Goal: Task Accomplishment & Management: Use online tool/utility

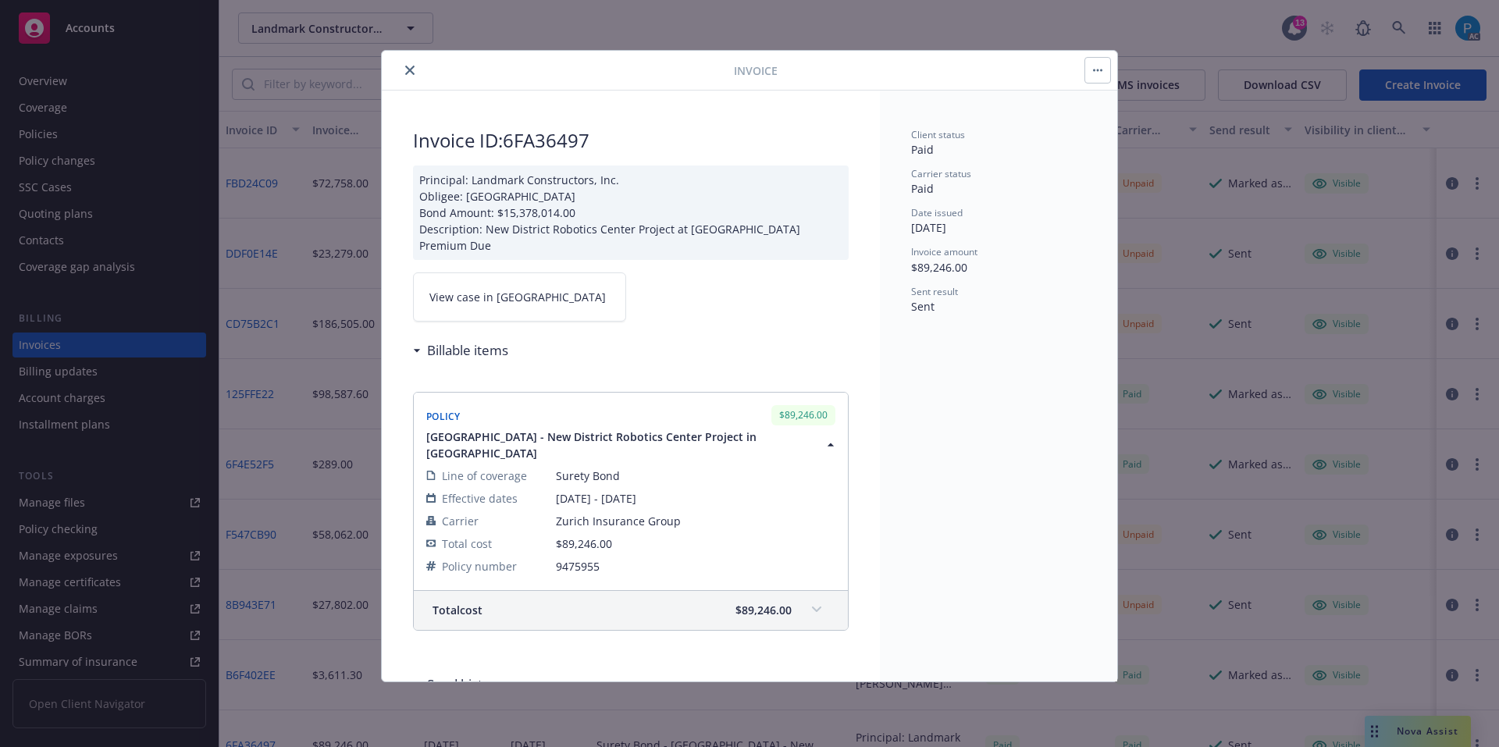
click at [414, 67] on icon "close" at bounding box center [409, 70] width 9 height 9
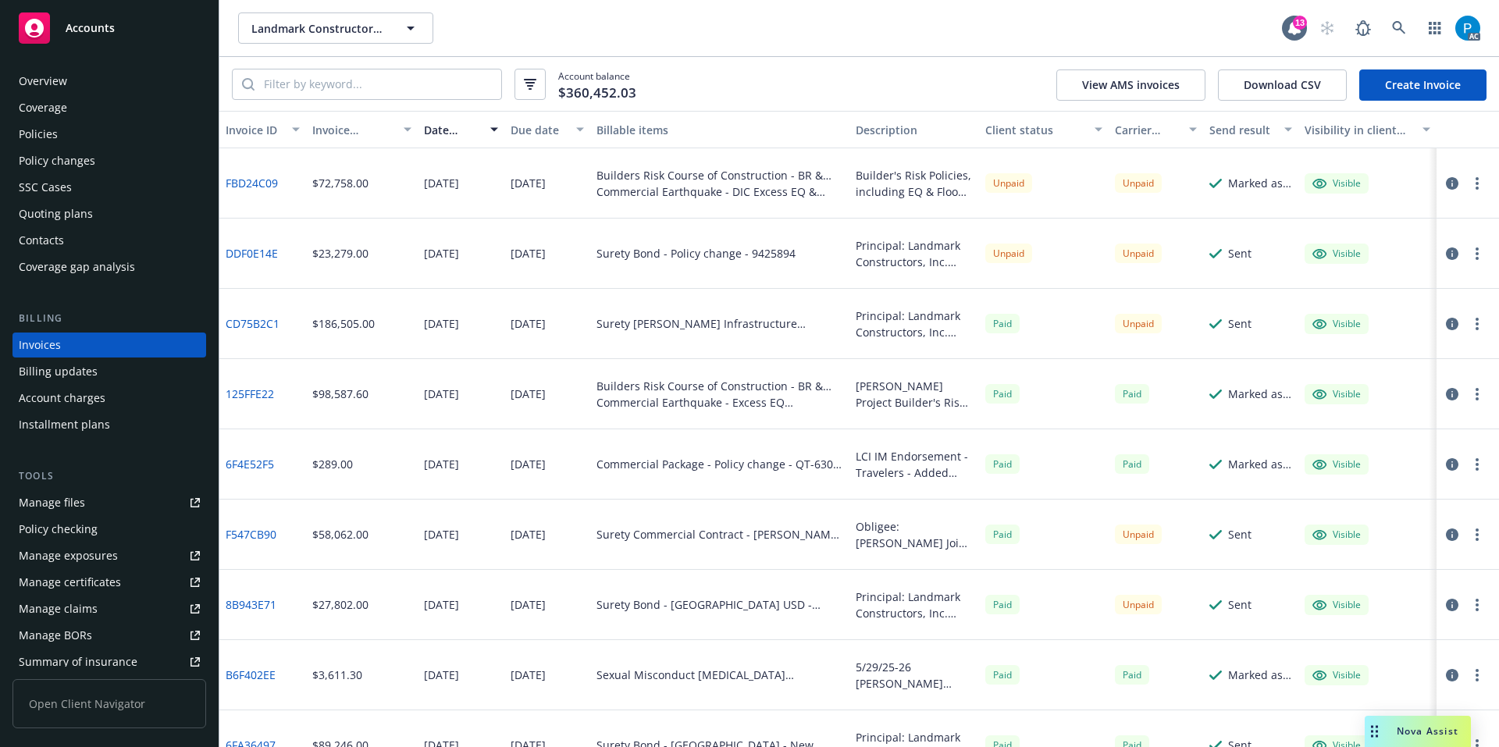
click at [135, 23] on div "Accounts" at bounding box center [109, 27] width 181 height 31
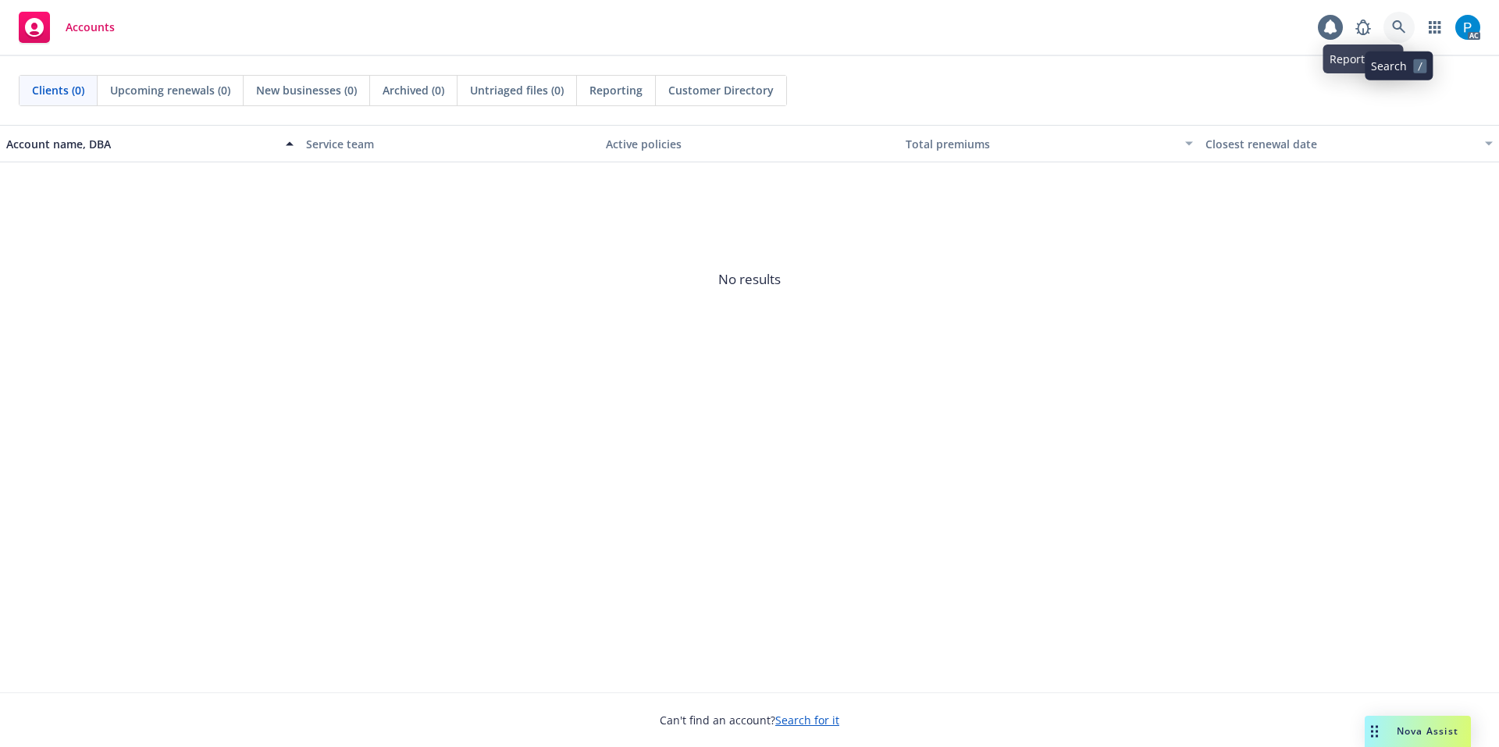
click at [1396, 23] on icon at bounding box center [1399, 27] width 14 height 14
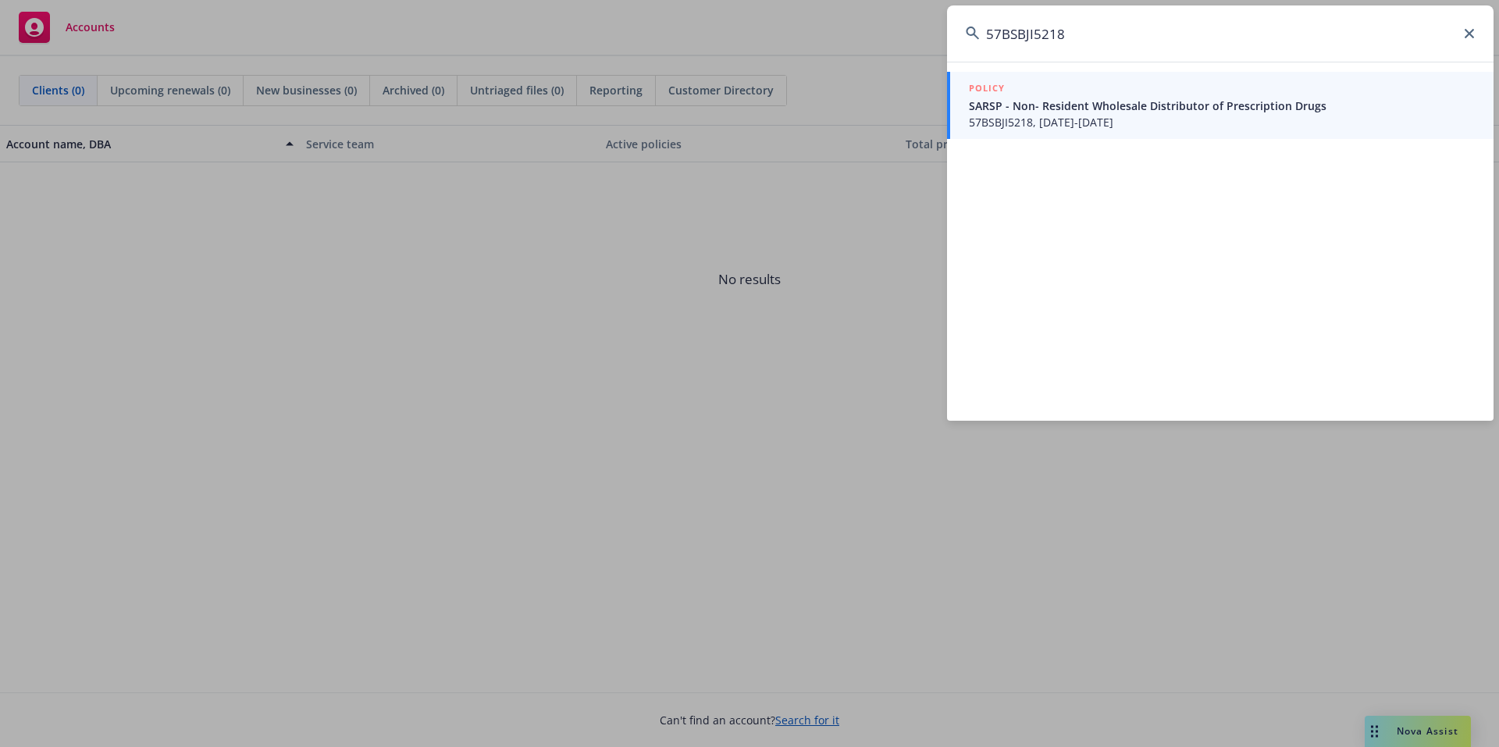
type input "57BSBJI5218"
click at [1092, 112] on span "SARSP - Non- Resident Wholesale Distributor of Prescription Drugs" at bounding box center [1222, 106] width 506 height 16
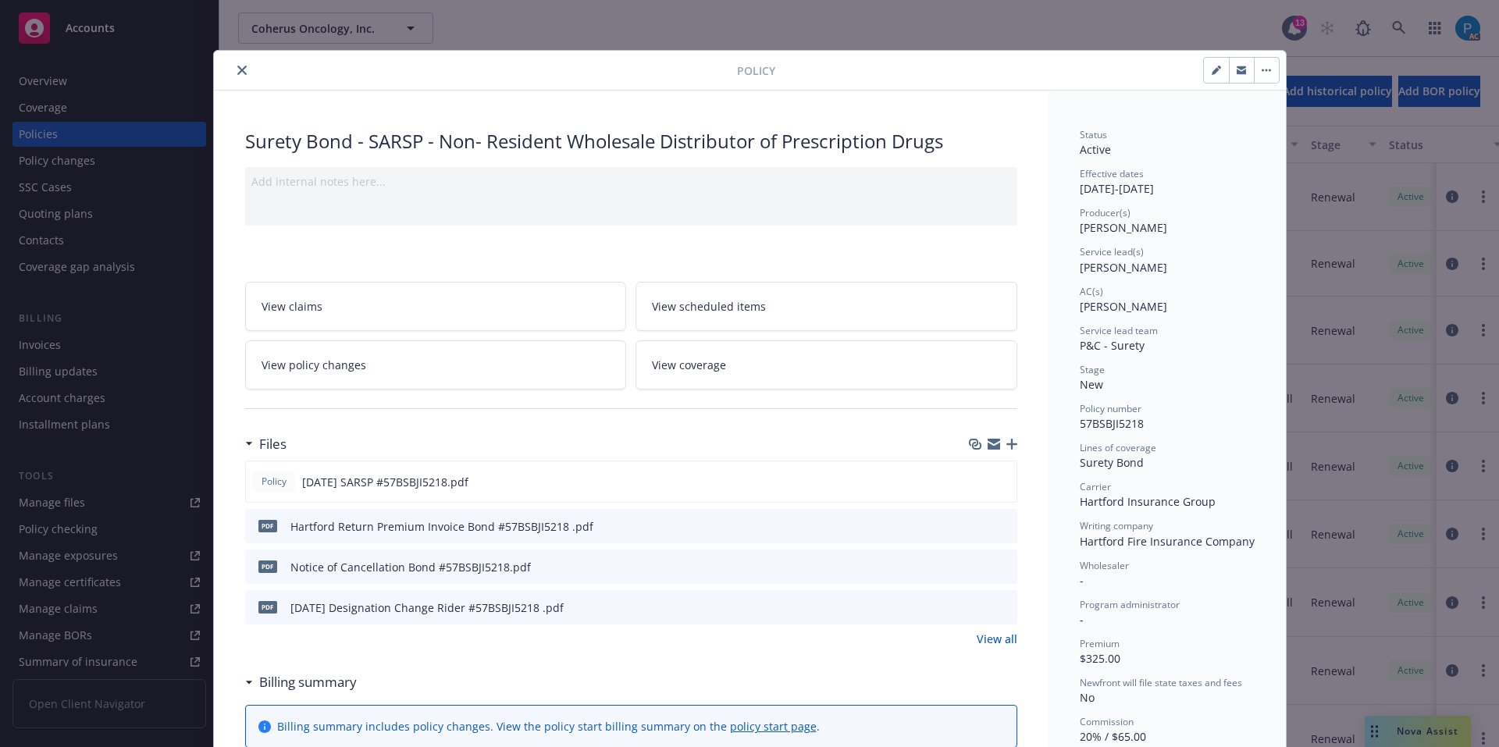
click at [237, 67] on icon "close" at bounding box center [241, 70] width 9 height 9
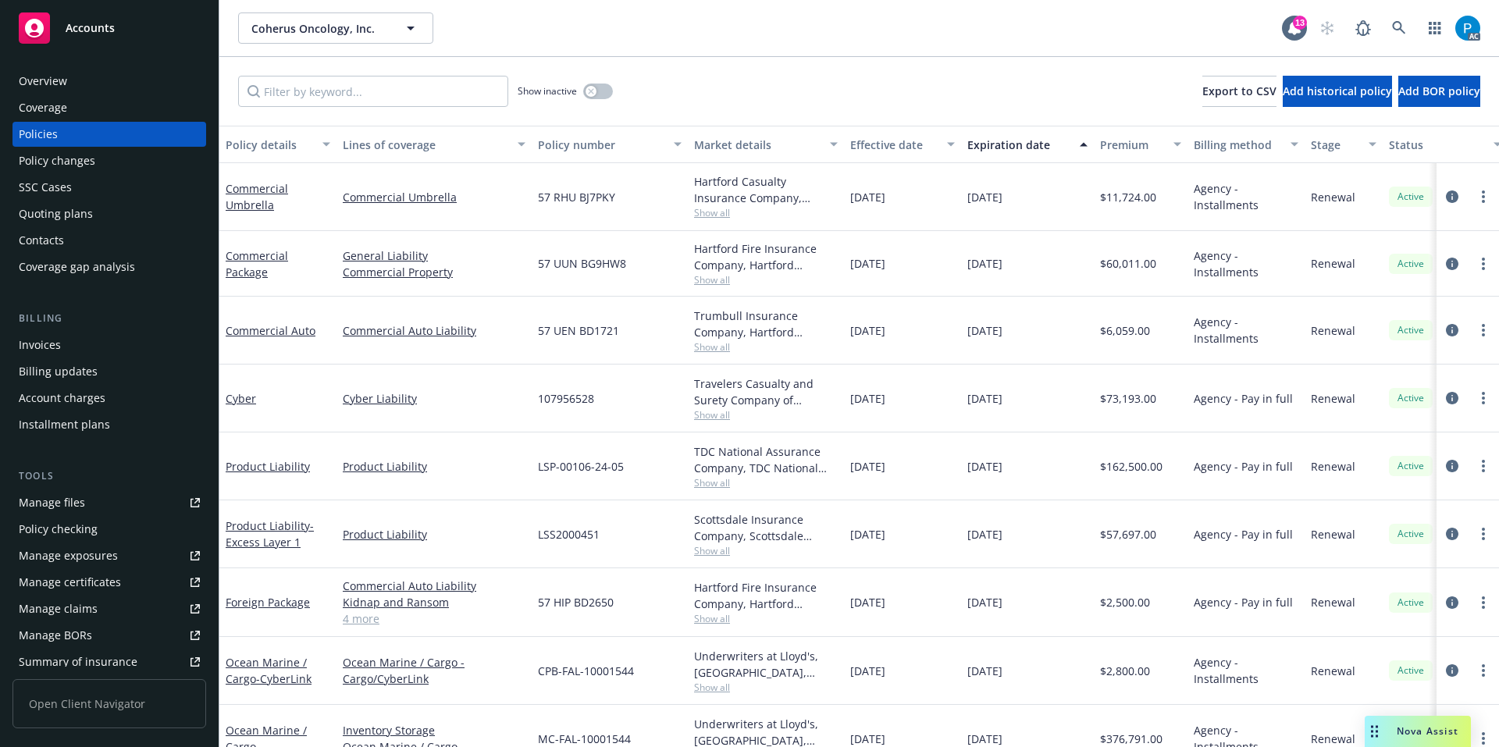
click at [98, 348] on div "Invoices" at bounding box center [109, 344] width 181 height 25
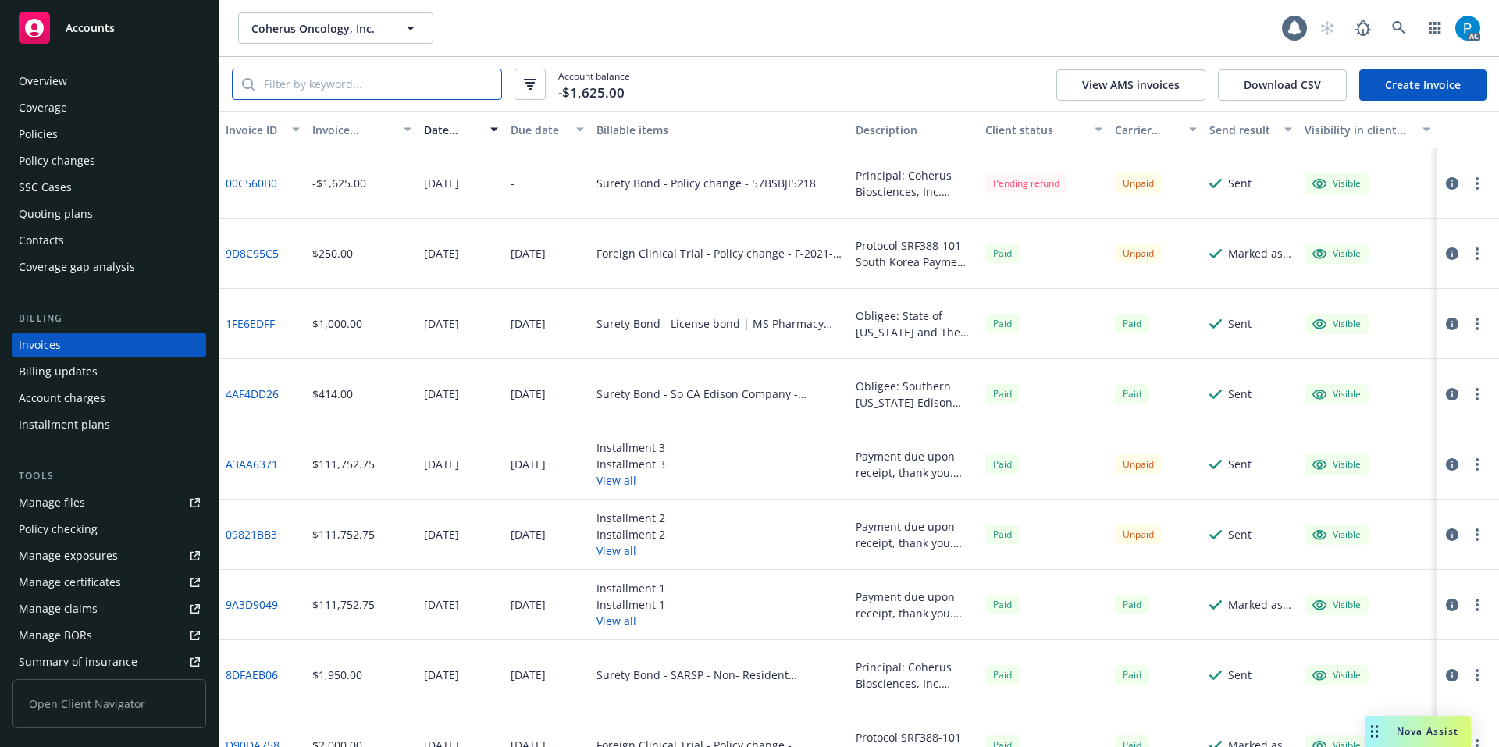
click at [367, 84] on input "search" at bounding box center [377, 84] width 247 height 30
paste input "57BSBJI5218"
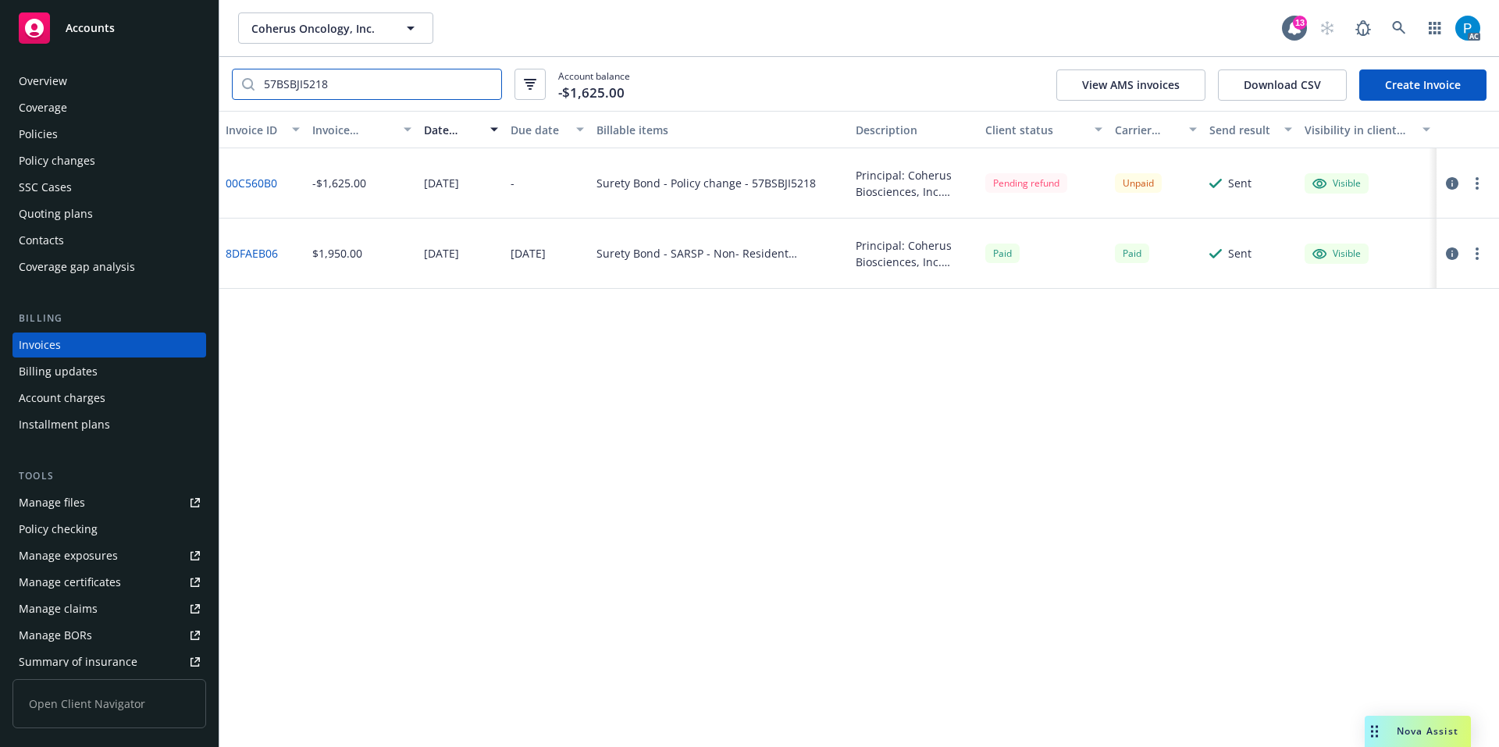
type input "57BSBJI5218"
click at [1450, 181] on icon "button" at bounding box center [1451, 183] width 12 height 12
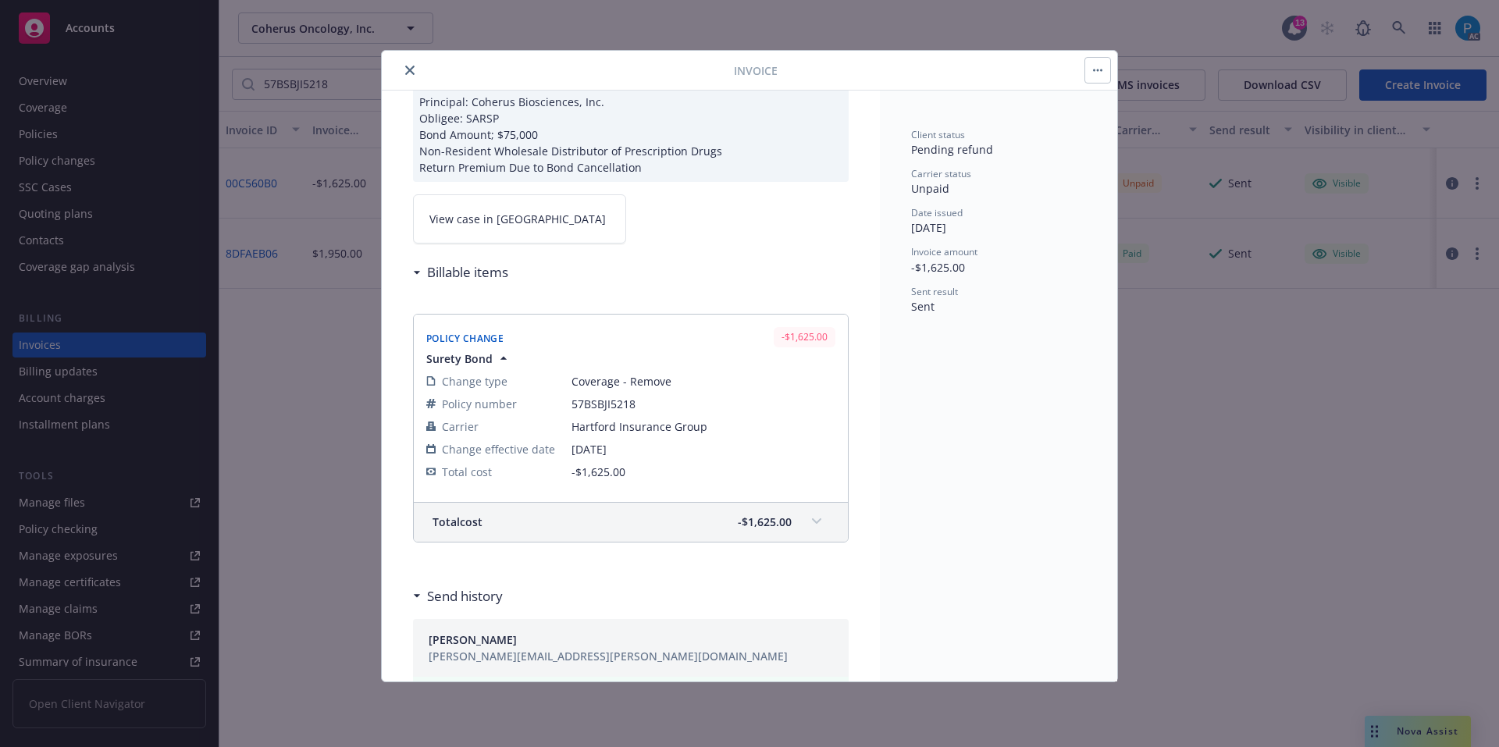
click at [522, 290] on div "Billable items Policy Change -$1,625.00 Surety Bond Change type Coverage - Remo…" at bounding box center [631, 411] width 436 height 311
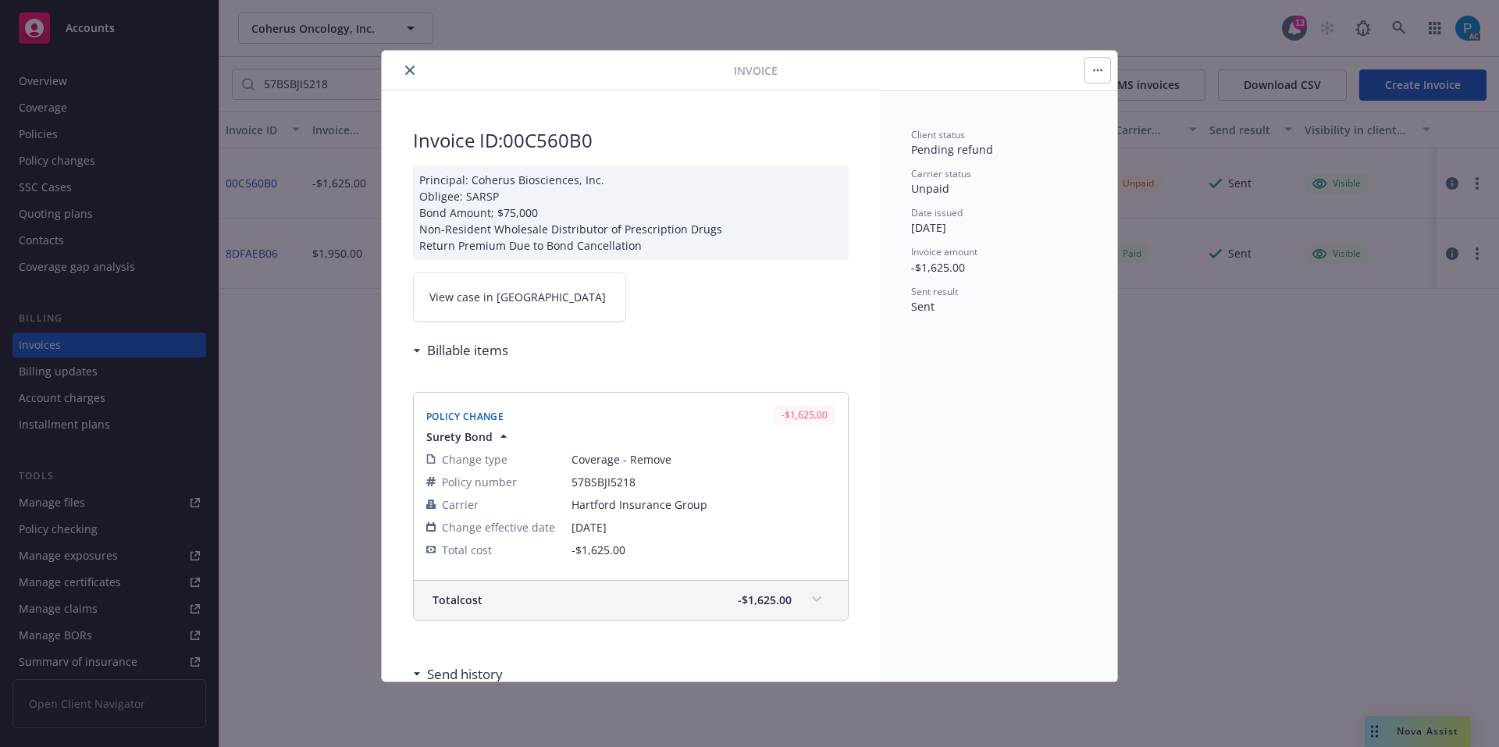
click at [523, 300] on link "View case in SSC" at bounding box center [519, 296] width 213 height 49
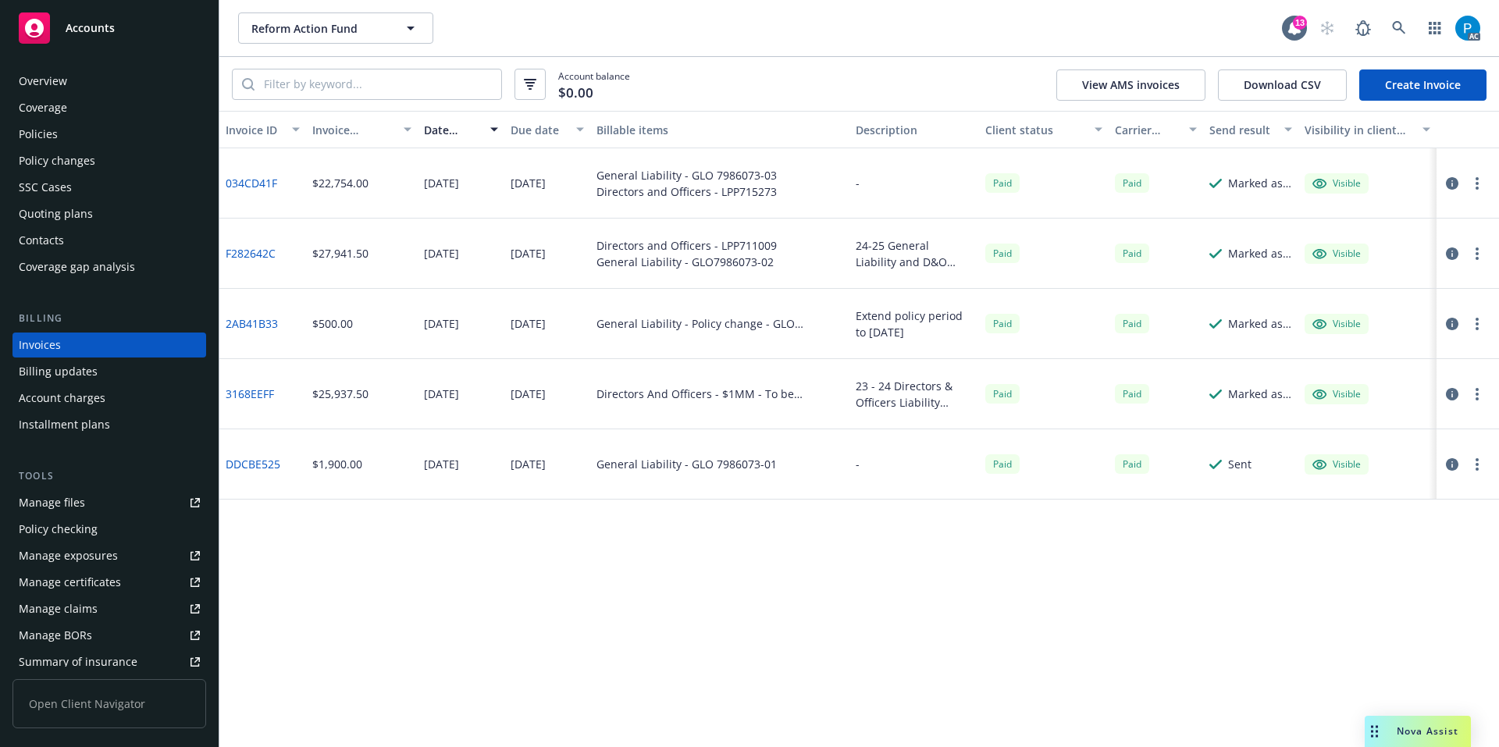
drag, startPoint x: 149, startPoint y: 23, endPoint x: 199, endPoint y: 26, distance: 50.0
click at [149, 23] on div "Accounts" at bounding box center [109, 27] width 181 height 31
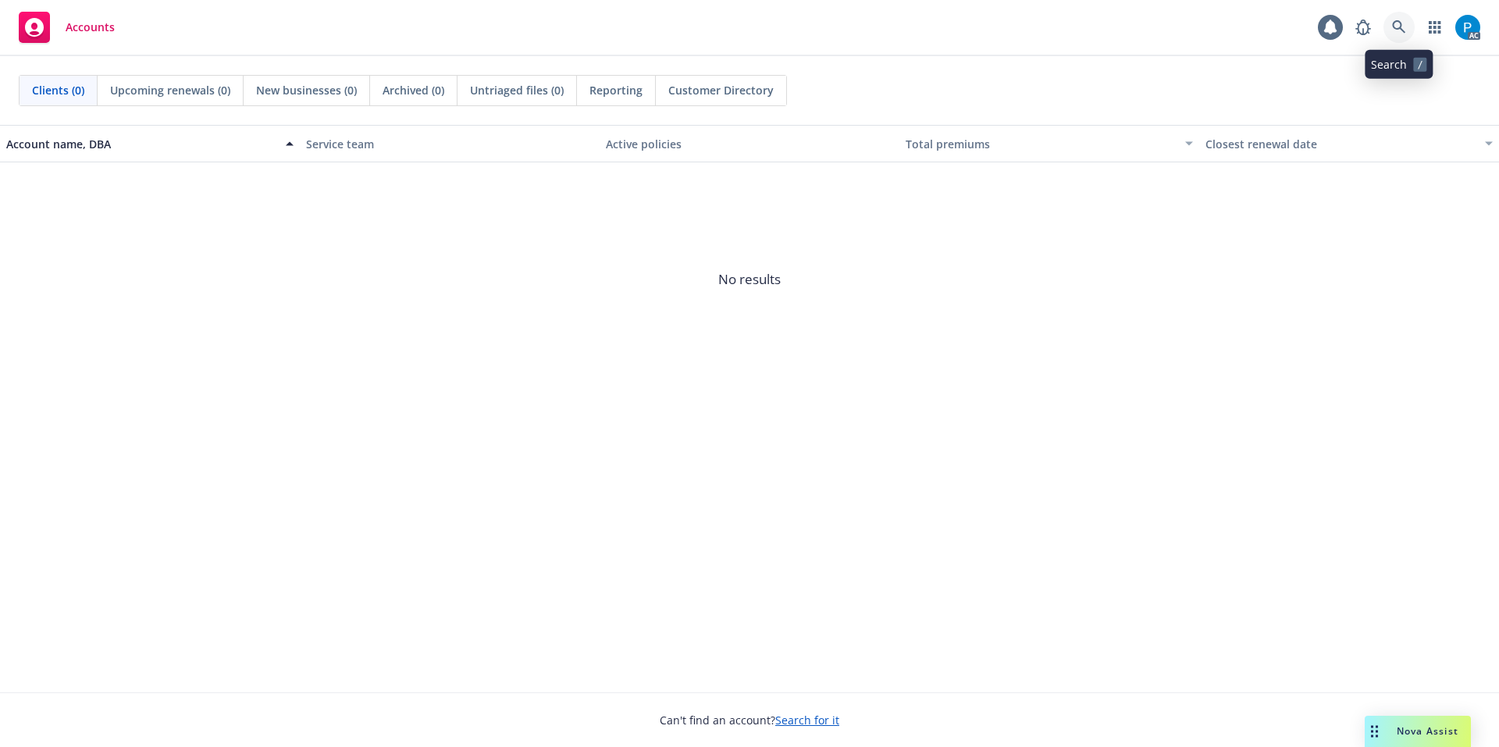
click at [1399, 20] on icon at bounding box center [1399, 27] width 14 height 14
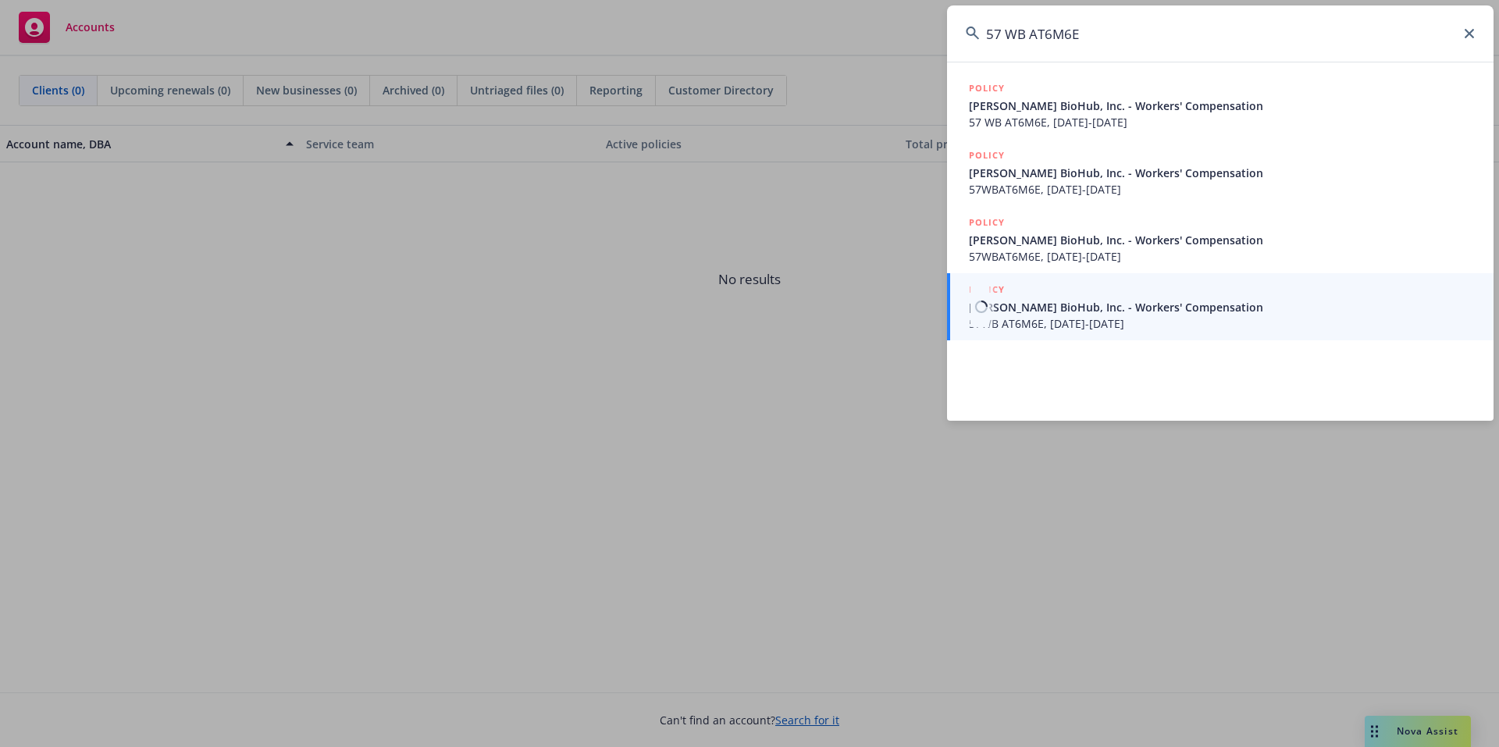
type input "57 WB AT6M6E"
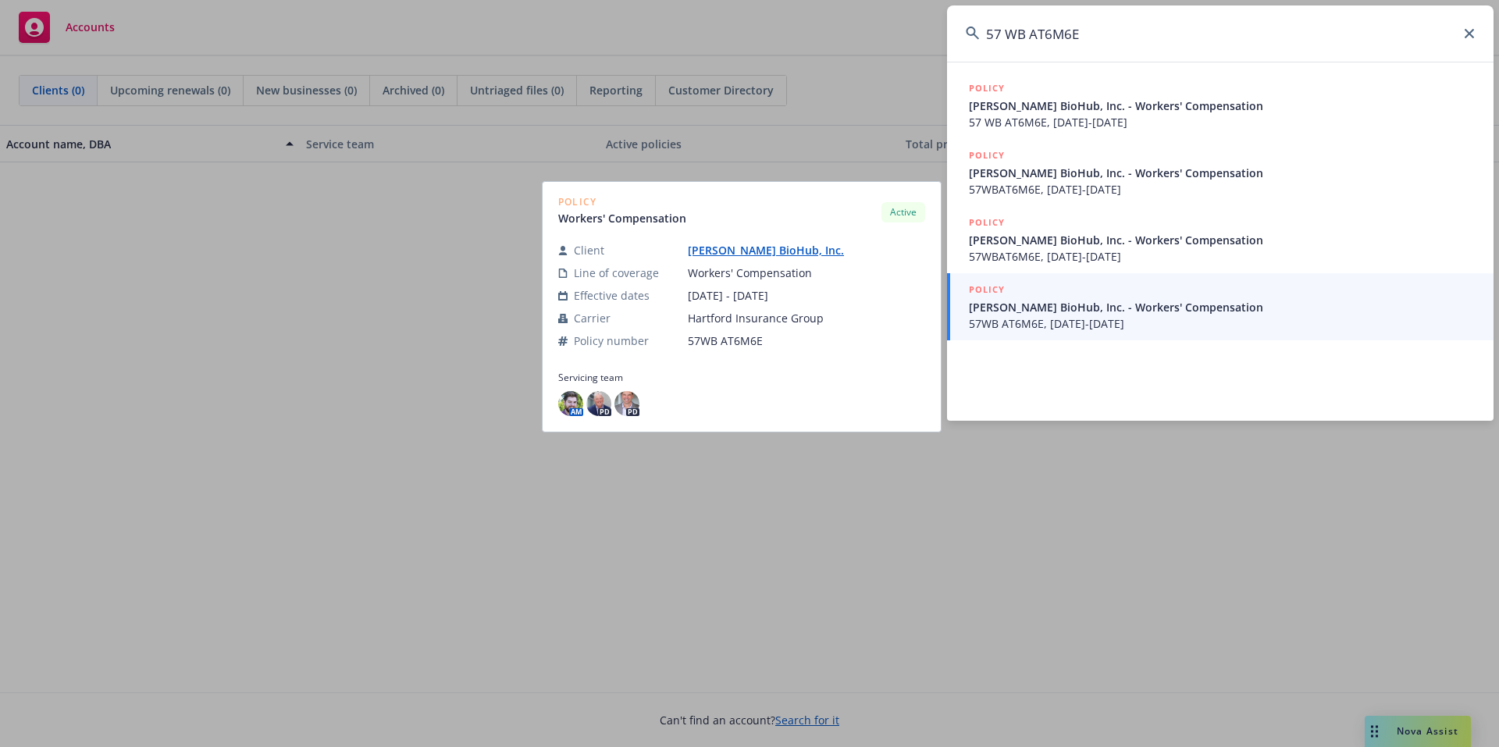
click at [1067, 316] on span "57WB AT6M6E, 11/26/2024-11/26/2025" at bounding box center [1222, 323] width 506 height 16
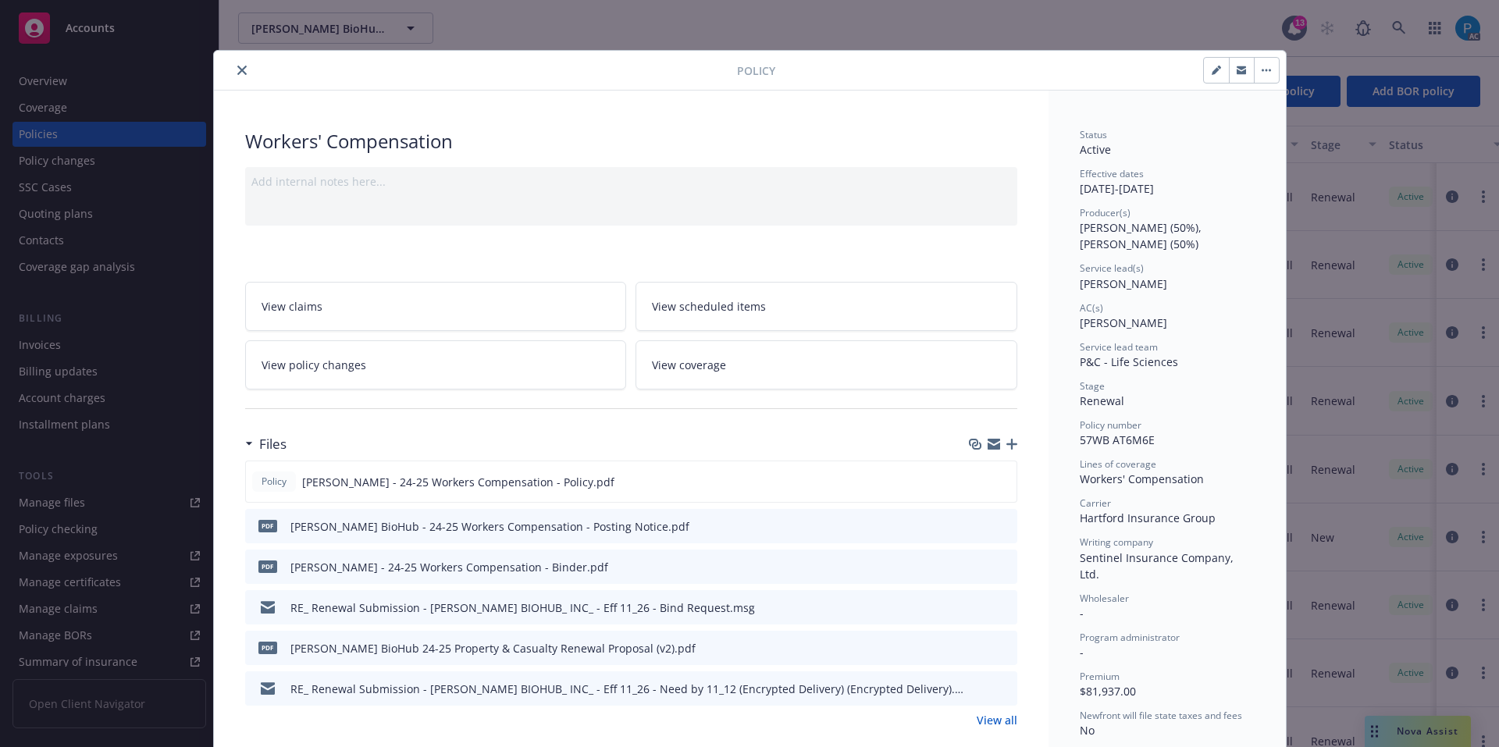
click at [237, 66] on icon "close" at bounding box center [241, 70] width 9 height 9
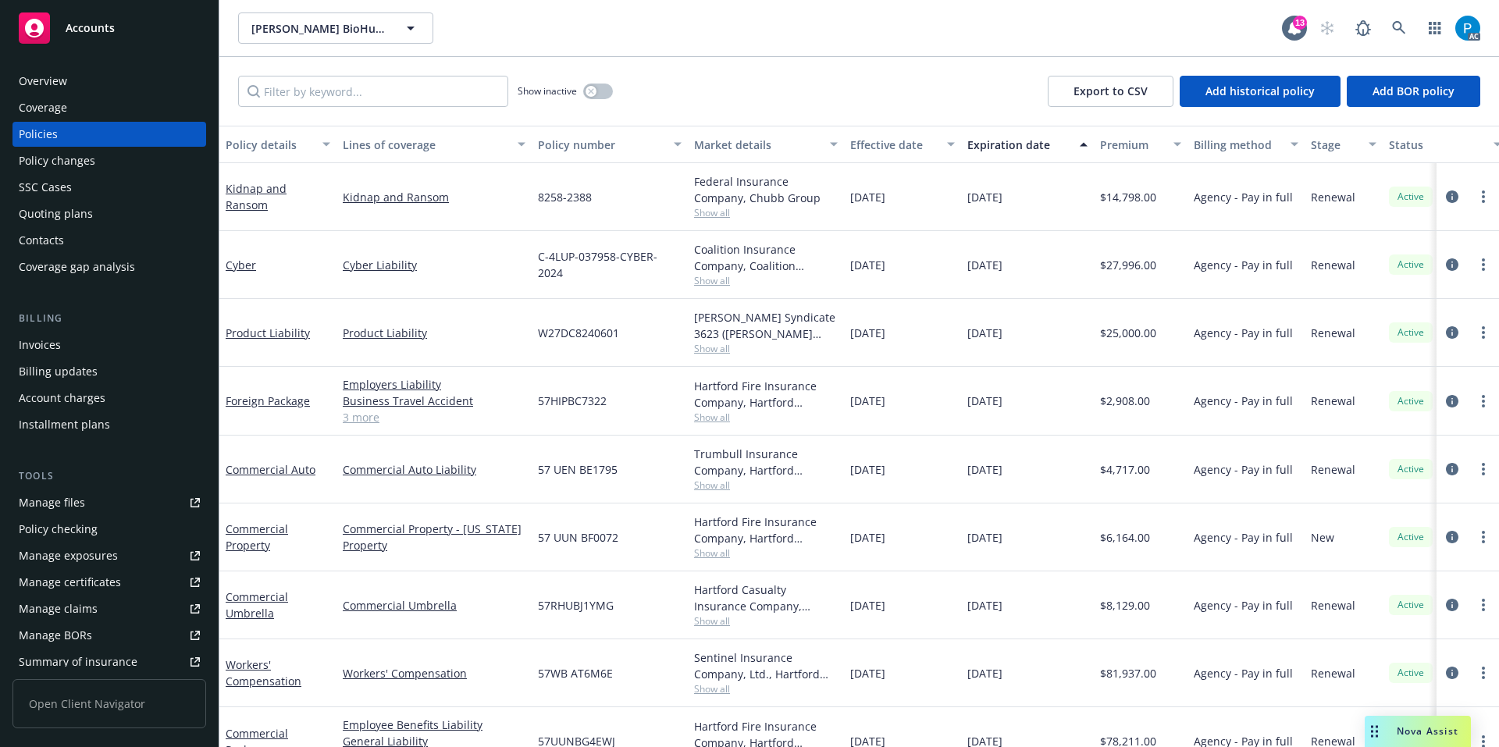
click at [59, 350] on div "Invoices" at bounding box center [40, 344] width 42 height 25
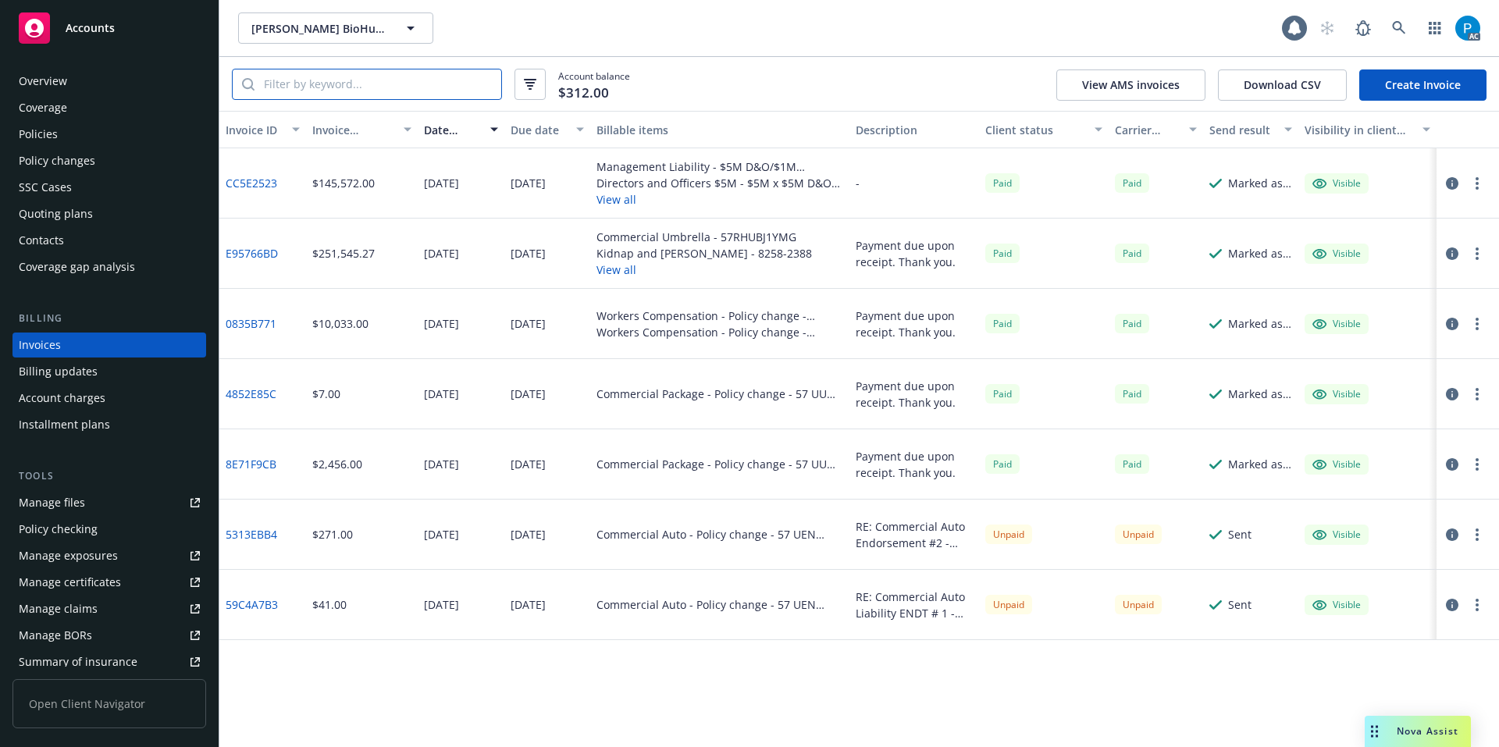
click at [384, 73] on input "search" at bounding box center [377, 84] width 247 height 30
paste input "57 WB AT6M6E"
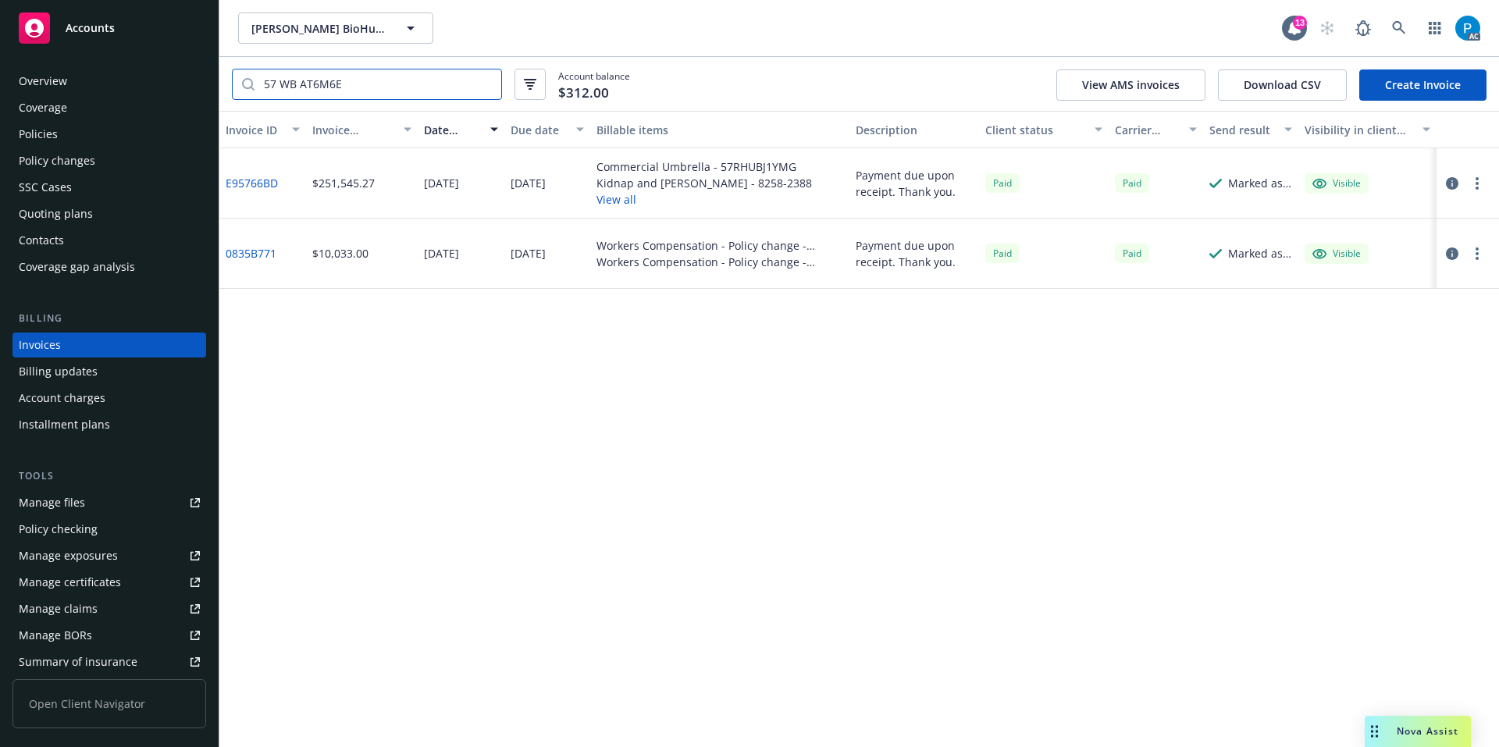
click at [284, 84] on input "57 WB AT6M6E" at bounding box center [377, 84] width 247 height 30
type input "57WB AT6M6E"
click at [172, 26] on div "Accounts" at bounding box center [109, 27] width 181 height 31
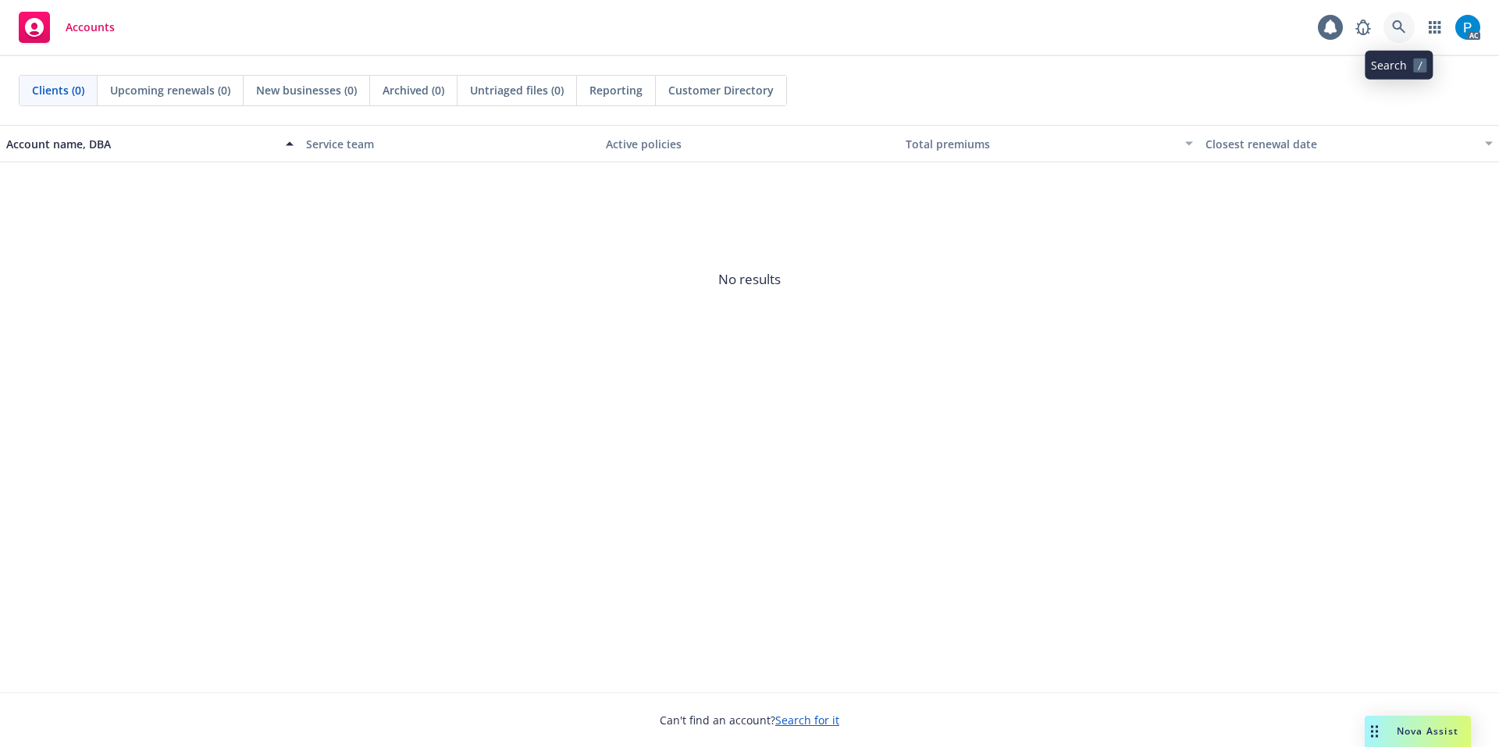
click at [1391, 27] on link at bounding box center [1398, 27] width 31 height 31
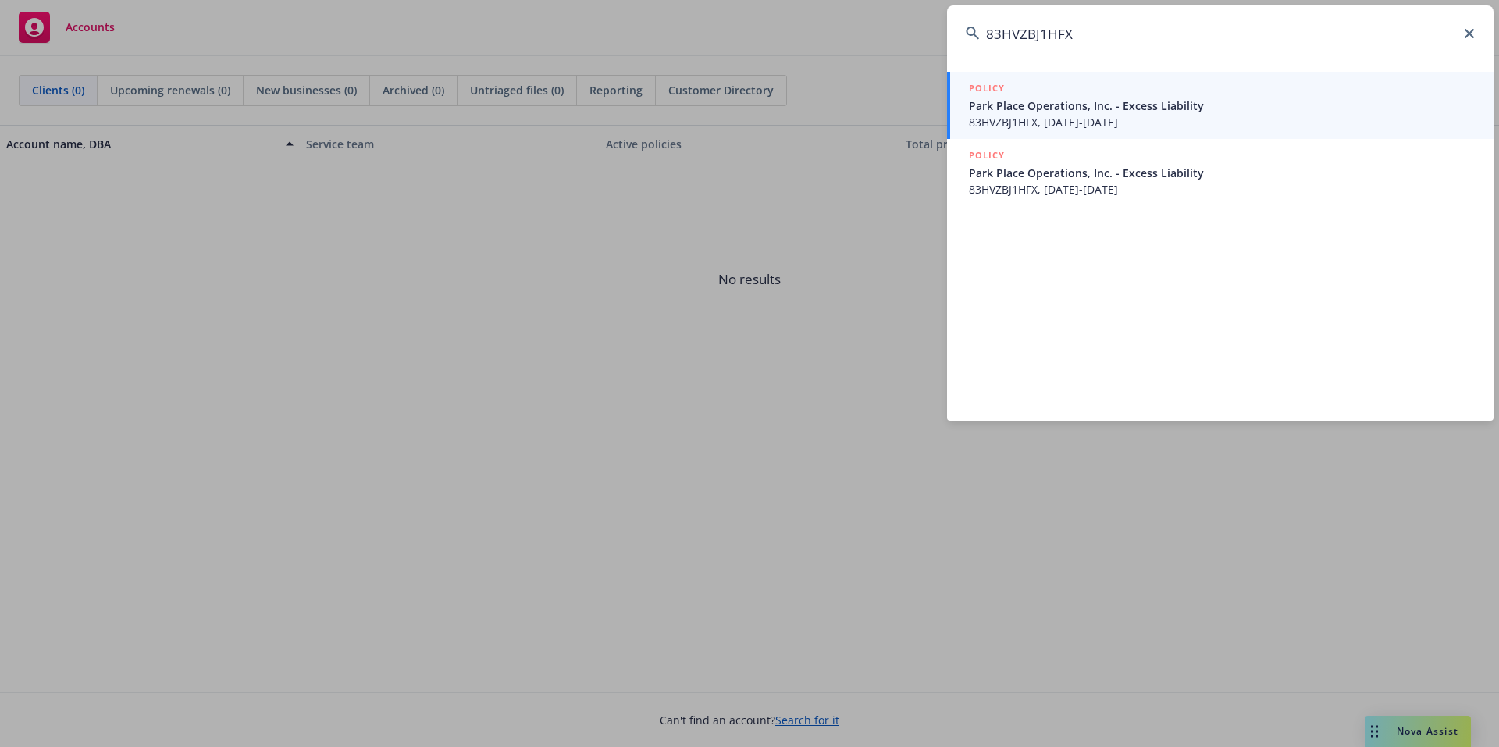
type input "83HVZBJ1HFX"
click at [1083, 110] on span "Park Place Operations, Inc. - Excess Liability" at bounding box center [1222, 106] width 506 height 16
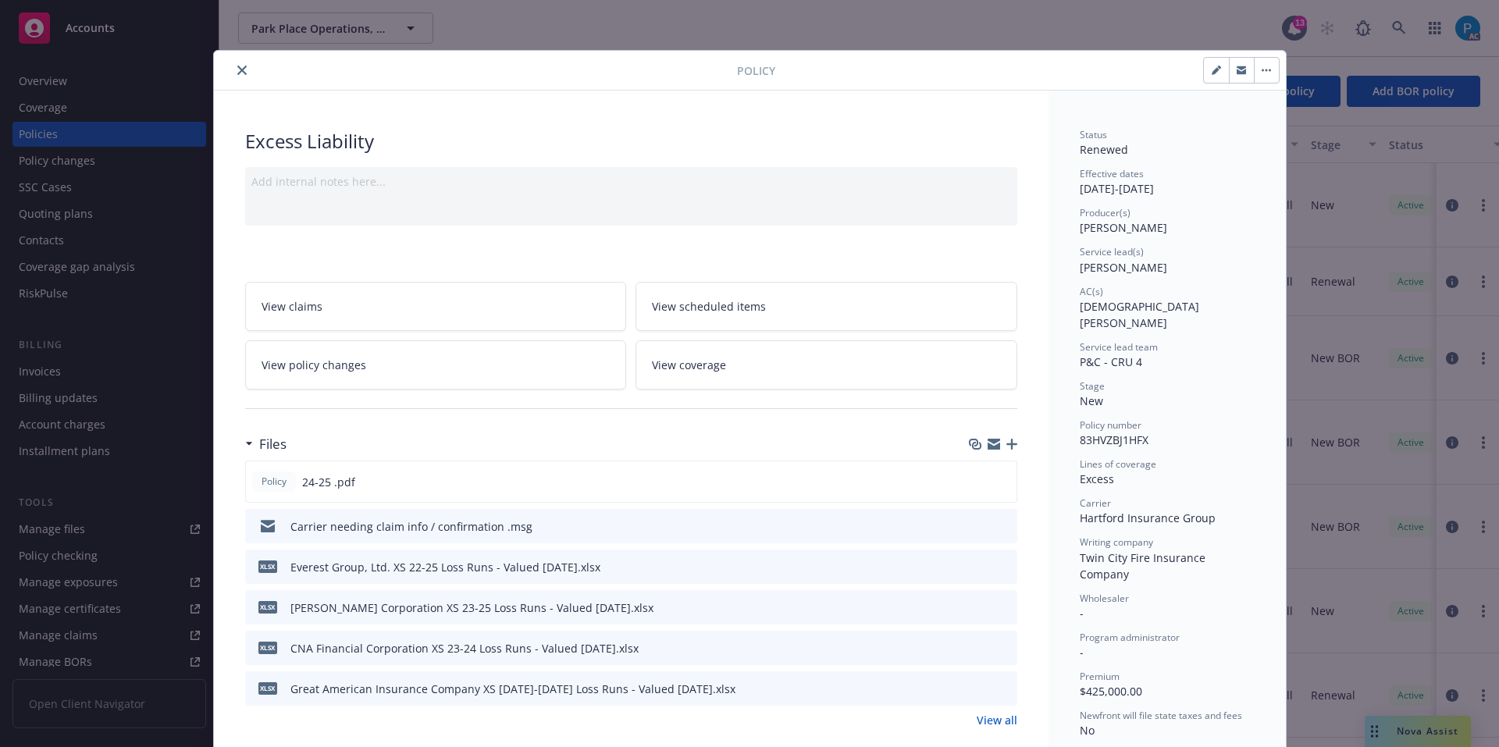
click at [237, 73] on icon "close" at bounding box center [241, 70] width 9 height 9
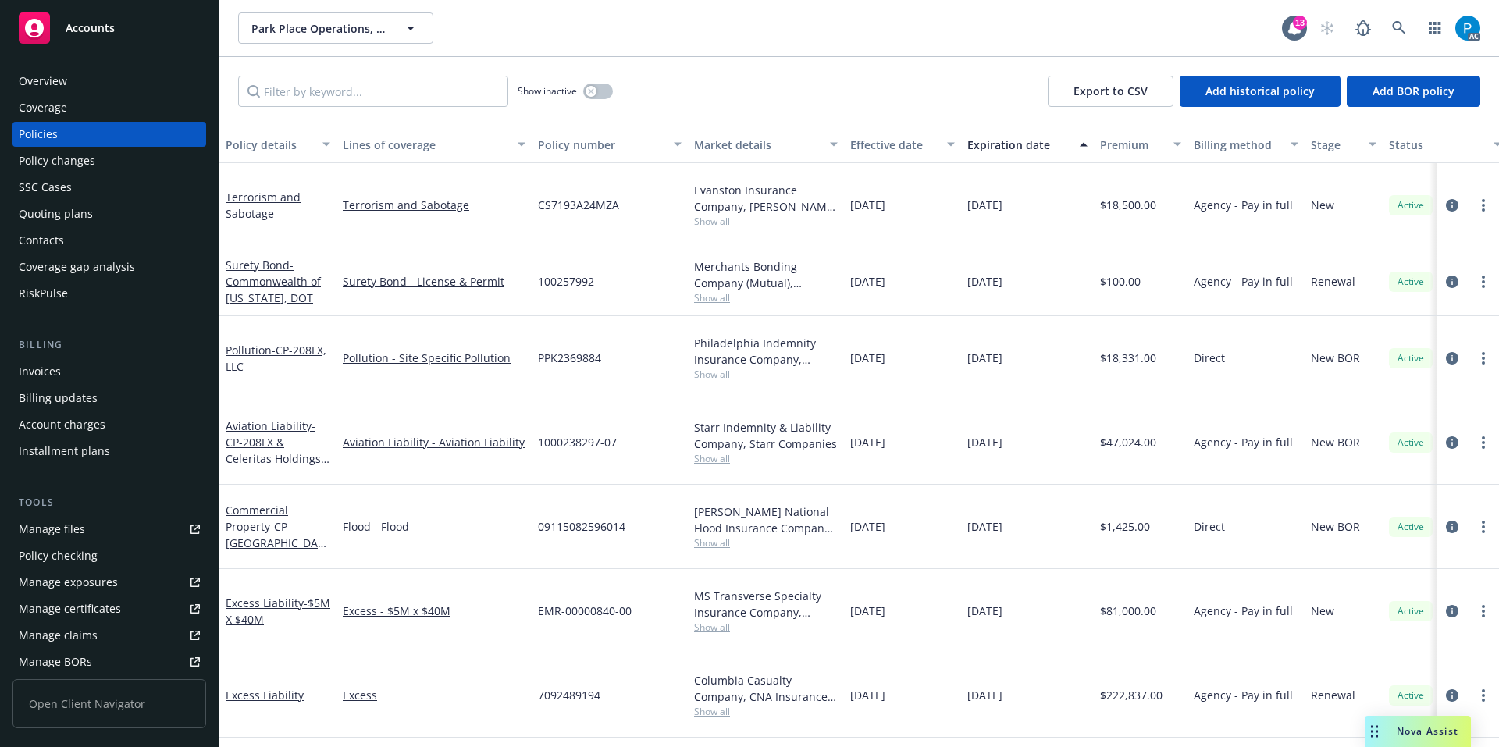
click at [137, 34] on div "Accounts" at bounding box center [109, 27] width 181 height 31
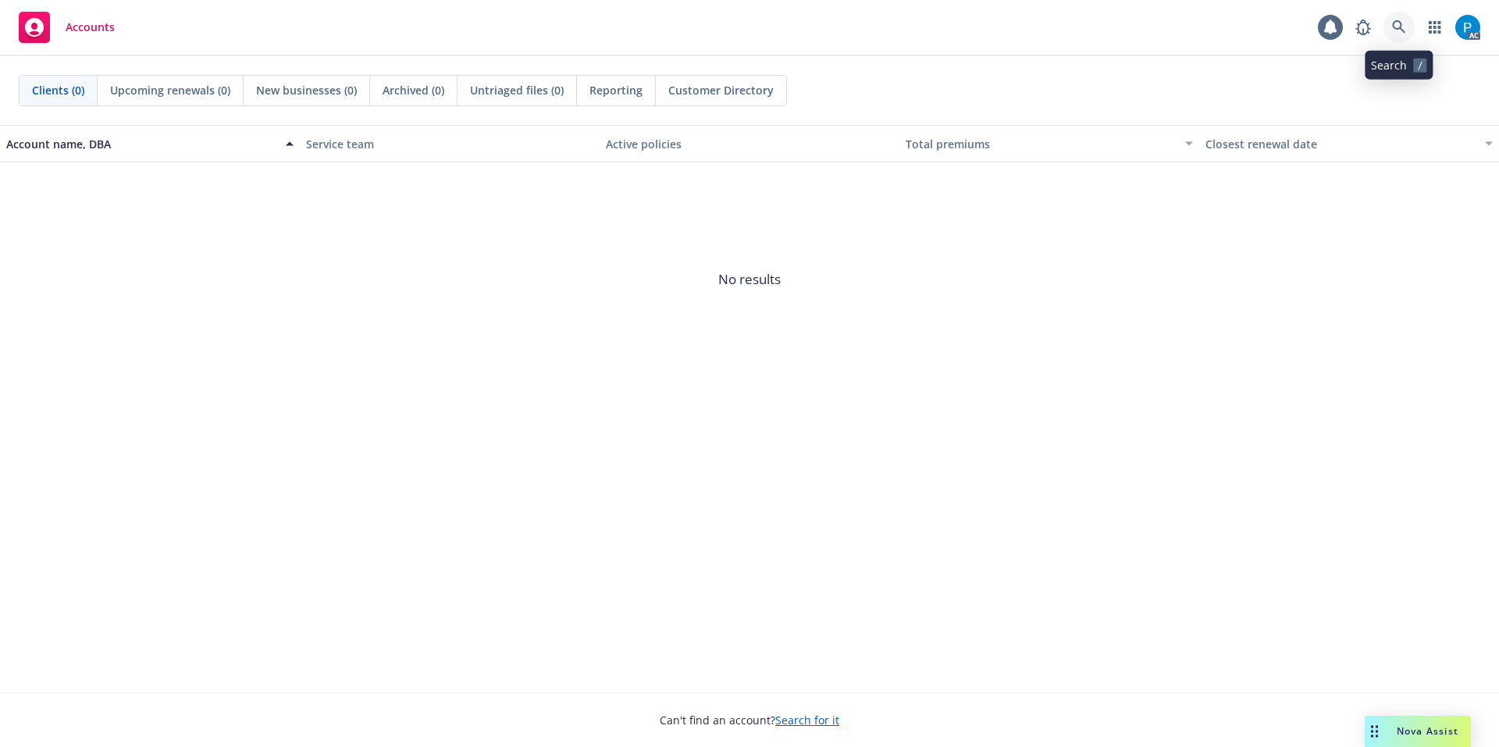
click at [1394, 23] on icon at bounding box center [1398, 26] width 13 height 13
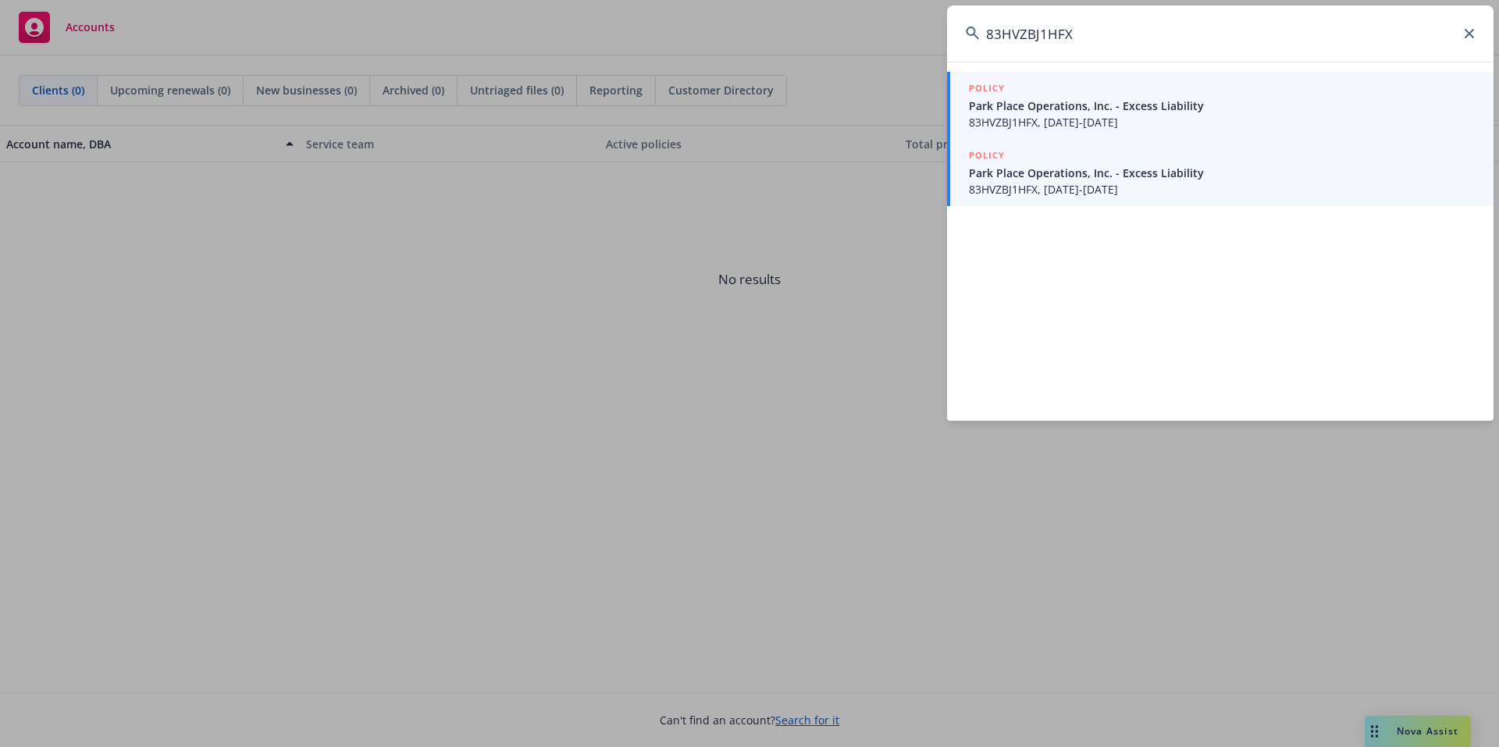
type input "83HVZBJ1HFX"
click at [1142, 167] on span "Park Place Operations, Inc. - Excess Liability" at bounding box center [1222, 173] width 506 height 16
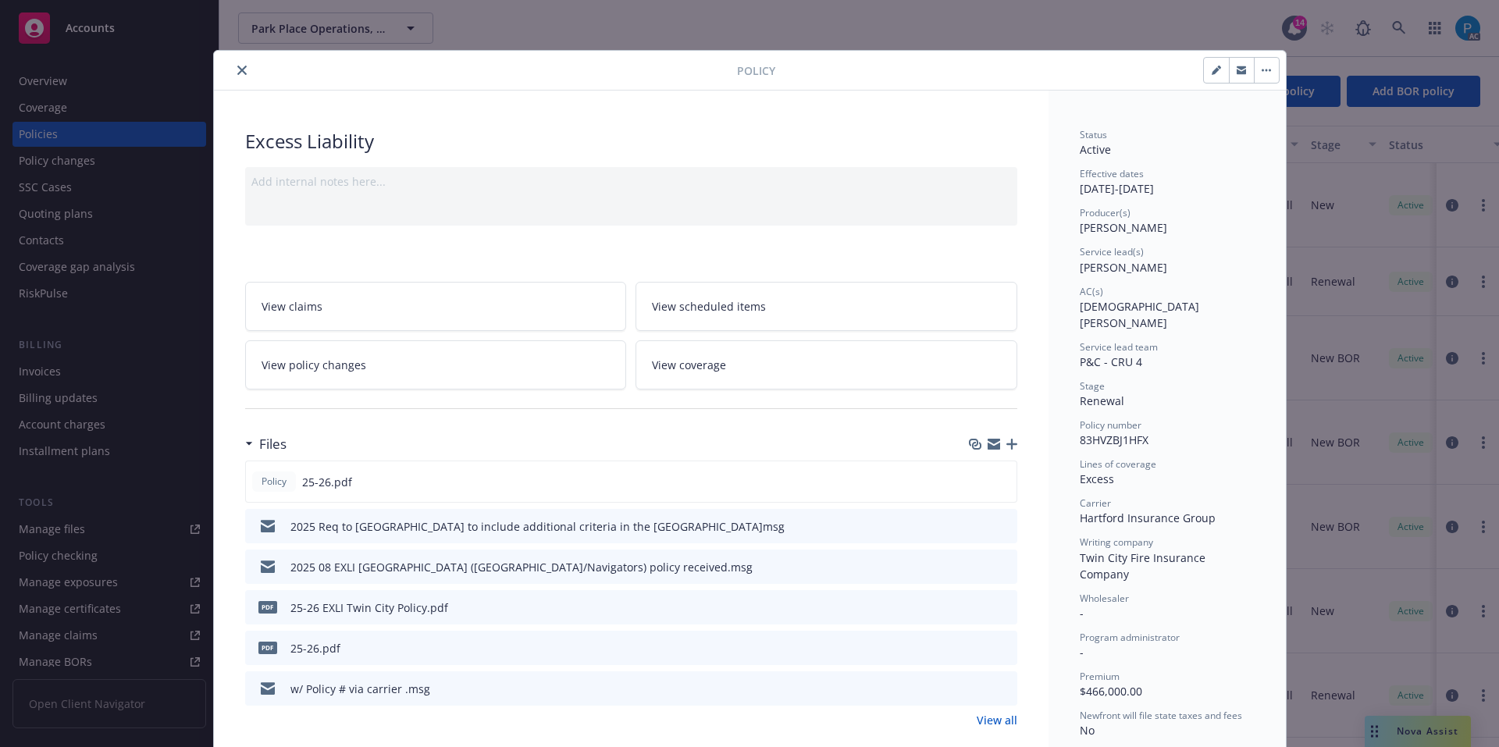
click at [233, 69] on button "close" at bounding box center [242, 70] width 19 height 19
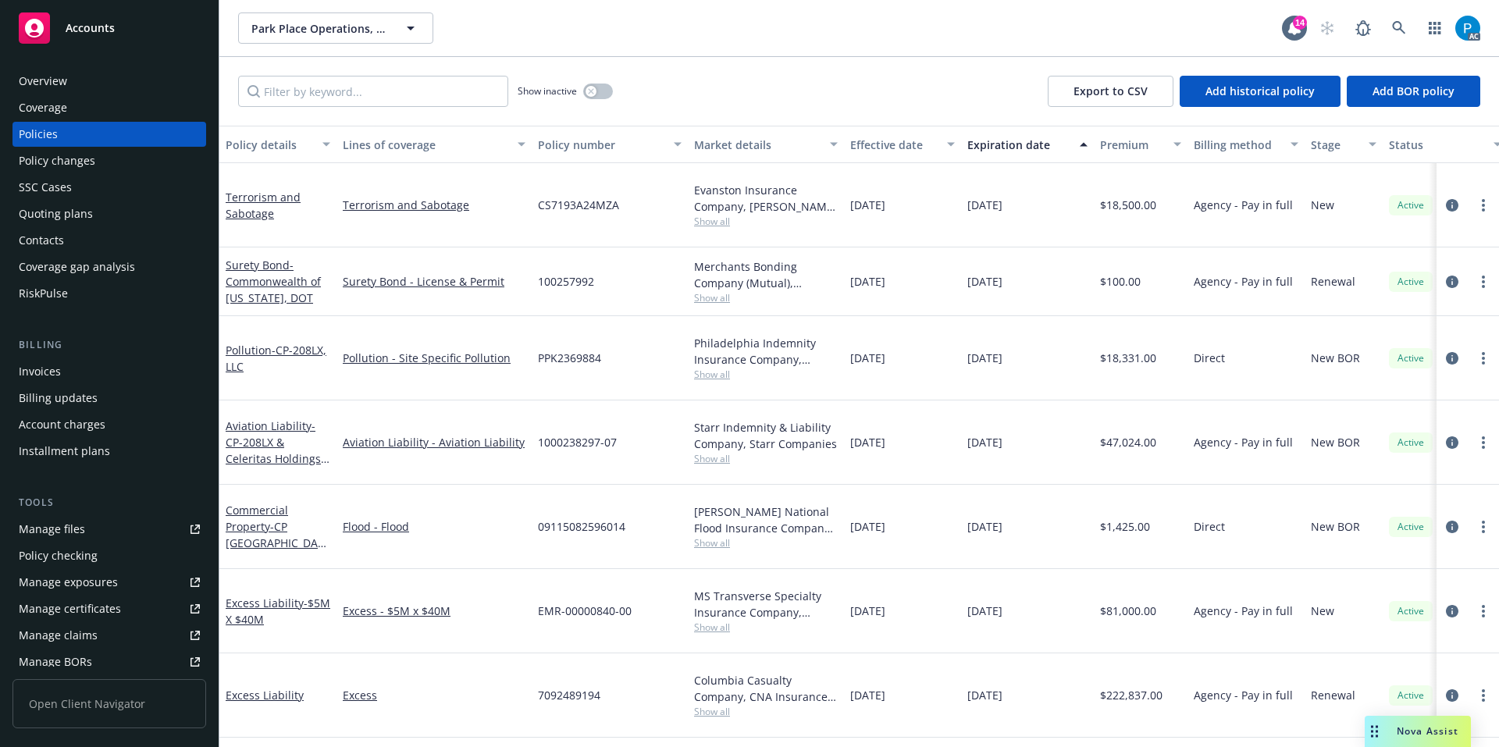
click at [57, 368] on div "Invoices" at bounding box center [40, 371] width 42 height 25
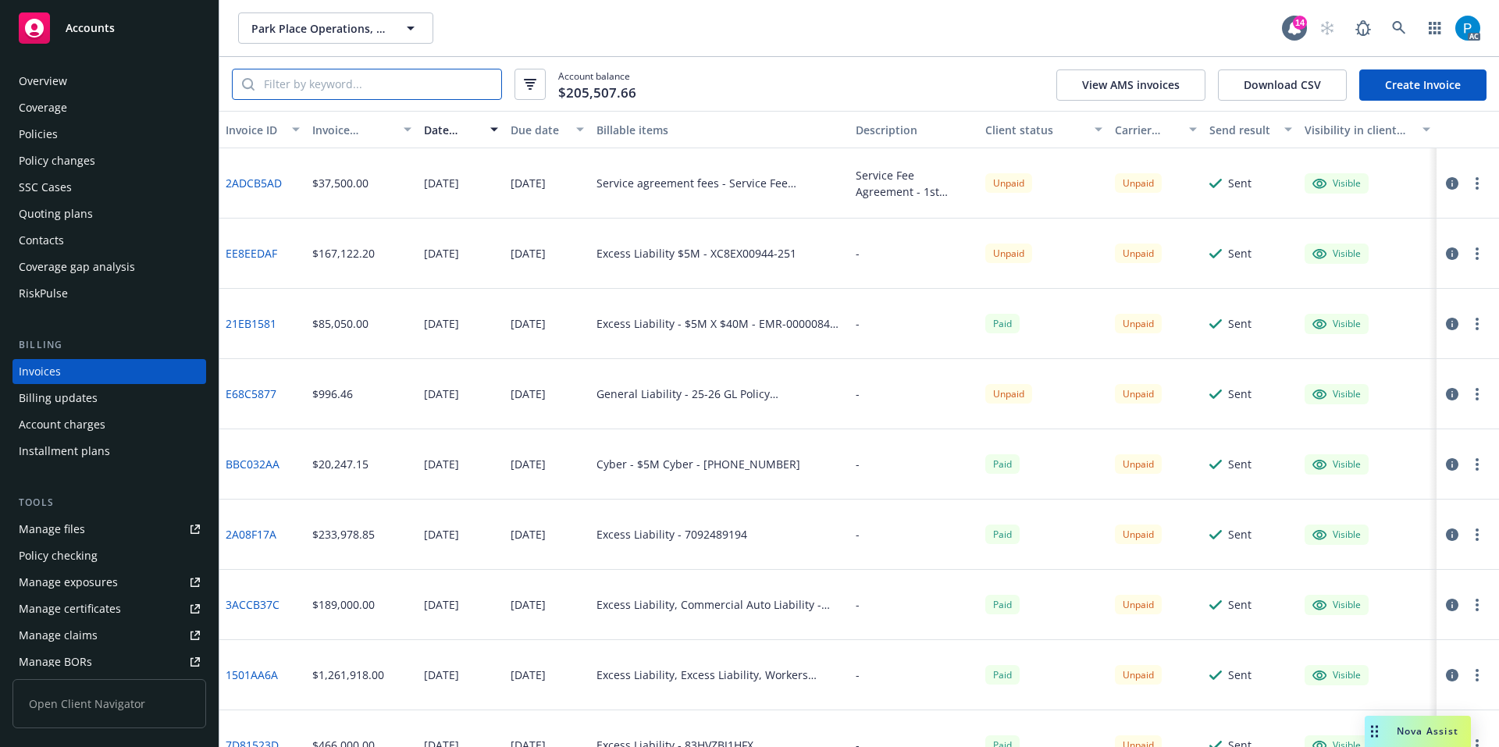
click at [395, 89] on input "search" at bounding box center [377, 84] width 247 height 30
paste input "83HVZBJ1HFX"
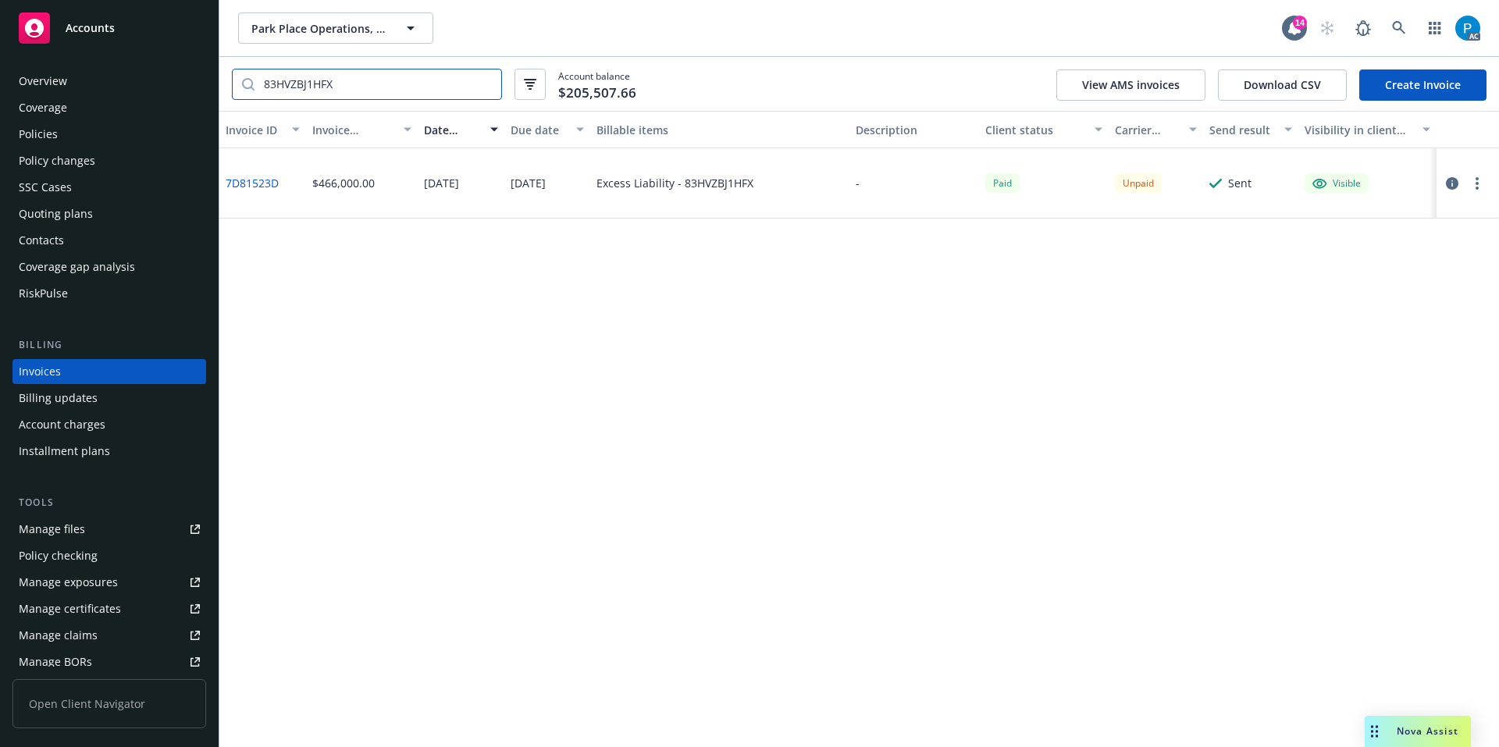
type input "83HVZBJ1HFX"
click at [1455, 187] on icon "button" at bounding box center [1451, 183] width 12 height 12
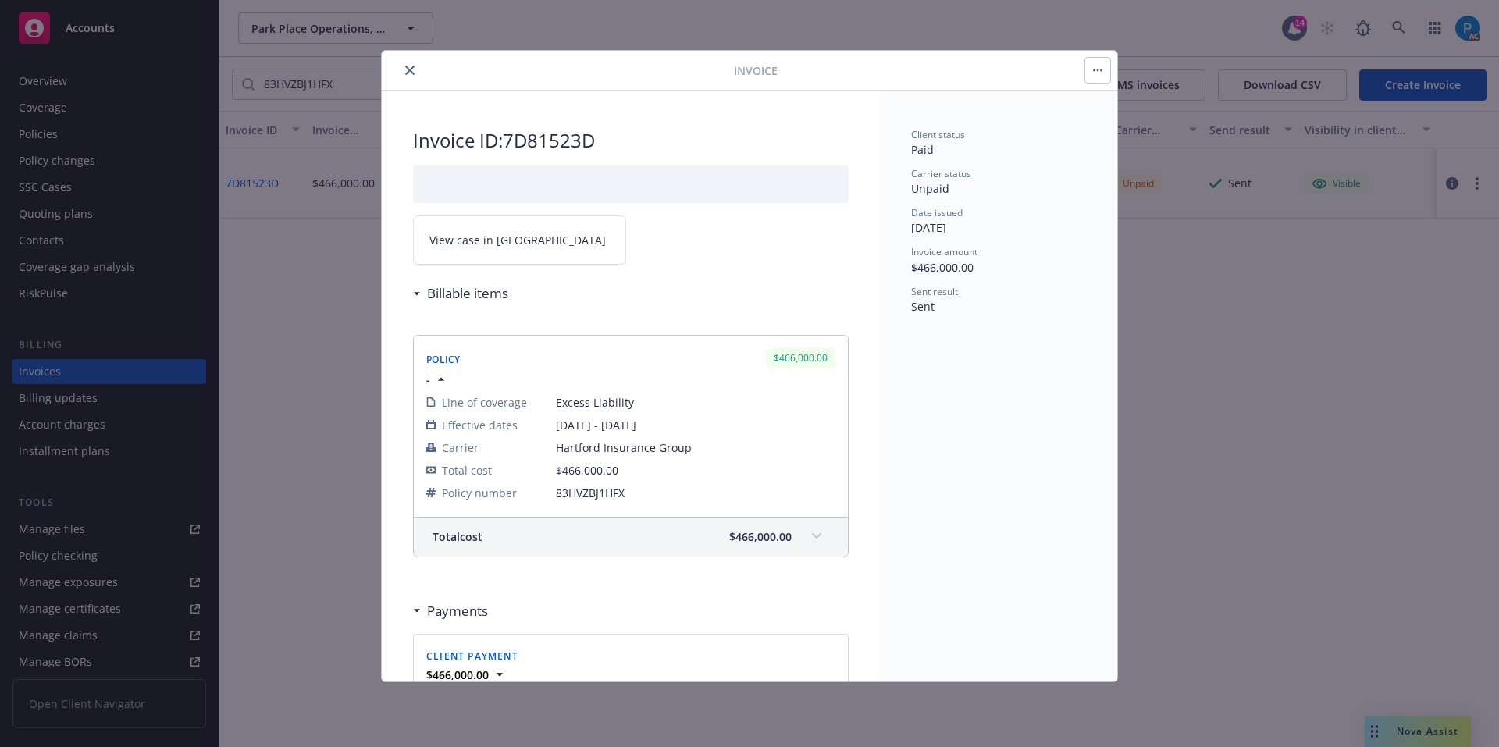
click at [517, 228] on link "View case in [GEOGRAPHIC_DATA]" at bounding box center [519, 239] width 213 height 49
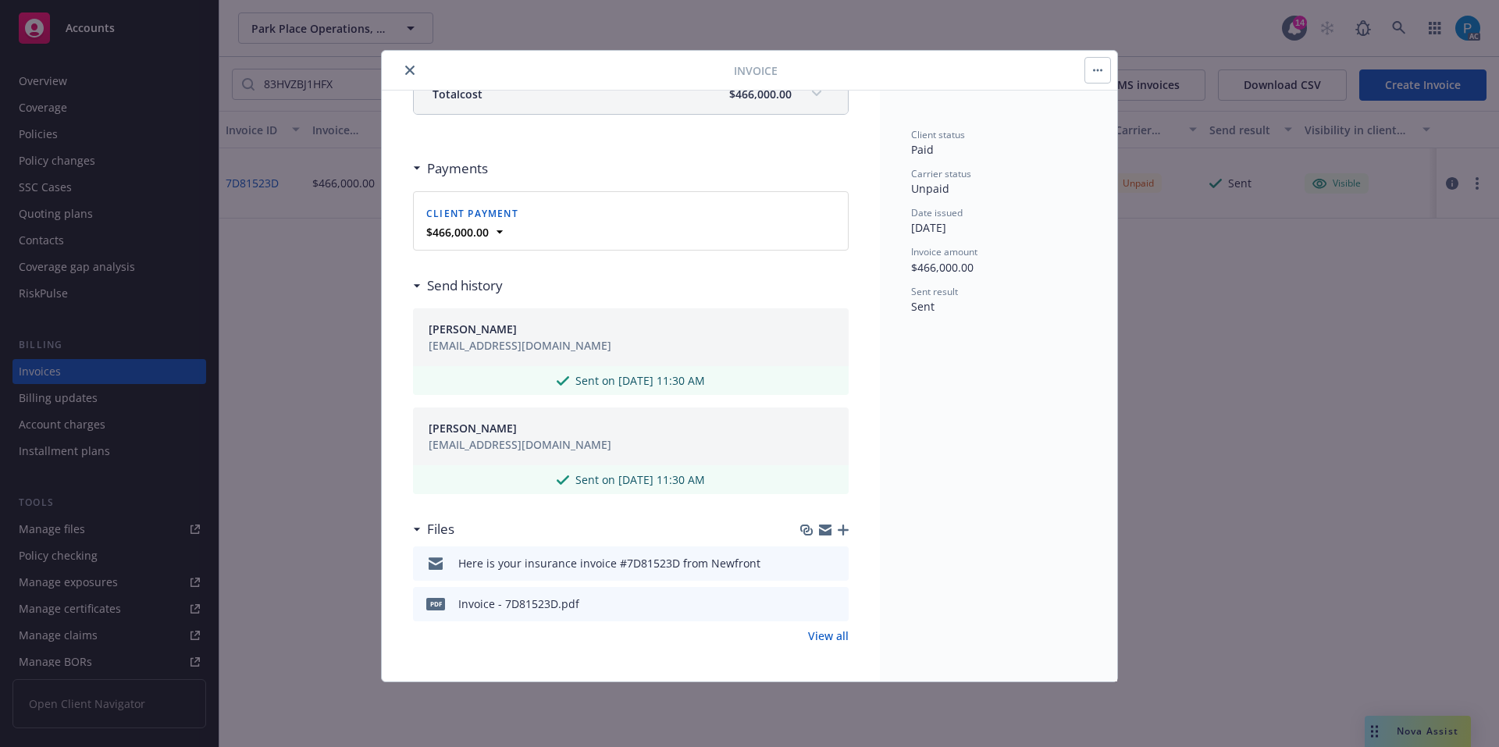
click at [823, 638] on link "View all" at bounding box center [828, 636] width 41 height 16
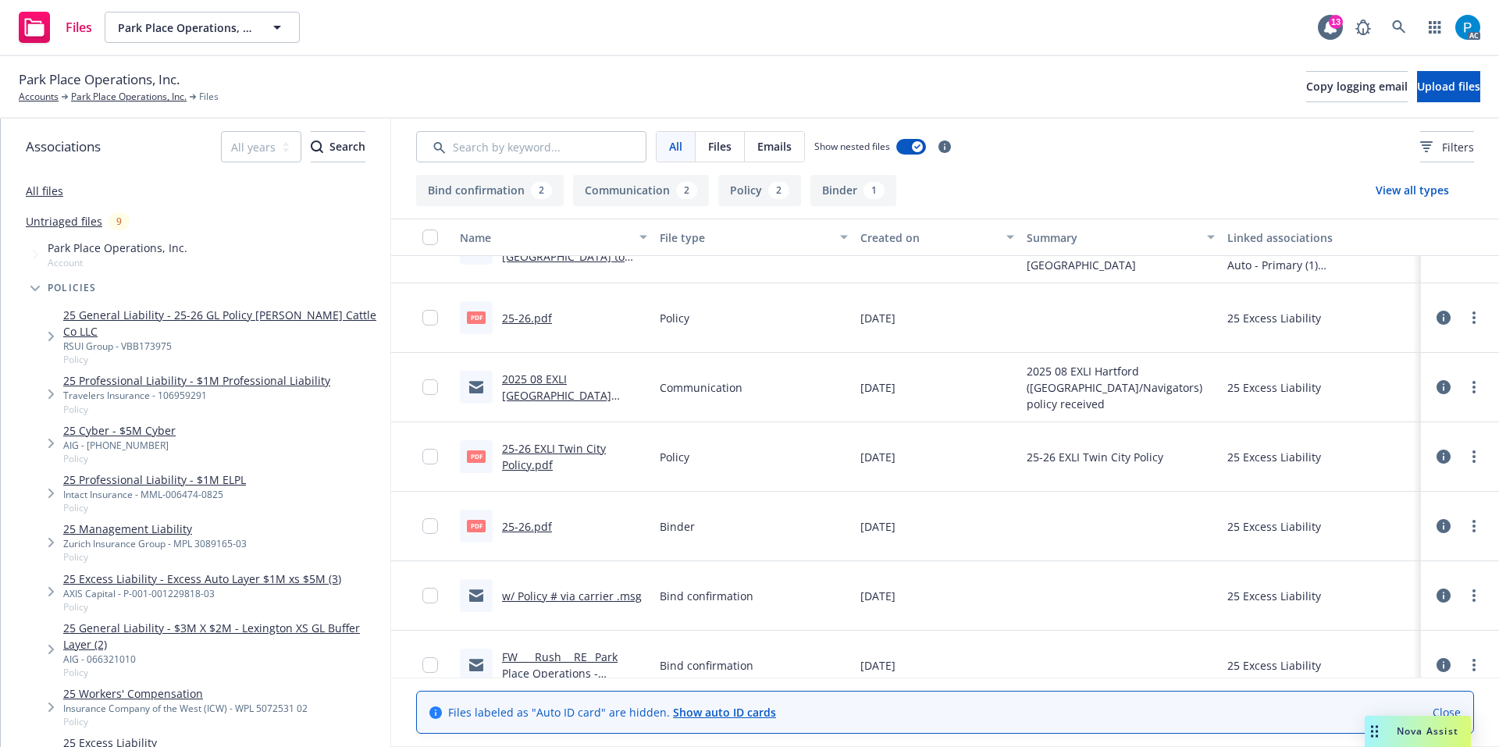
scroll to position [65, 0]
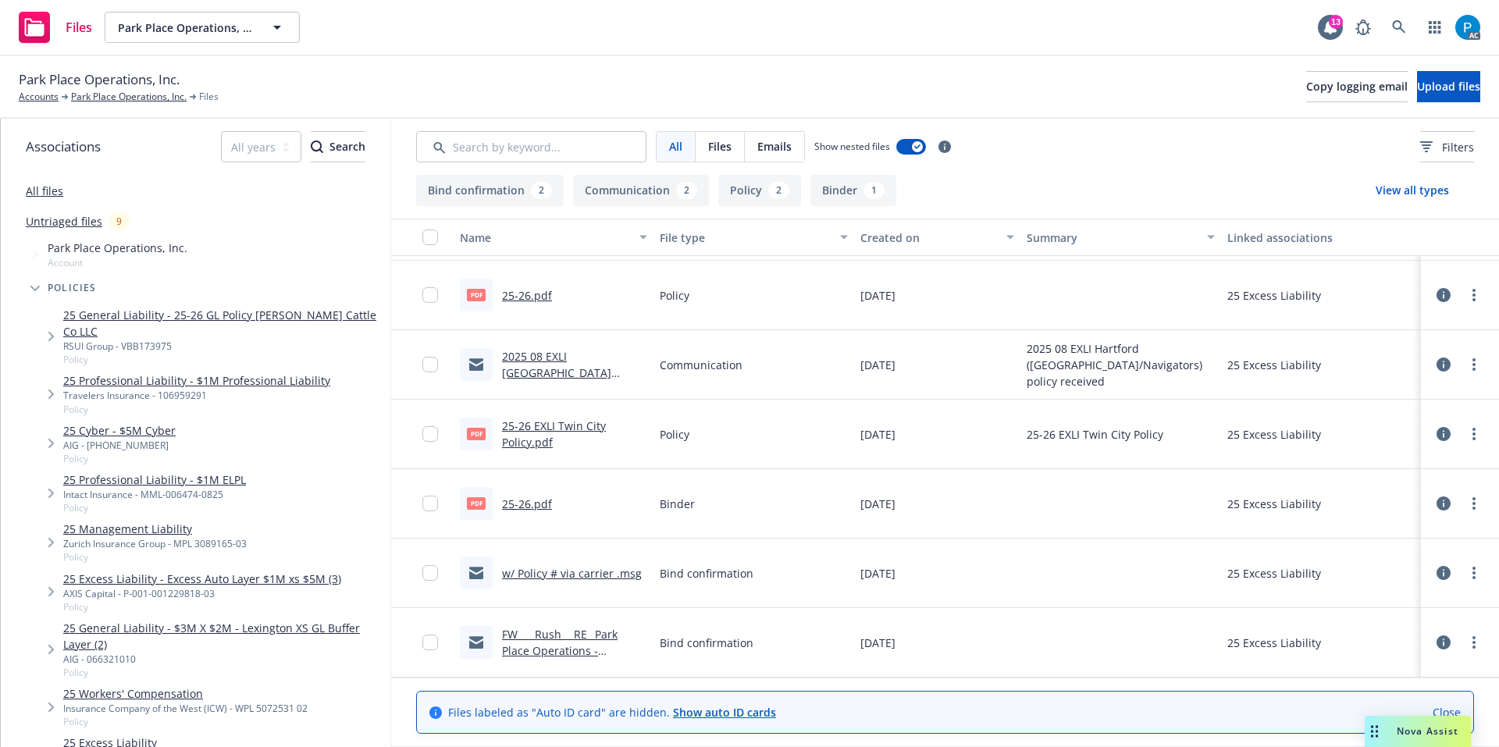
click at [563, 429] on link "25-26 EXLI Twin City Policy.pdf" at bounding box center [554, 433] width 104 height 31
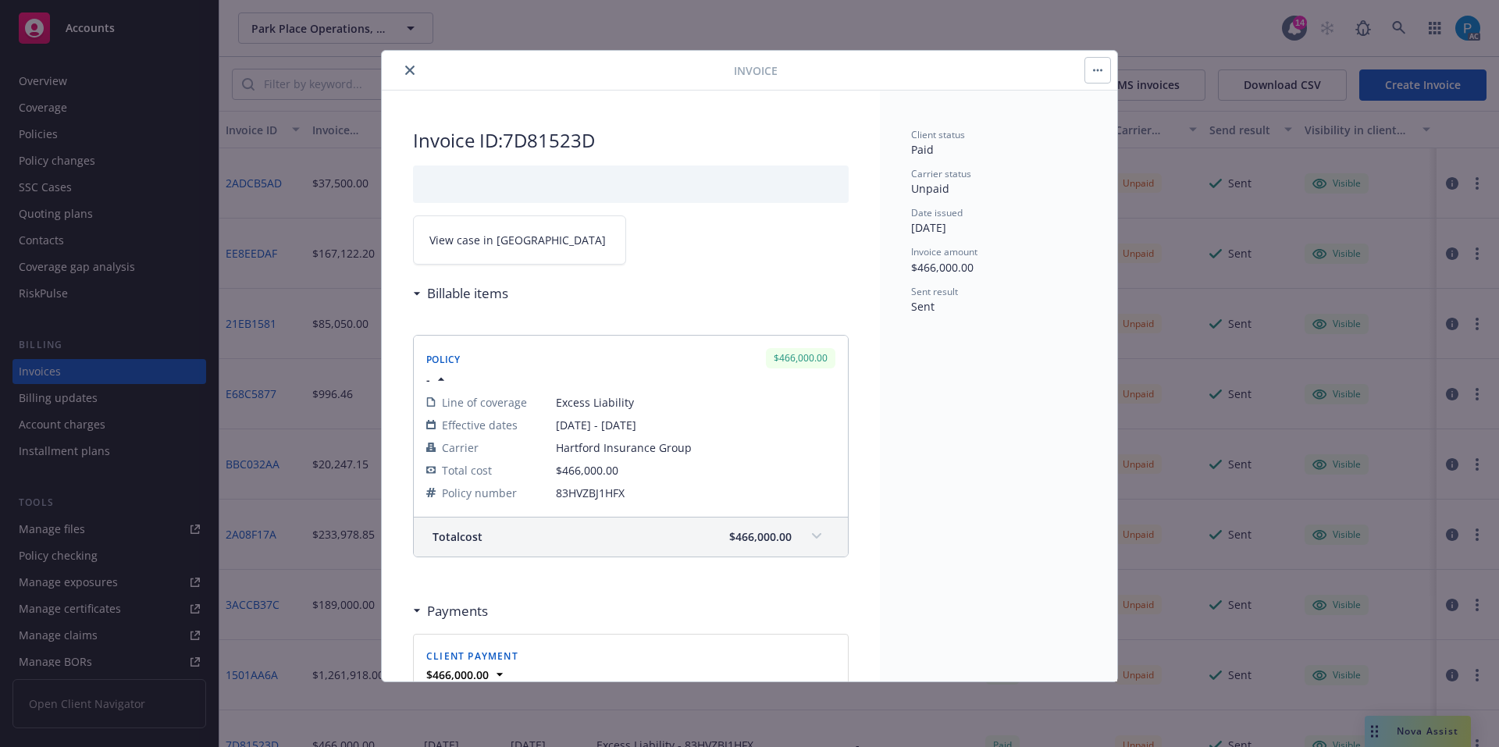
click at [406, 67] on icon "close" at bounding box center [409, 70] width 9 height 9
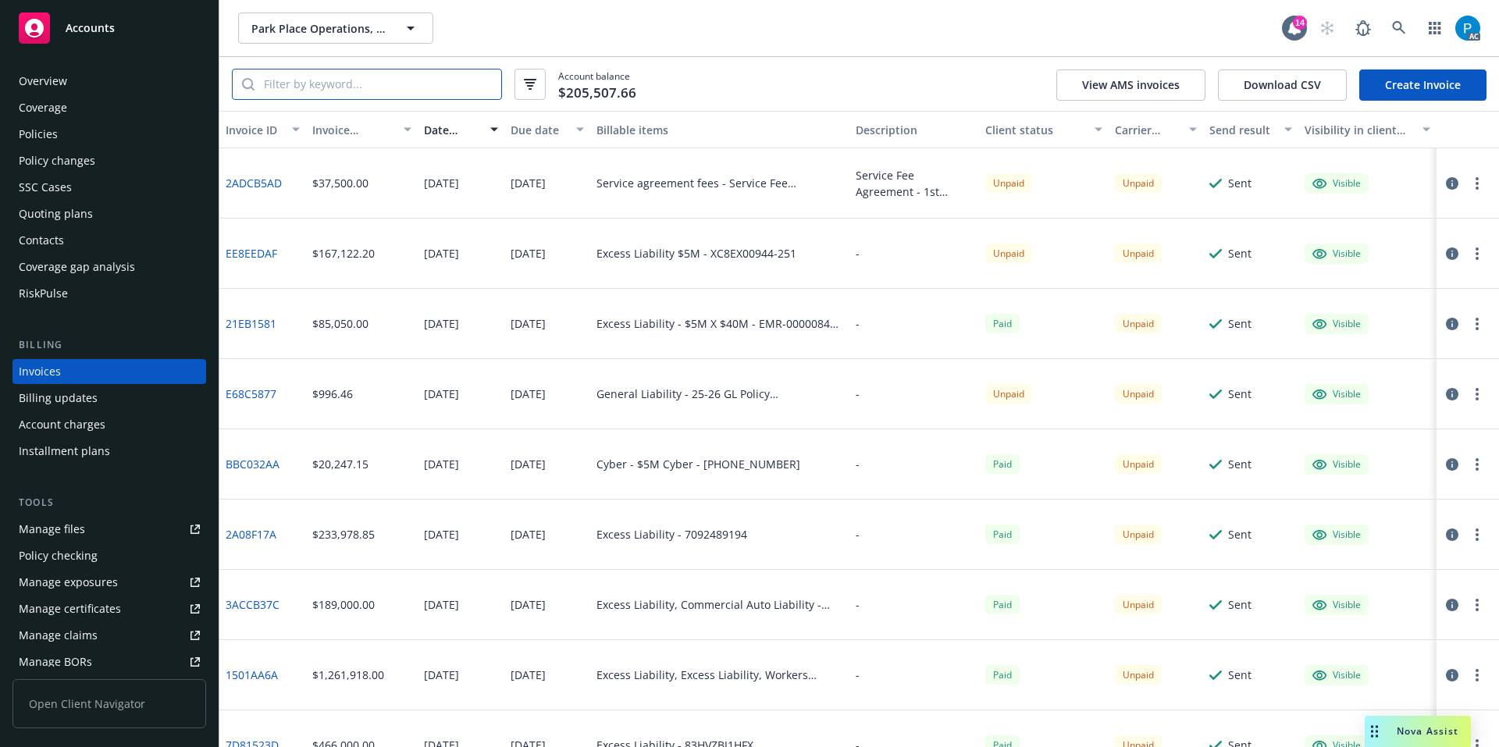
click at [378, 92] on input "search" at bounding box center [377, 84] width 247 height 30
paste input "MPL 3089165-03"
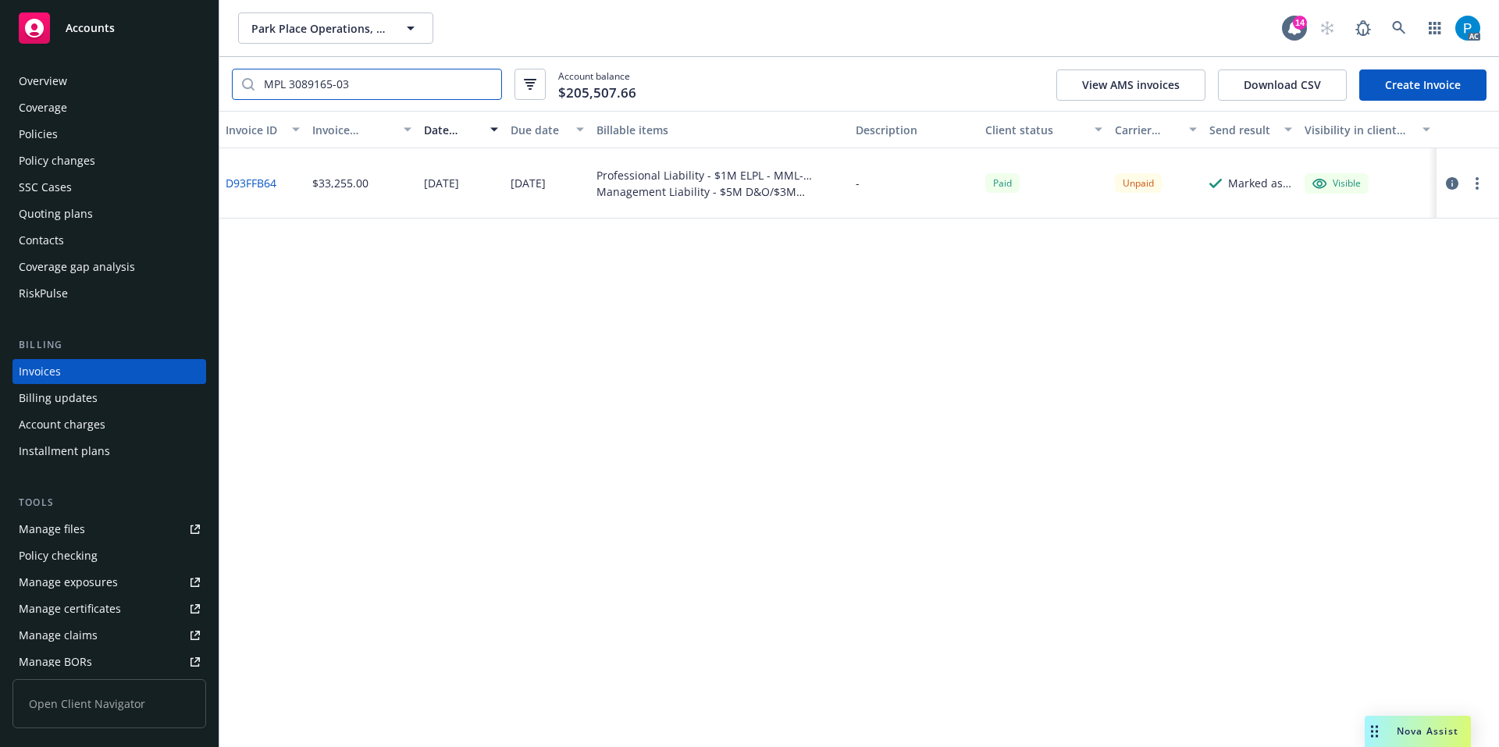
type input "MPL 3089165-03"
click at [1446, 183] on icon "button" at bounding box center [1451, 183] width 12 height 12
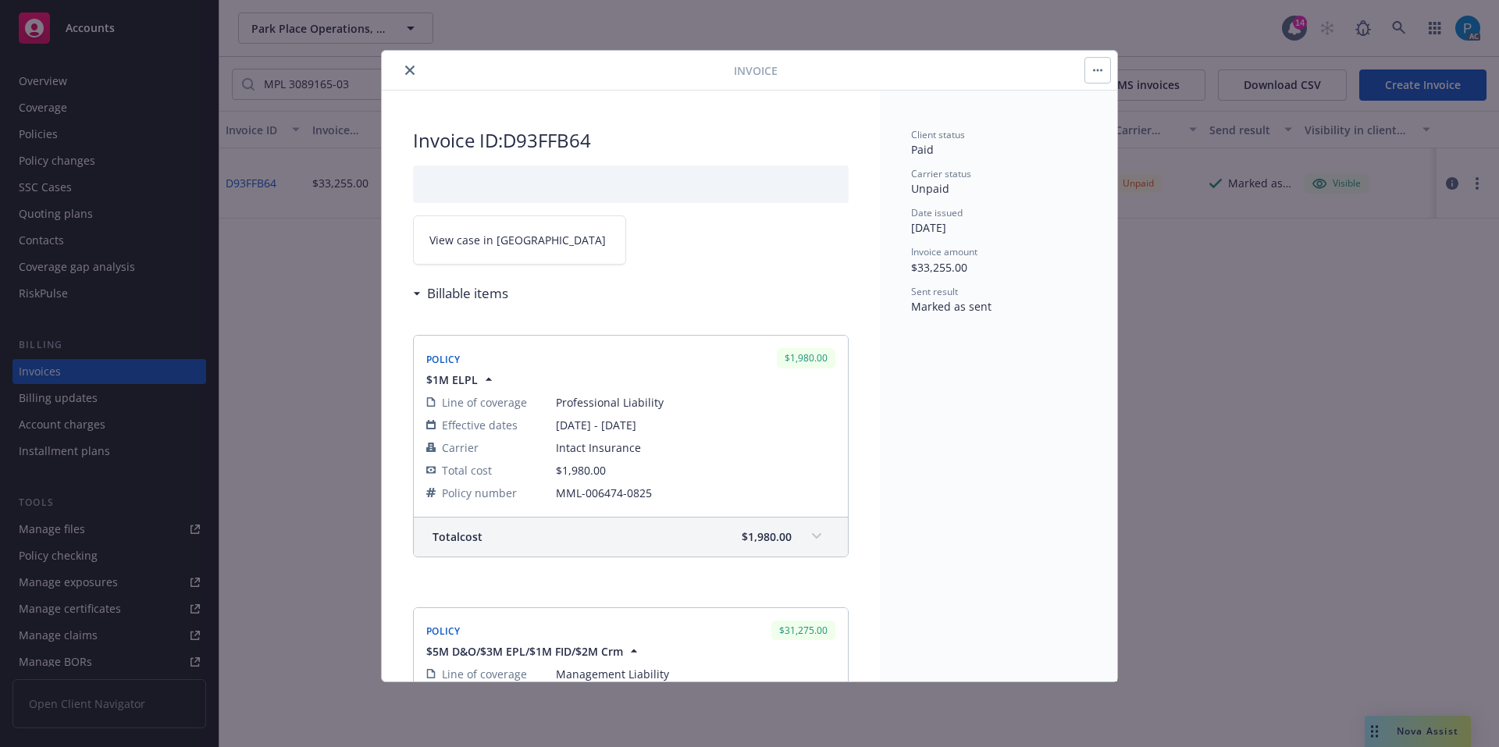
click at [496, 244] on span "View case in [GEOGRAPHIC_DATA]" at bounding box center [517, 240] width 176 height 16
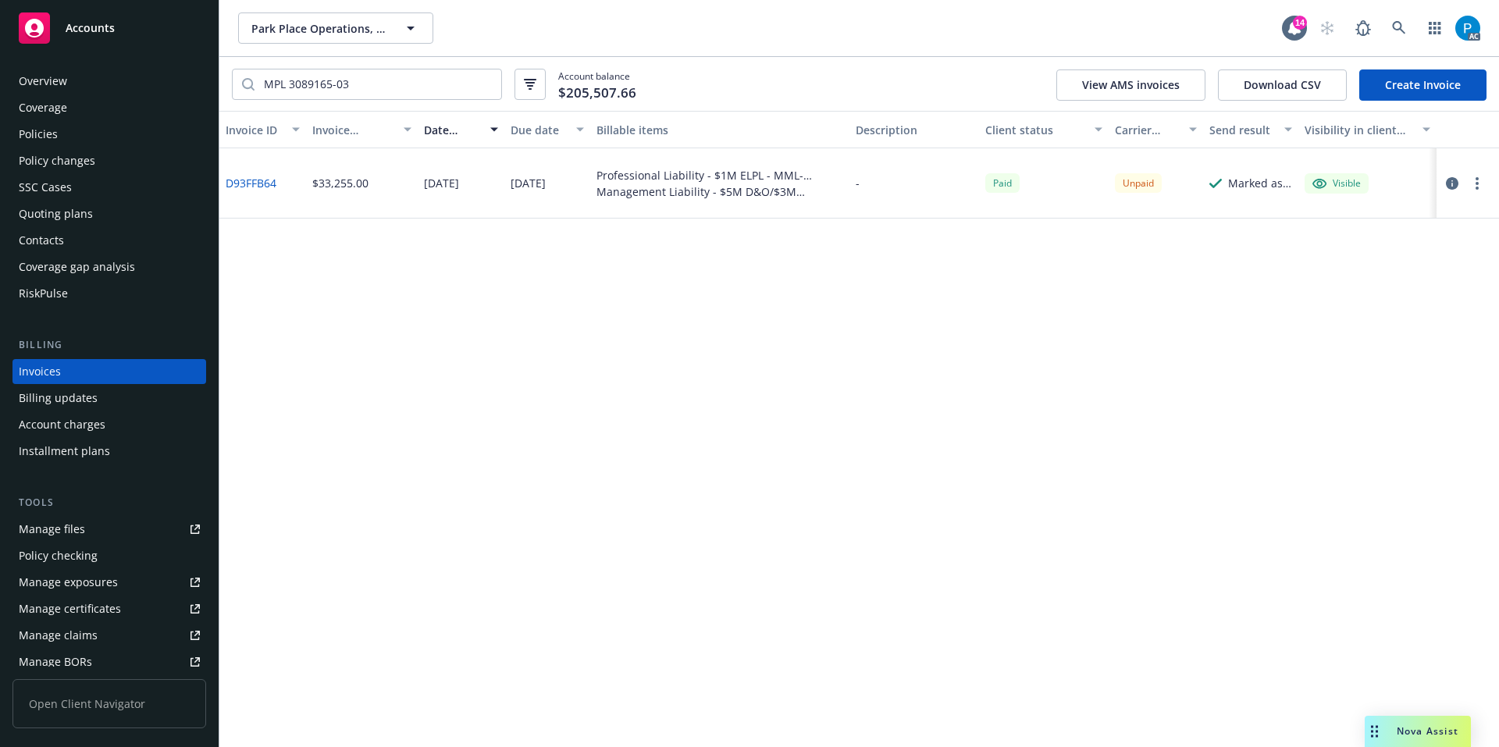
drag, startPoint x: 98, startPoint y: 31, endPoint x: 109, endPoint y: 31, distance: 11.7
click at [98, 31] on span "Accounts" at bounding box center [90, 28] width 49 height 12
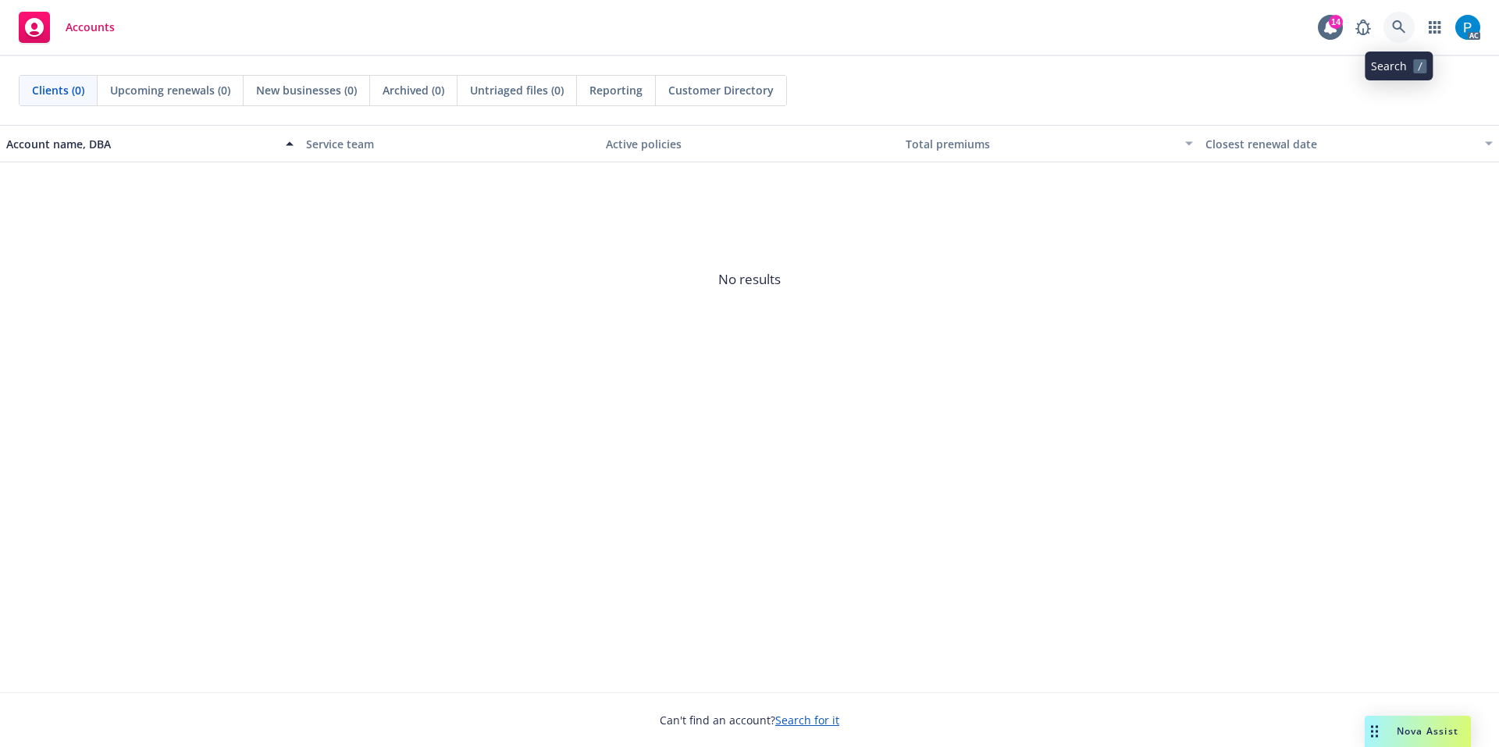
click at [1405, 19] on link at bounding box center [1398, 27] width 31 height 31
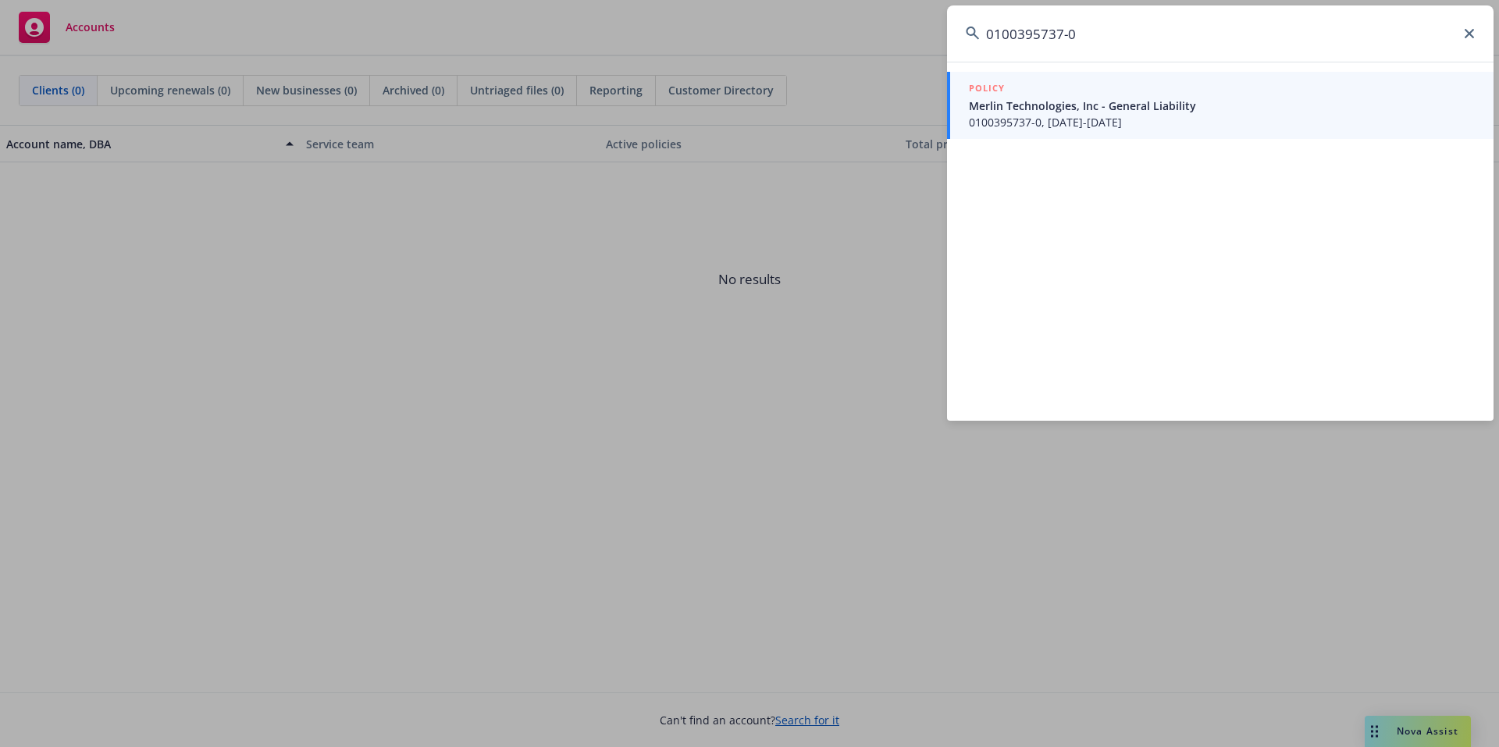
type input "0100395737-0"
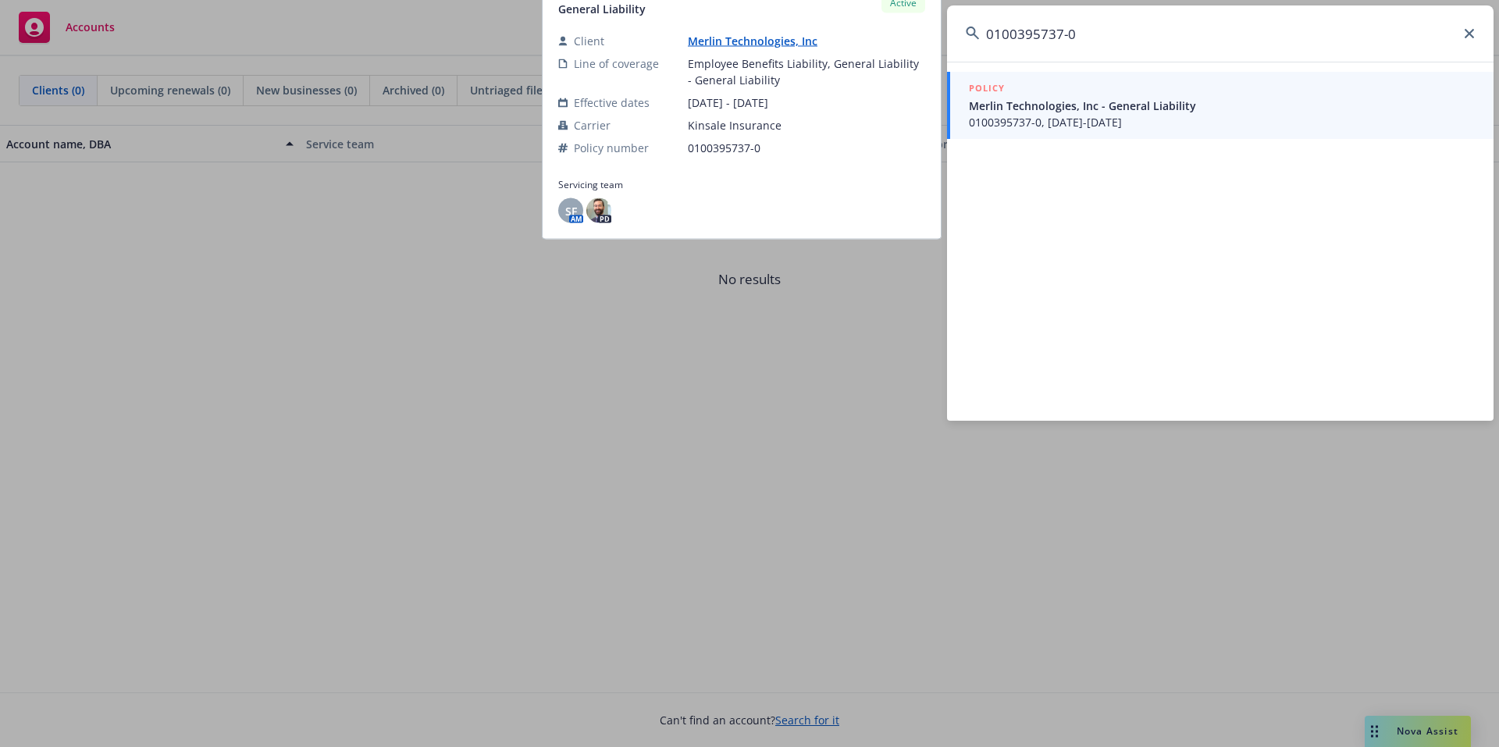
click at [1090, 102] on span "Merlin Technologies, Inc - General Liability" at bounding box center [1222, 106] width 506 height 16
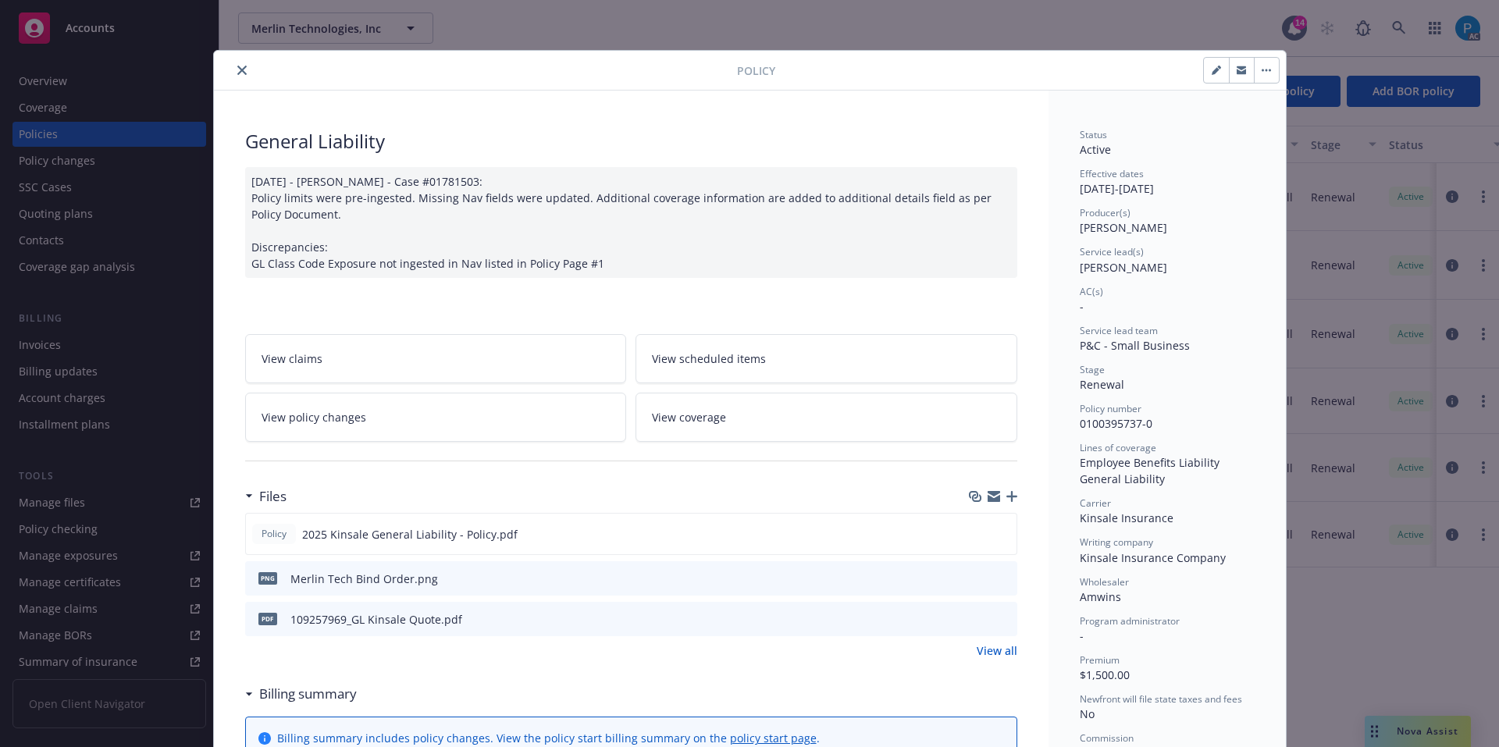
click at [237, 73] on icon "close" at bounding box center [241, 70] width 9 height 9
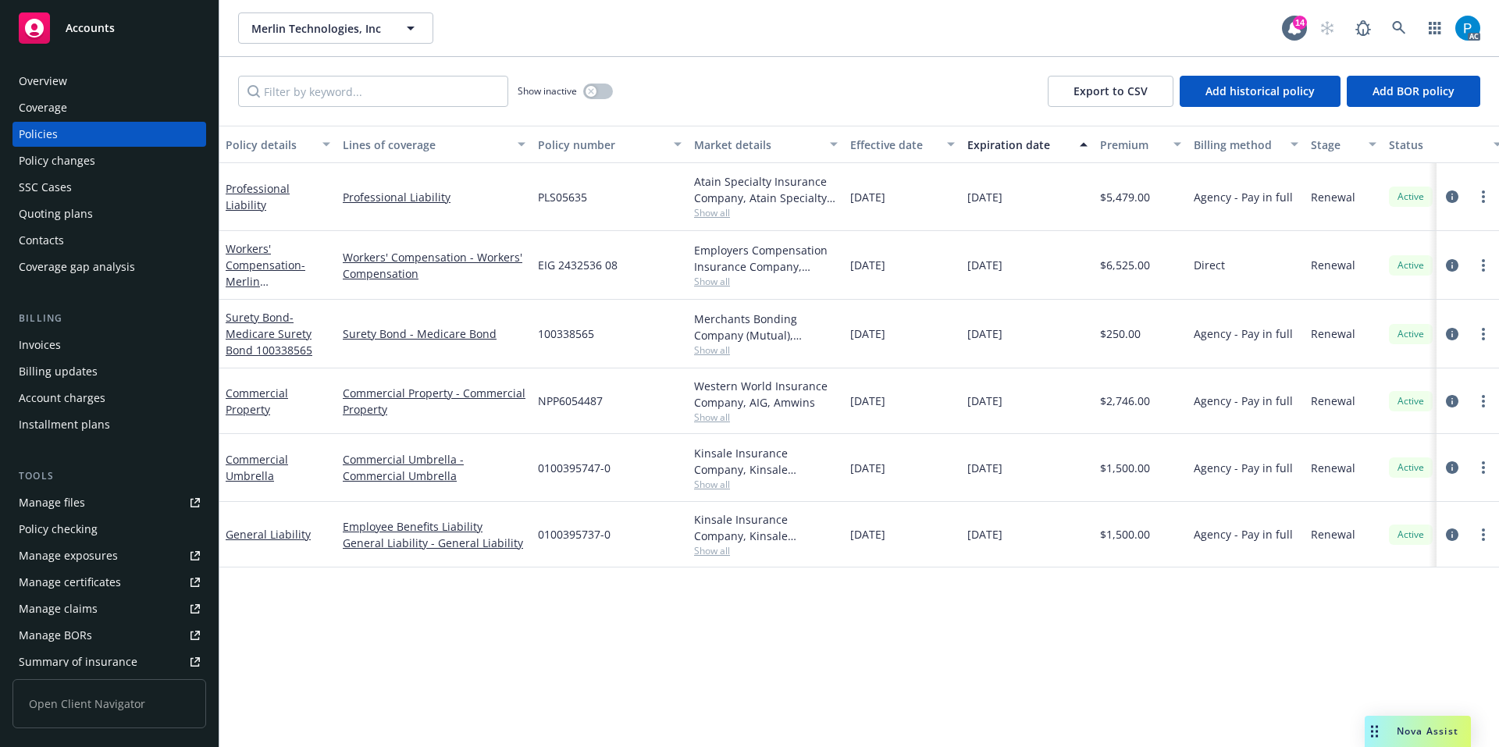
click at [34, 343] on div "Invoices" at bounding box center [40, 344] width 42 height 25
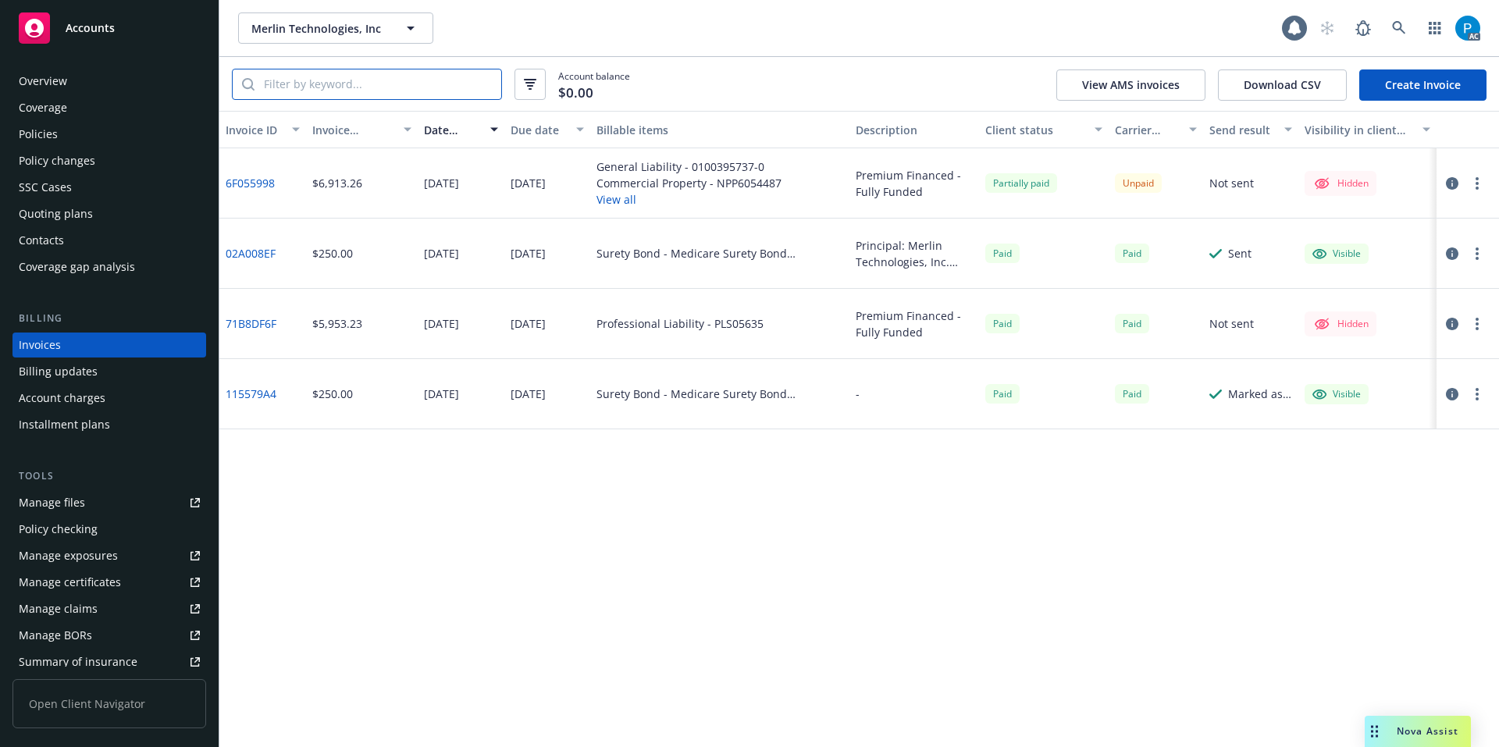
click at [339, 86] on input "search" at bounding box center [377, 84] width 247 height 30
paste input "0100395737-0"
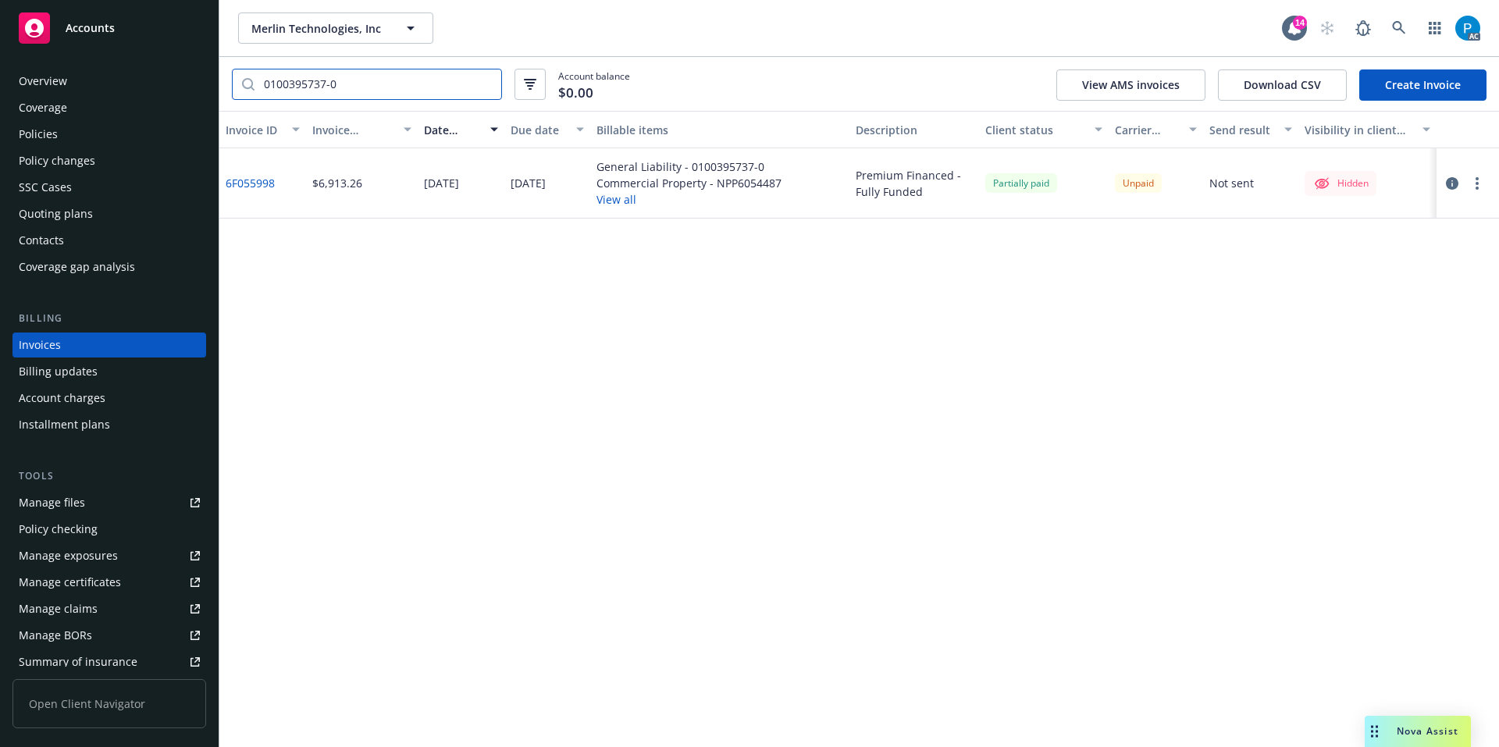
type input "0100395737-0"
click at [1452, 182] on icon "button" at bounding box center [1451, 183] width 12 height 12
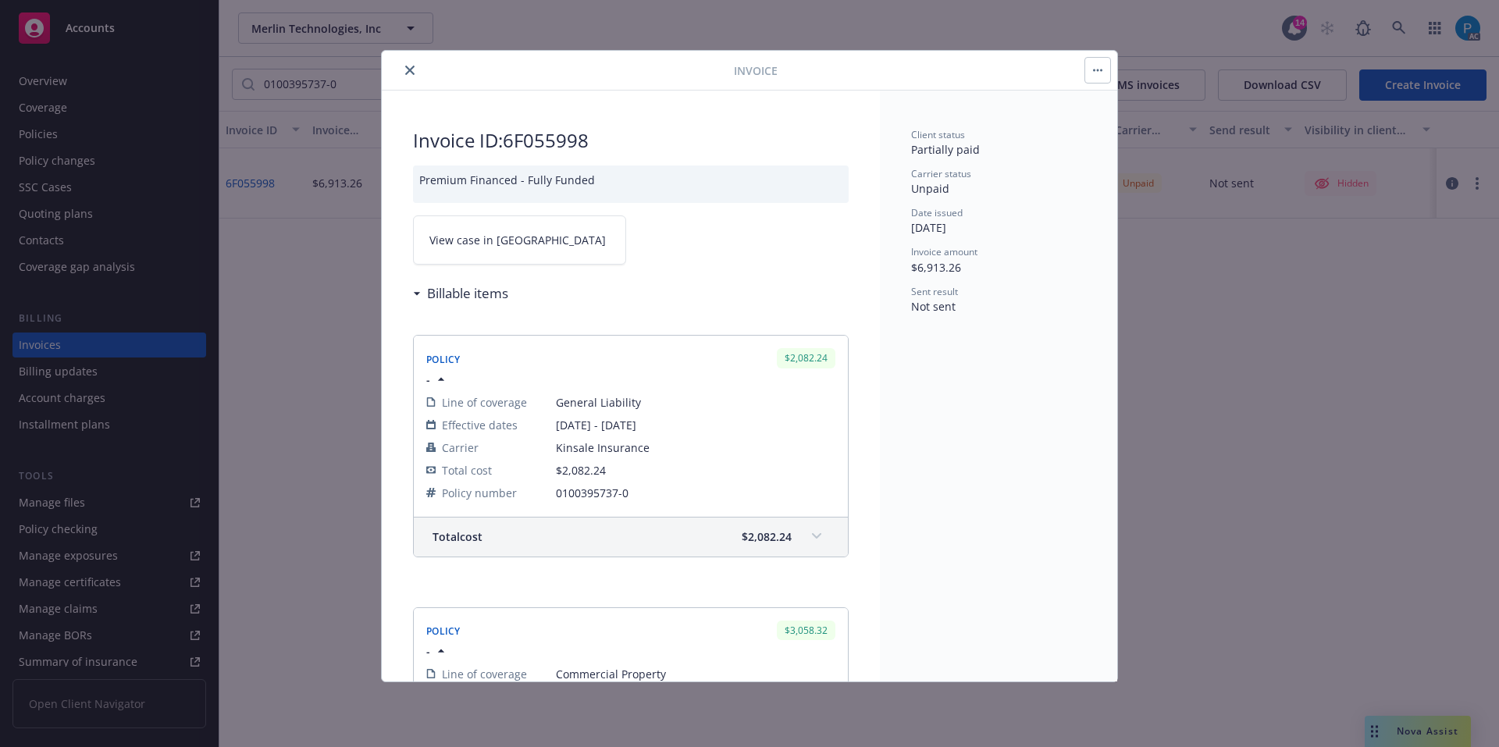
click at [532, 247] on link "View case in SSC" at bounding box center [519, 239] width 213 height 49
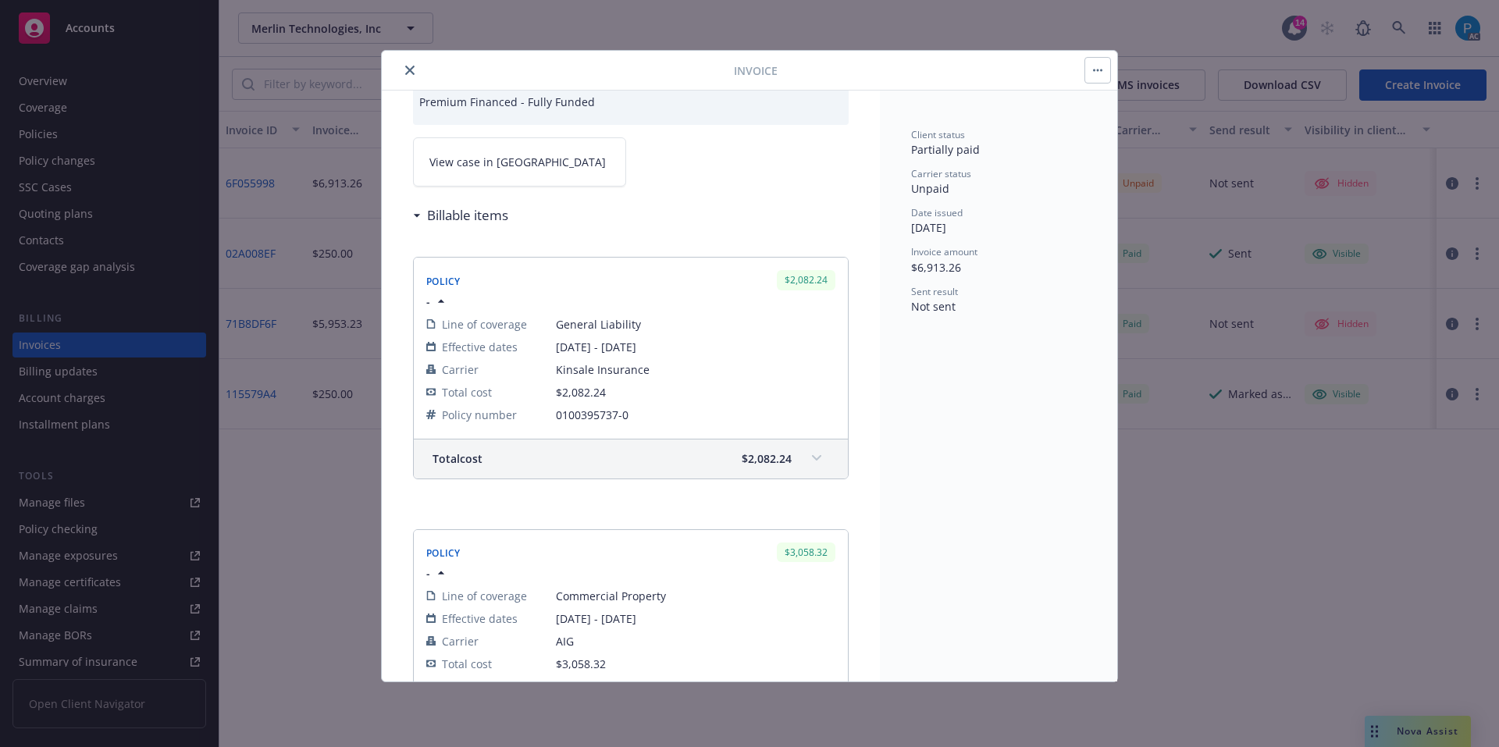
click at [417, 72] on button "close" at bounding box center [409, 70] width 19 height 19
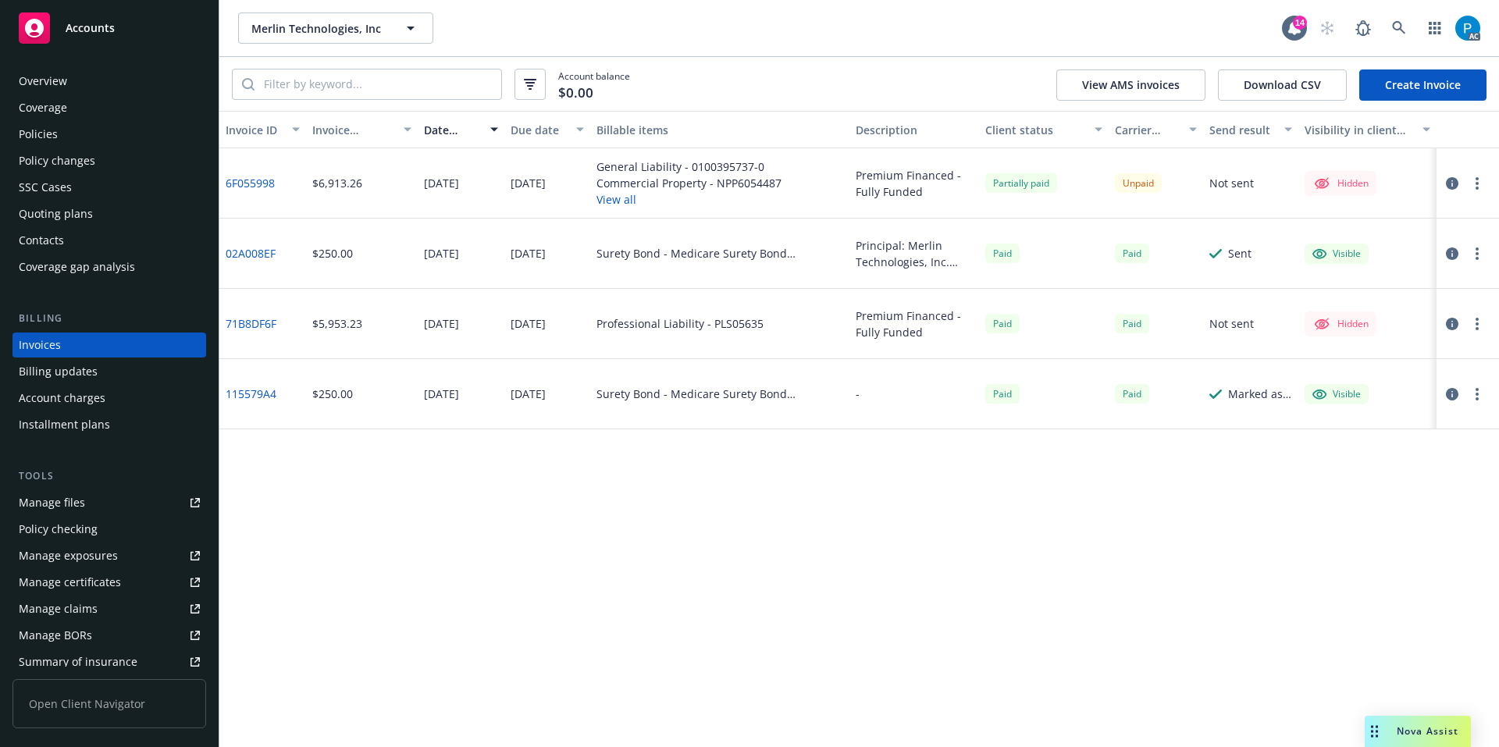
click at [164, 45] on link "Accounts" at bounding box center [109, 28] width 194 height 44
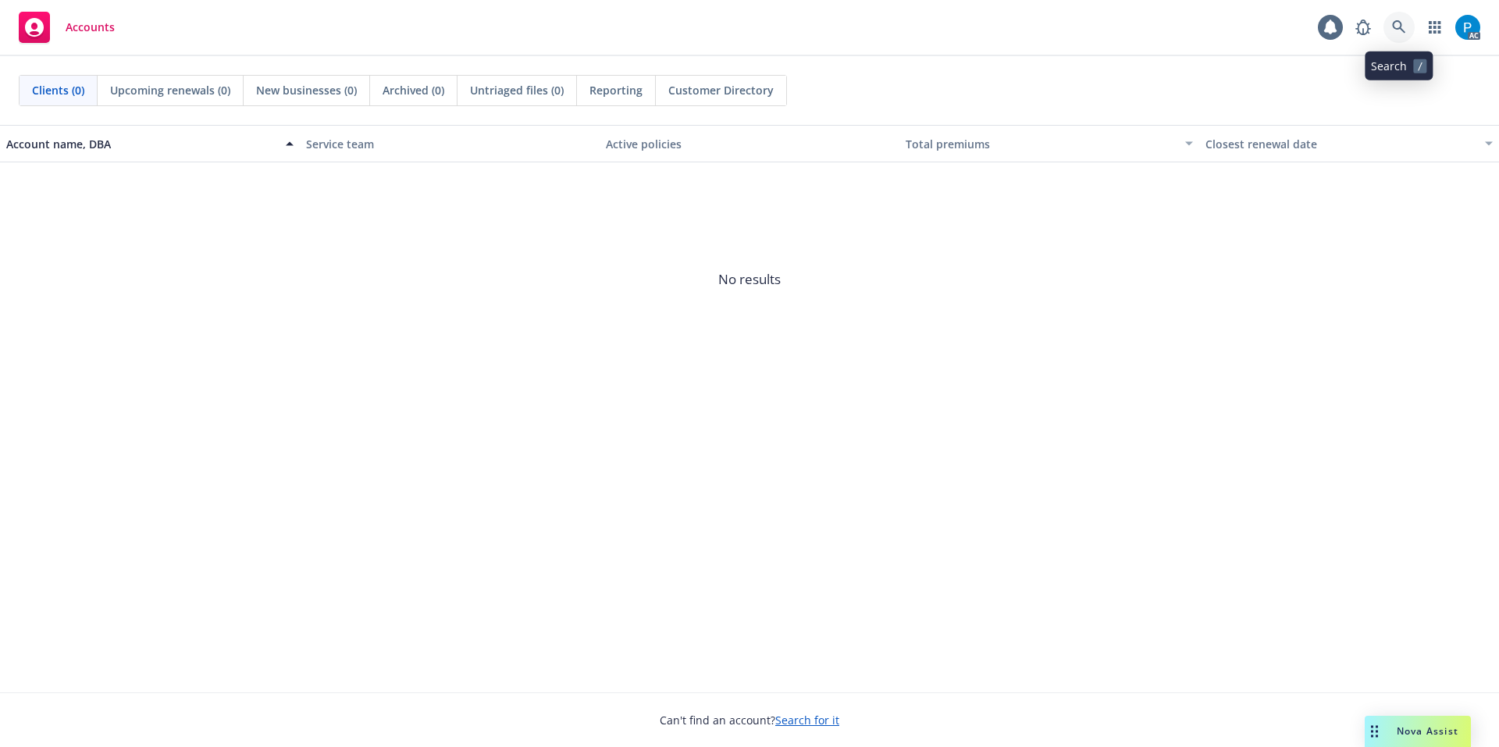
click at [1402, 28] on icon at bounding box center [1399, 27] width 14 height 14
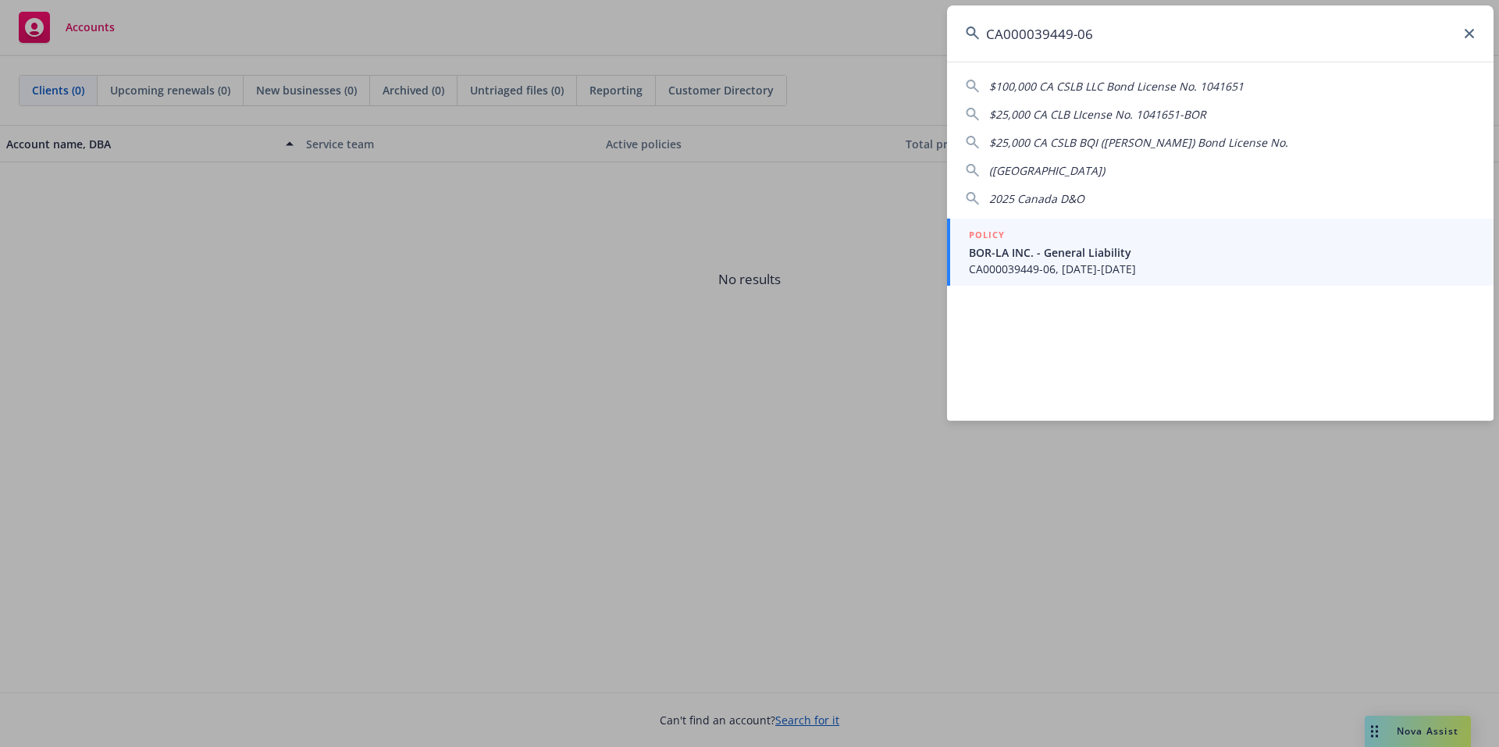
type input "CA000039449-06"
click at [1130, 256] on span "BOR-LA INC. - General Liability" at bounding box center [1222, 252] width 506 height 16
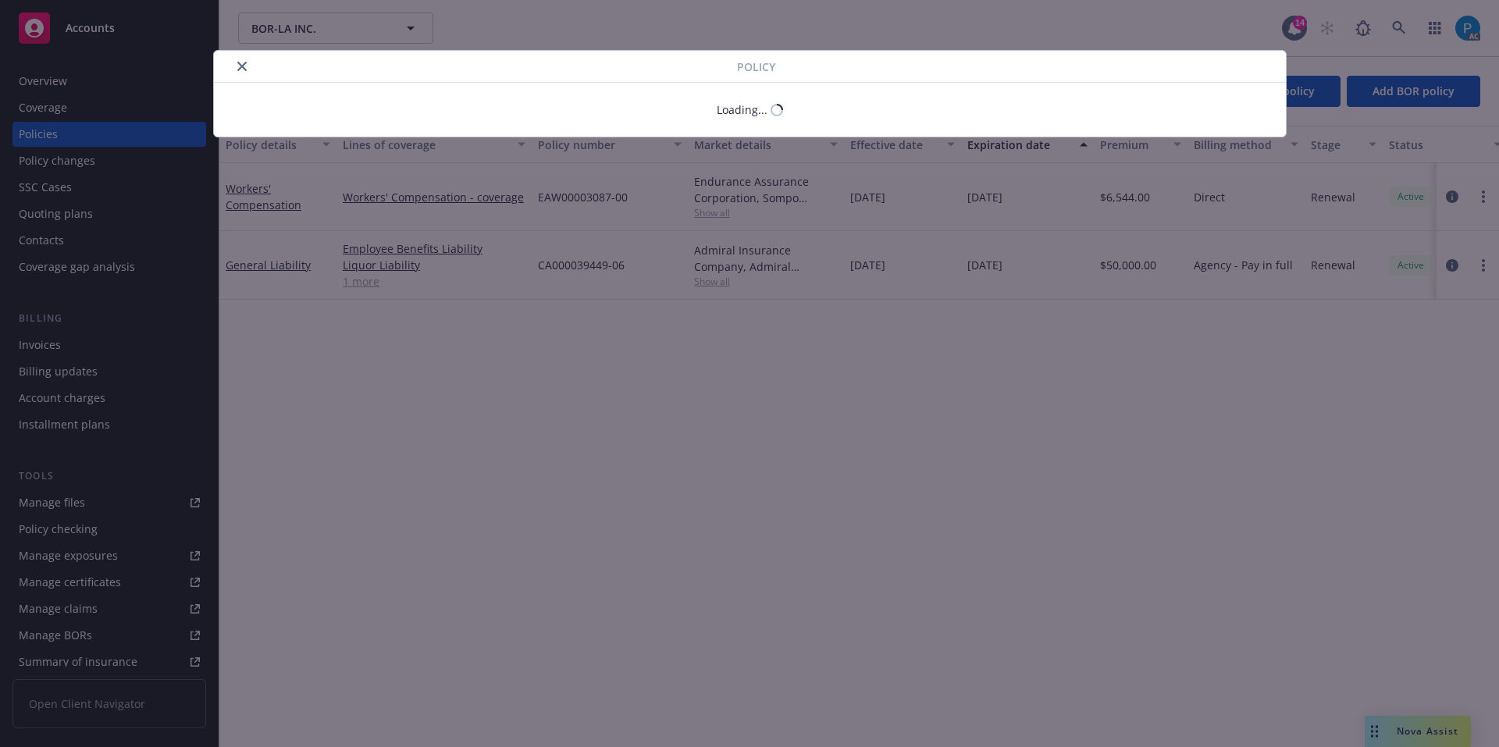
click at [247, 69] on button "close" at bounding box center [242, 66] width 19 height 19
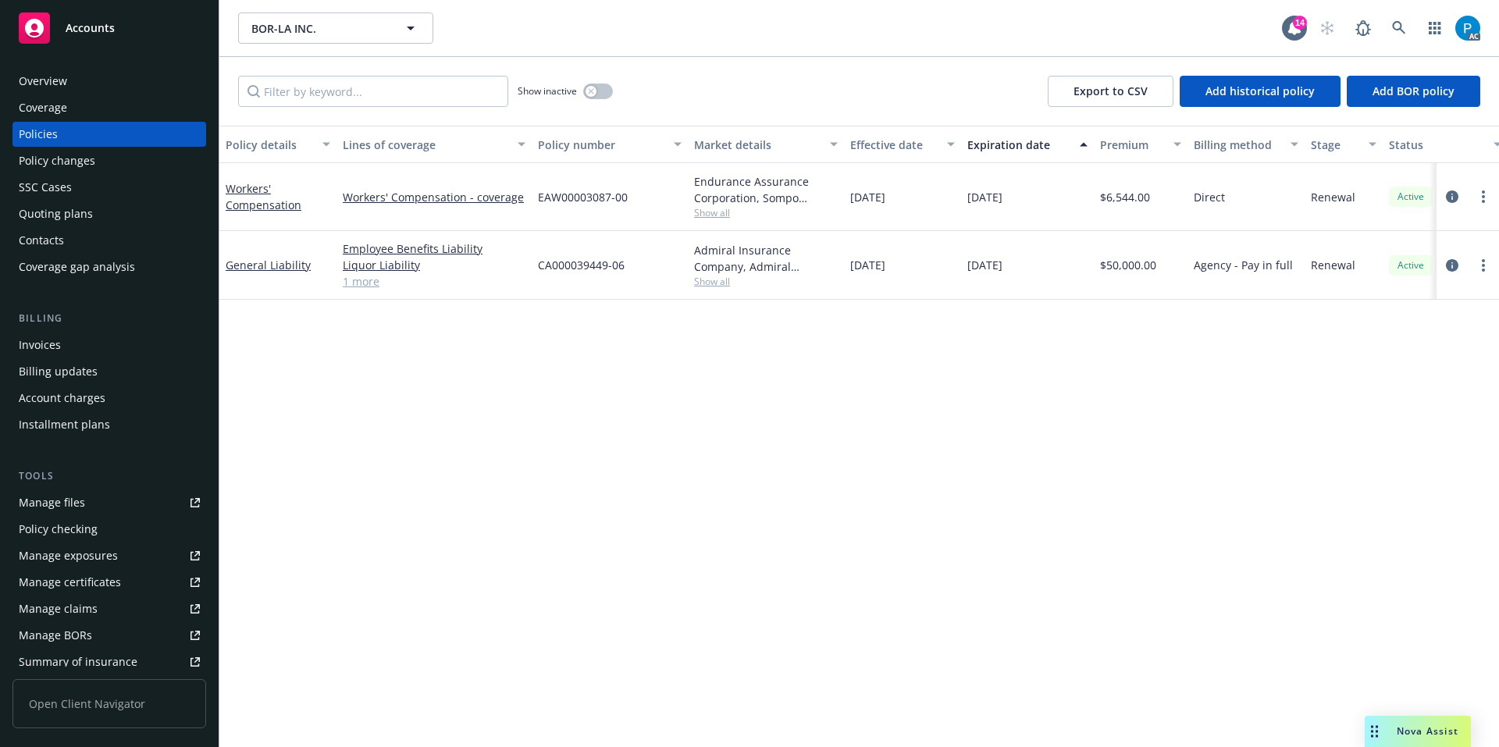
click at [73, 350] on div "Invoices" at bounding box center [109, 344] width 181 height 25
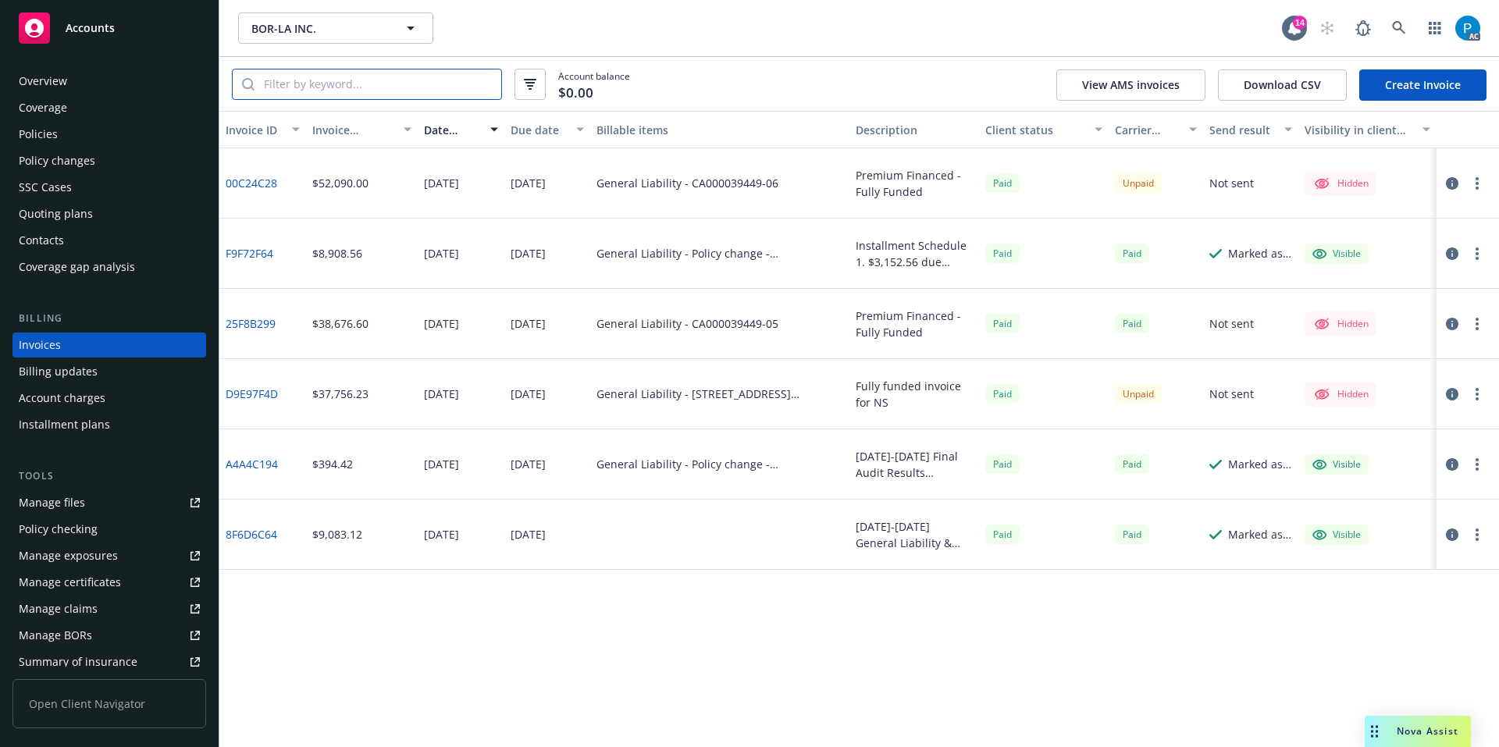
click at [361, 89] on input "search" at bounding box center [377, 84] width 247 height 30
paste input "CA000039449-06"
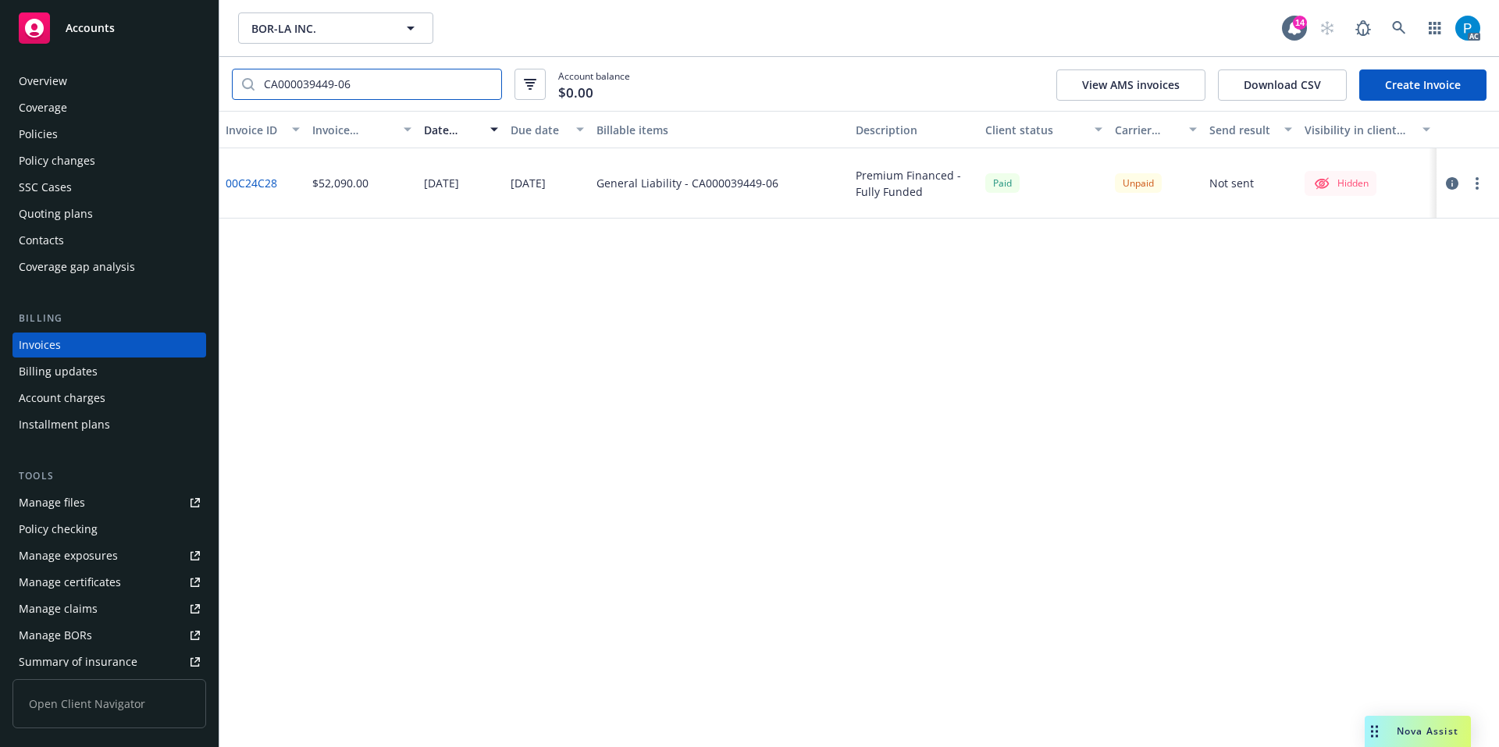
type input "CA000039449-06"
click at [1451, 180] on icon "button" at bounding box center [1451, 183] width 12 height 12
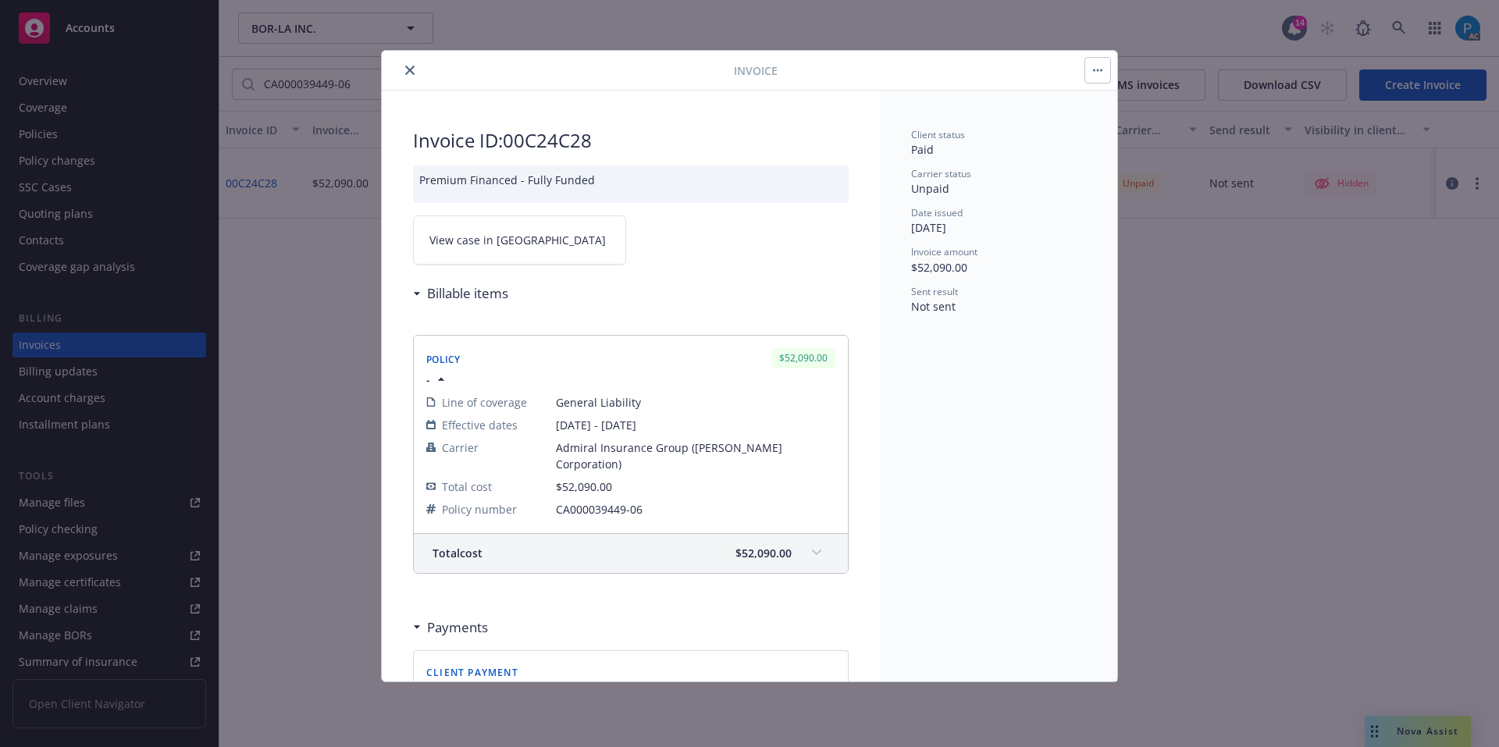
click at [543, 236] on link "View case in SSC" at bounding box center [519, 239] width 213 height 49
click at [404, 65] on button "close" at bounding box center [409, 70] width 19 height 19
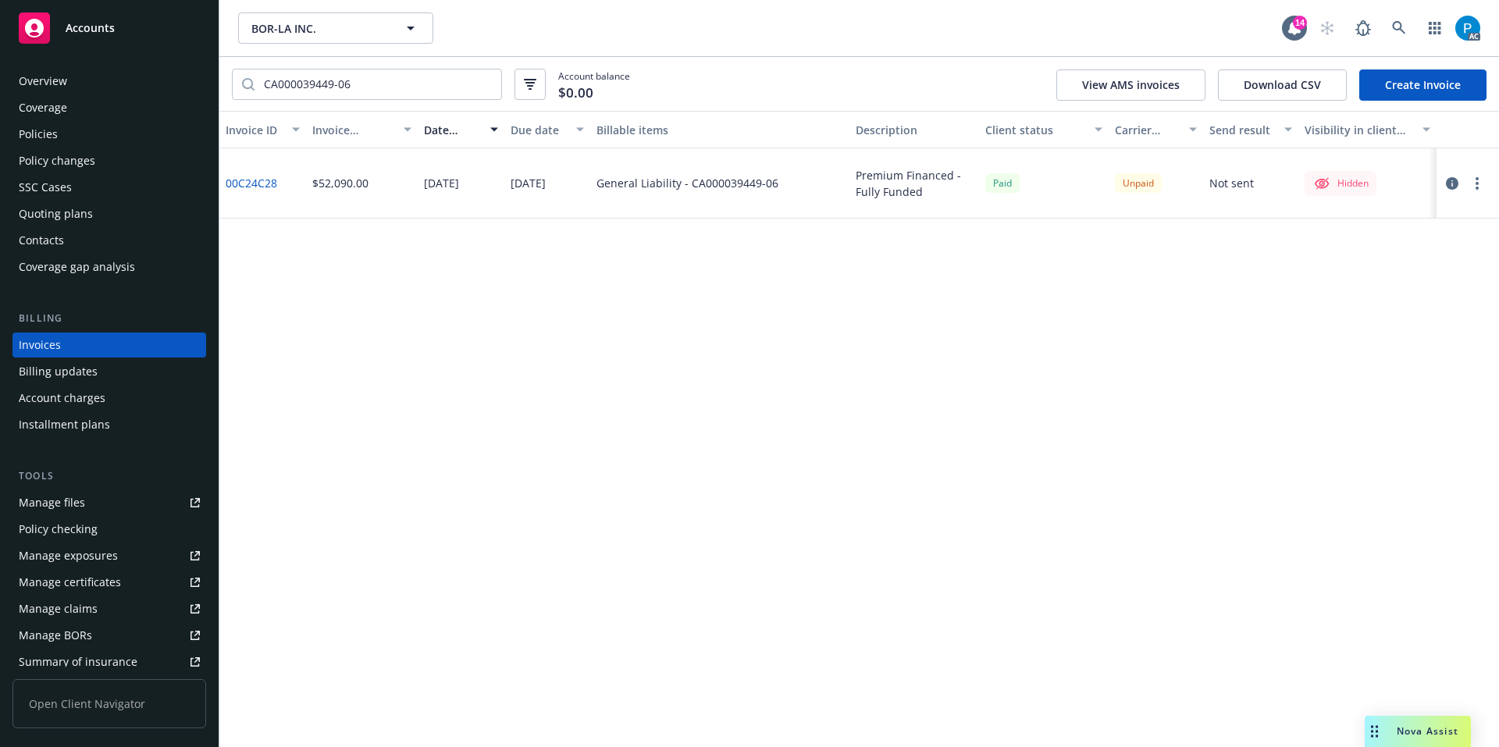
click at [150, 33] on div "Accounts" at bounding box center [109, 27] width 181 height 31
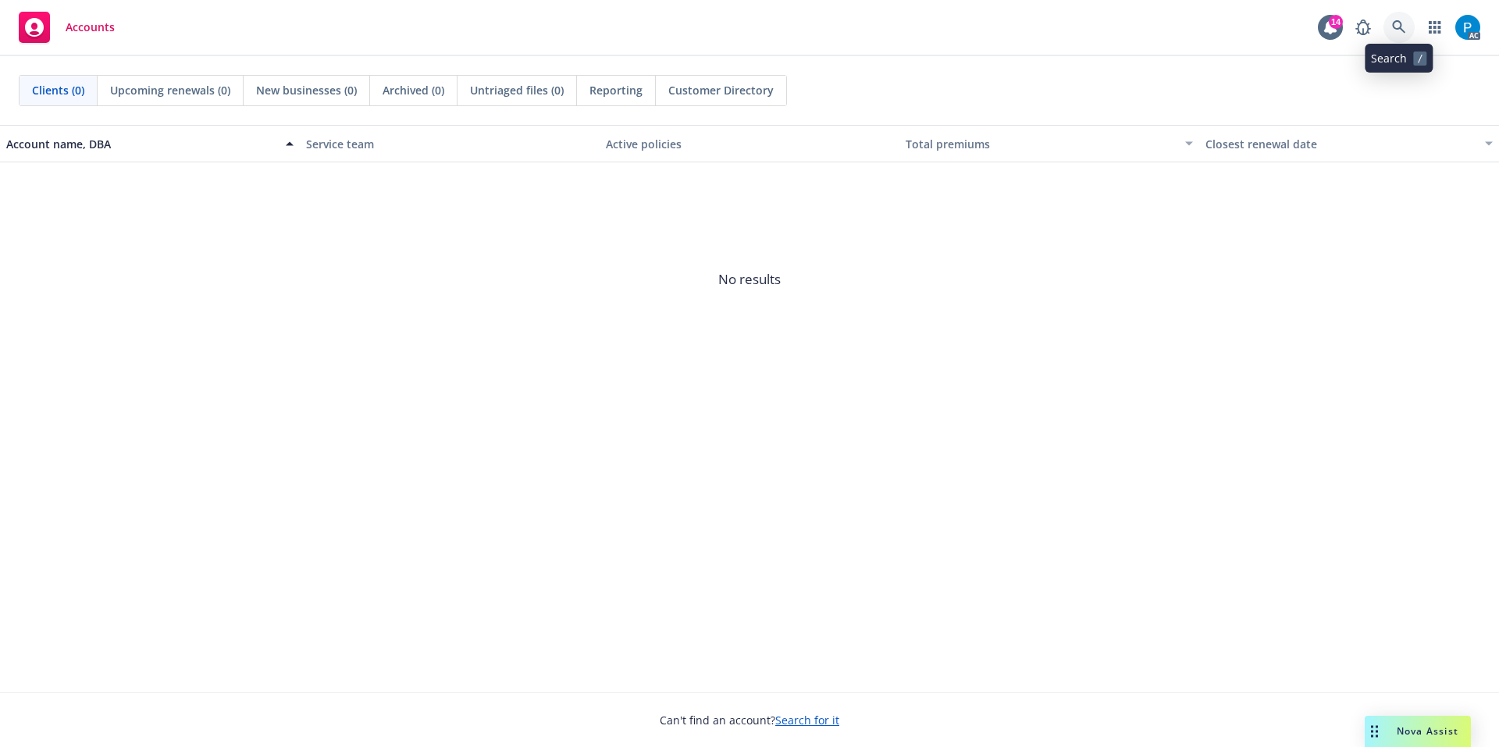
click at [1394, 30] on icon at bounding box center [1399, 27] width 14 height 14
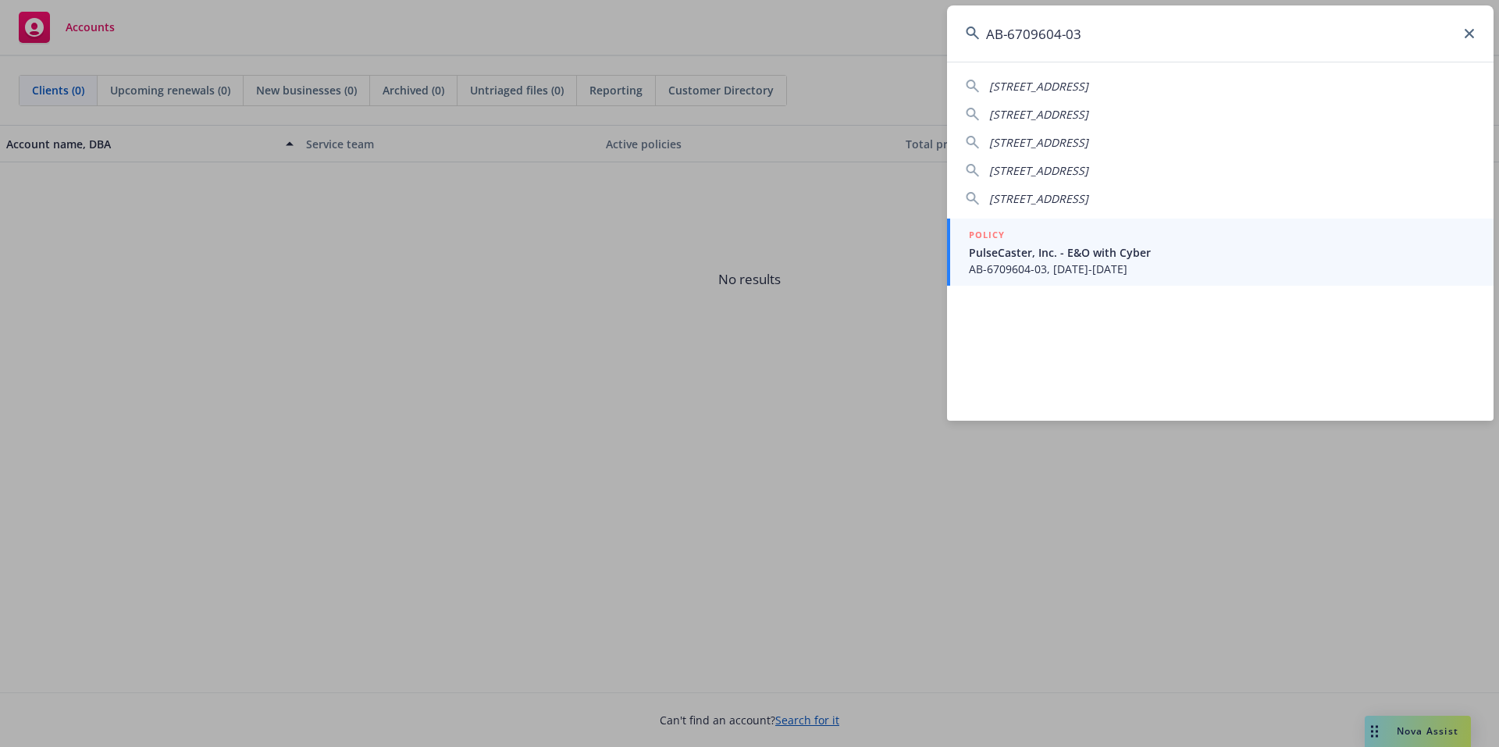
type input "AB-6709604-03"
click at [1054, 238] on div "POLICY" at bounding box center [1222, 235] width 506 height 17
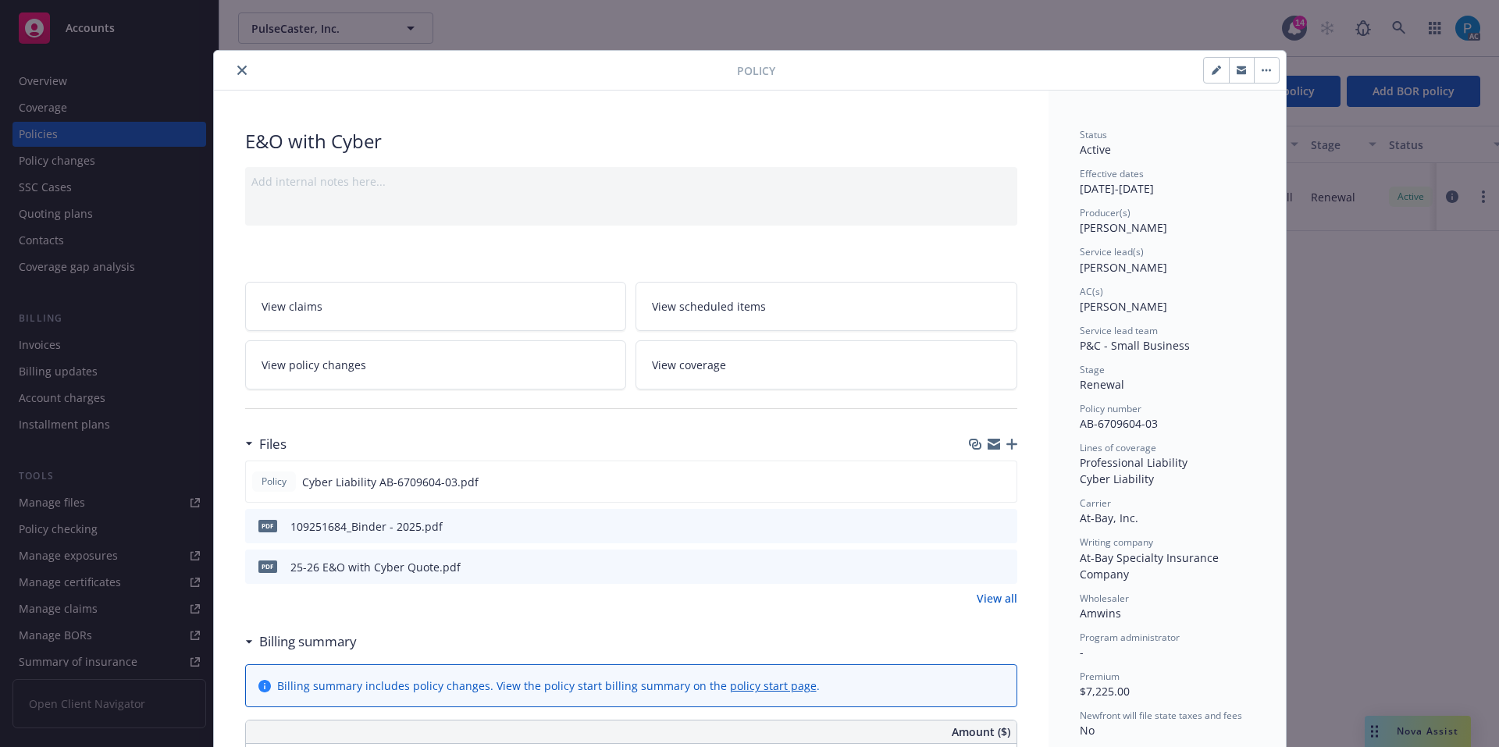
click at [233, 65] on button "close" at bounding box center [242, 70] width 19 height 19
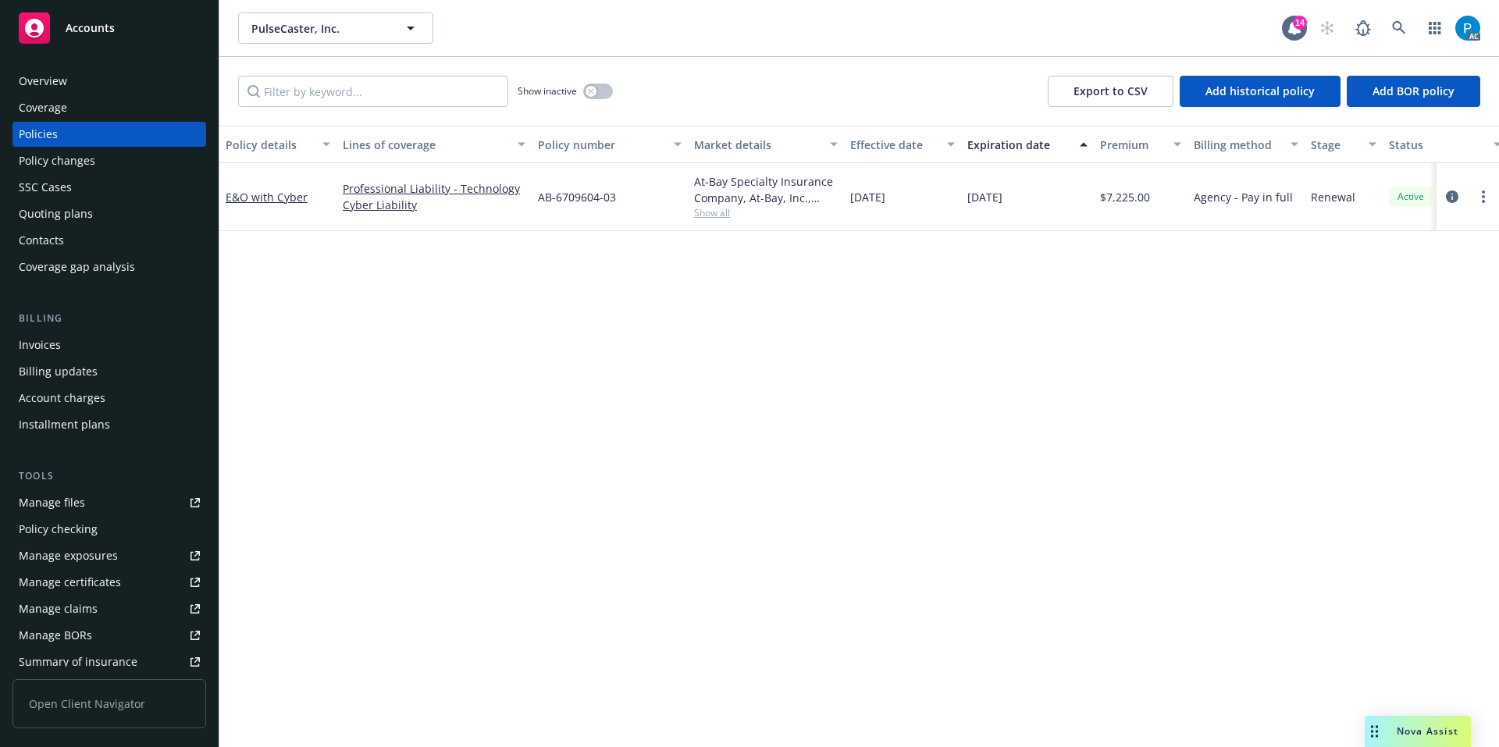
click at [45, 340] on div "Invoices" at bounding box center [40, 344] width 42 height 25
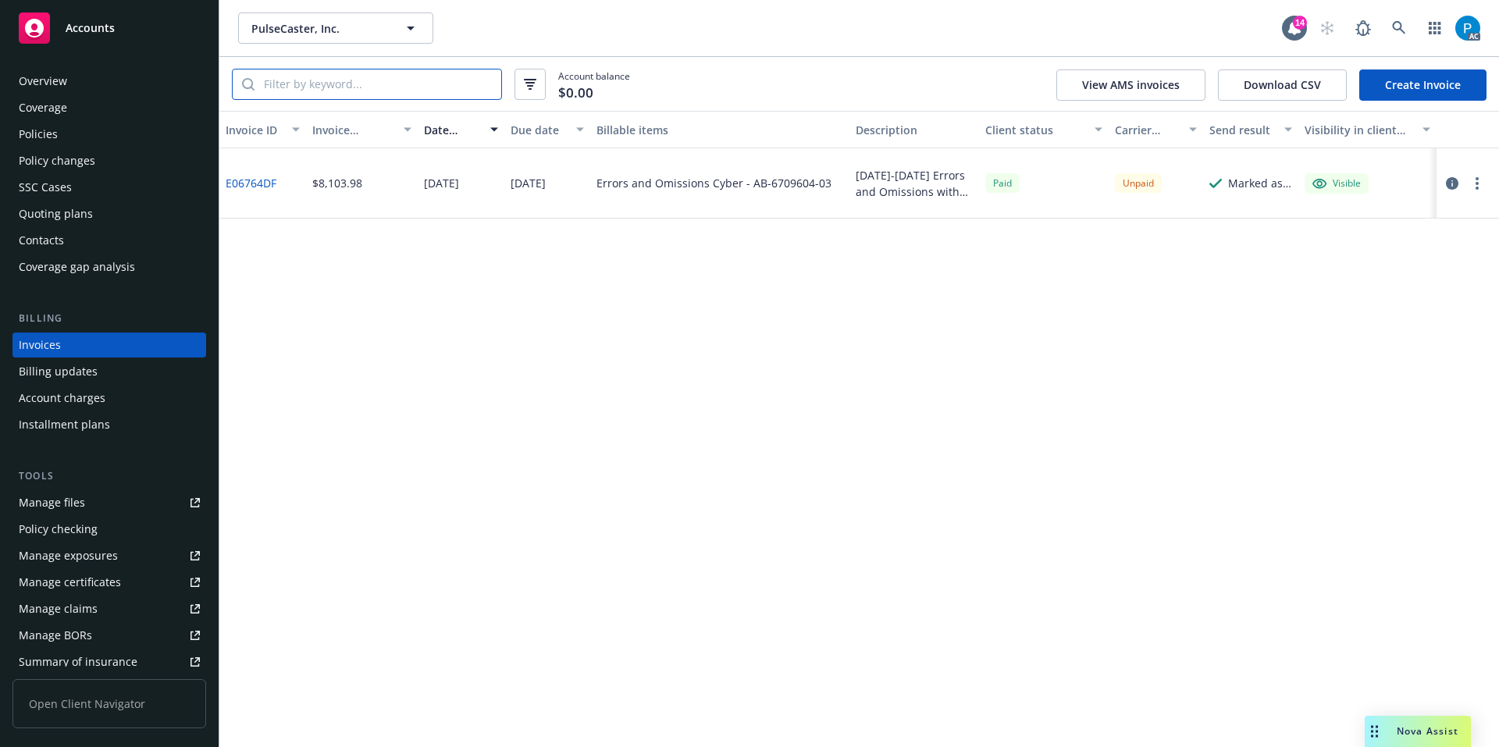
click at [411, 90] on input "search" at bounding box center [377, 84] width 247 height 30
paste input "AB-6709604-03"
type input "AB-6709604-03"
click at [1449, 183] on icon "button" at bounding box center [1451, 183] width 12 height 12
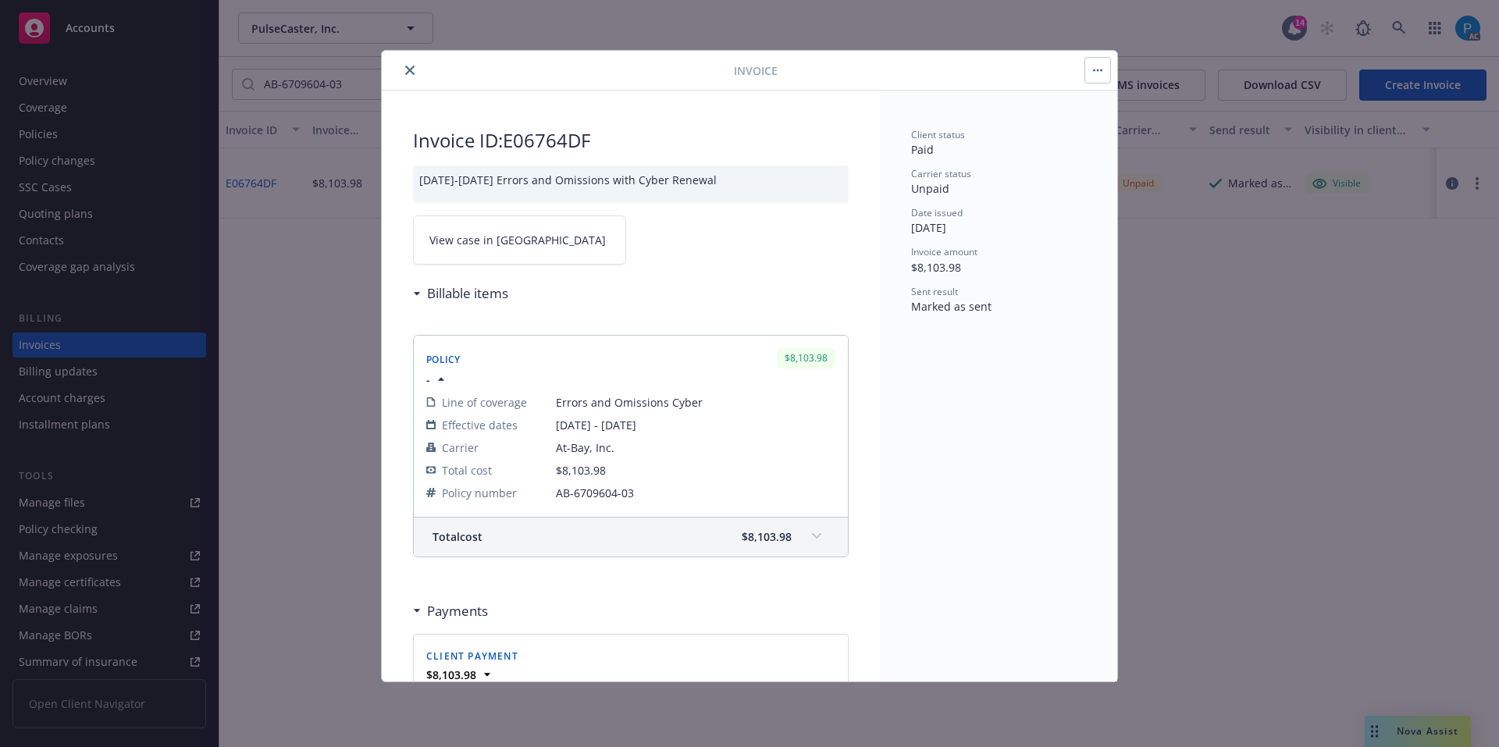
click at [560, 240] on link "View case in SSC" at bounding box center [519, 239] width 213 height 49
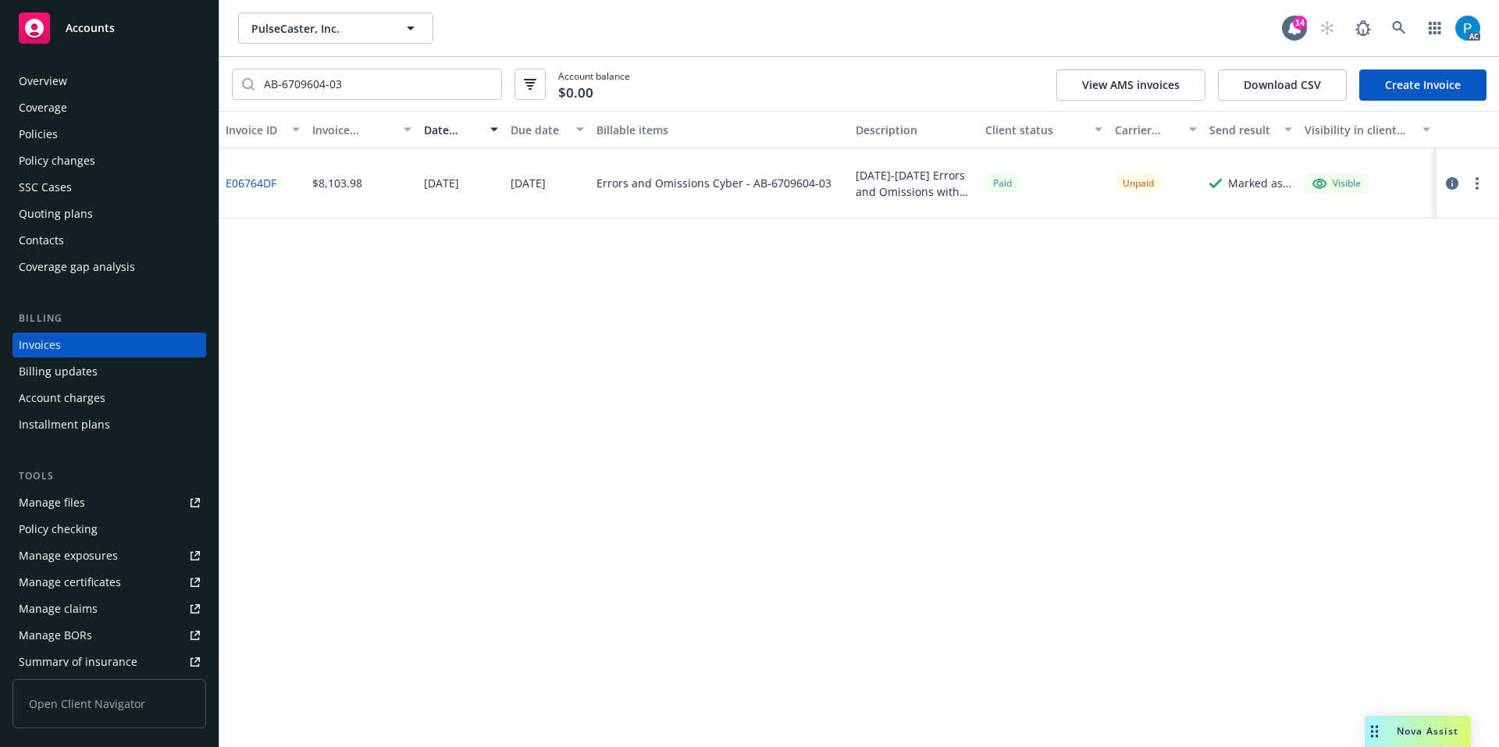
click at [163, 23] on div "Accounts" at bounding box center [109, 27] width 181 height 31
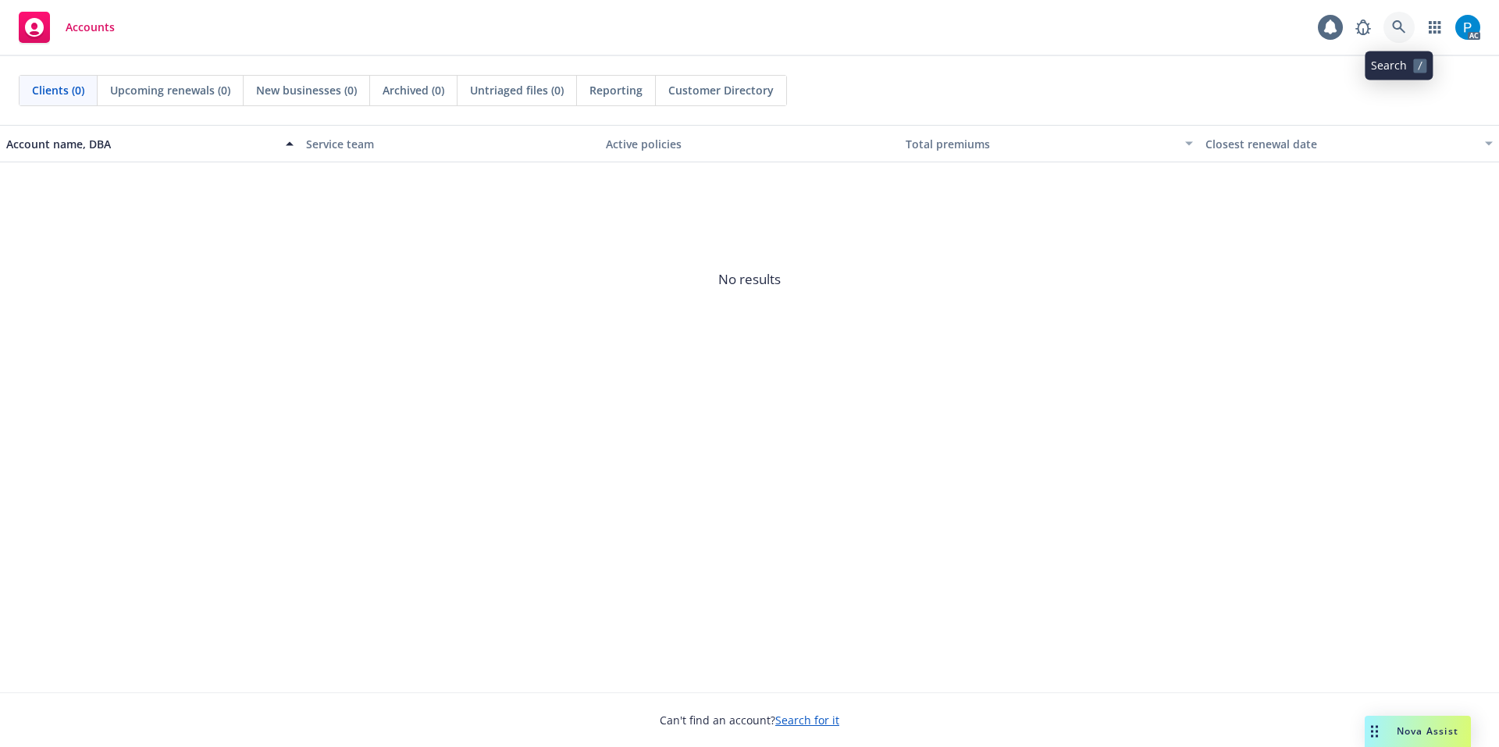
click at [1398, 25] on icon at bounding box center [1399, 27] width 14 height 14
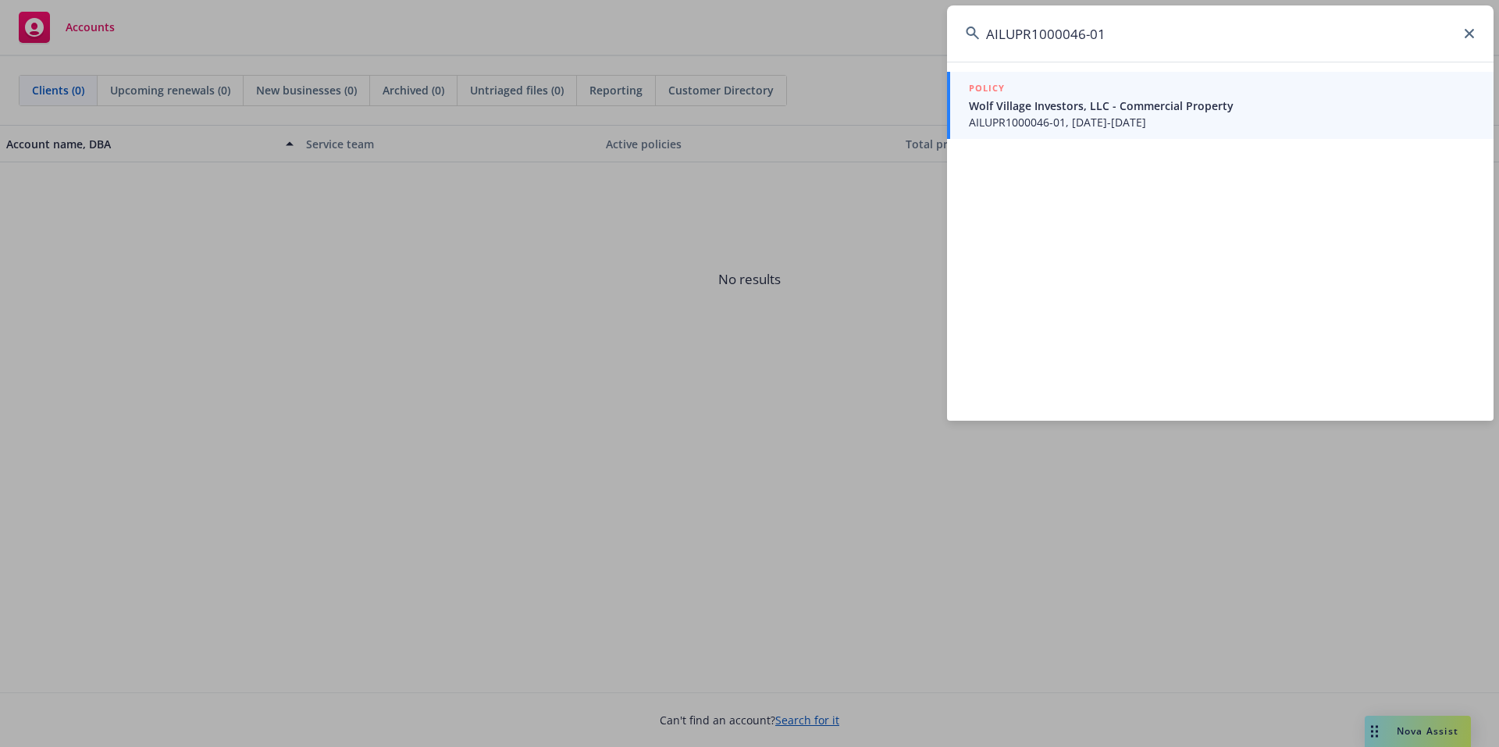
type input "AILUPR1000046-01"
click at [1120, 108] on span "Wolf Village Investors, LLC - Commercial Property" at bounding box center [1222, 106] width 506 height 16
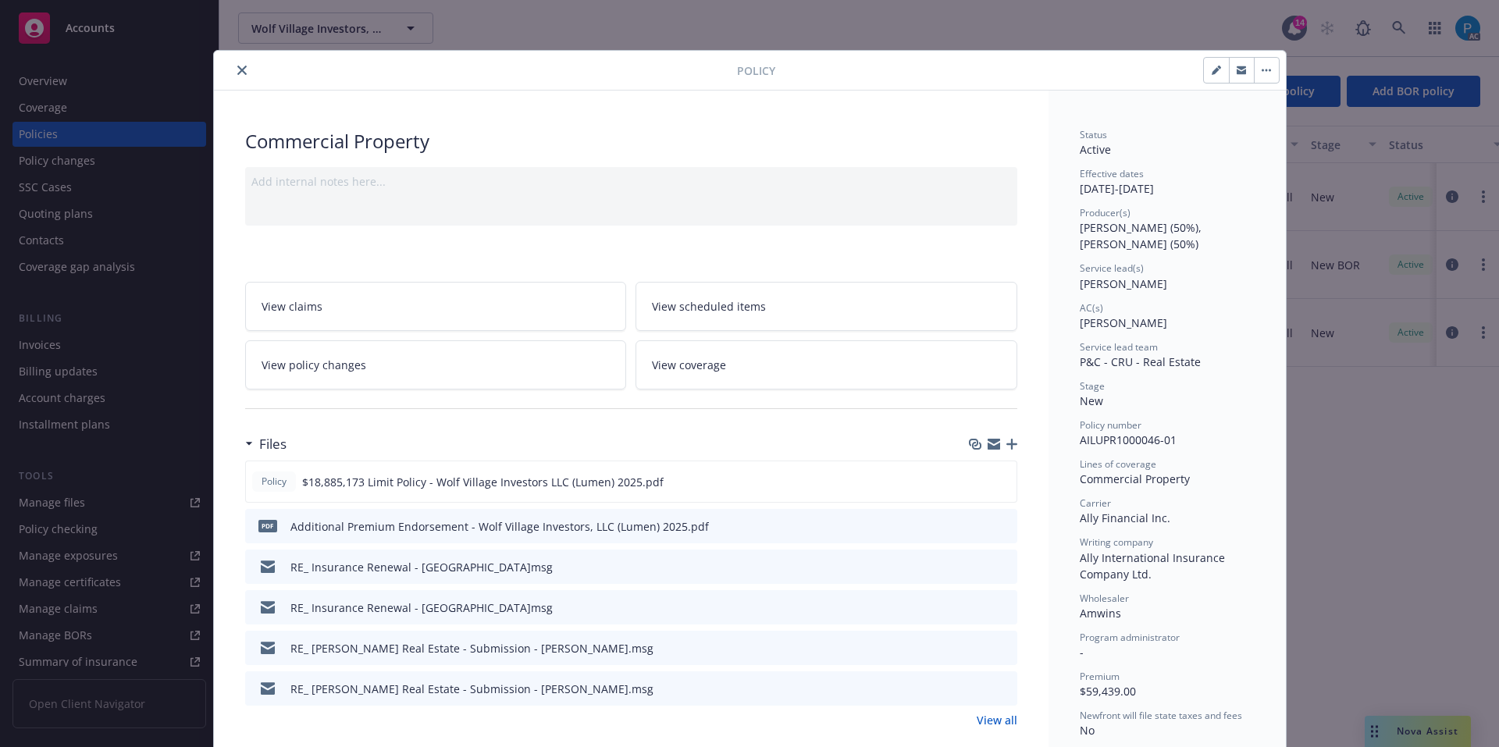
click at [237, 67] on icon "close" at bounding box center [241, 70] width 9 height 9
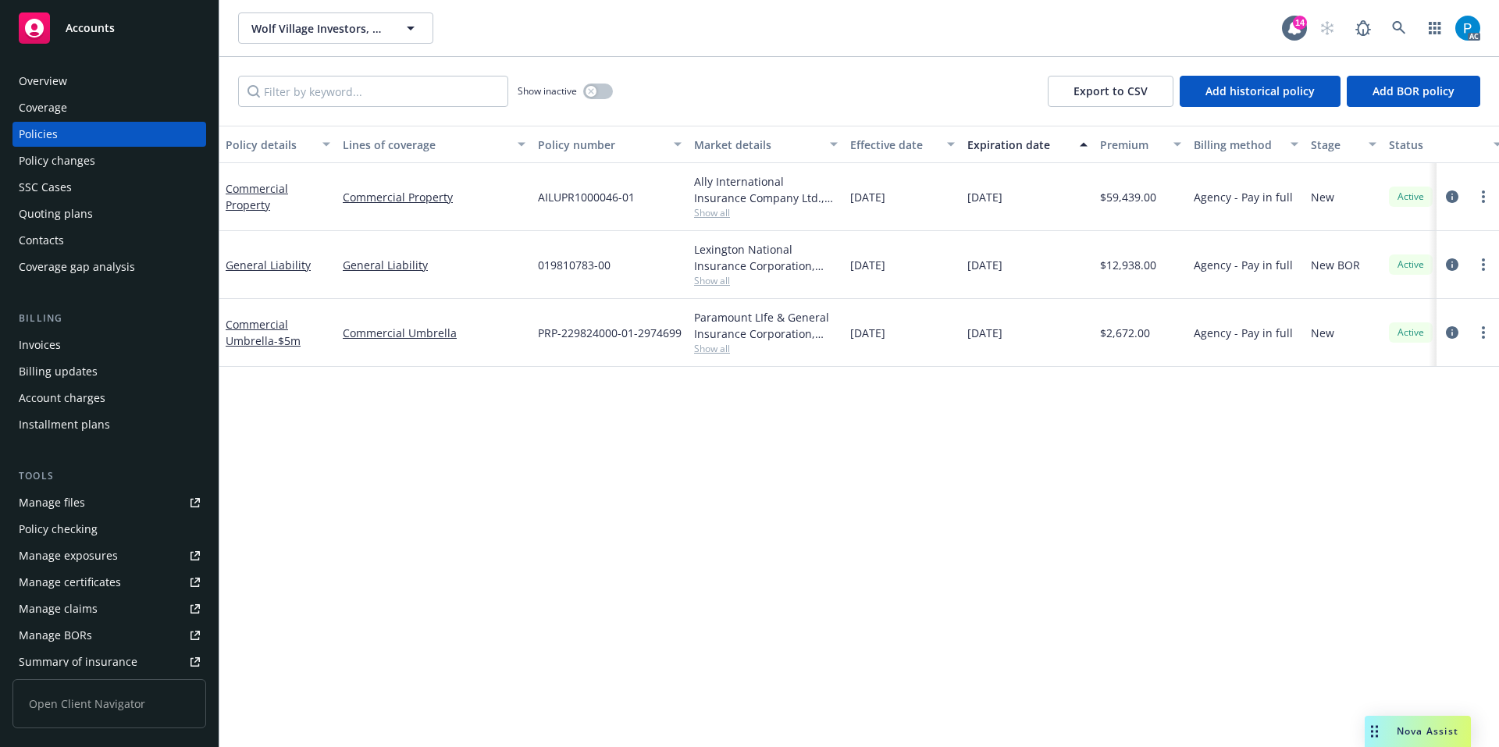
click at [64, 336] on div "Invoices" at bounding box center [109, 344] width 181 height 25
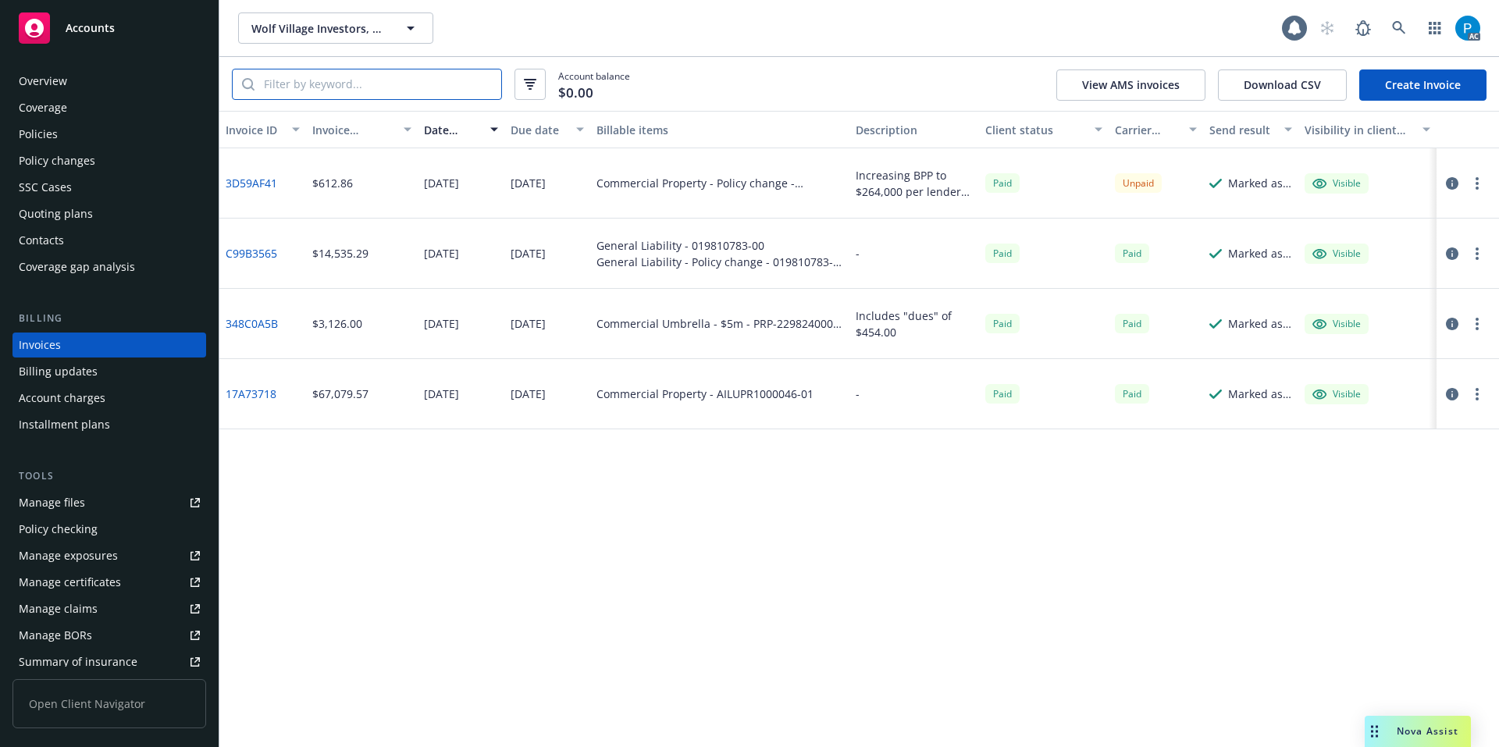
click at [343, 84] on input "search" at bounding box center [377, 84] width 247 height 30
paste input "AILUPR1000046-01"
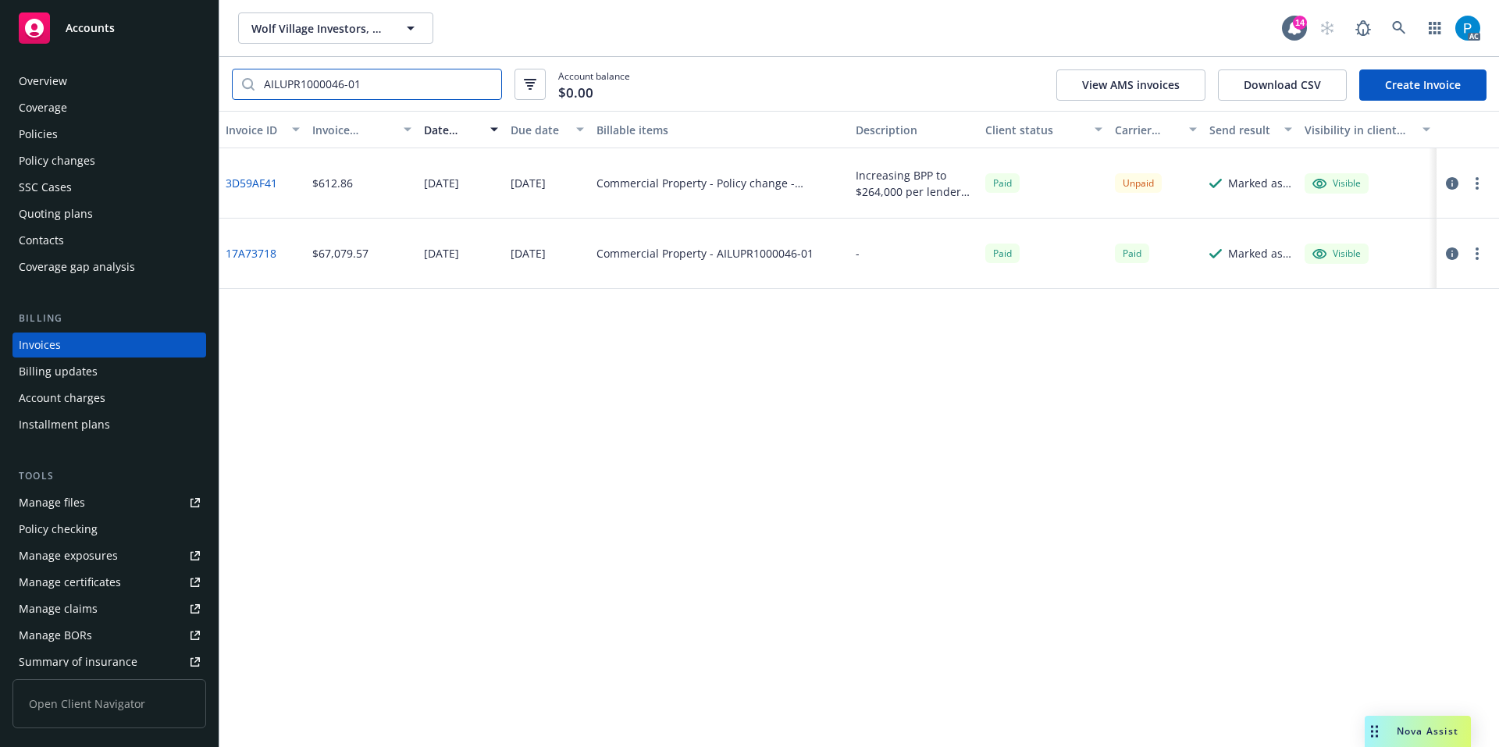
type input "AILUPR1000046-01"
click at [1455, 183] on icon "button" at bounding box center [1451, 183] width 12 height 12
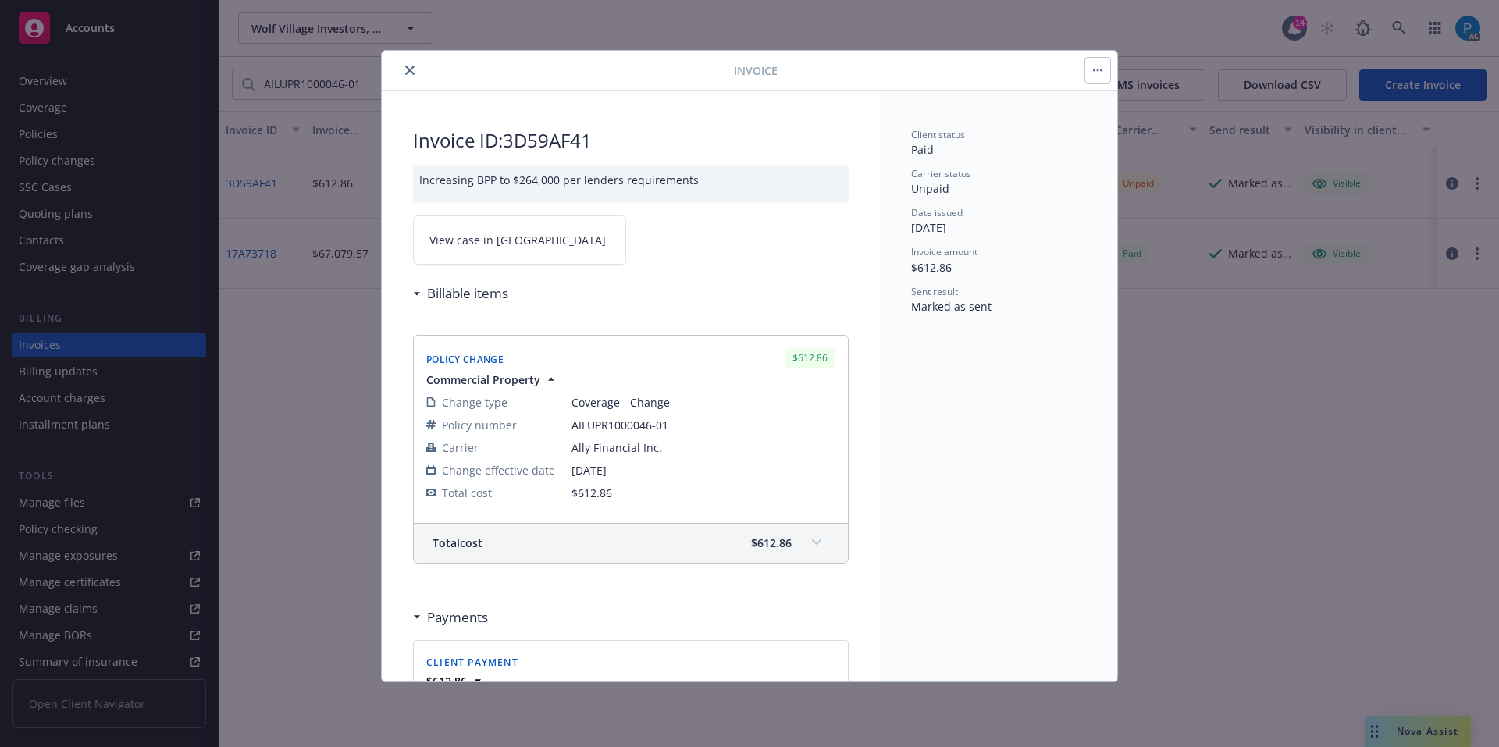
click at [538, 240] on link "View case in SSC" at bounding box center [519, 239] width 213 height 49
click at [415, 63] on button "close" at bounding box center [409, 70] width 19 height 19
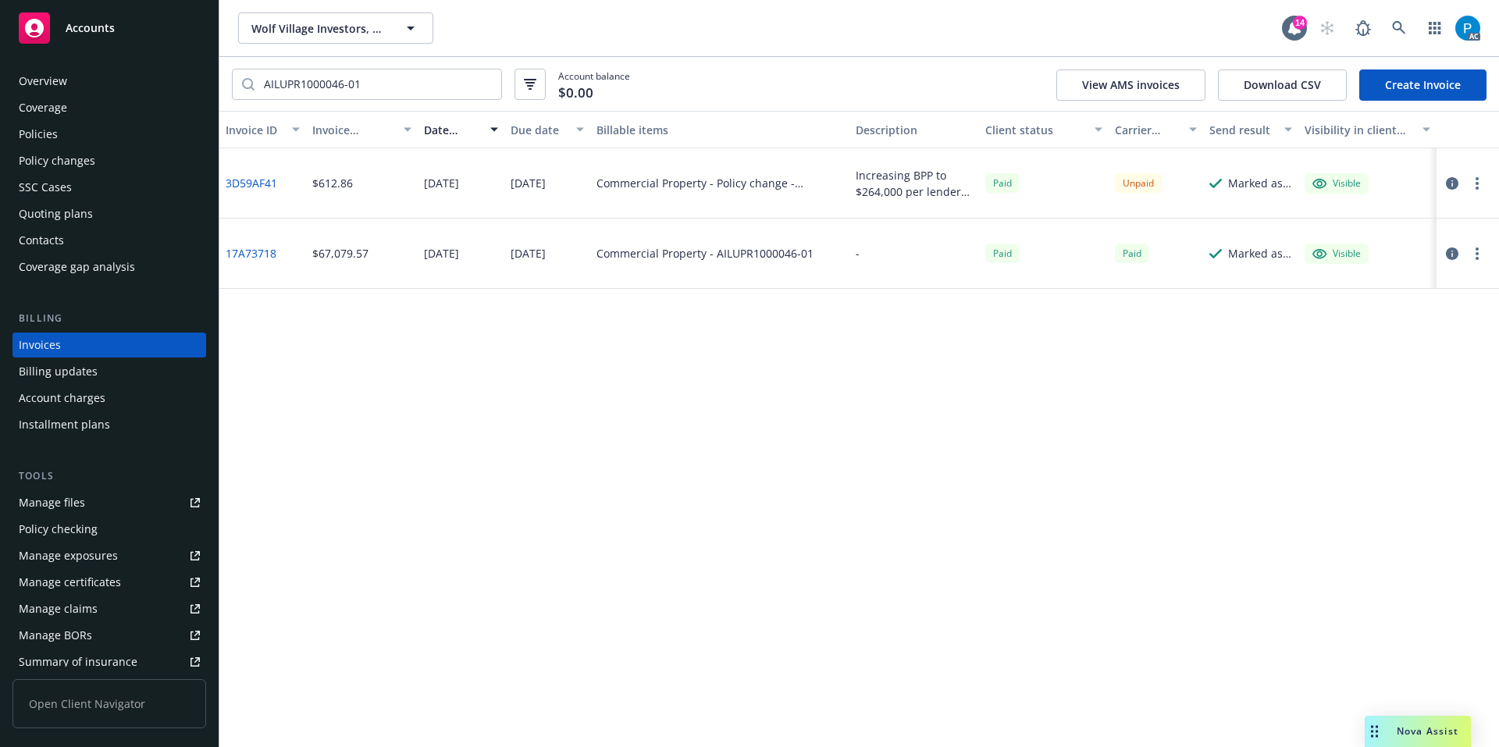
click at [121, 27] on div "Accounts" at bounding box center [109, 27] width 181 height 31
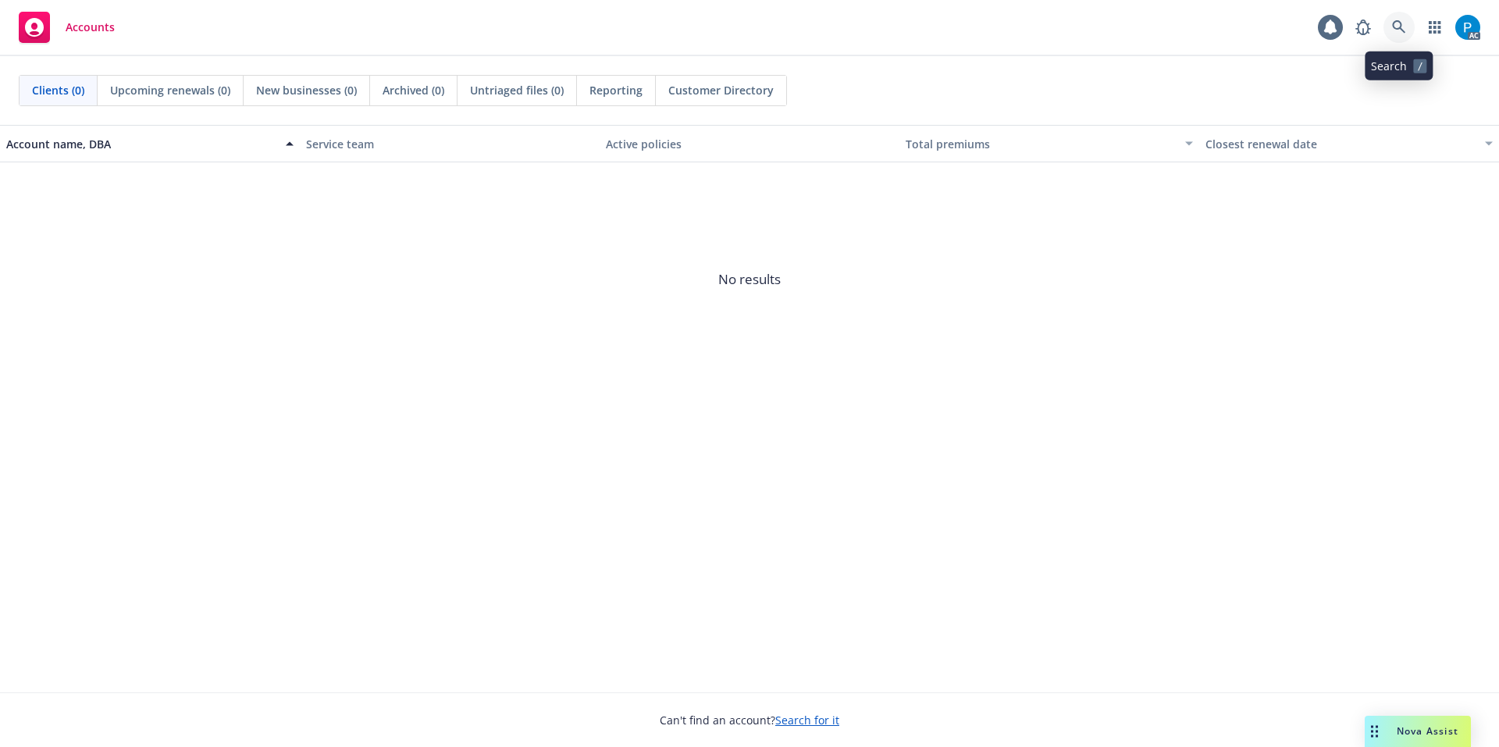
click at [1398, 23] on icon at bounding box center [1399, 27] width 14 height 14
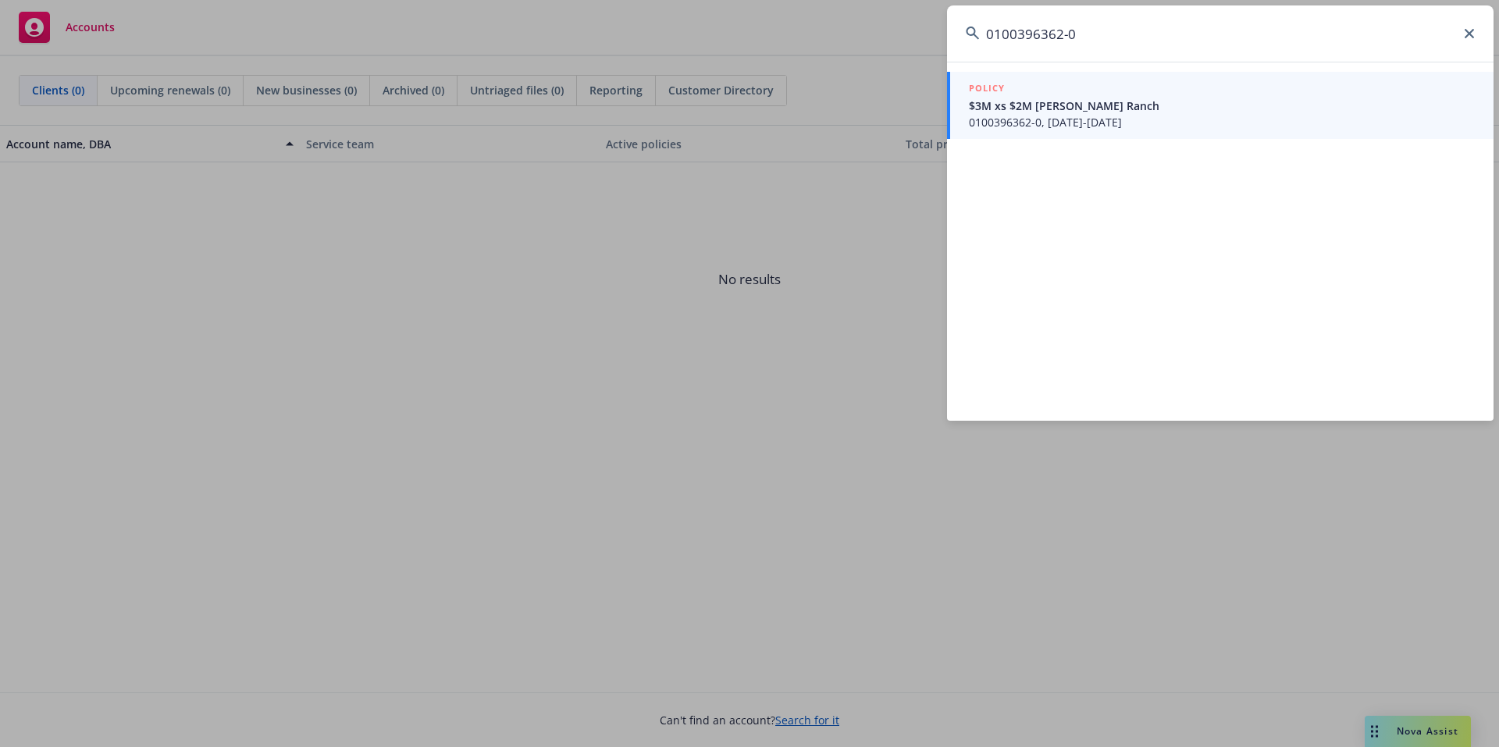
type input "0100396362-0"
click at [1123, 101] on span "$3M xs $2M Simpson Ranch" at bounding box center [1222, 106] width 506 height 16
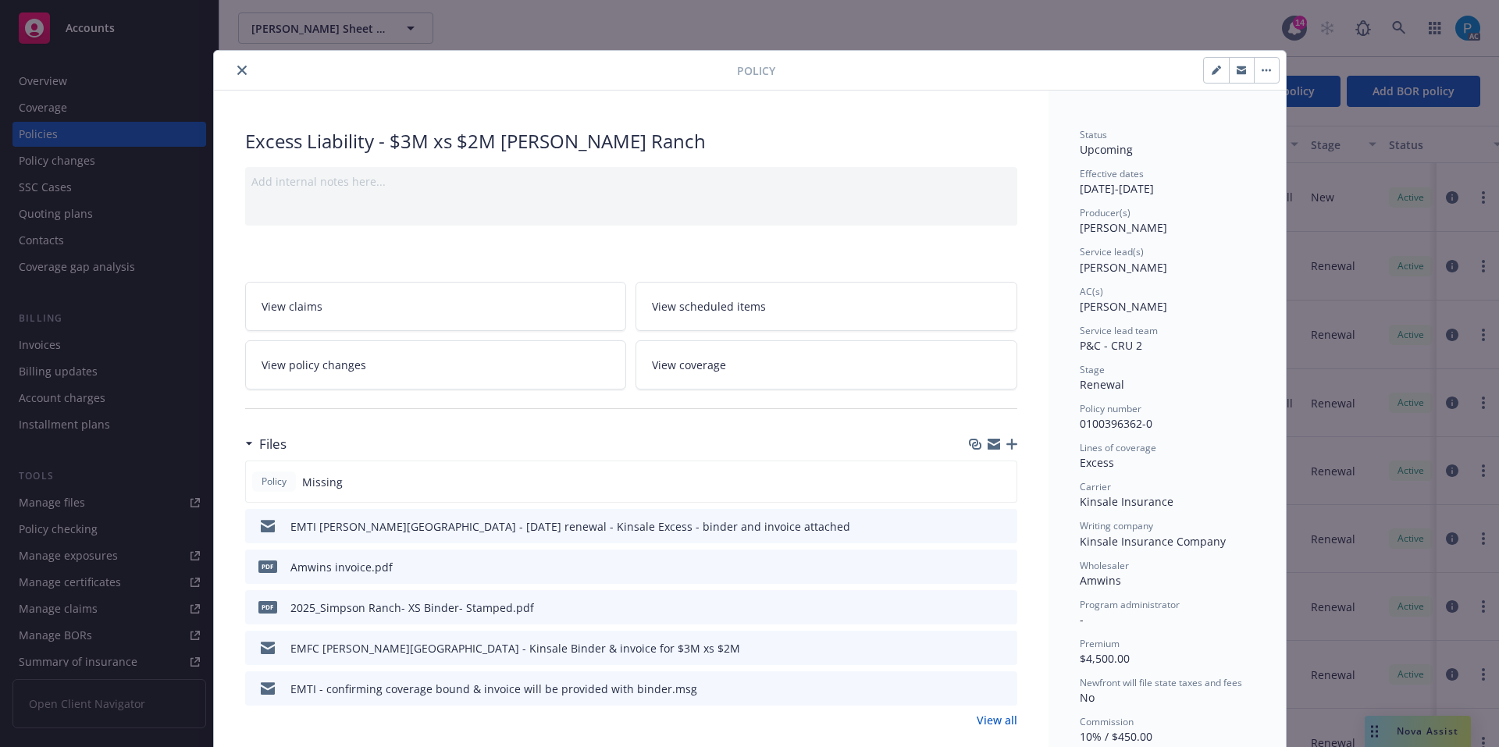
click at [237, 68] on icon "close" at bounding box center [241, 70] width 9 height 9
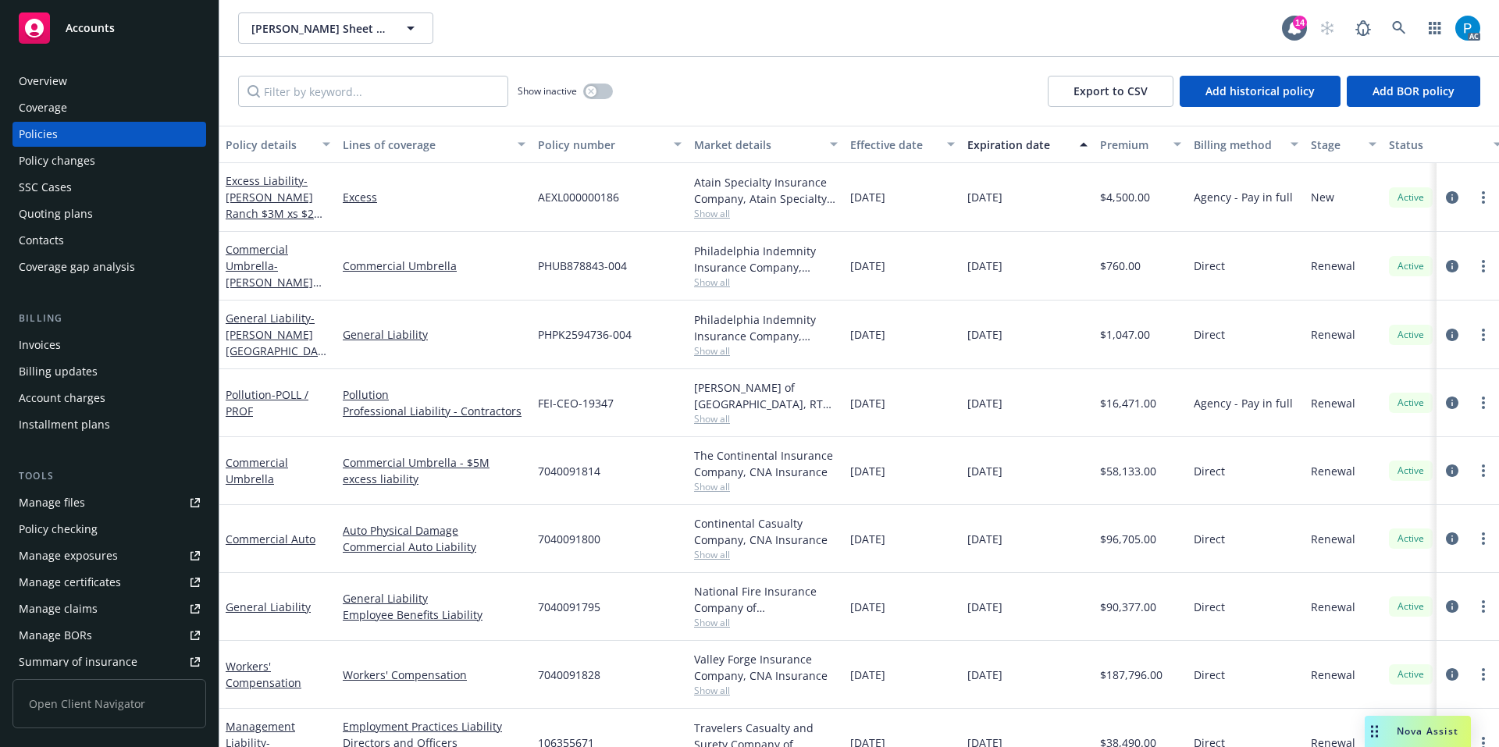
click at [62, 345] on div "Invoices" at bounding box center [109, 344] width 181 height 25
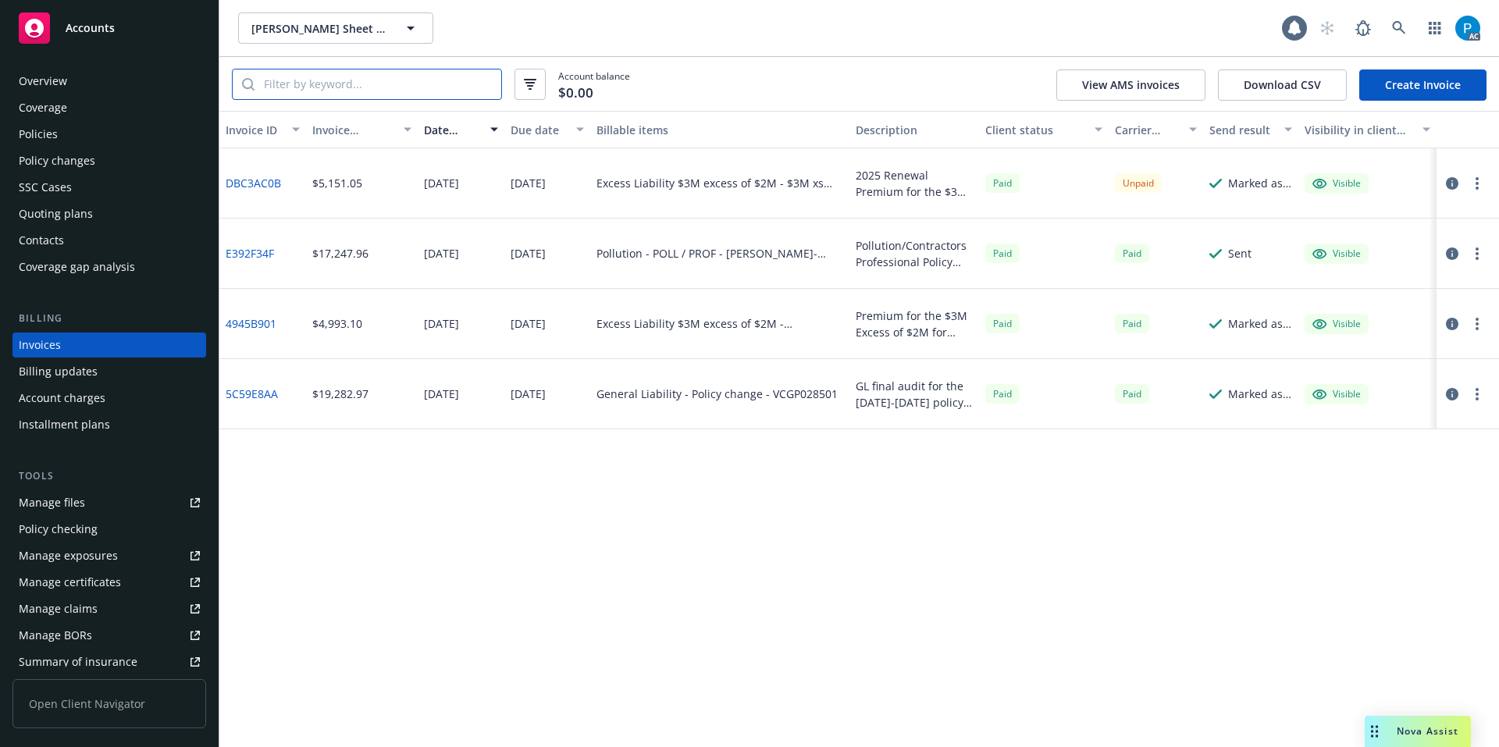
click at [340, 85] on input "search" at bounding box center [377, 84] width 247 height 30
paste input "0100396362-0"
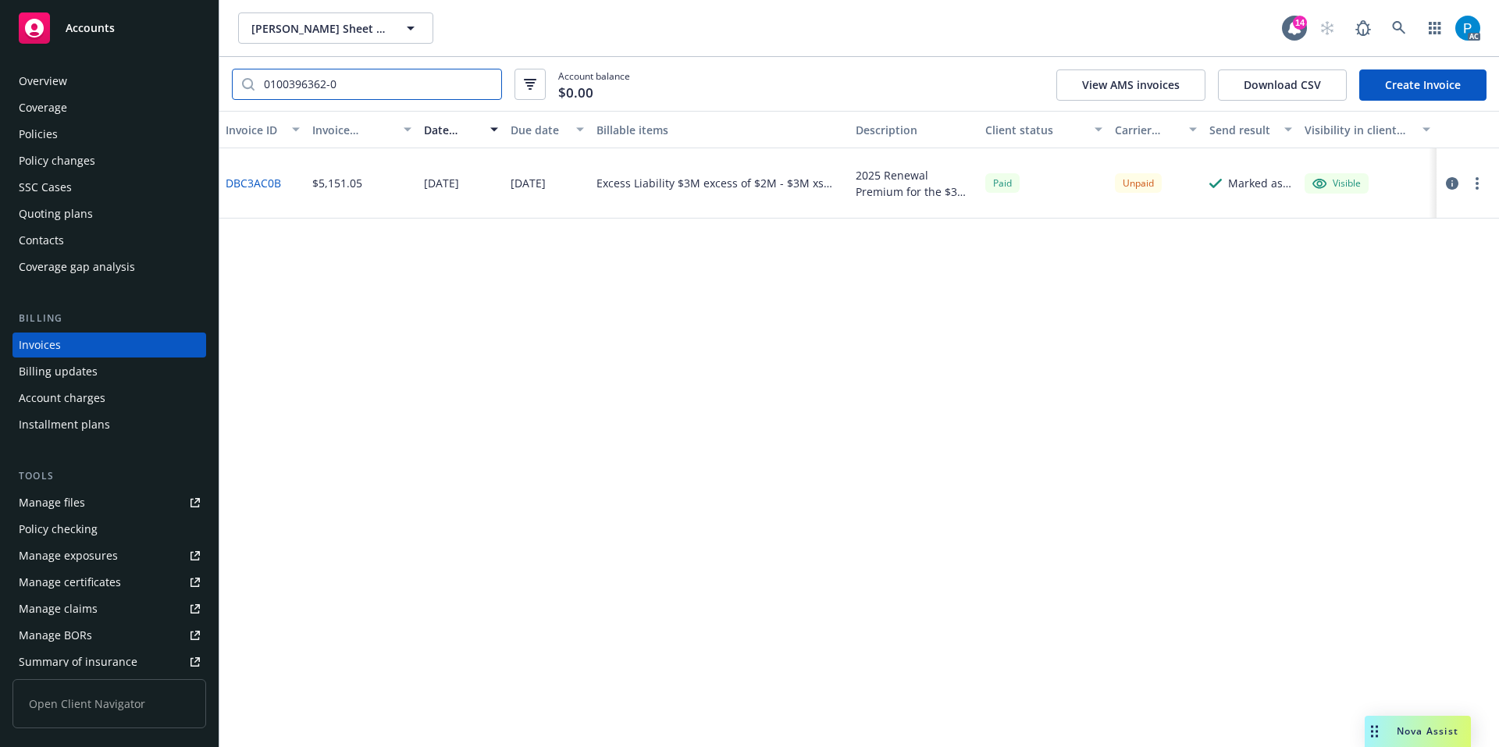
type input "0100396362-0"
click at [1456, 183] on icon "button" at bounding box center [1451, 183] width 12 height 12
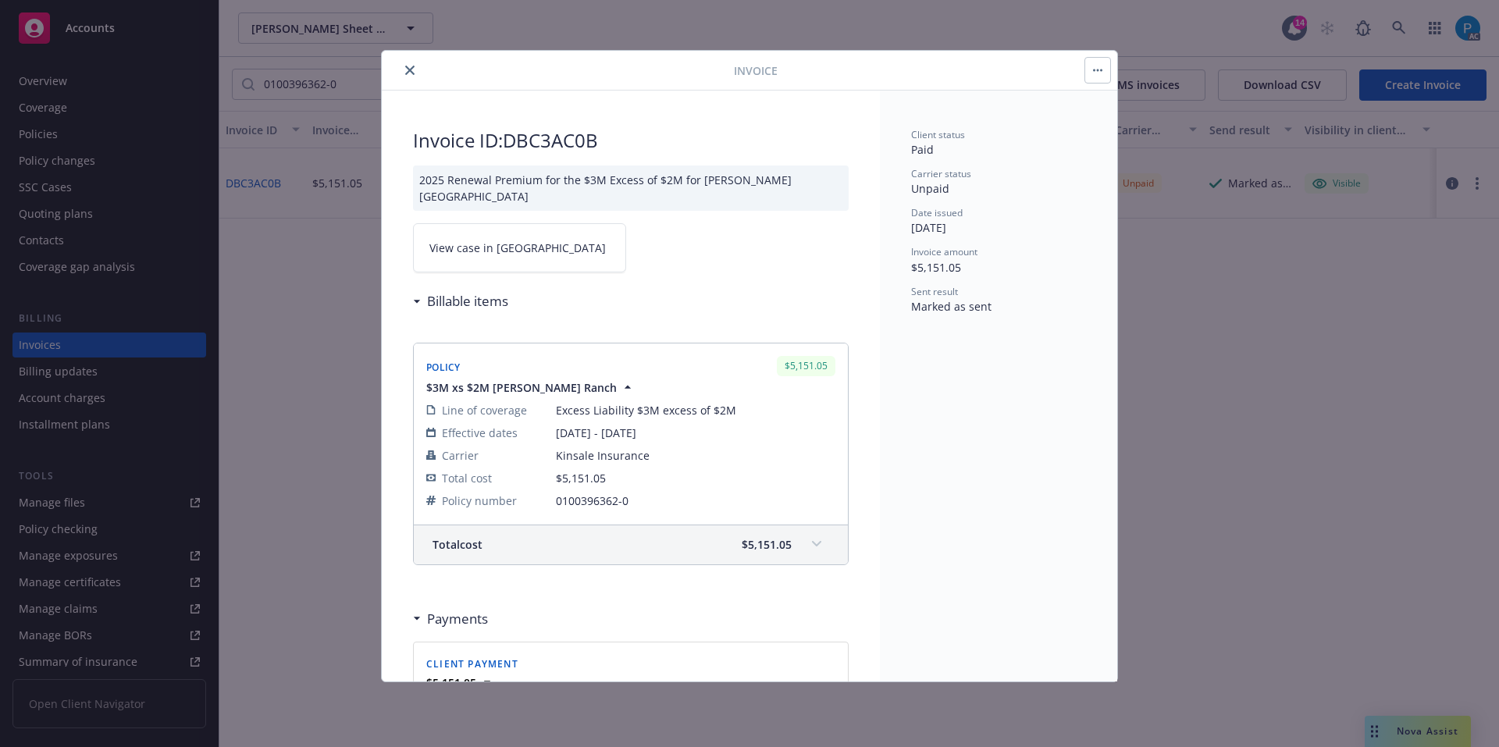
click at [555, 237] on link "View case in SSC" at bounding box center [519, 247] width 213 height 49
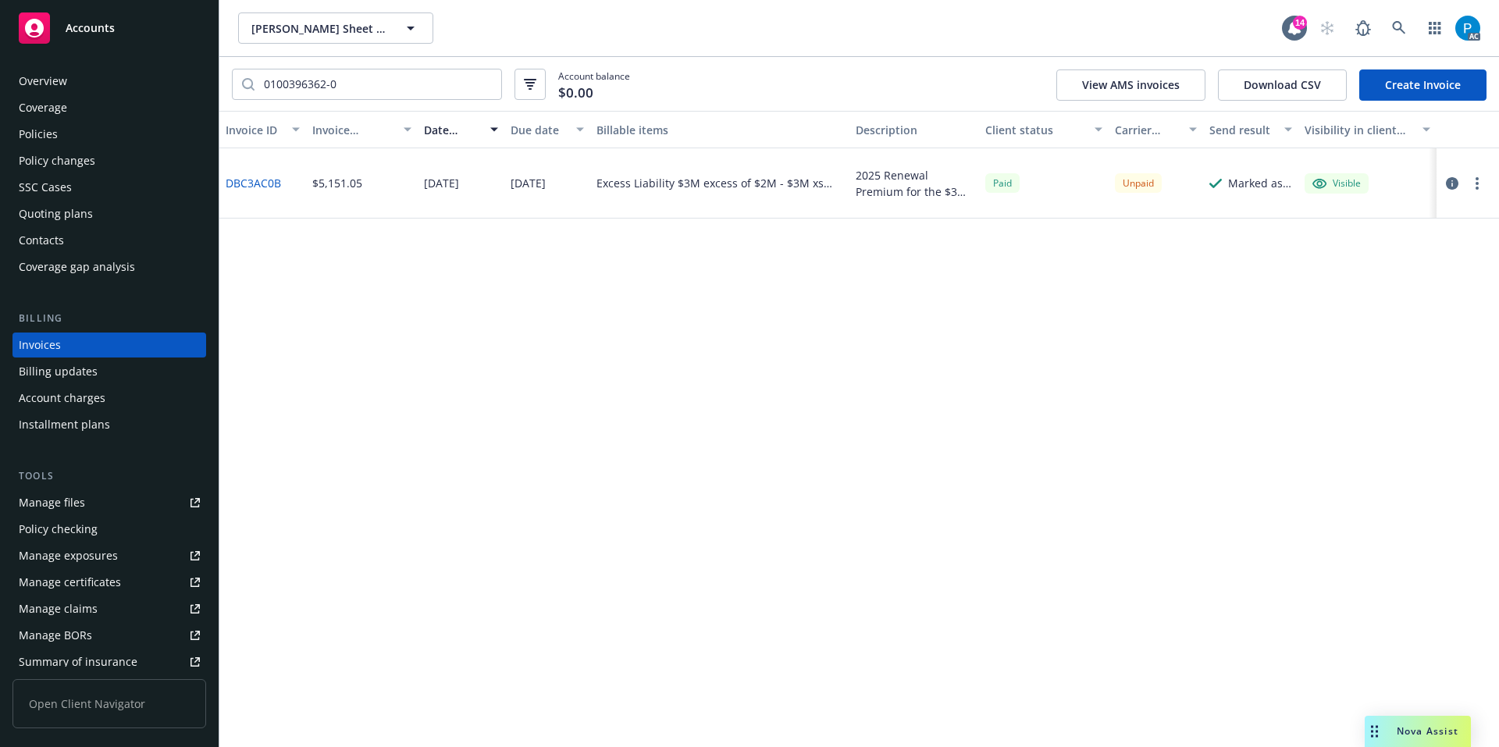
click at [123, 37] on div "Accounts" at bounding box center [109, 27] width 181 height 31
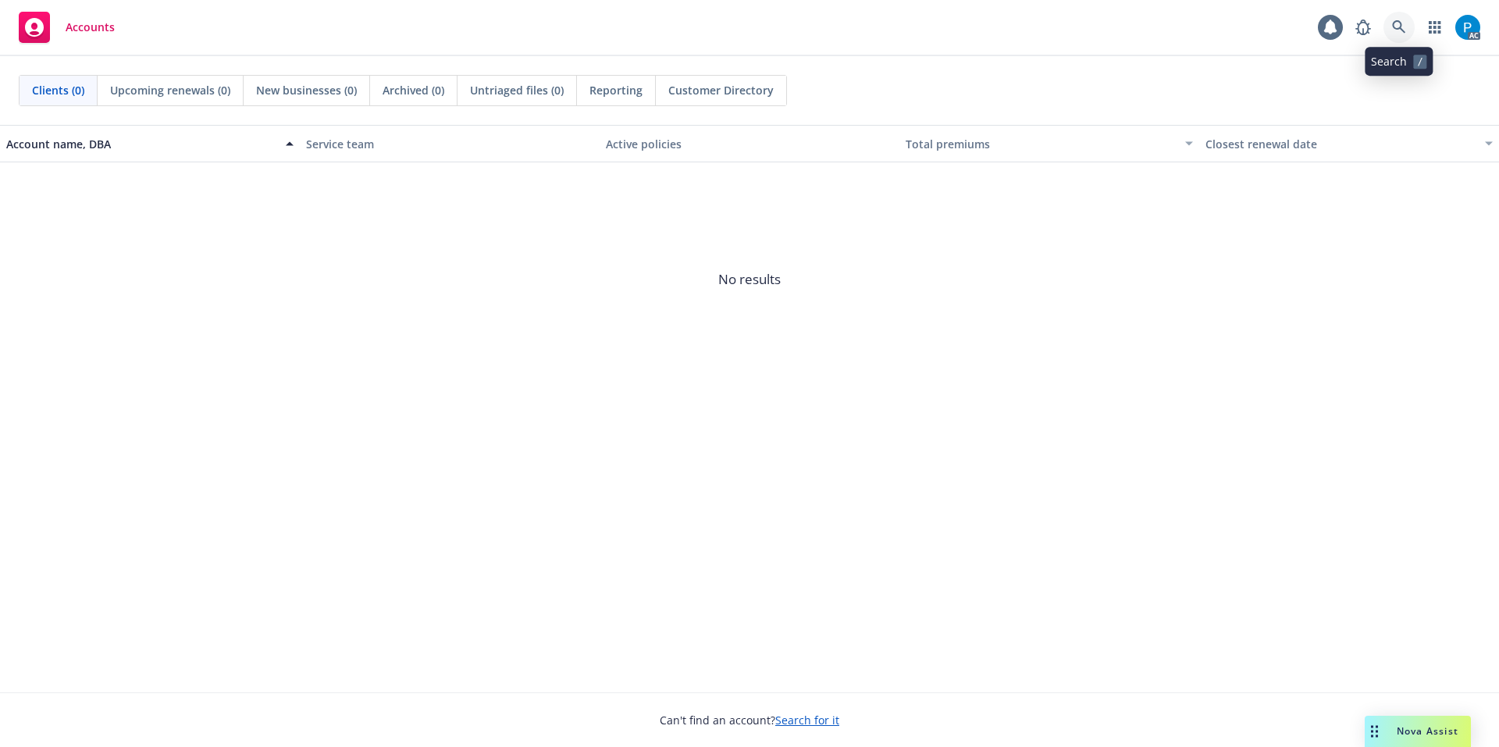
click at [1394, 27] on icon at bounding box center [1398, 26] width 13 height 13
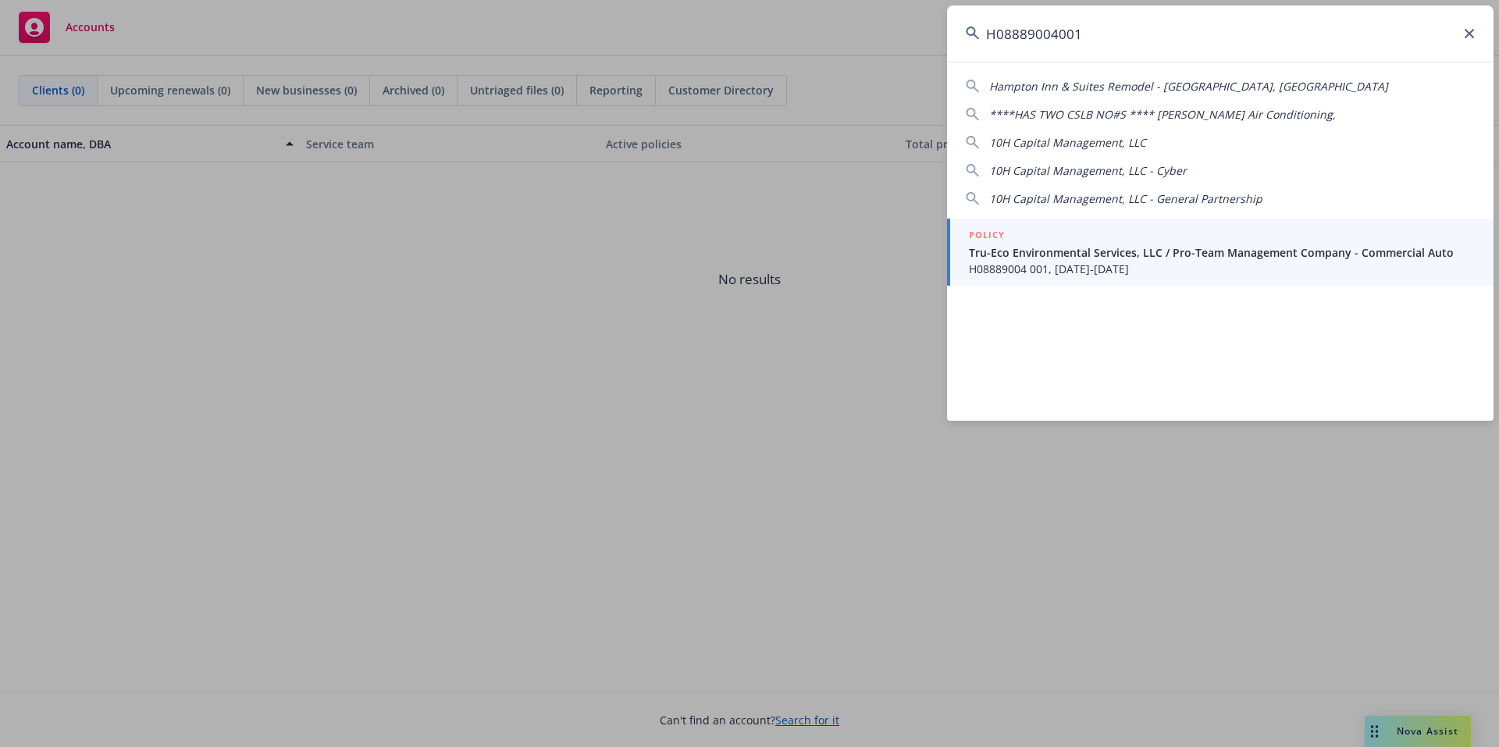
type input "H08889004001"
click at [1021, 257] on span "Tru-Eco Environmental Services, LLC / Pro-Team Management Company - Commercial …" at bounding box center [1222, 252] width 506 height 16
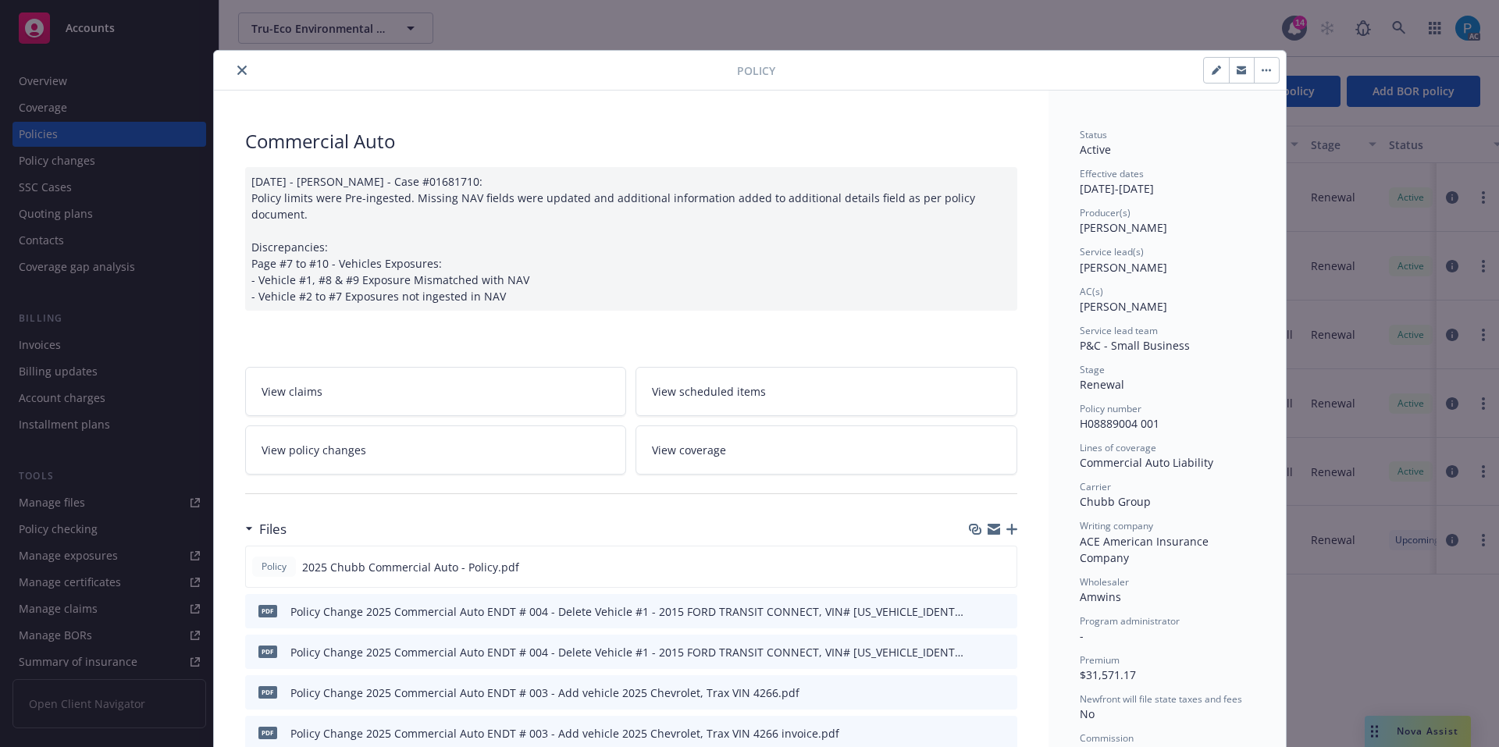
click at [233, 77] on button "close" at bounding box center [242, 70] width 19 height 19
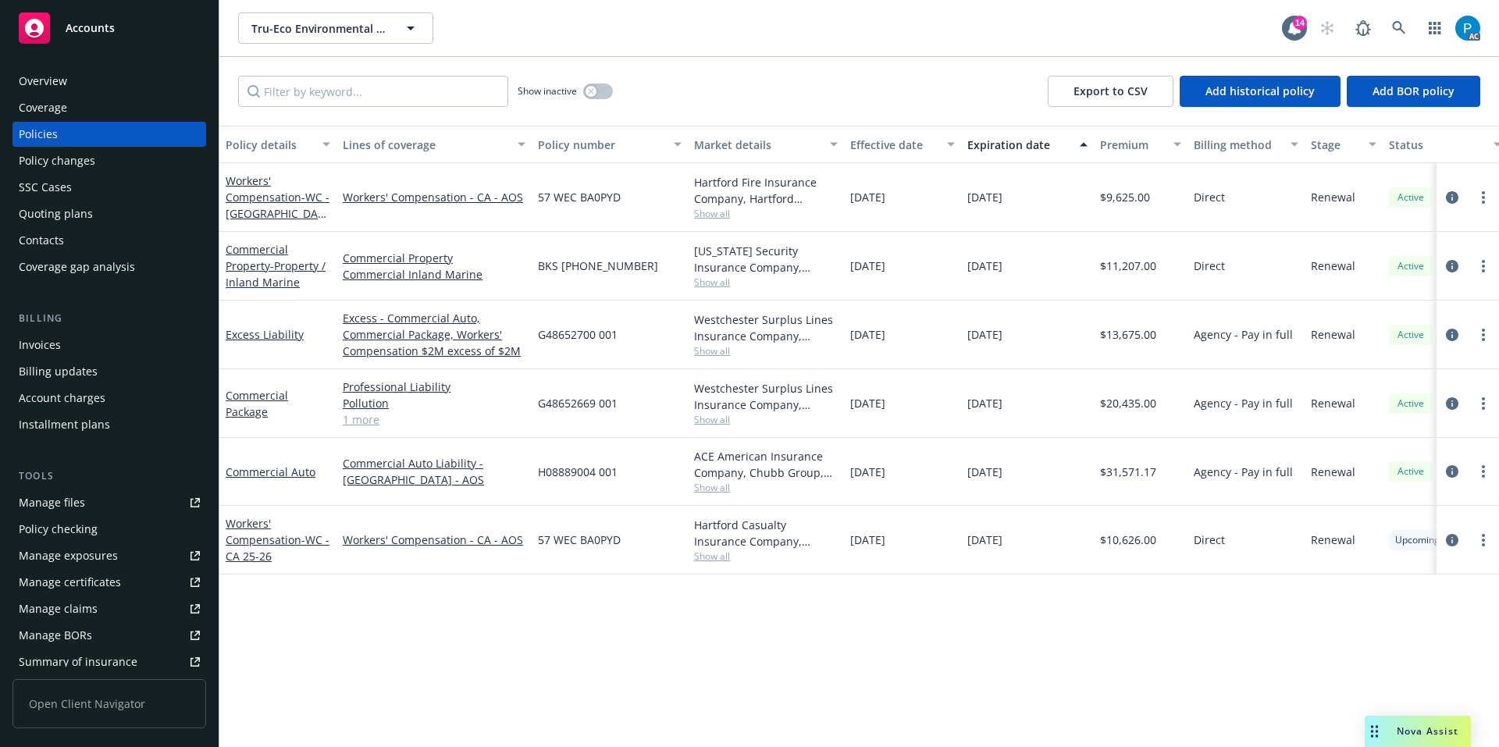
click at [96, 335] on div "Invoices" at bounding box center [109, 344] width 181 height 25
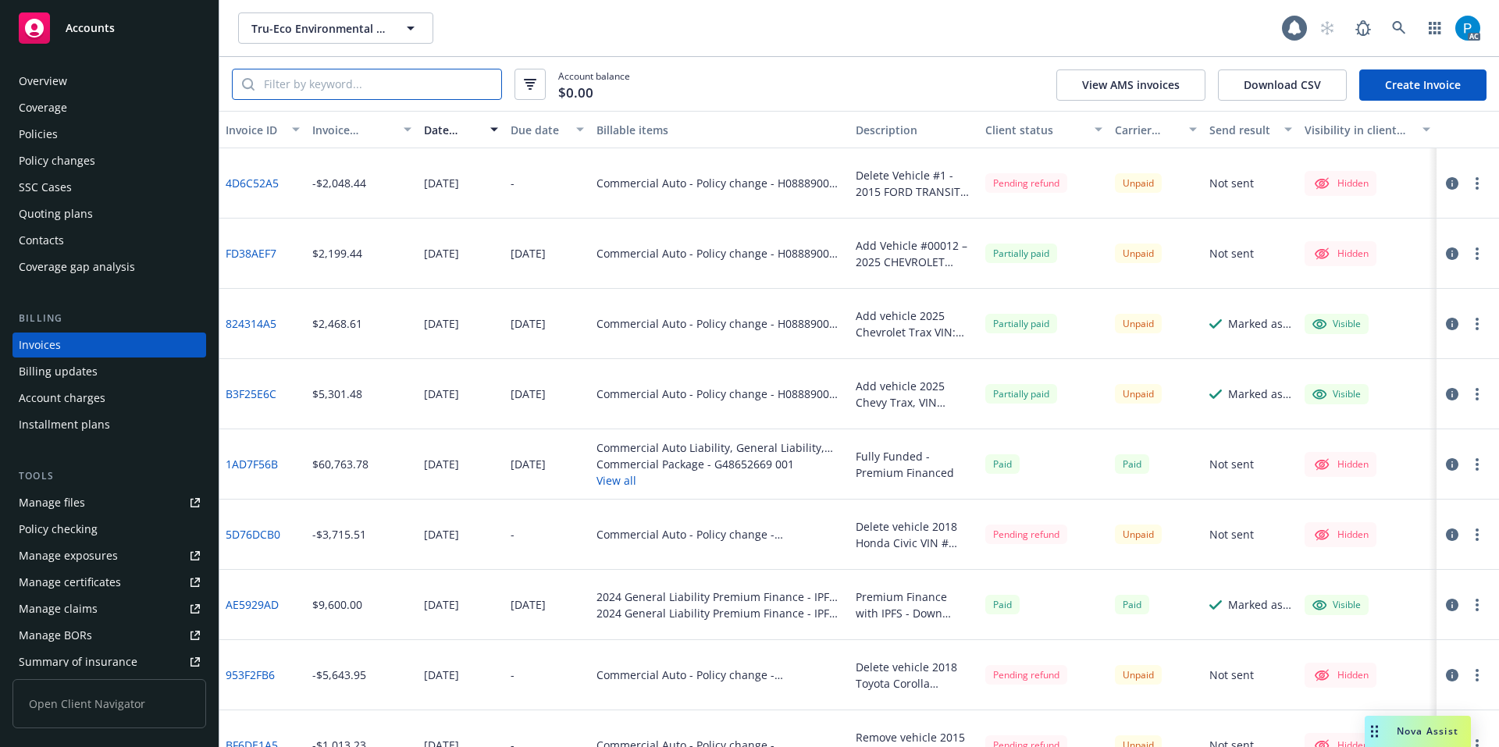
click at [410, 79] on input "search" at bounding box center [377, 84] width 247 height 30
paste input "H08889004001"
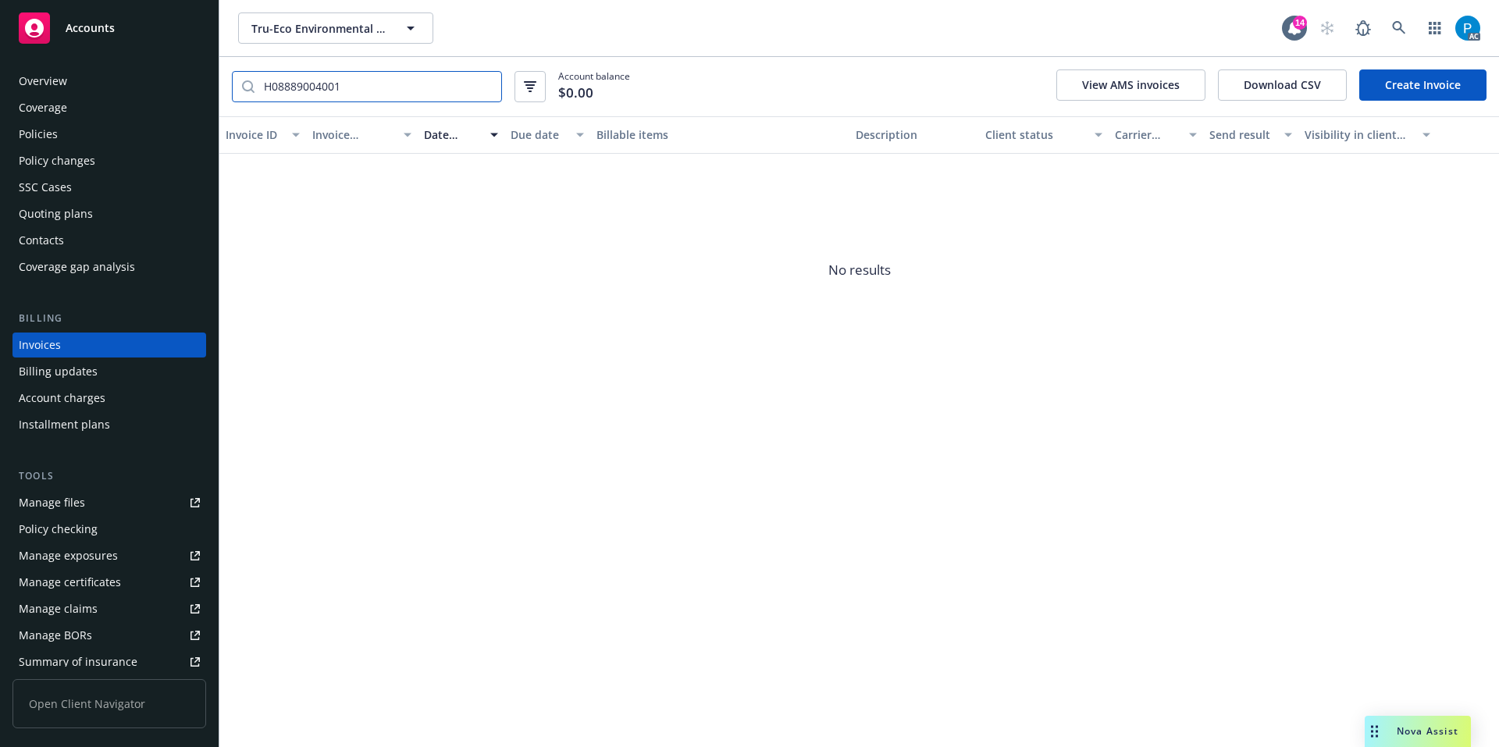
click at [398, 84] on input "H08889004001" at bounding box center [377, 87] width 247 height 30
paste input "B3F25E6C"
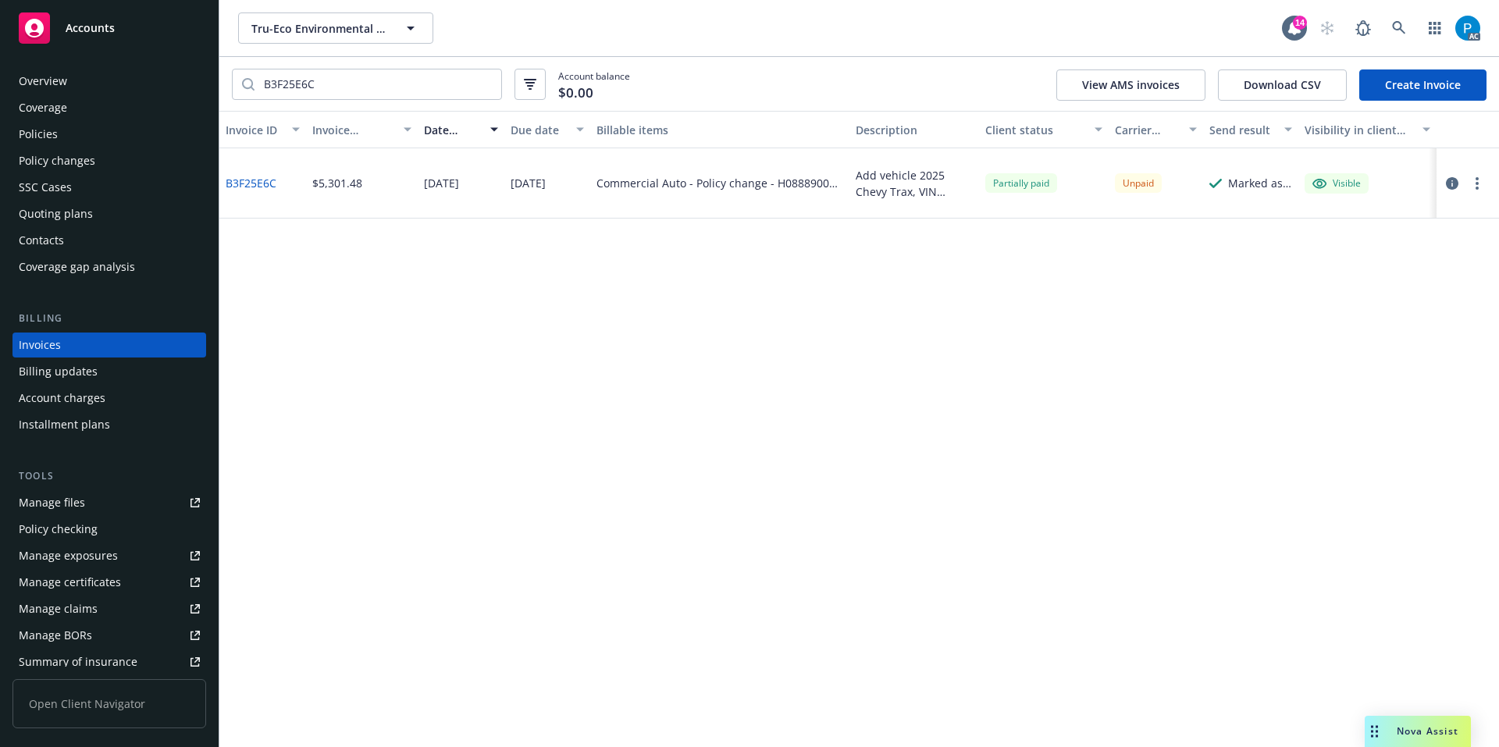
click at [1453, 177] on icon "button" at bounding box center [1451, 183] width 12 height 12
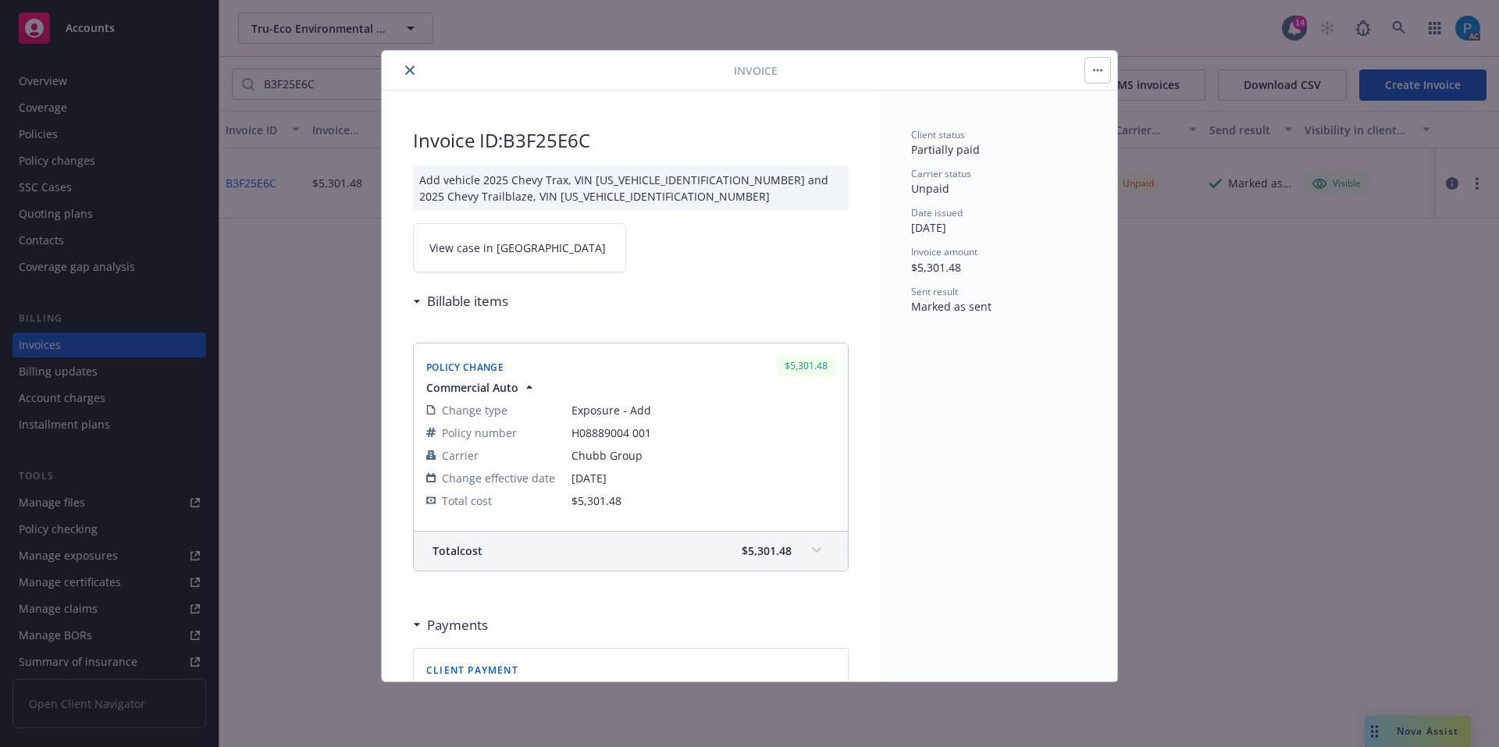
click at [537, 253] on link "View case in SSC" at bounding box center [519, 247] width 213 height 49
click at [410, 62] on button "close" at bounding box center [409, 70] width 19 height 19
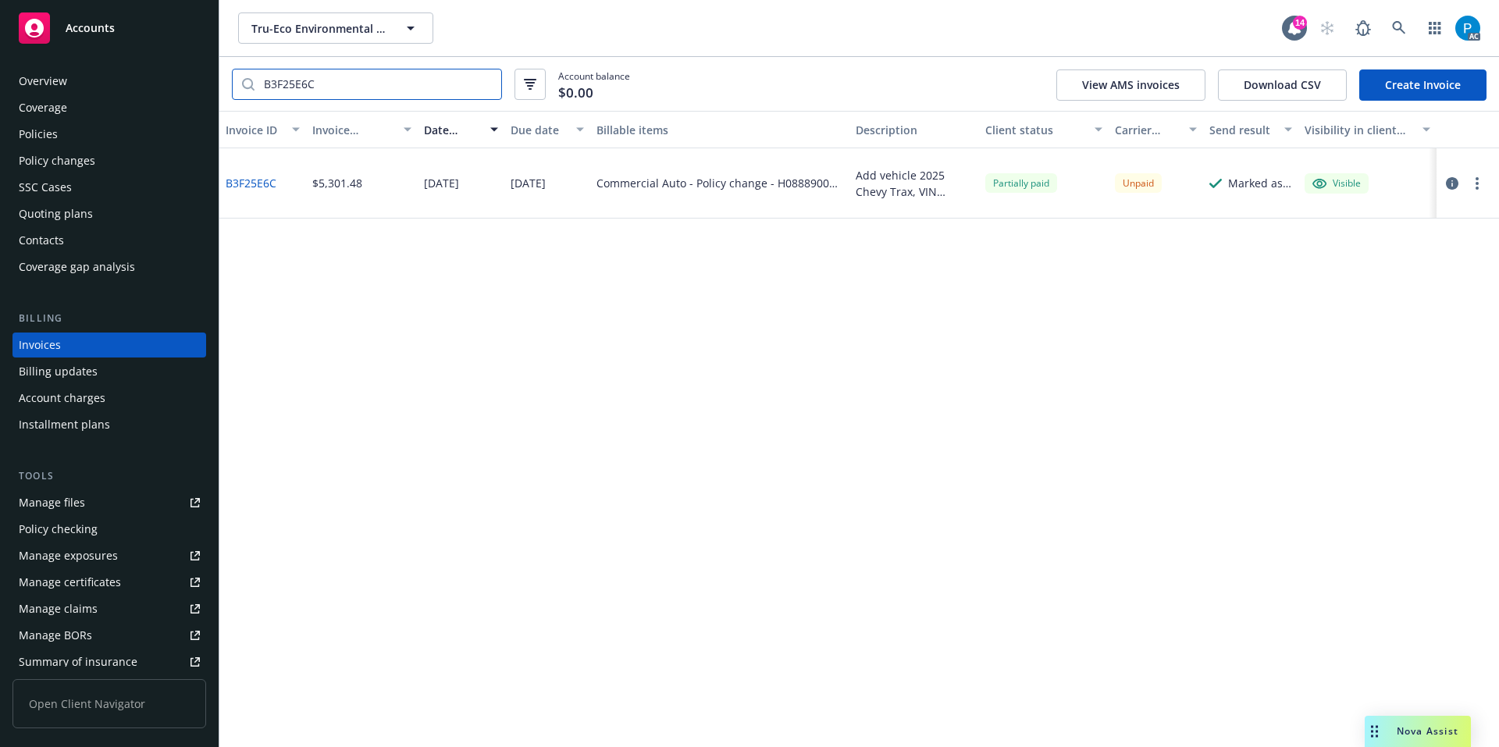
click at [351, 92] on input "B3F25E6C" at bounding box center [377, 84] width 247 height 30
paste input "824314A5"
click at [1450, 183] on icon "button" at bounding box center [1451, 183] width 12 height 12
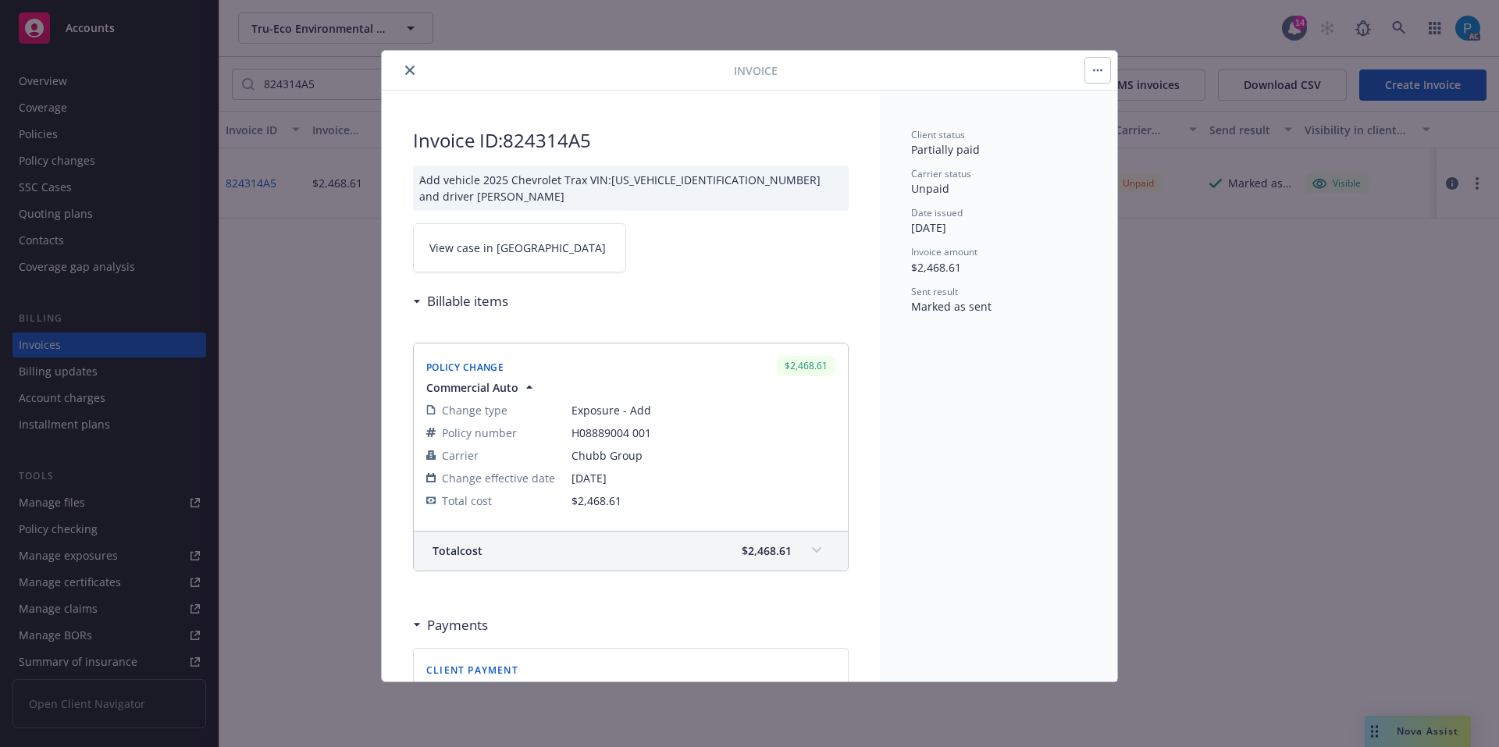
click at [517, 251] on link "View case in SSC" at bounding box center [519, 247] width 213 height 49
click at [409, 73] on icon "close" at bounding box center [409, 70] width 9 height 9
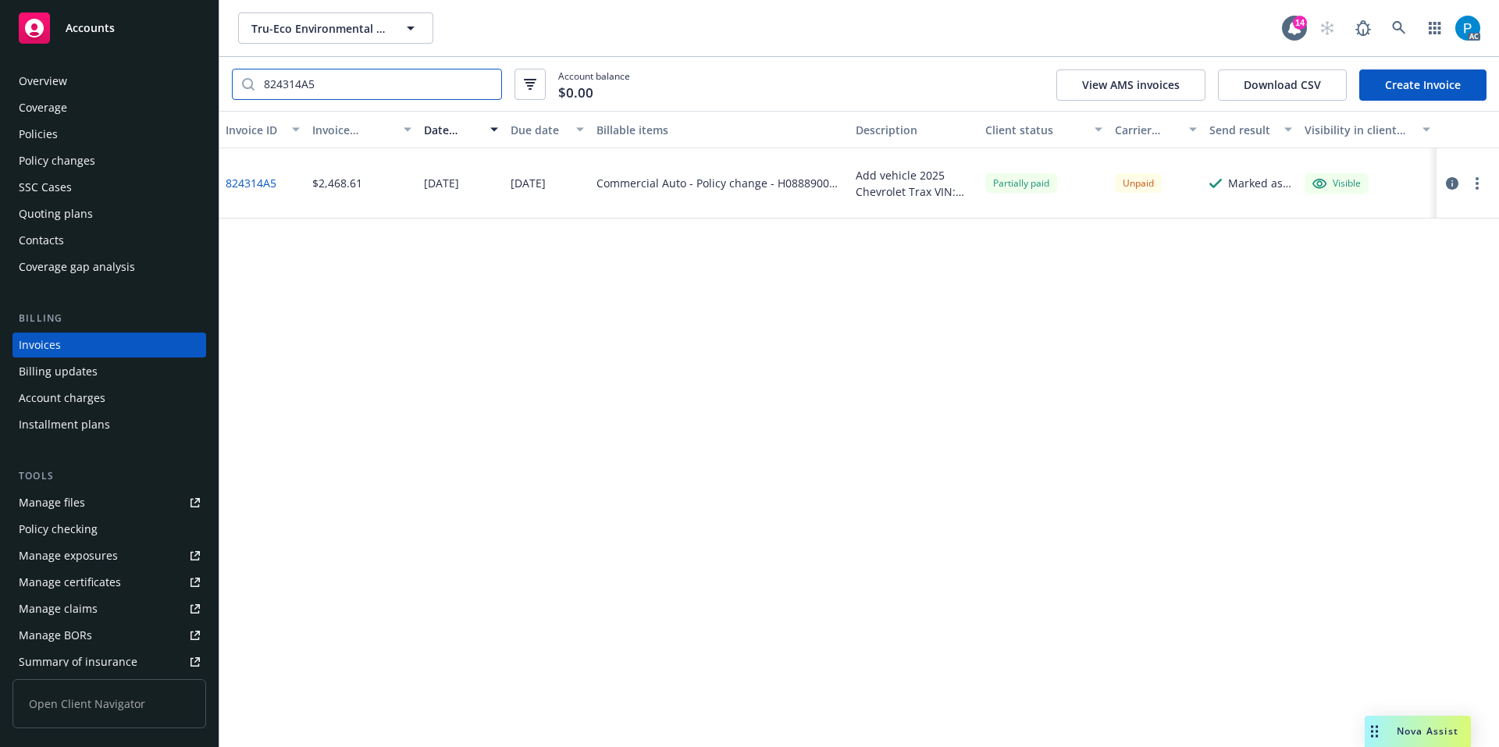
click at [377, 85] on input "824314A5" at bounding box center [377, 84] width 247 height 30
paste input "FD38AEF7"
type input "FD38AEF7"
click at [1456, 177] on icon "button" at bounding box center [1451, 183] width 12 height 12
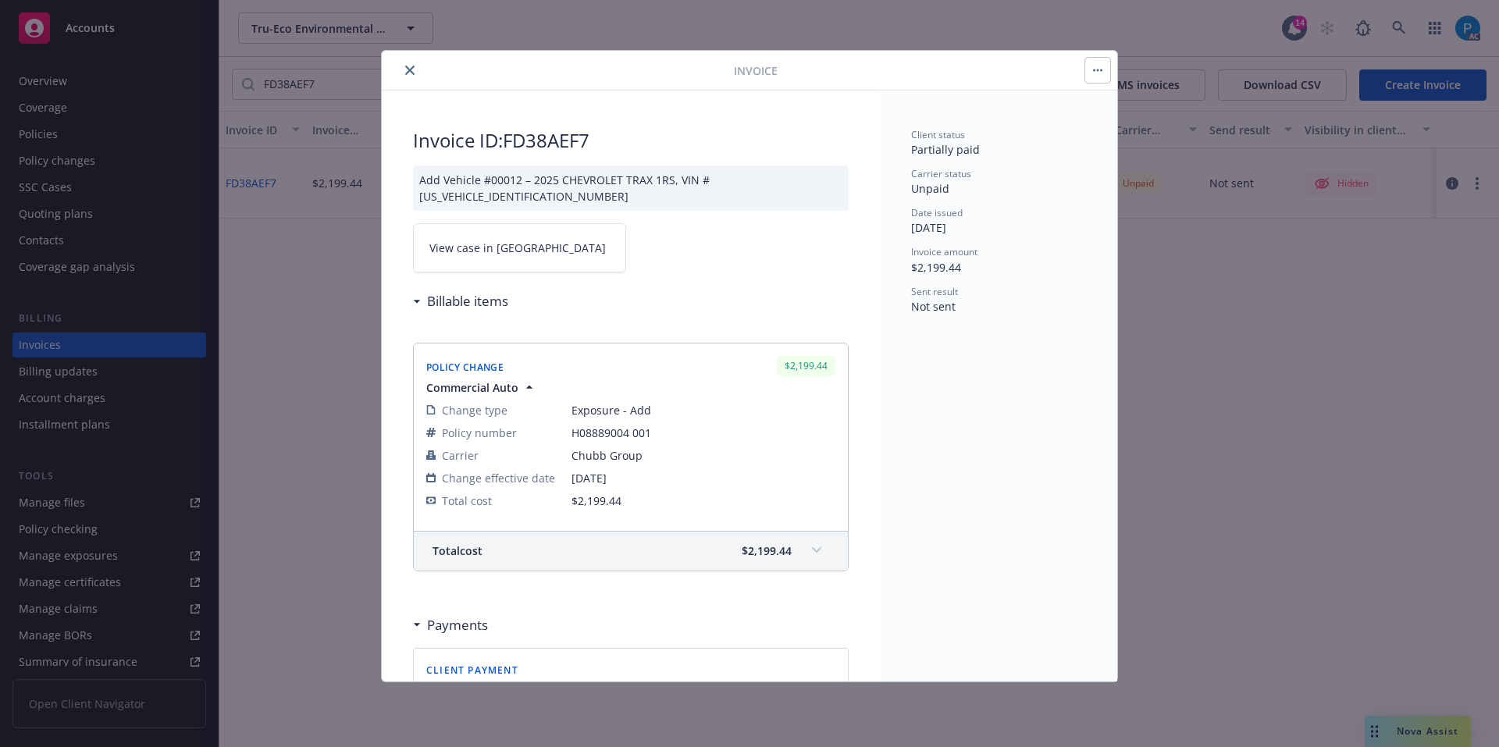
click at [510, 244] on span "View case in SSC" at bounding box center [517, 248] width 176 height 16
click at [405, 62] on button "close" at bounding box center [409, 70] width 19 height 19
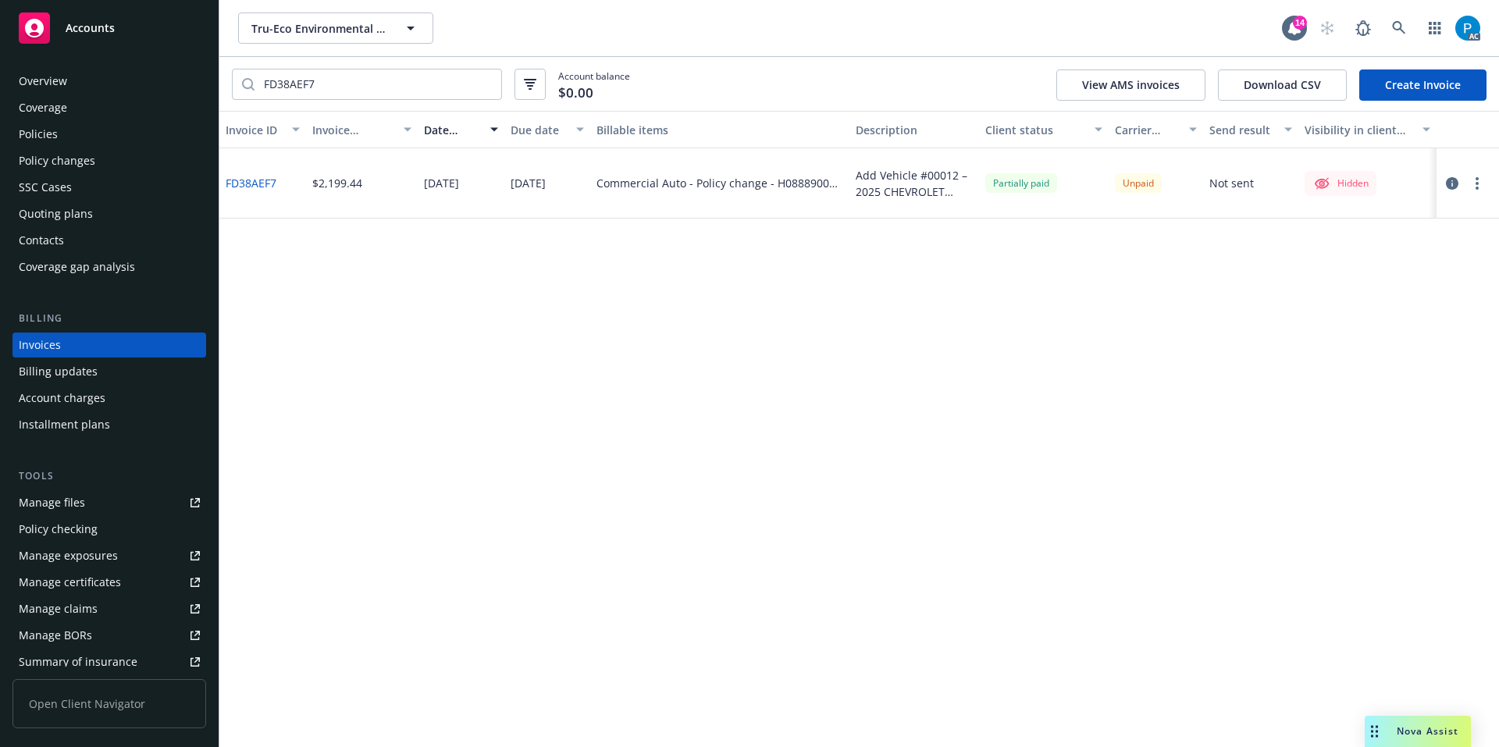
click at [179, 27] on div "Accounts" at bounding box center [109, 27] width 181 height 31
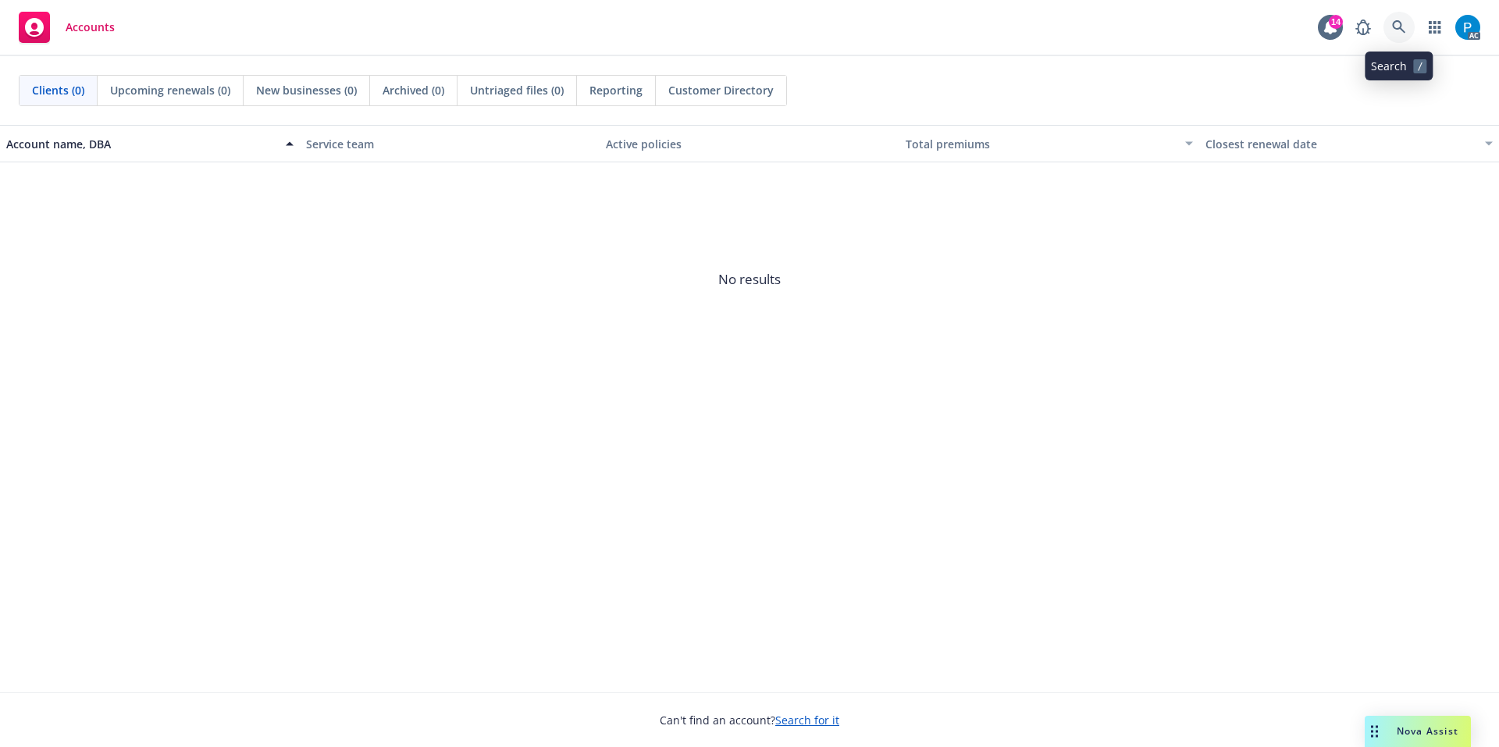
click at [1403, 34] on icon at bounding box center [1399, 27] width 14 height 14
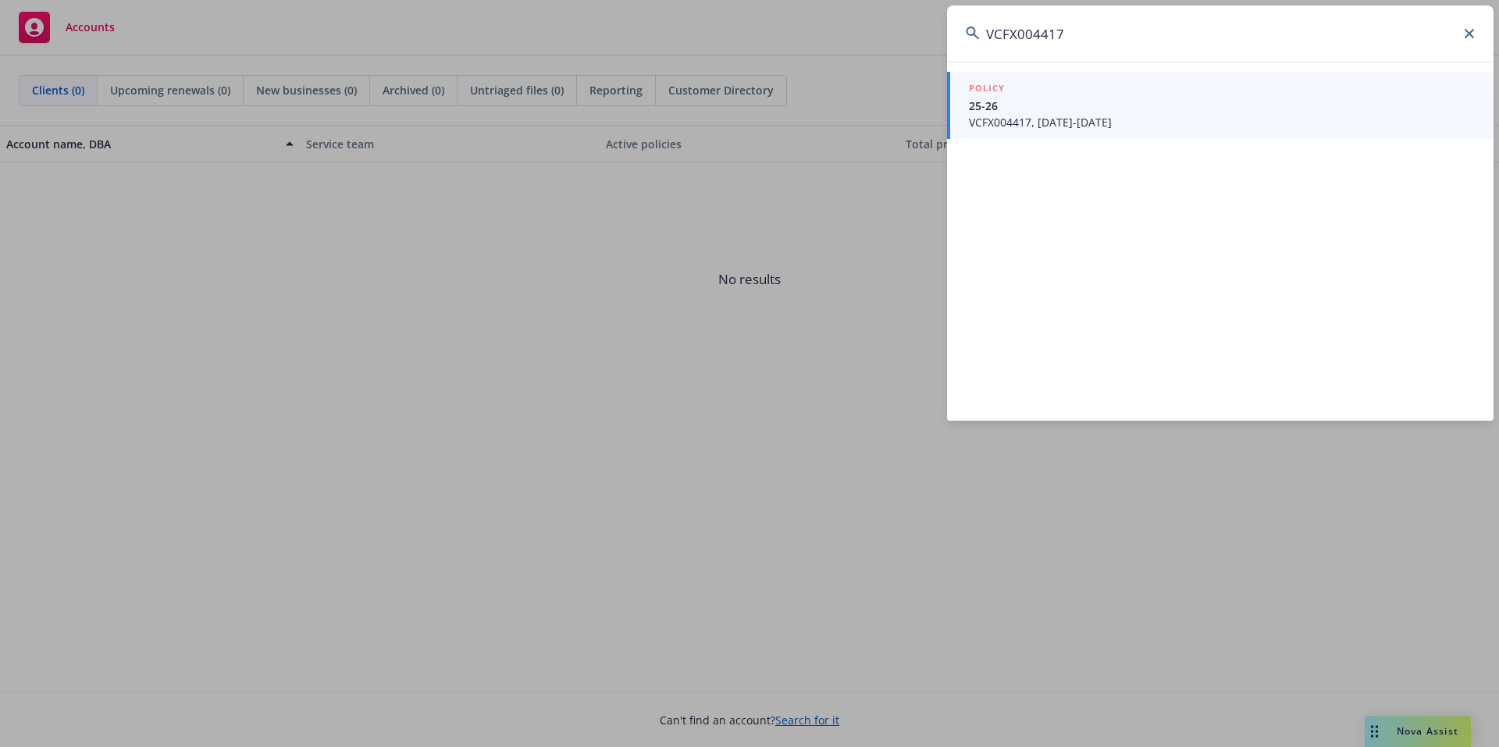
type input "VCFX004417"
click at [1080, 110] on span "25-26" at bounding box center [1222, 106] width 506 height 16
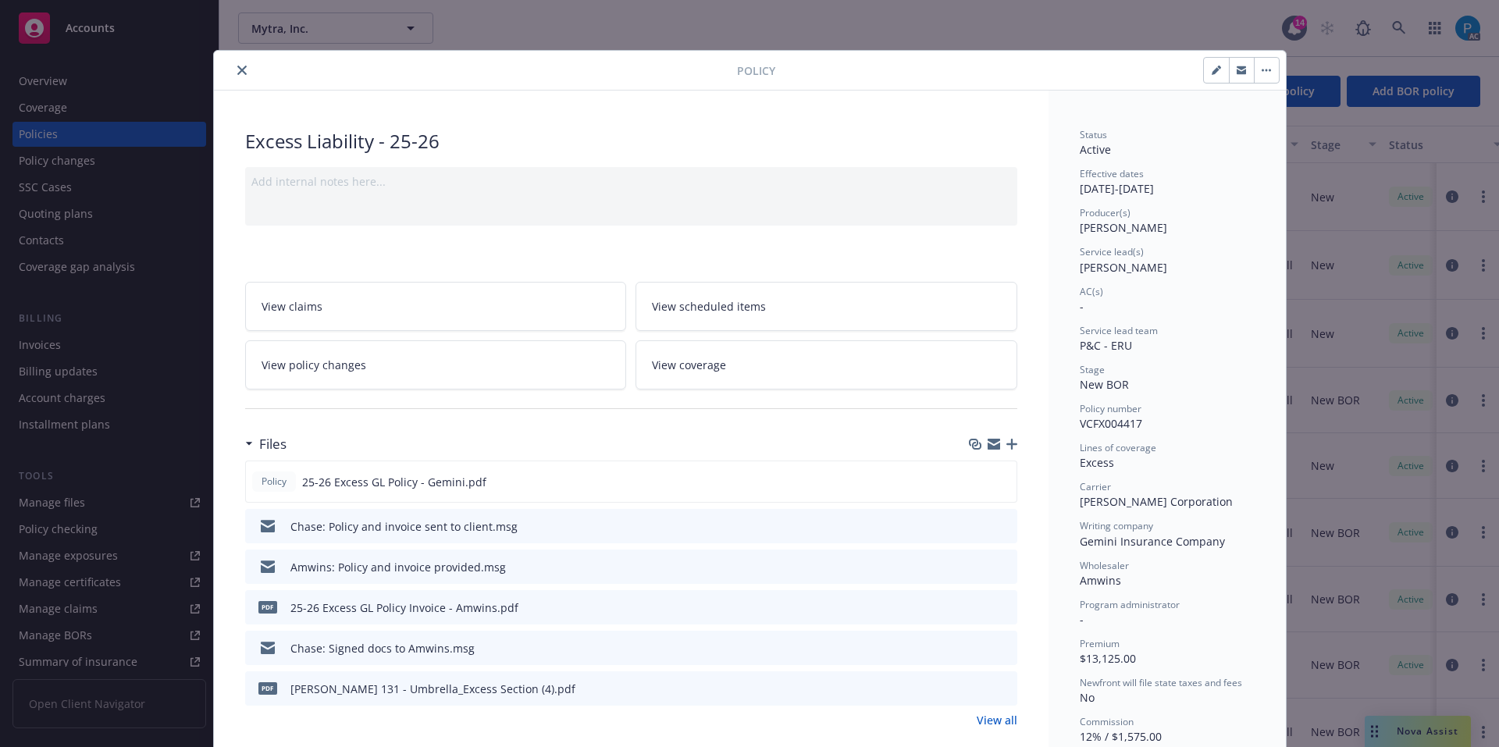
click at [242, 69] on button "close" at bounding box center [242, 70] width 19 height 19
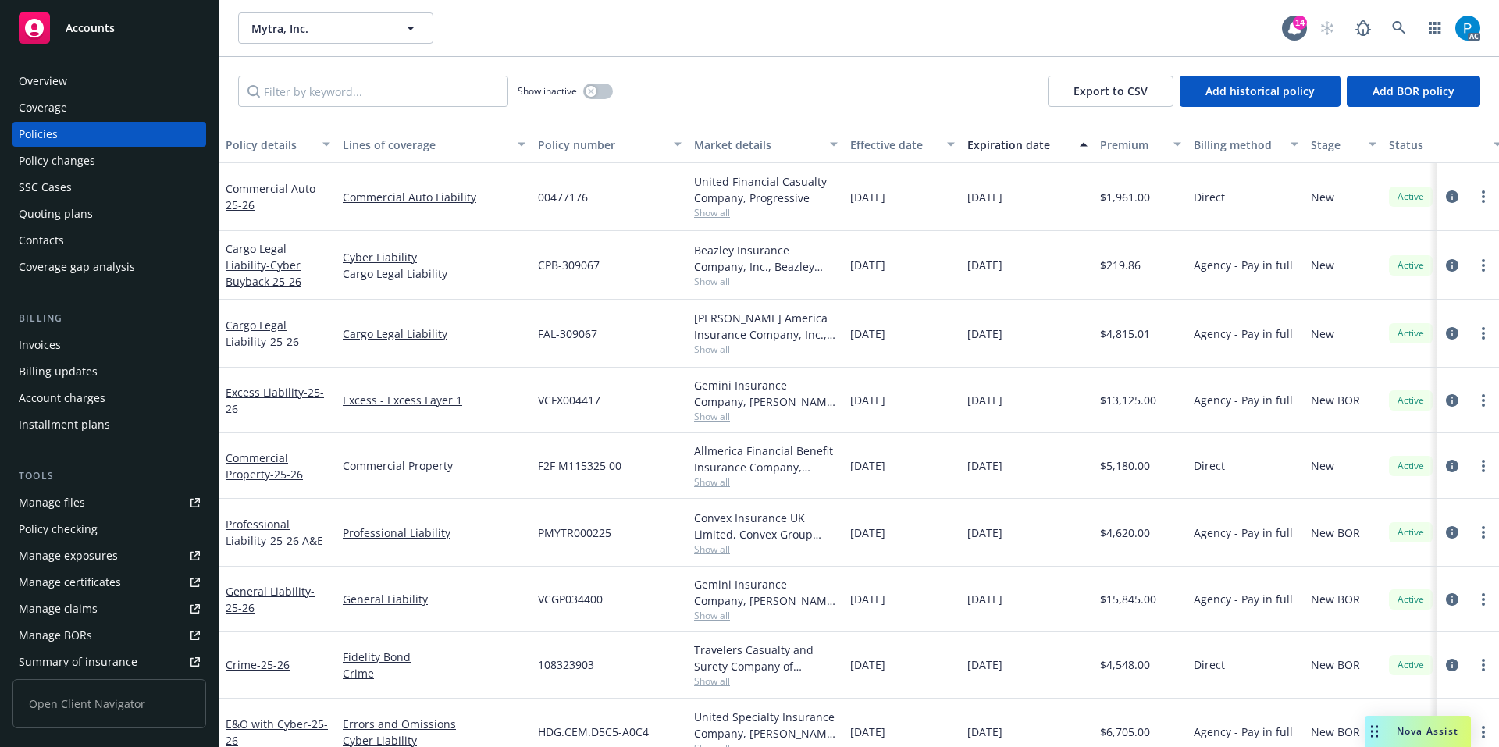
click at [66, 335] on div "Invoices" at bounding box center [109, 344] width 181 height 25
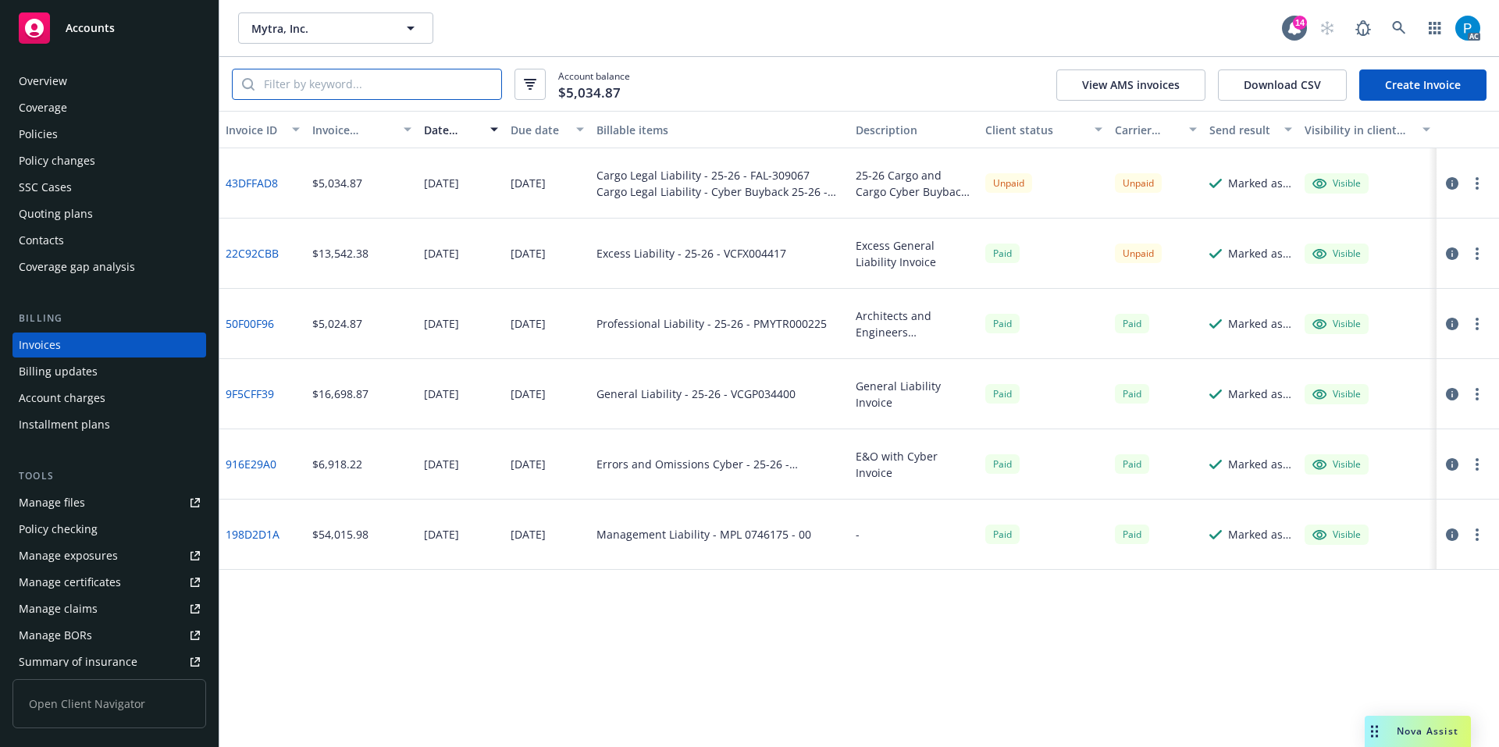
click at [391, 85] on input "search" at bounding box center [377, 84] width 247 height 30
paste input "22C92CBB"
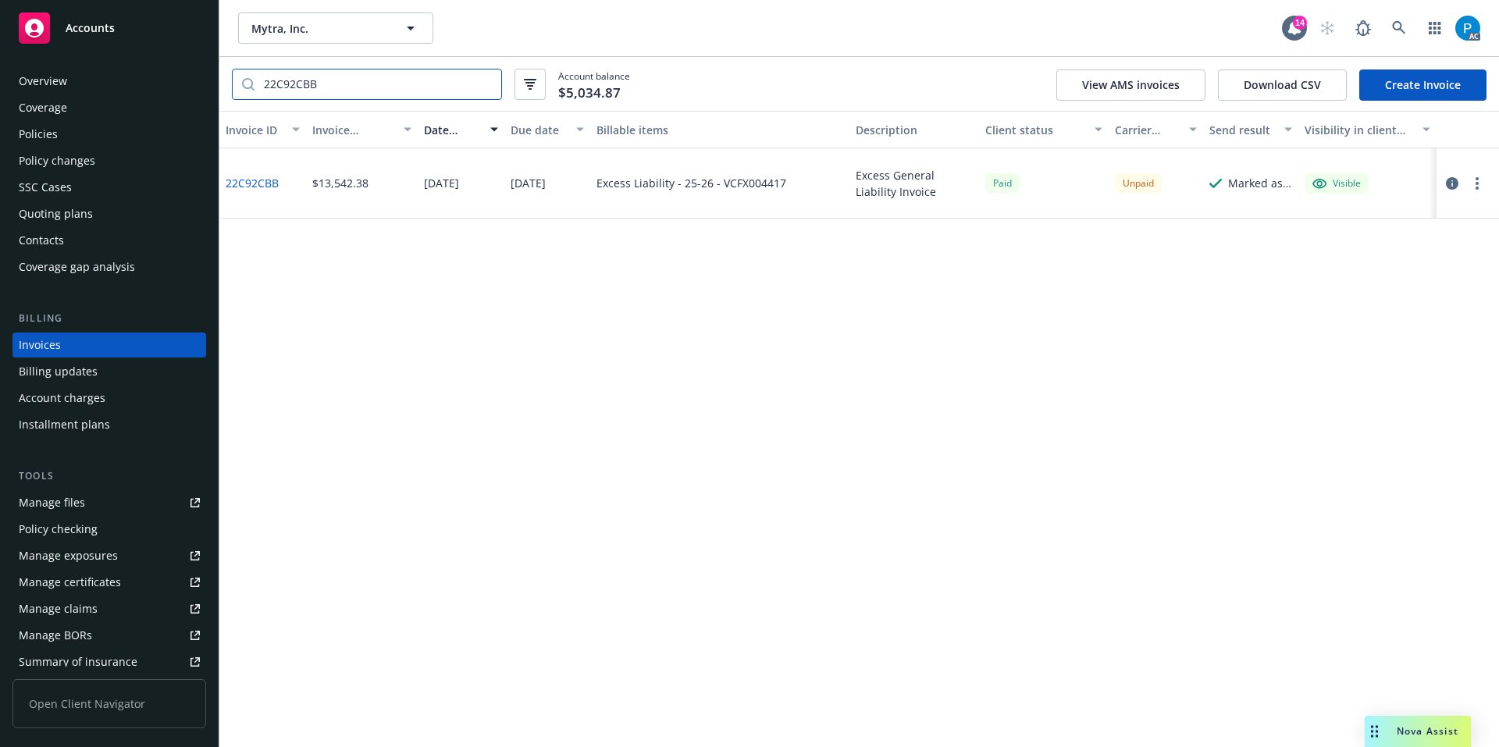
type input "22C92CBB"
click at [1453, 187] on icon "button" at bounding box center [1451, 183] width 12 height 12
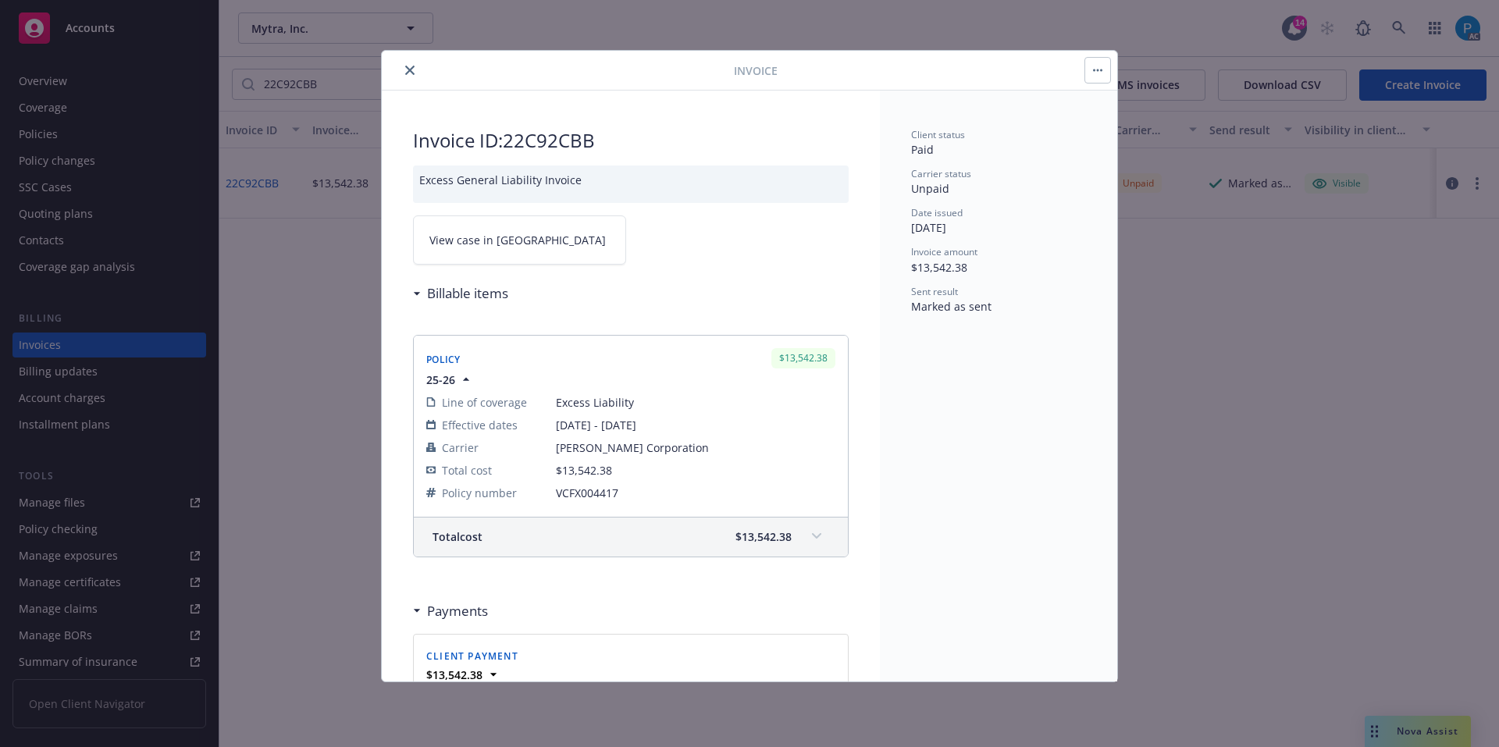
click at [565, 245] on link "View case in SSC" at bounding box center [519, 239] width 213 height 49
click at [411, 71] on icon "close" at bounding box center [409, 70] width 9 height 9
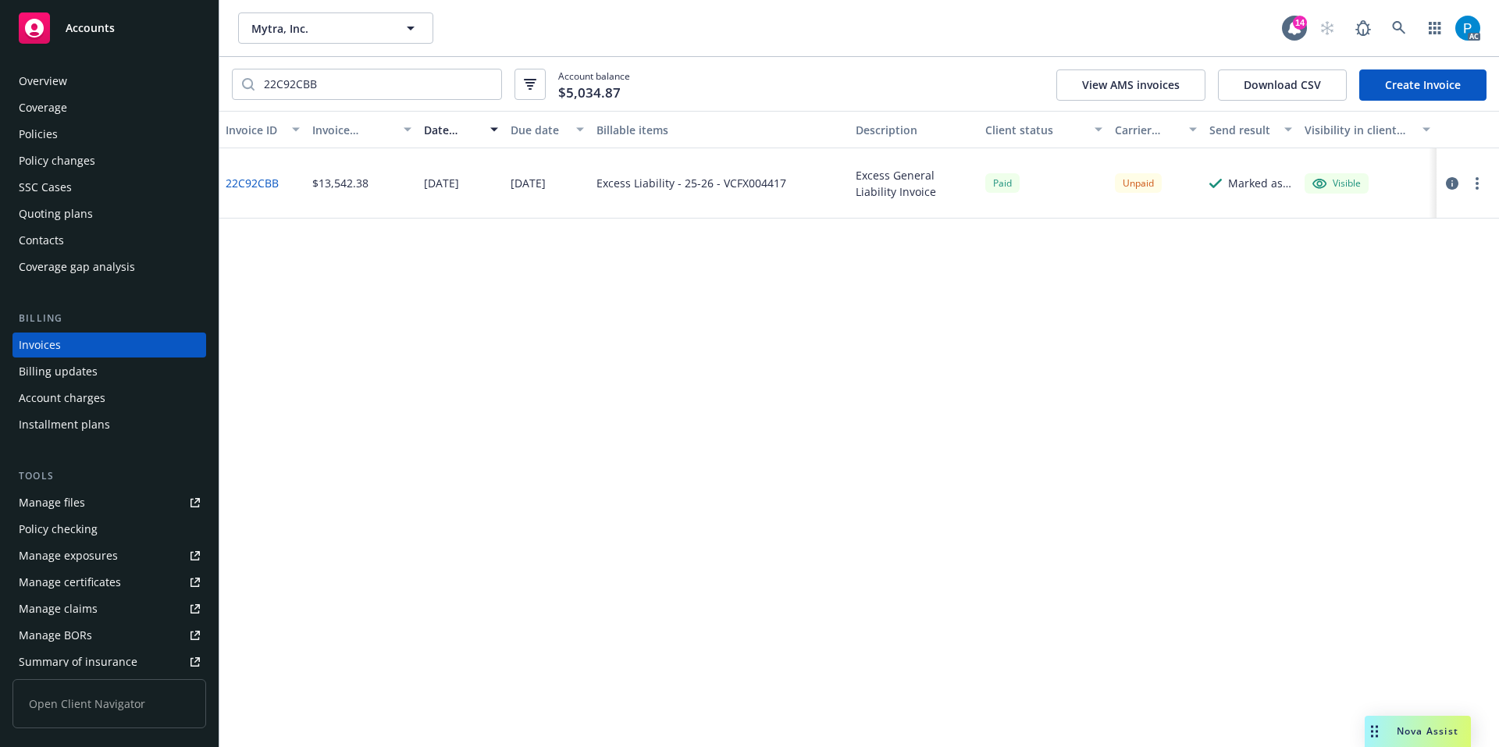
click at [130, 34] on div "Accounts" at bounding box center [109, 27] width 181 height 31
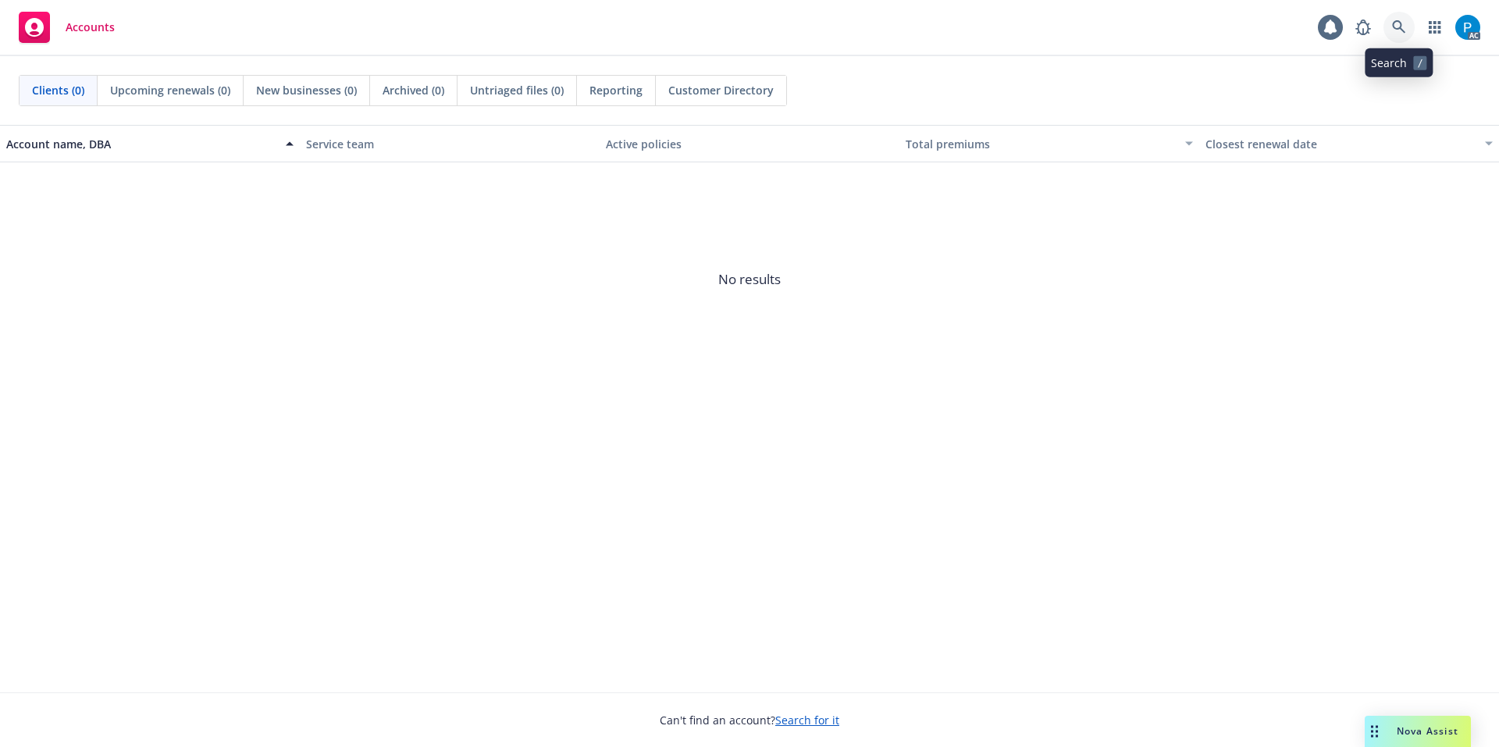
click at [1390, 34] on link at bounding box center [1398, 27] width 31 height 31
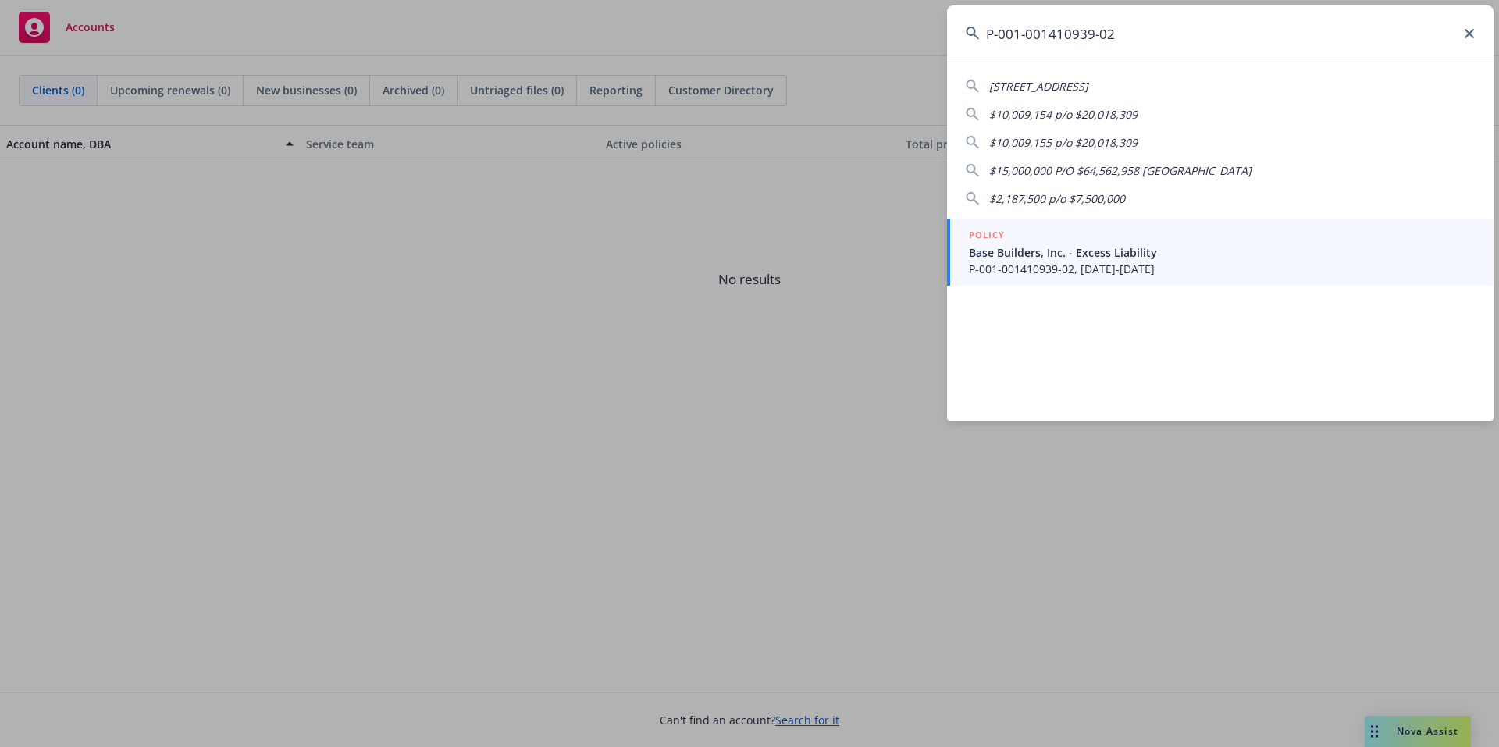
type input "P-001-001410939-02"
click at [1049, 258] on span "Base Builders, Inc. - Excess Liability" at bounding box center [1222, 252] width 506 height 16
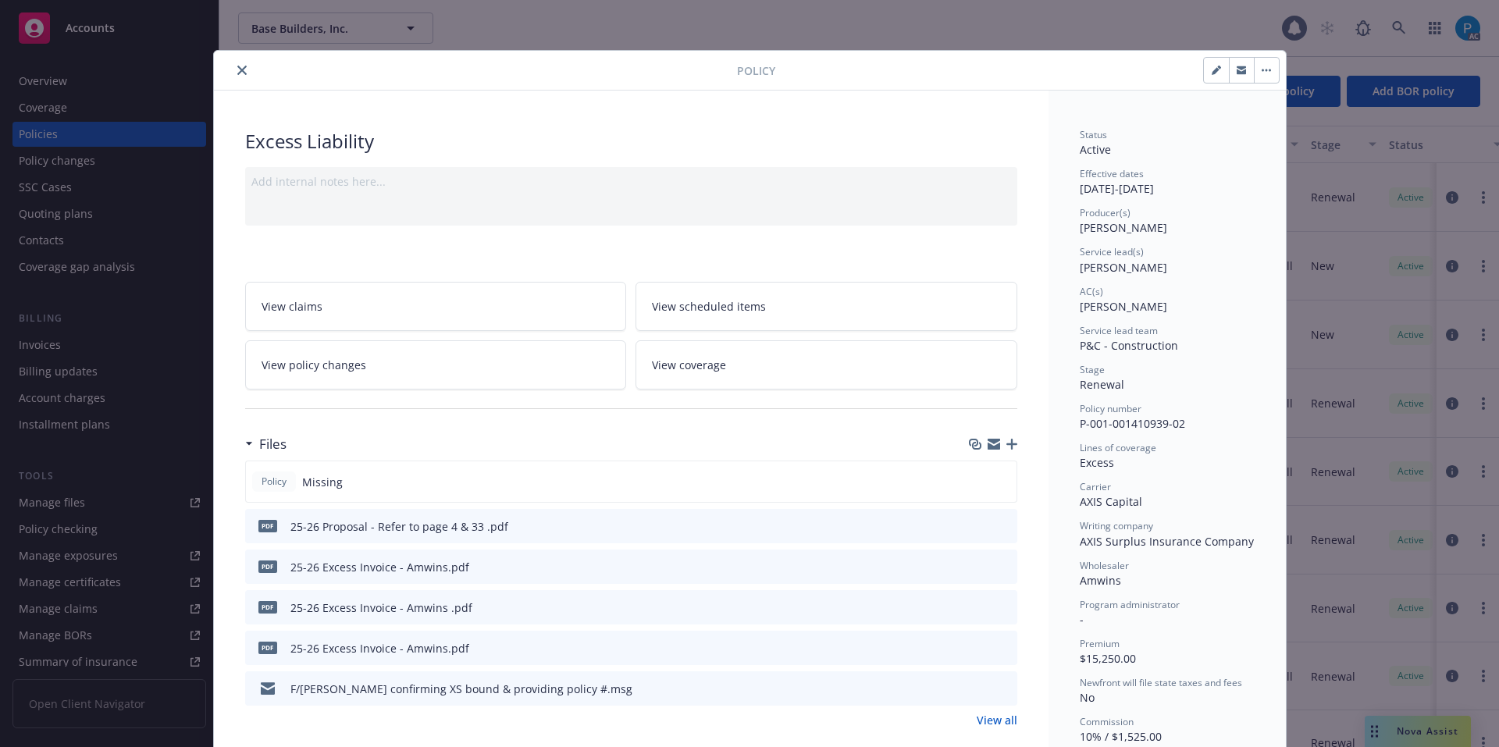
click at [233, 62] on button "close" at bounding box center [242, 70] width 19 height 19
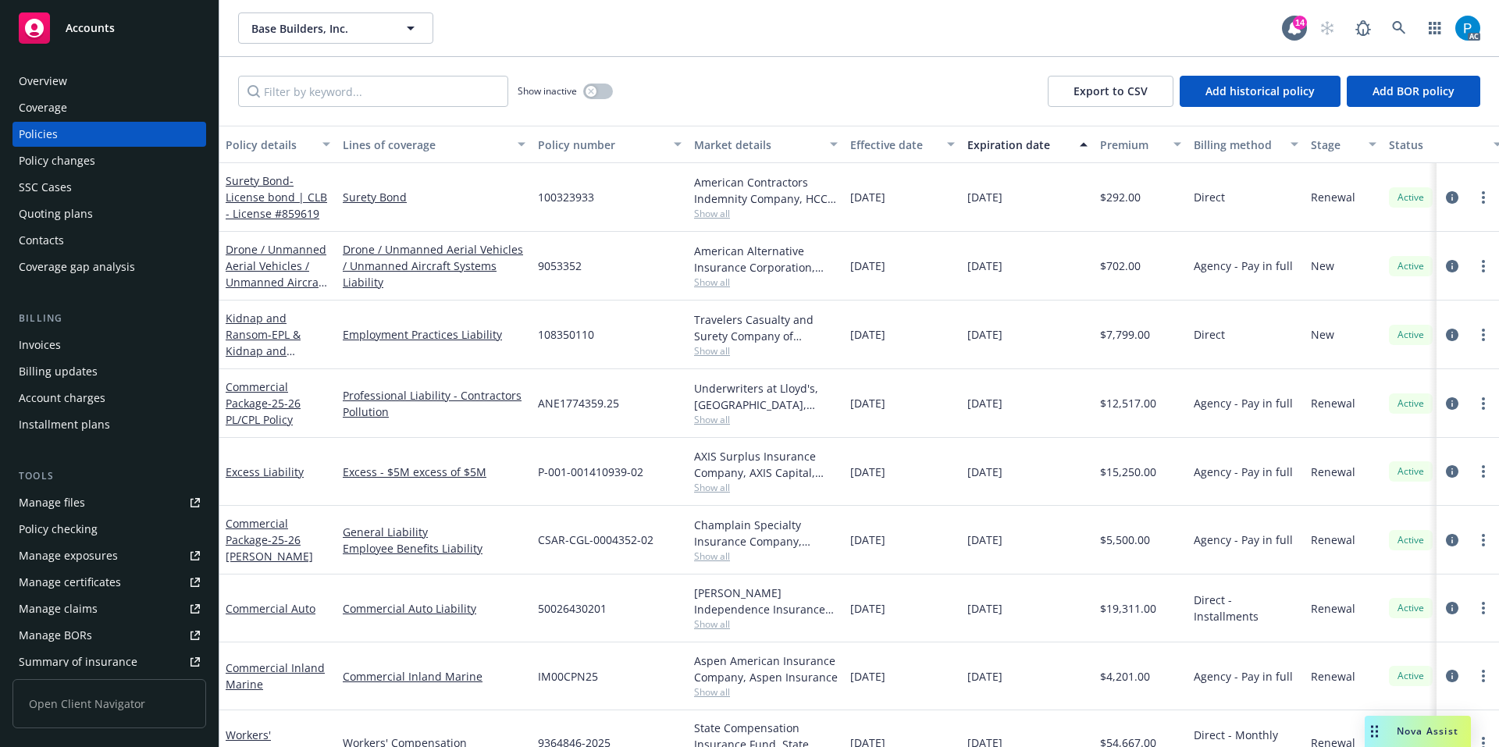
click at [76, 337] on div "Invoices" at bounding box center [109, 344] width 181 height 25
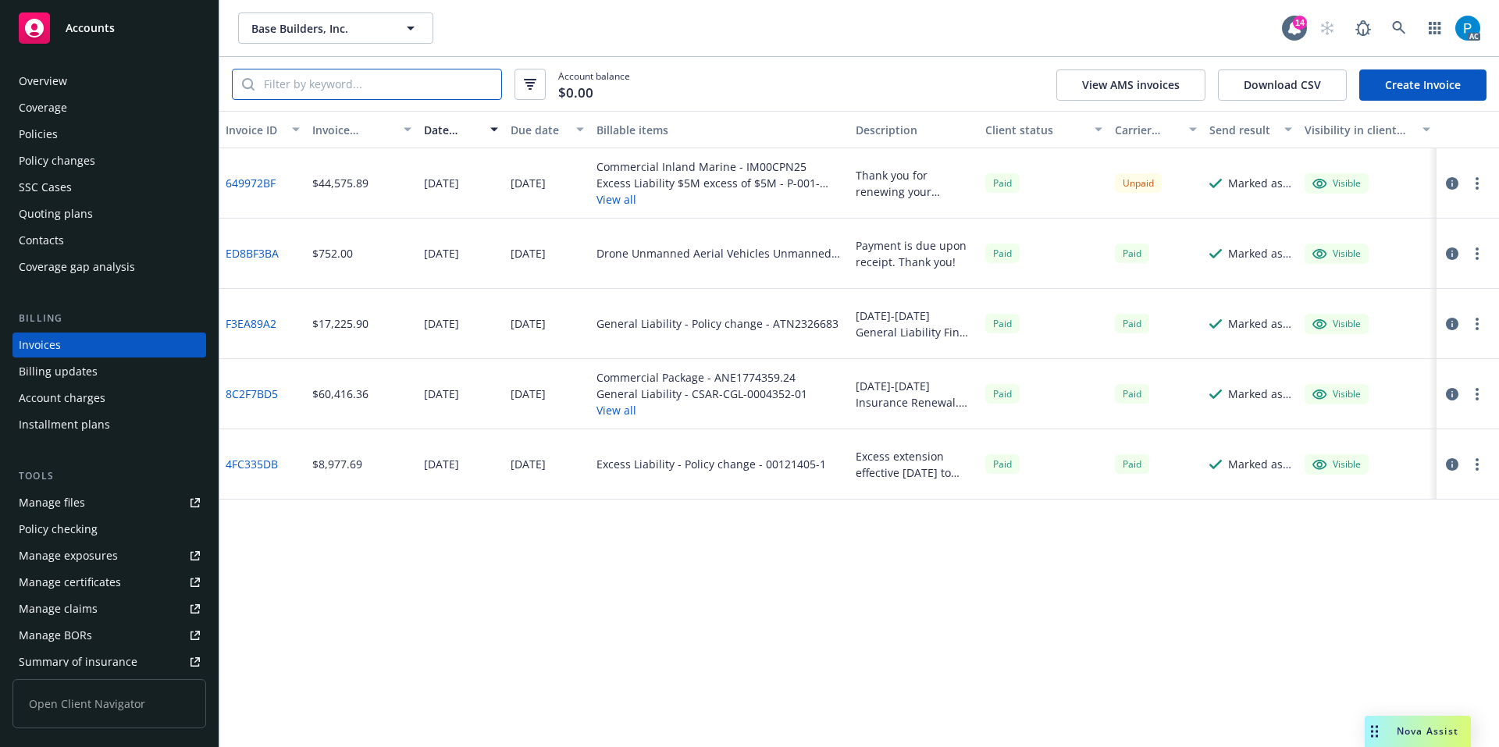
click at [368, 79] on input "search" at bounding box center [377, 84] width 247 height 30
paste input "649972BF"
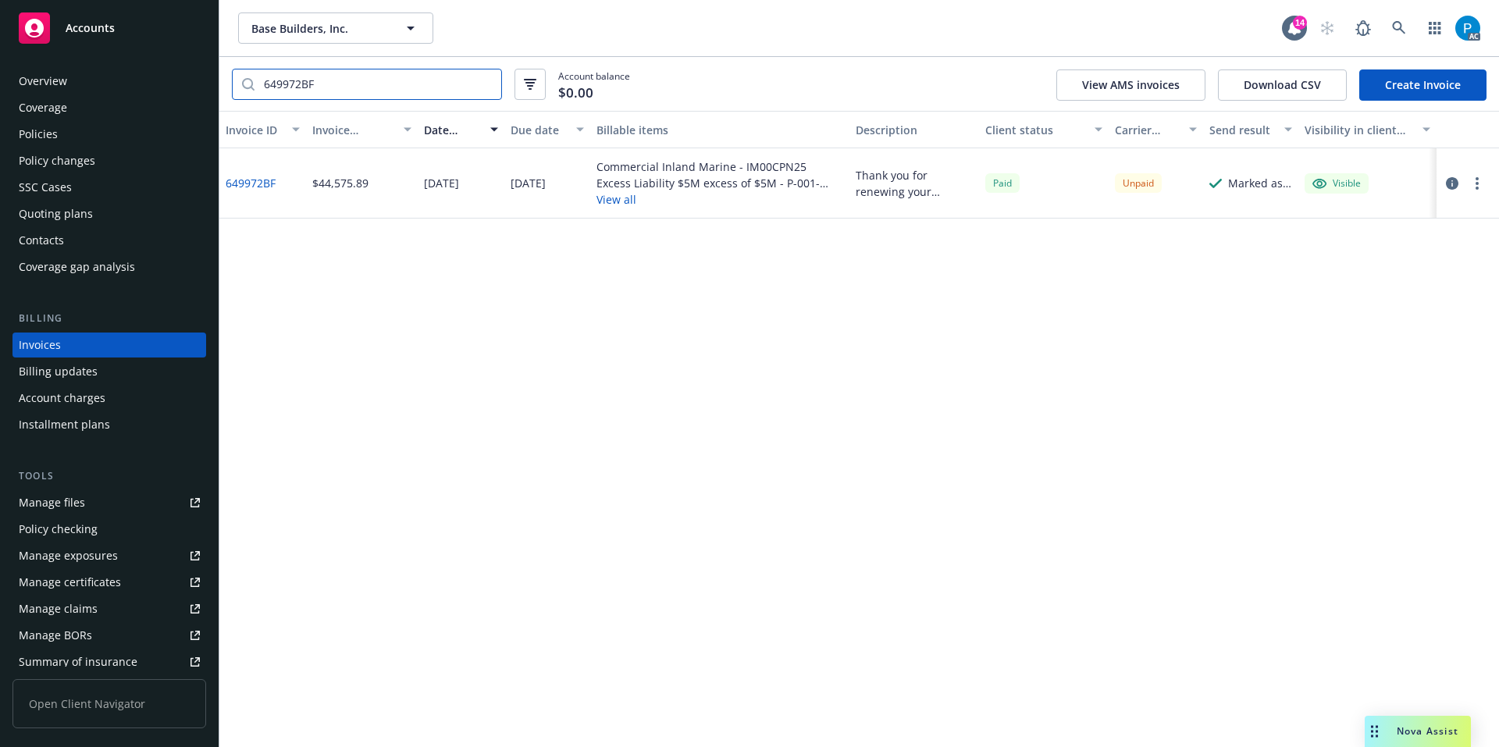
type input "649972BF"
click at [1449, 184] on icon "button" at bounding box center [1451, 183] width 12 height 12
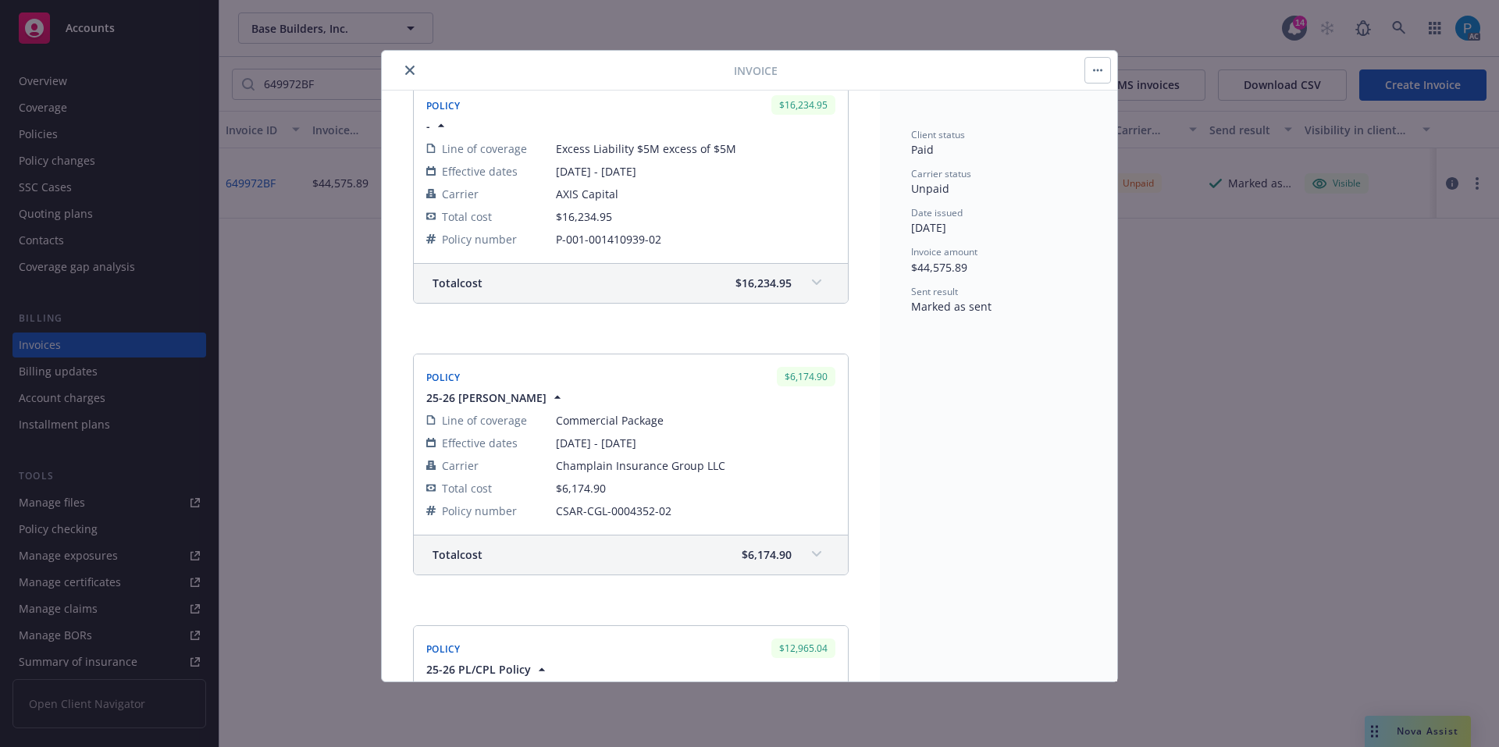
scroll to position [624, 0]
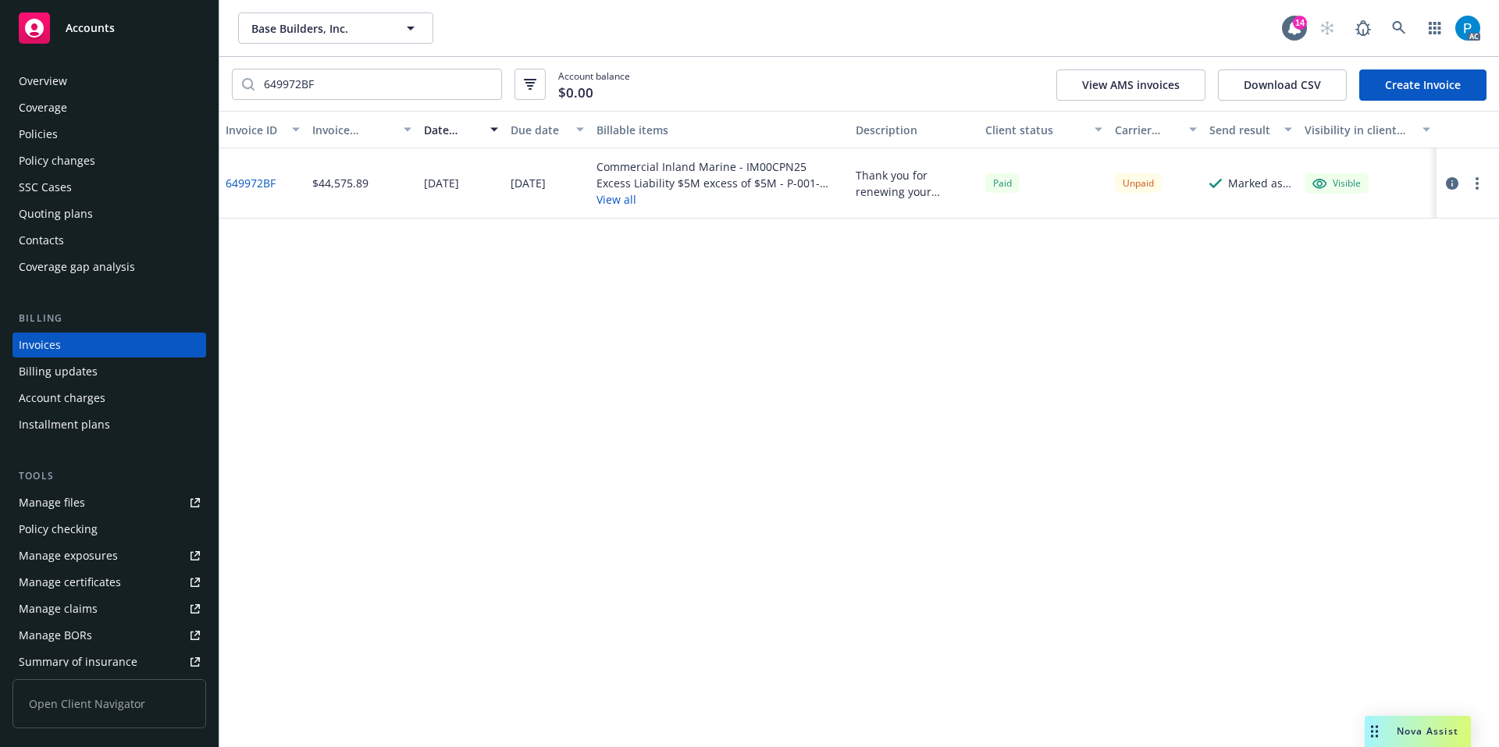
click at [113, 30] on span "Accounts" at bounding box center [90, 28] width 49 height 12
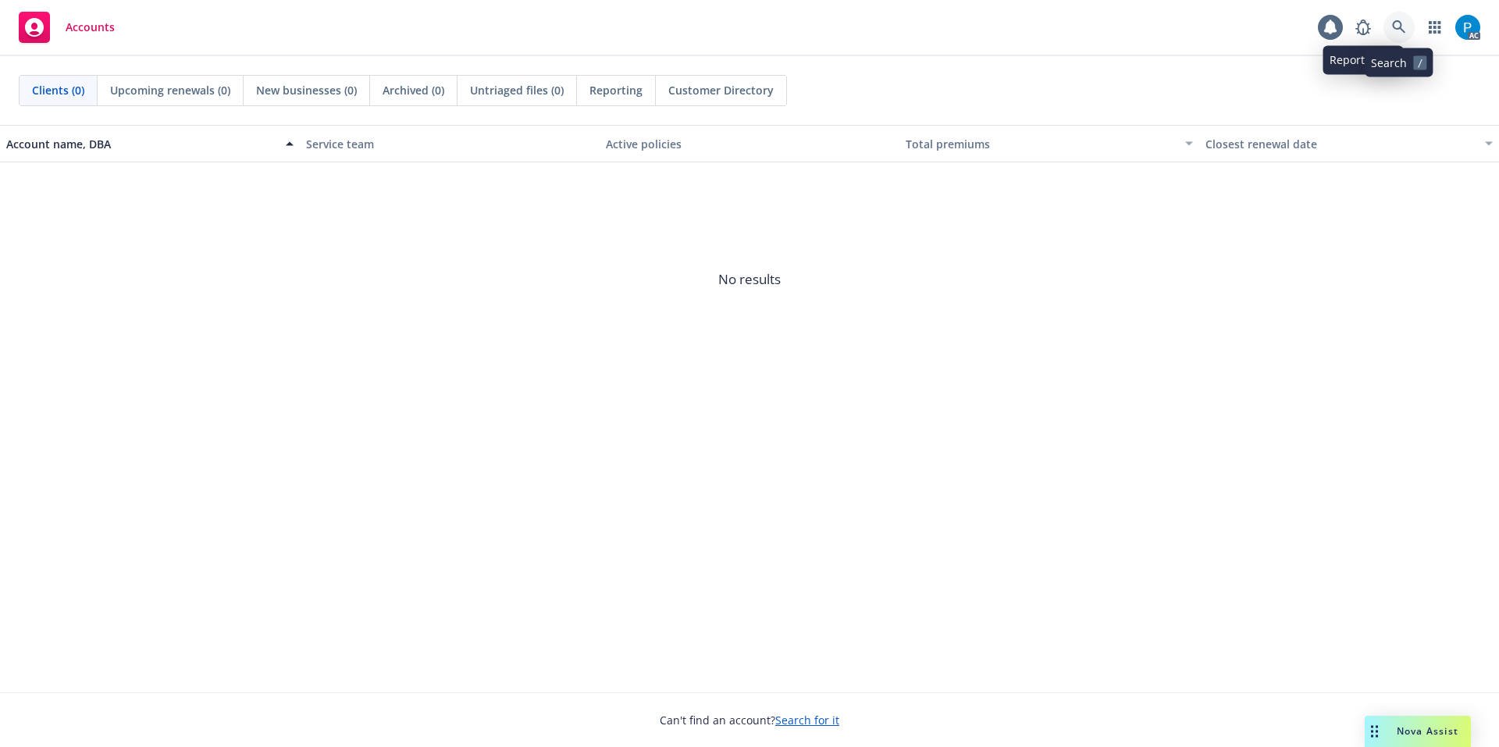
click at [1388, 22] on link at bounding box center [1398, 27] width 31 height 31
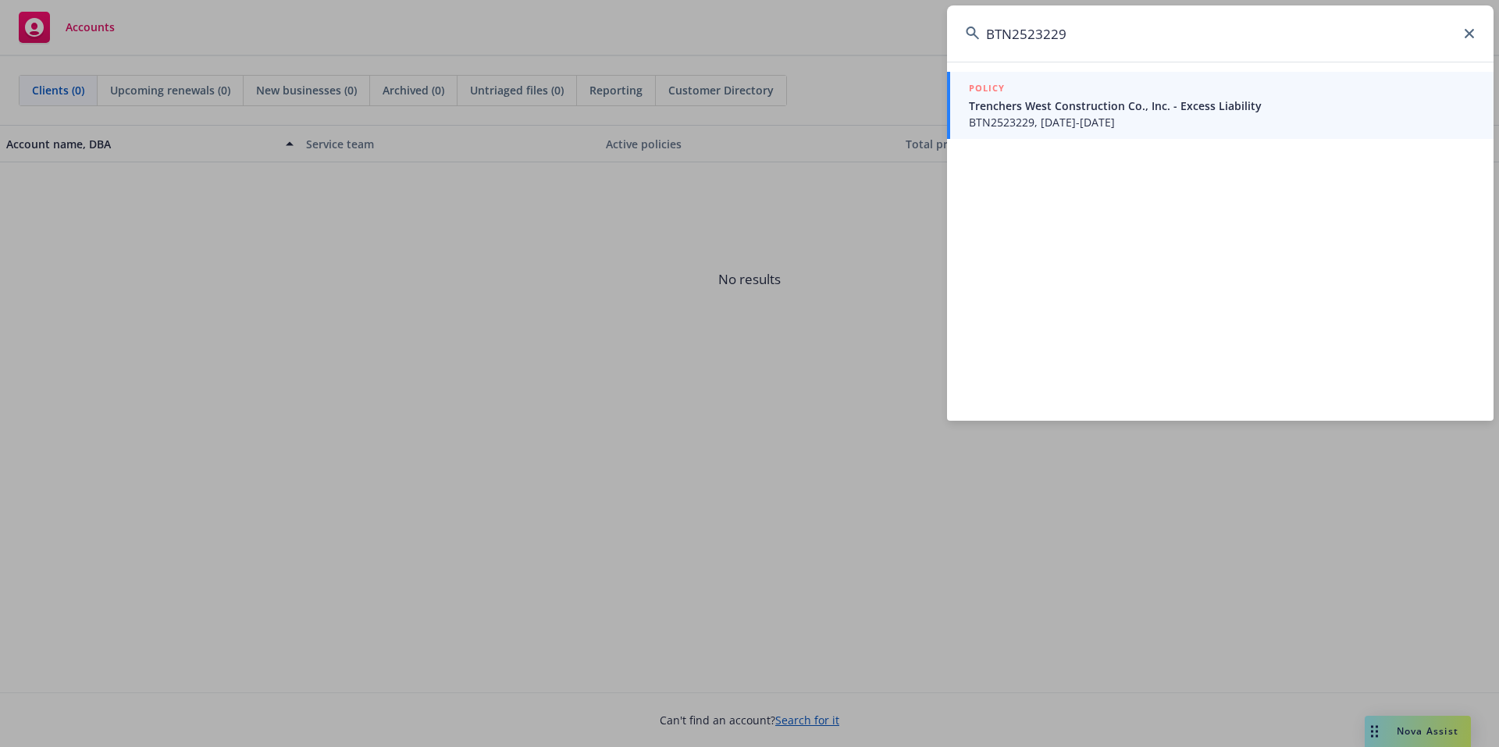
type input "BTN2523229"
click at [1123, 116] on span "BTN2523229, 09/05/2025-09/05/2026" at bounding box center [1222, 122] width 506 height 16
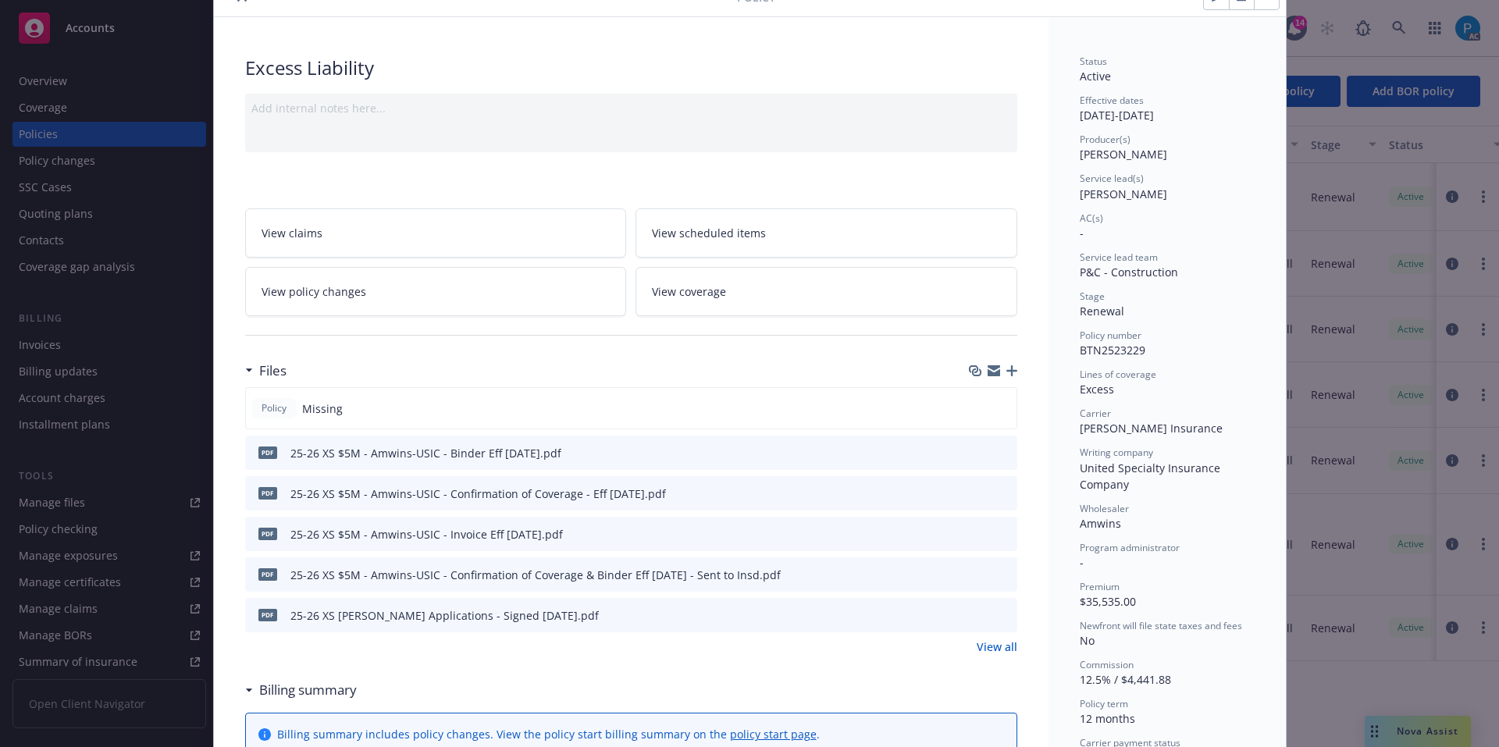
scroll to position [156, 0]
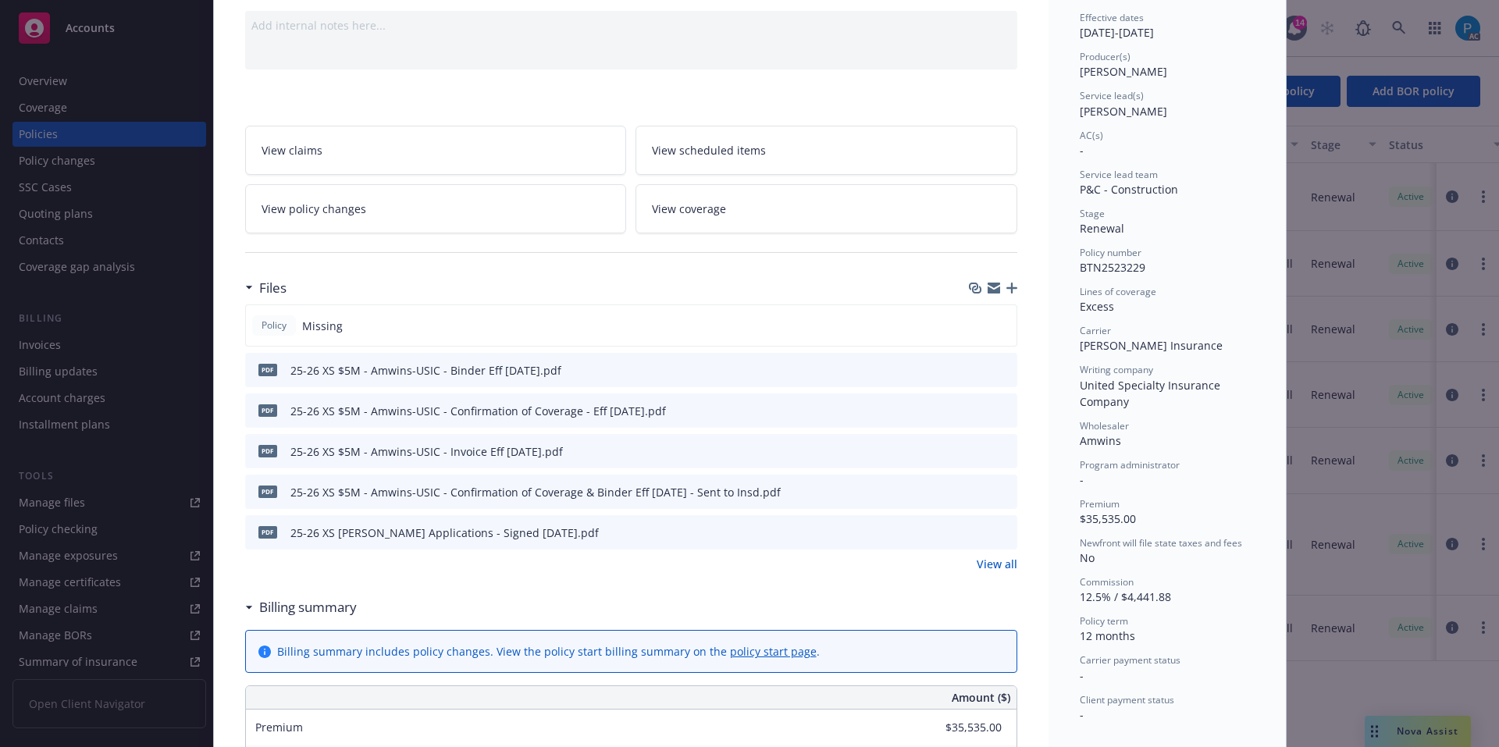
click at [976, 450] on button "download file" at bounding box center [977, 451] width 16 height 16
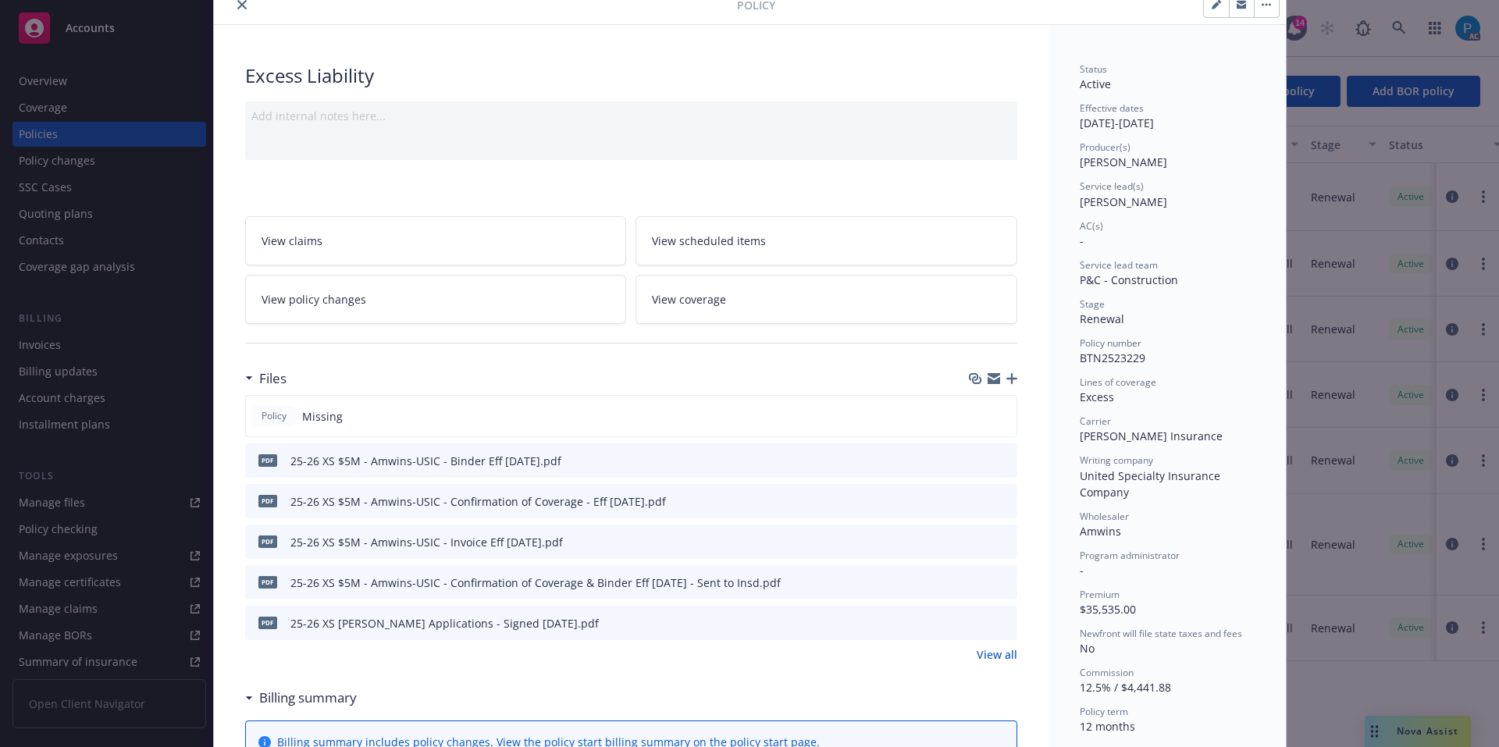
scroll to position [0, 0]
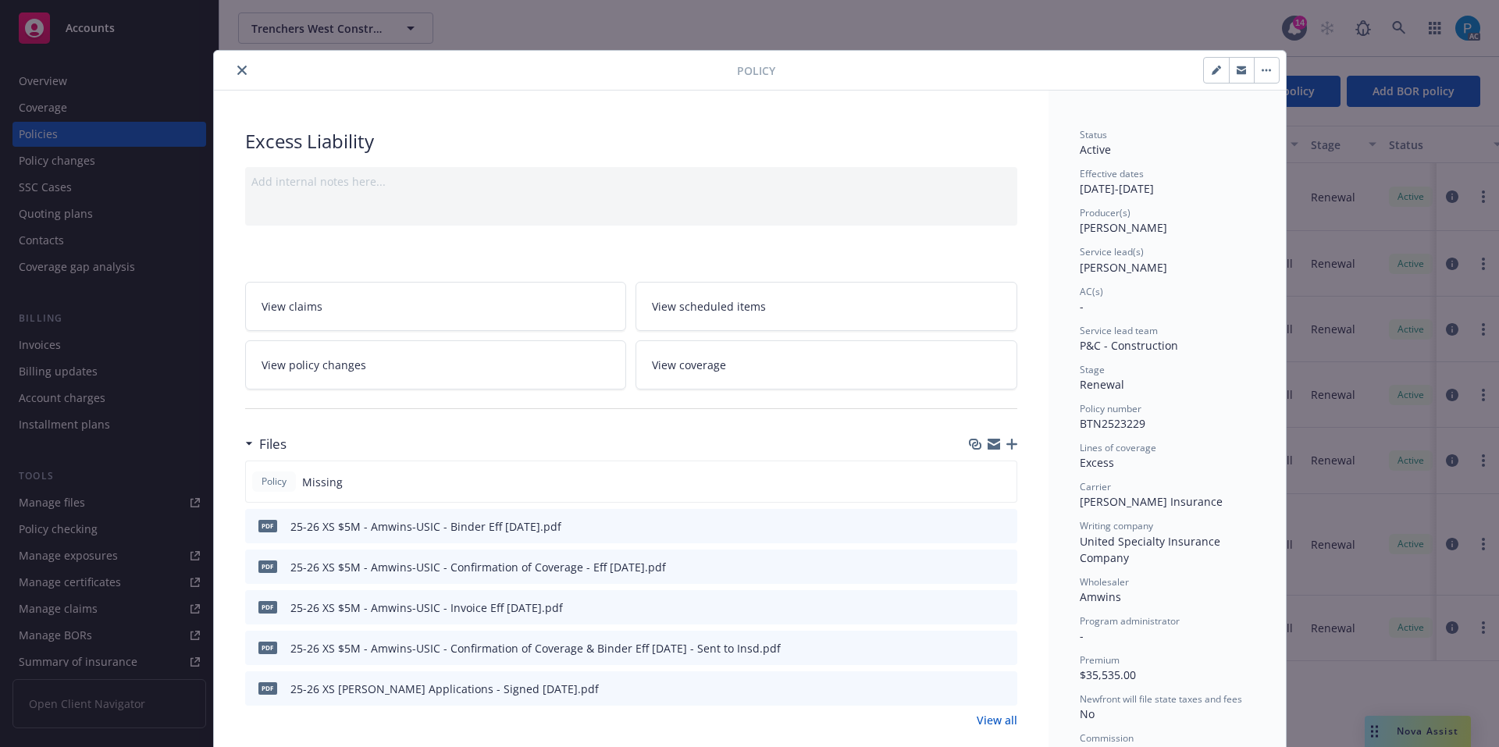
click at [237, 73] on icon "close" at bounding box center [241, 70] width 9 height 9
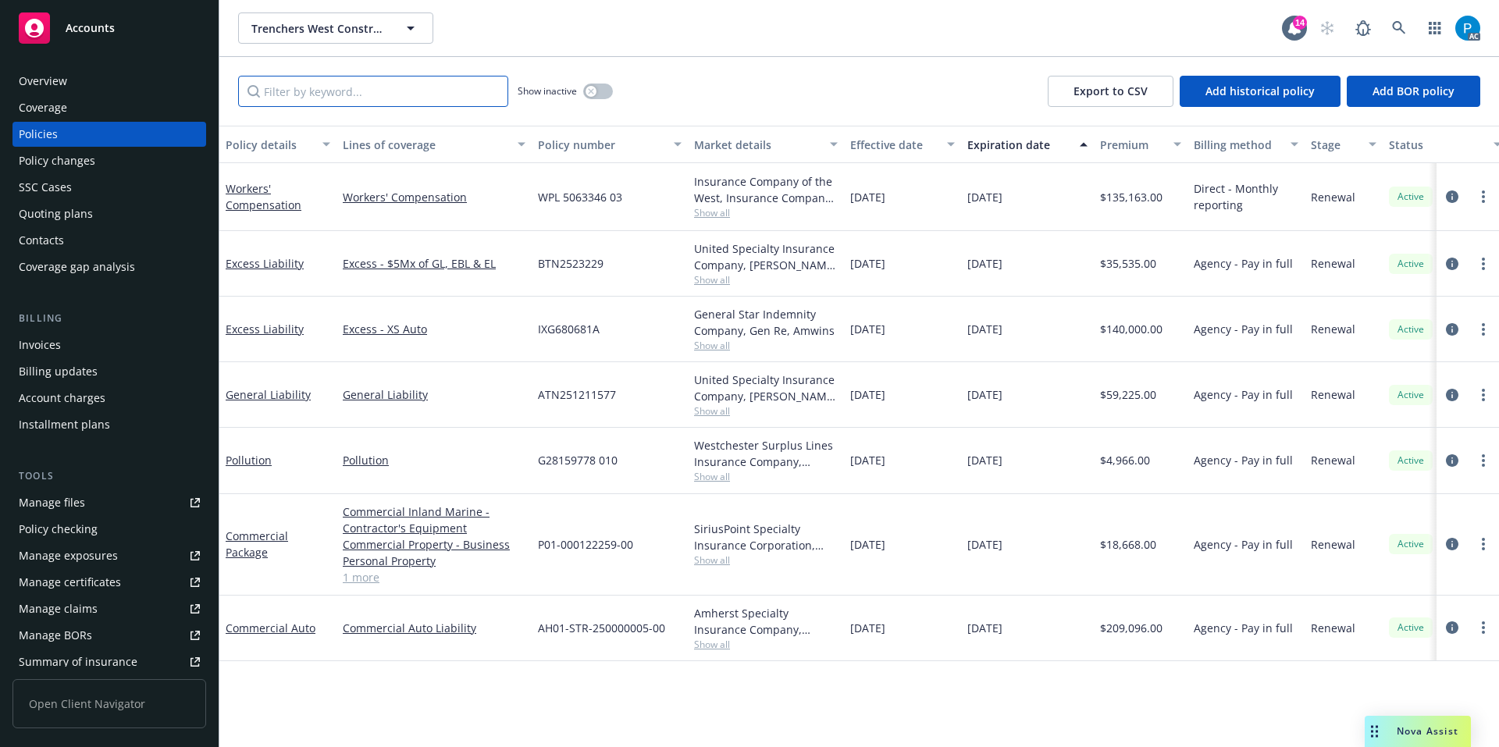
click at [401, 86] on input "Filter by keyword..." at bounding box center [373, 91] width 270 height 31
paste input "IXG680681A"
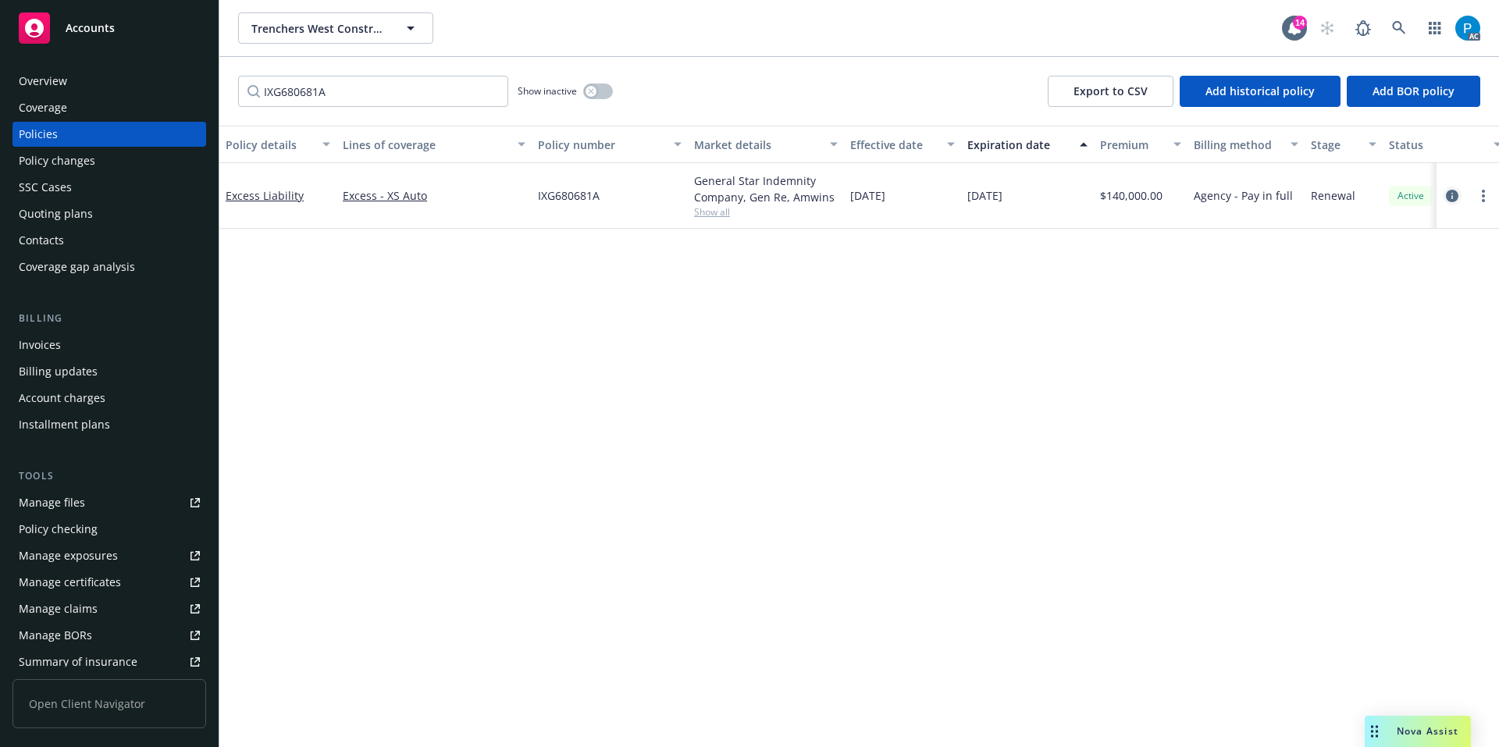
click at [1448, 198] on icon "circleInformation" at bounding box center [1451, 196] width 12 height 12
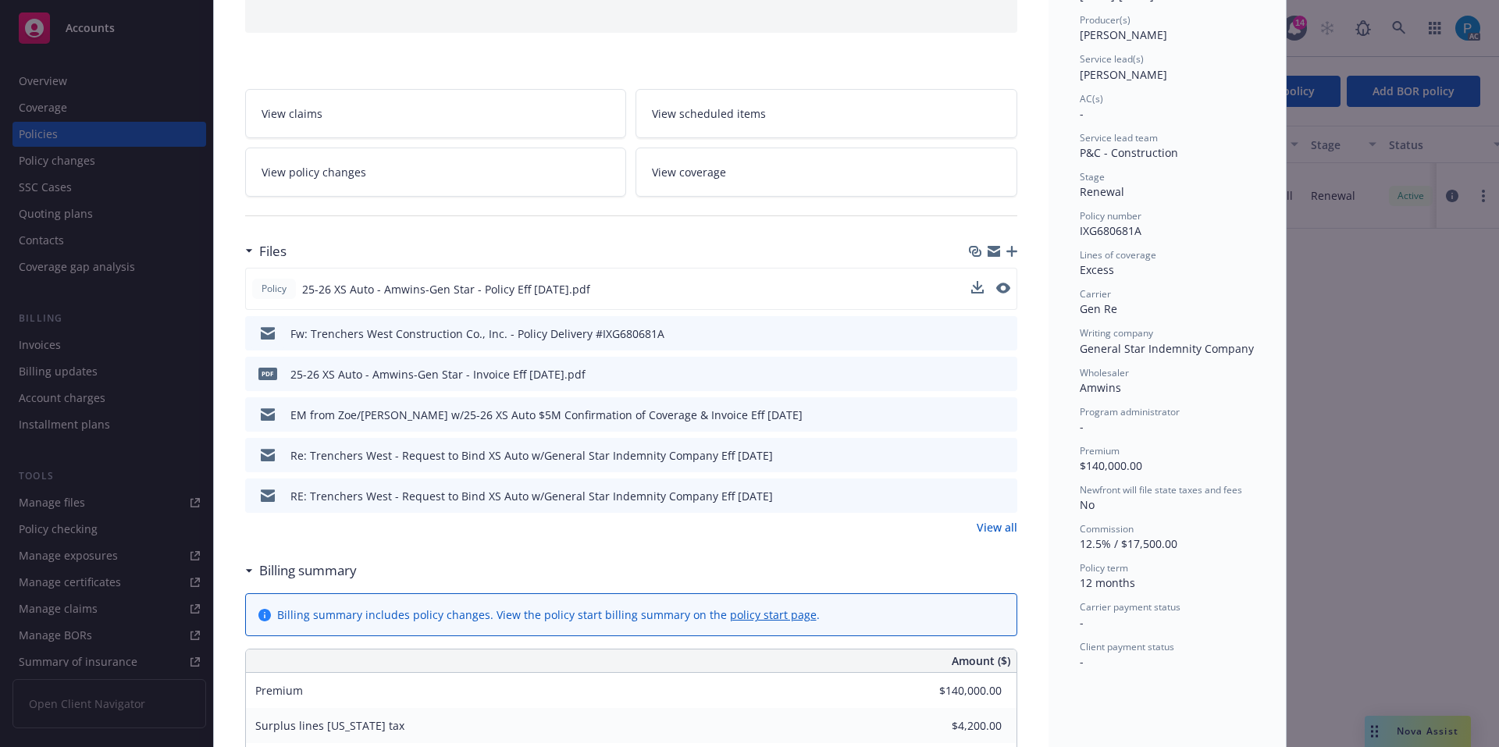
scroll to position [312, 0]
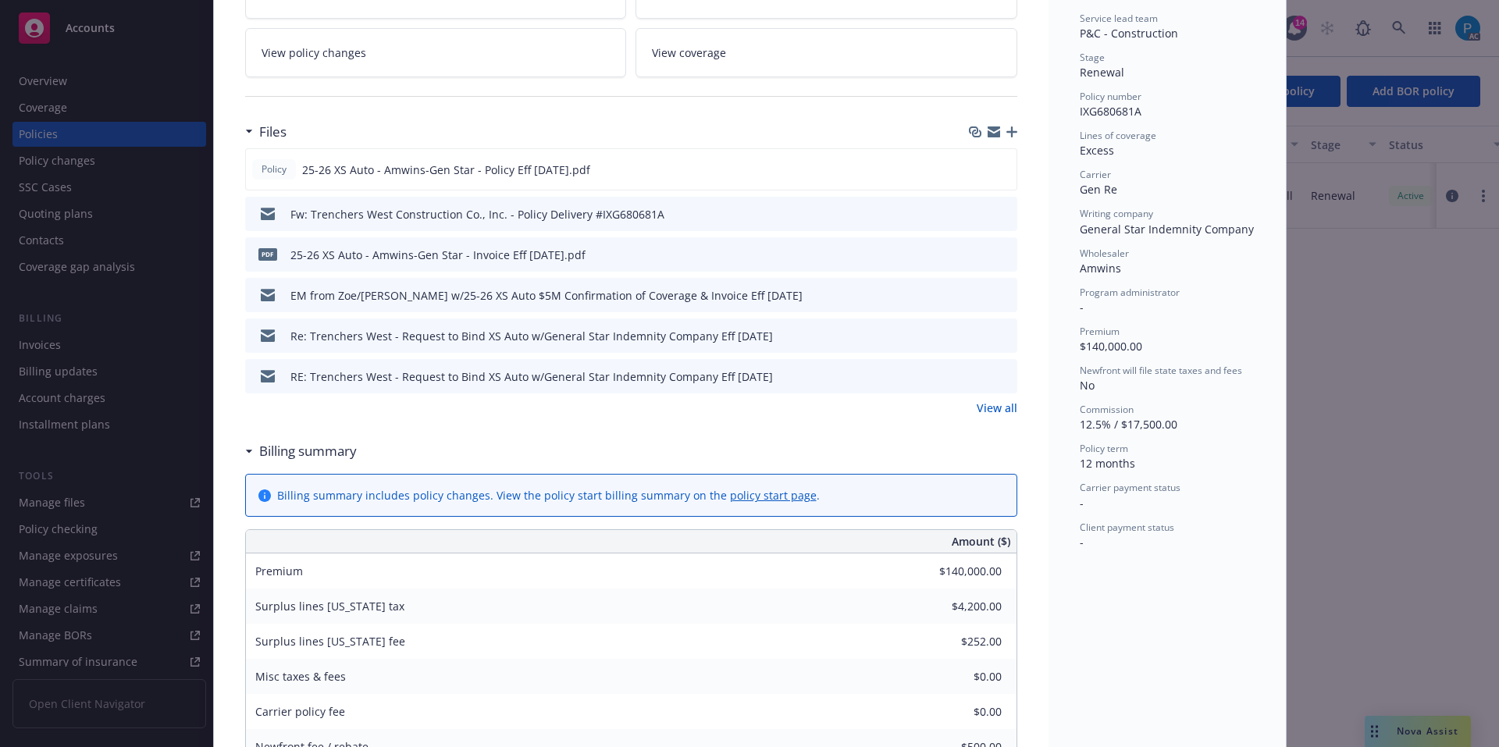
click at [970, 251] on icon "download file" at bounding box center [976, 253] width 12 height 12
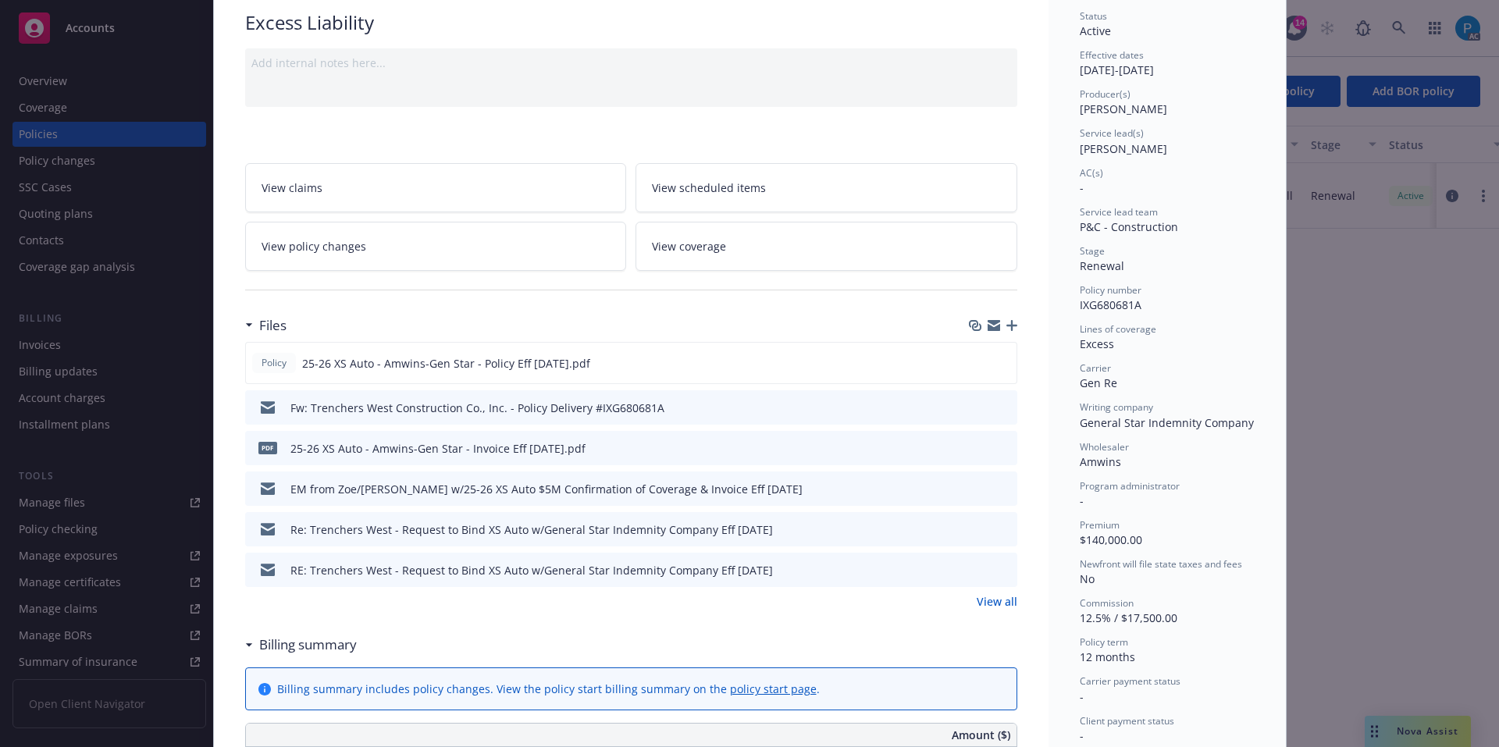
scroll to position [0, 0]
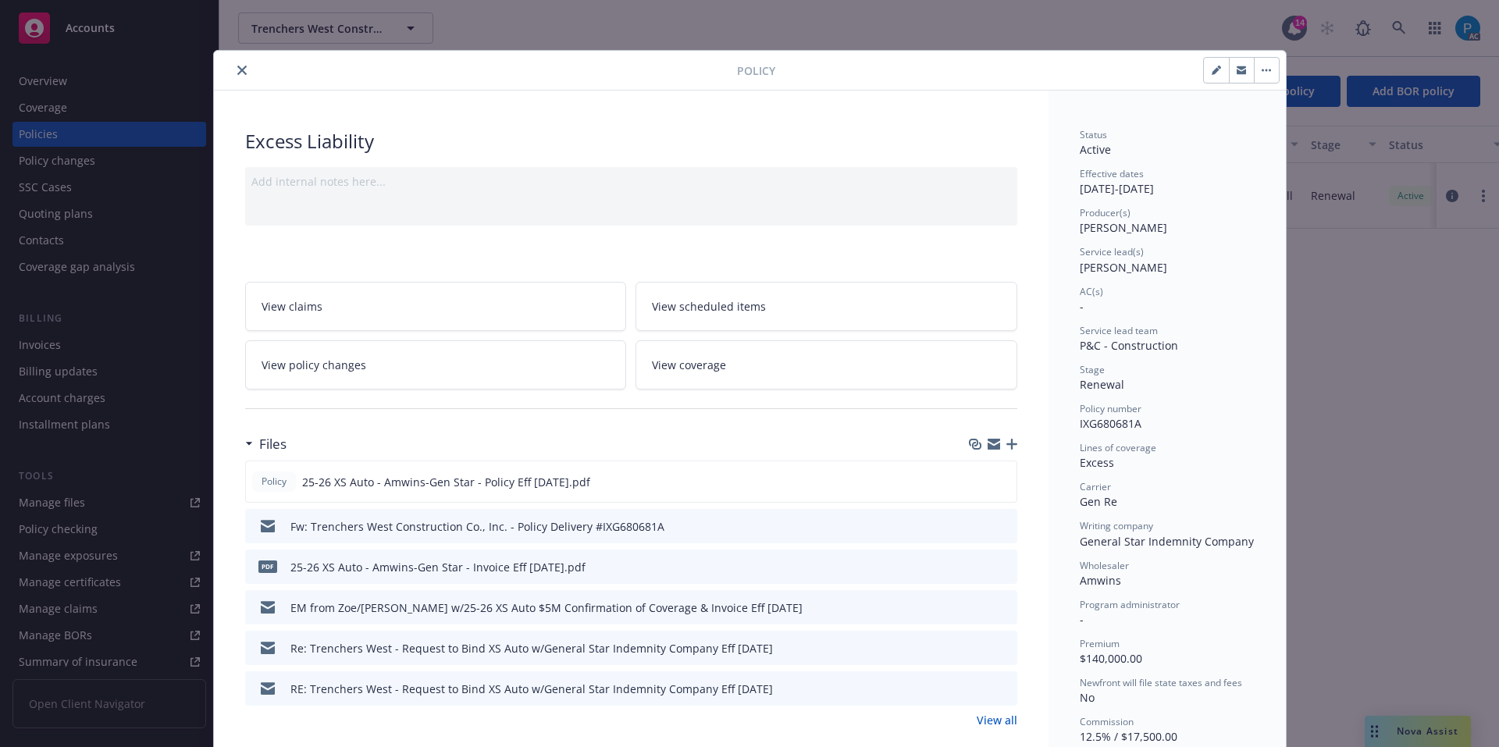
click at [233, 64] on button "close" at bounding box center [242, 70] width 19 height 19
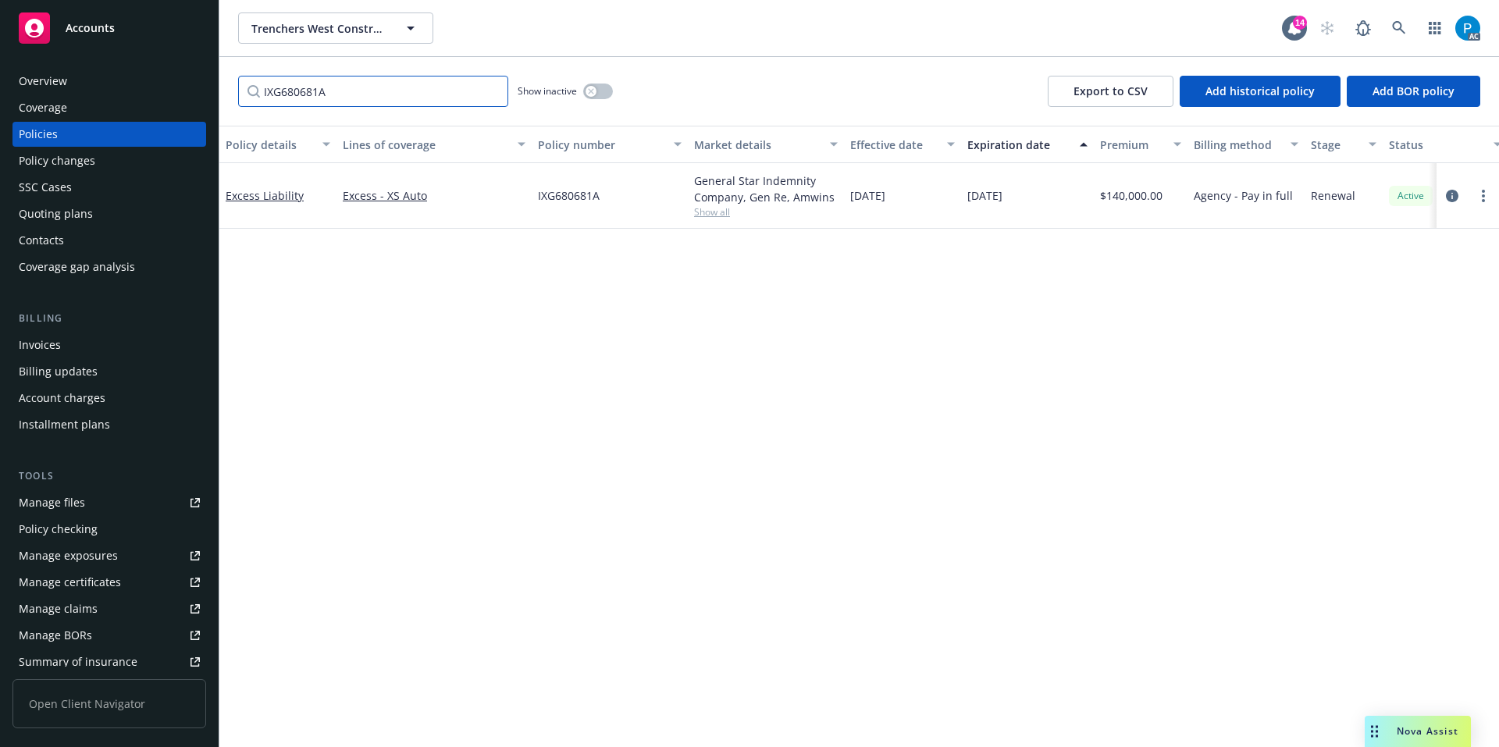
click at [354, 96] on input "IXG680681A" at bounding box center [373, 91] width 270 height 31
paste input ""G28159778 010 ""
click at [272, 88] on input ""G28159778 010" at bounding box center [373, 91] width 270 height 31
click at [1449, 201] on icon "circleInformation" at bounding box center [1451, 196] width 12 height 12
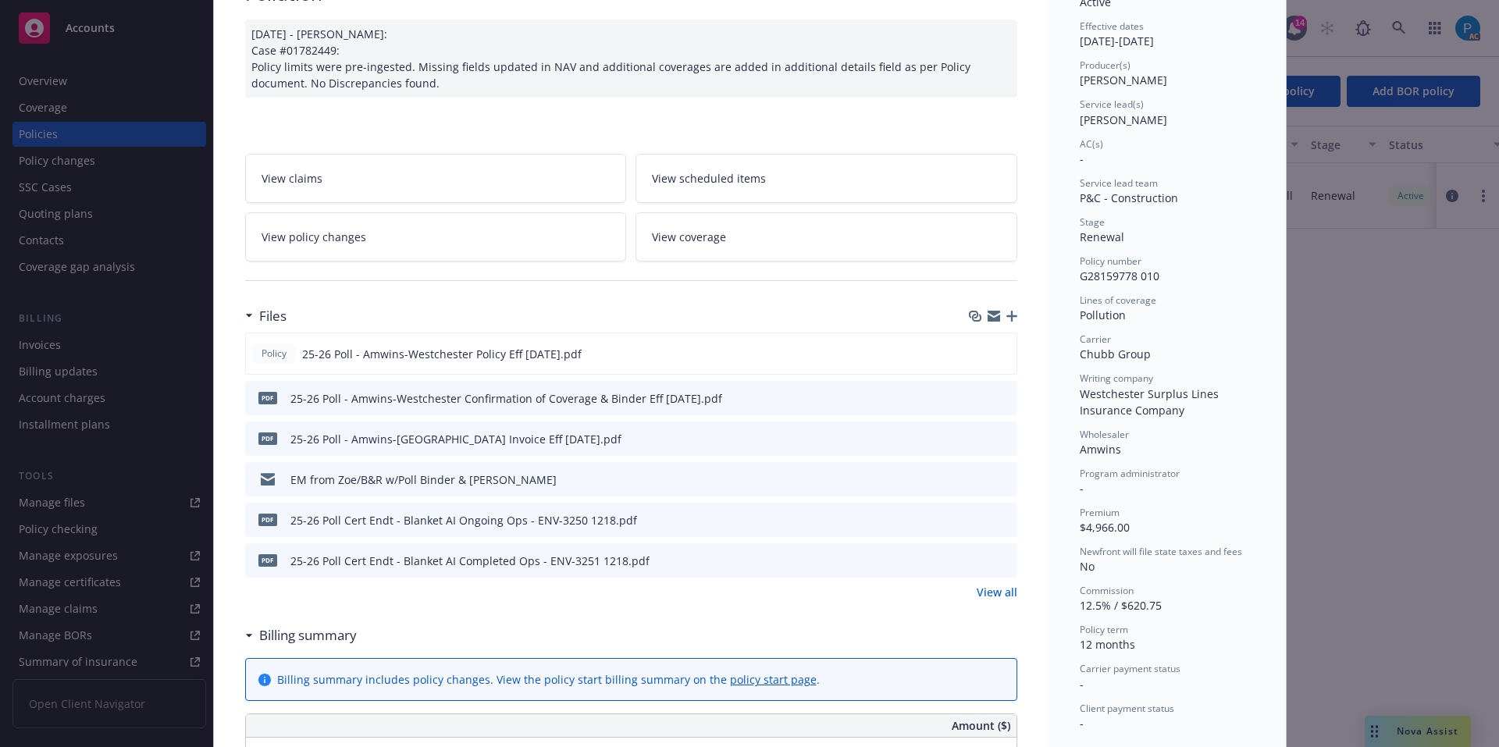
scroll to position [156, 0]
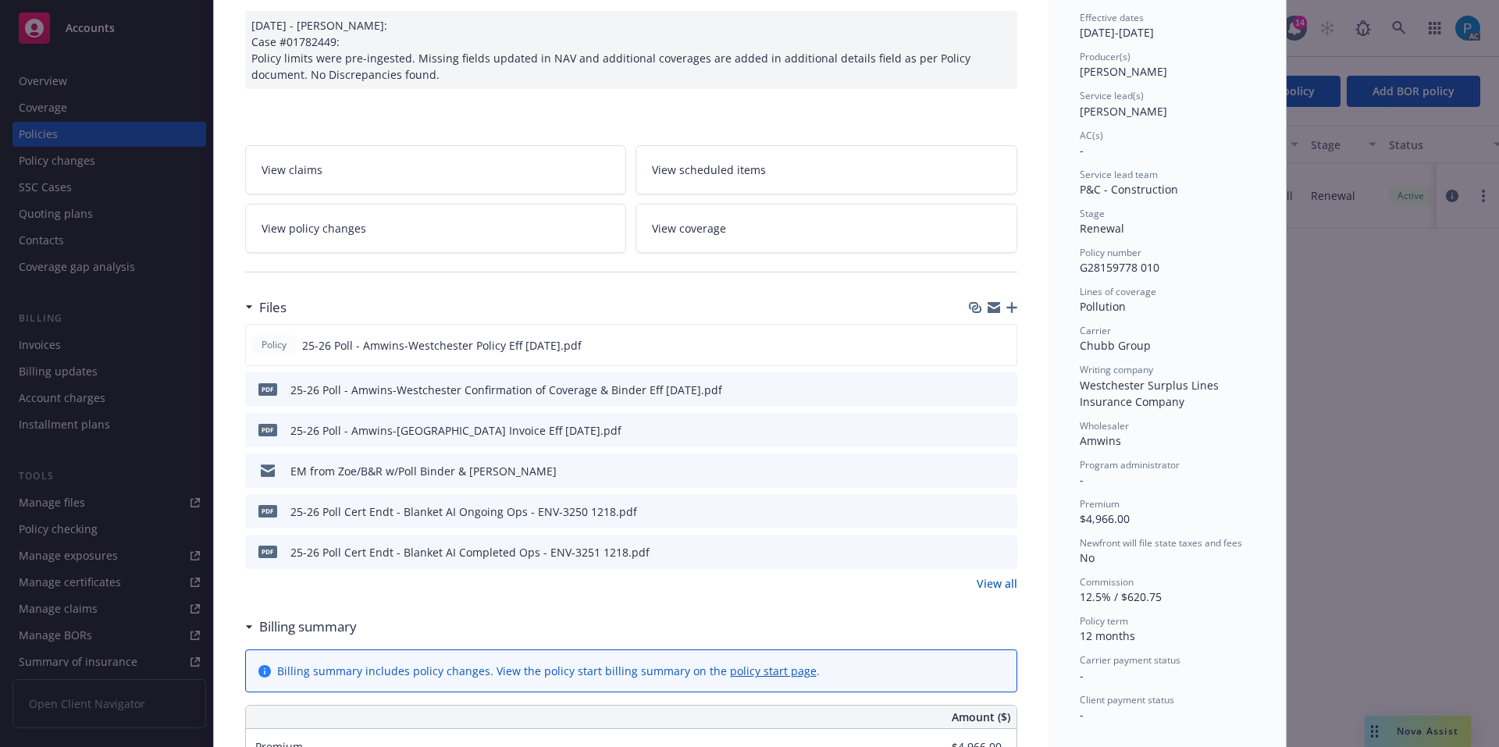
click at [972, 426] on icon "download file" at bounding box center [976, 429] width 12 height 12
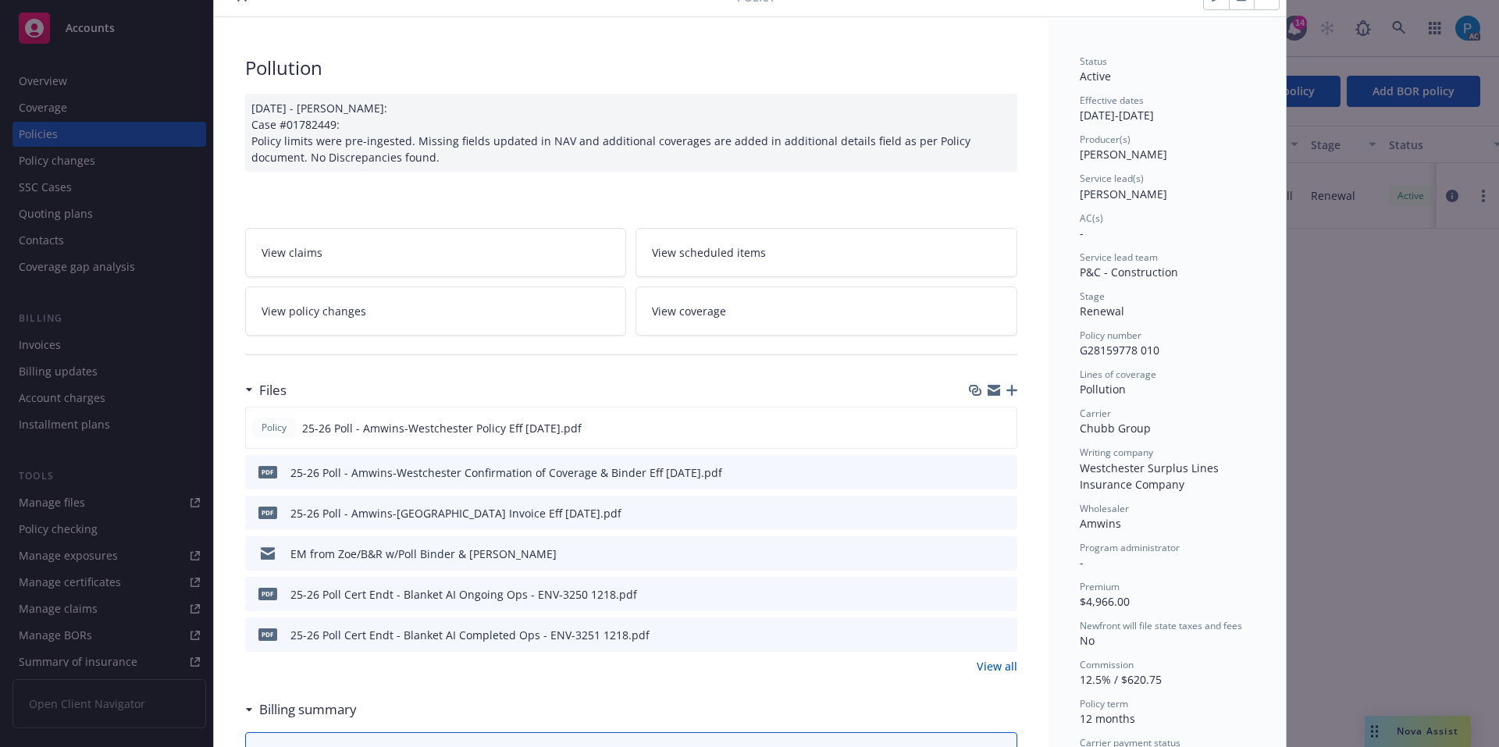
scroll to position [0, 0]
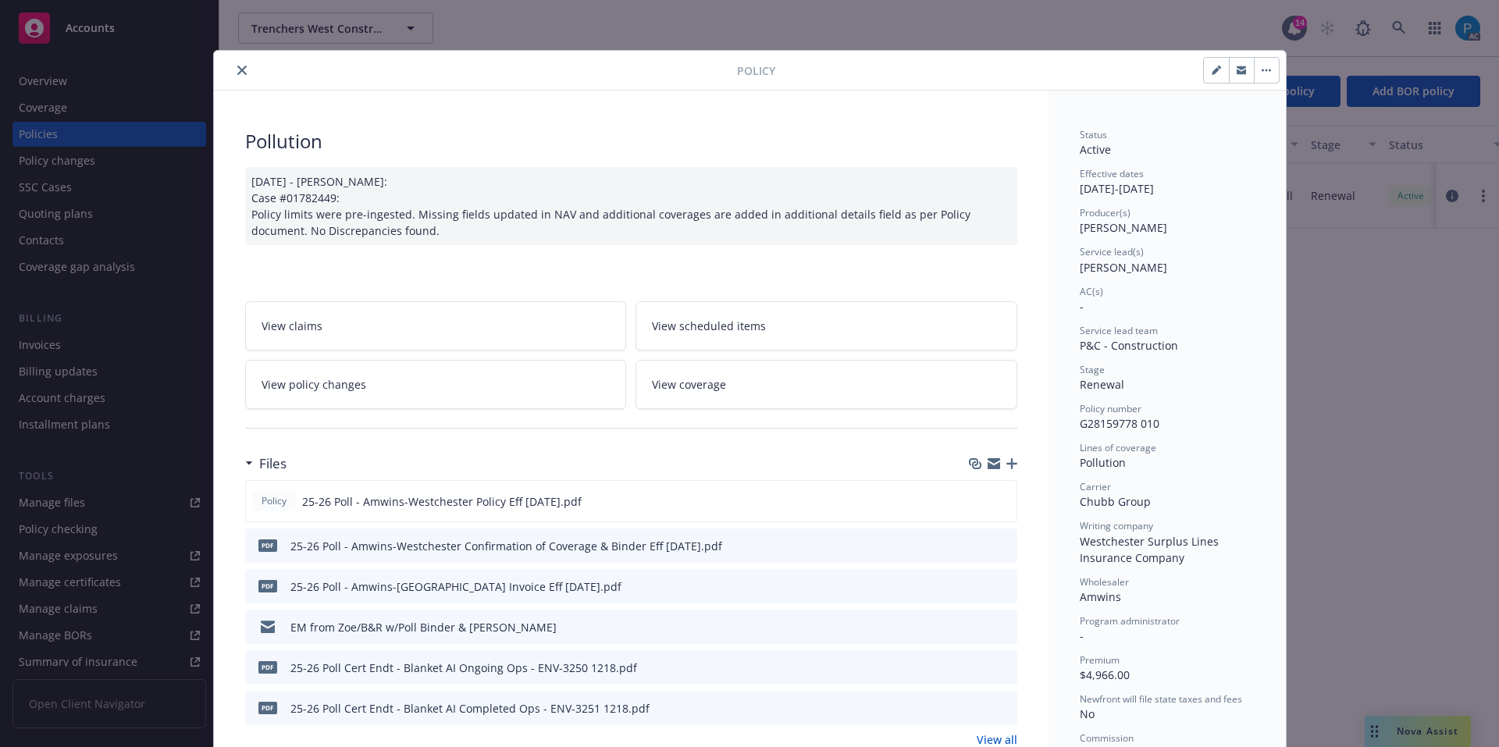
click at [235, 63] on button "close" at bounding box center [242, 70] width 19 height 19
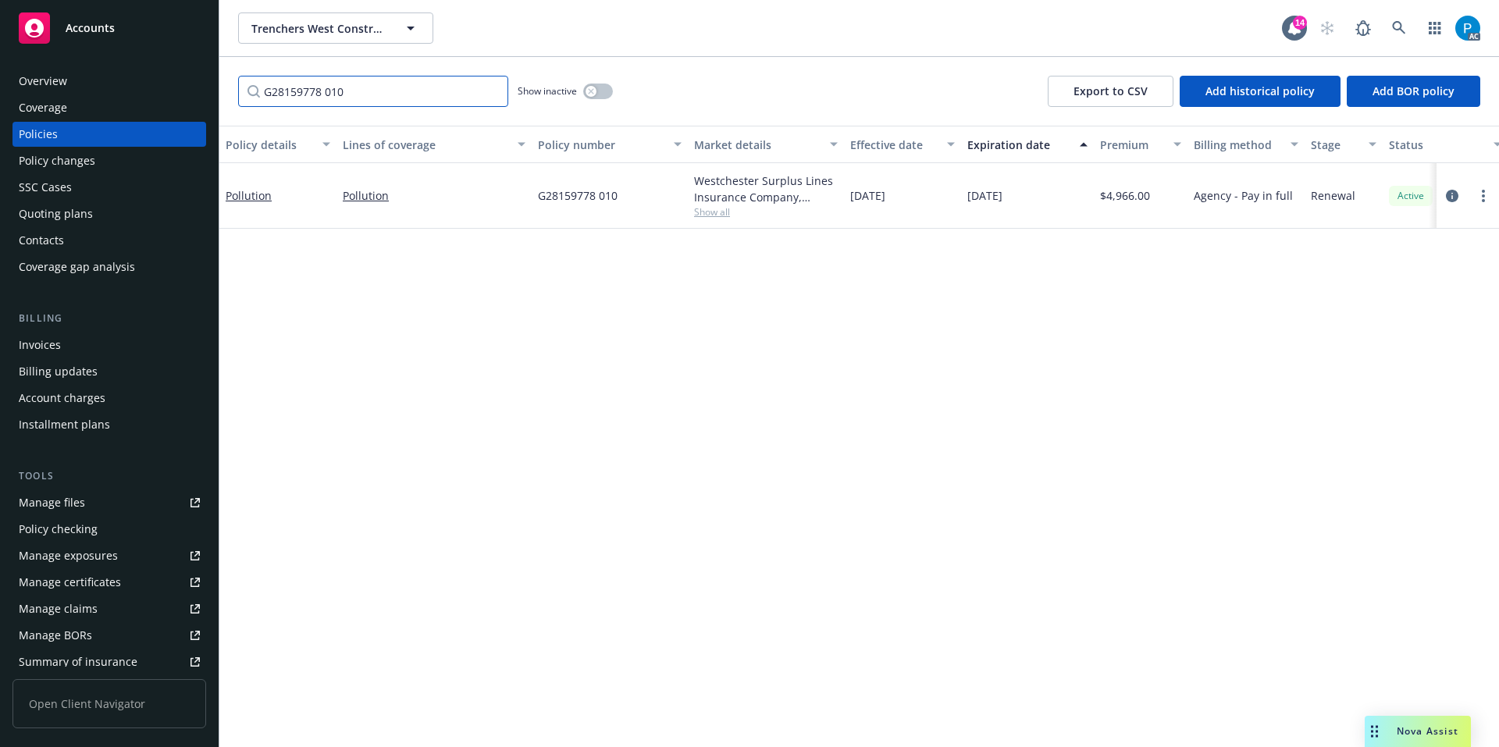
click at [352, 91] on input "G28159778 010" at bounding box center [373, 91] width 270 height 31
paste input "ATN251211577"
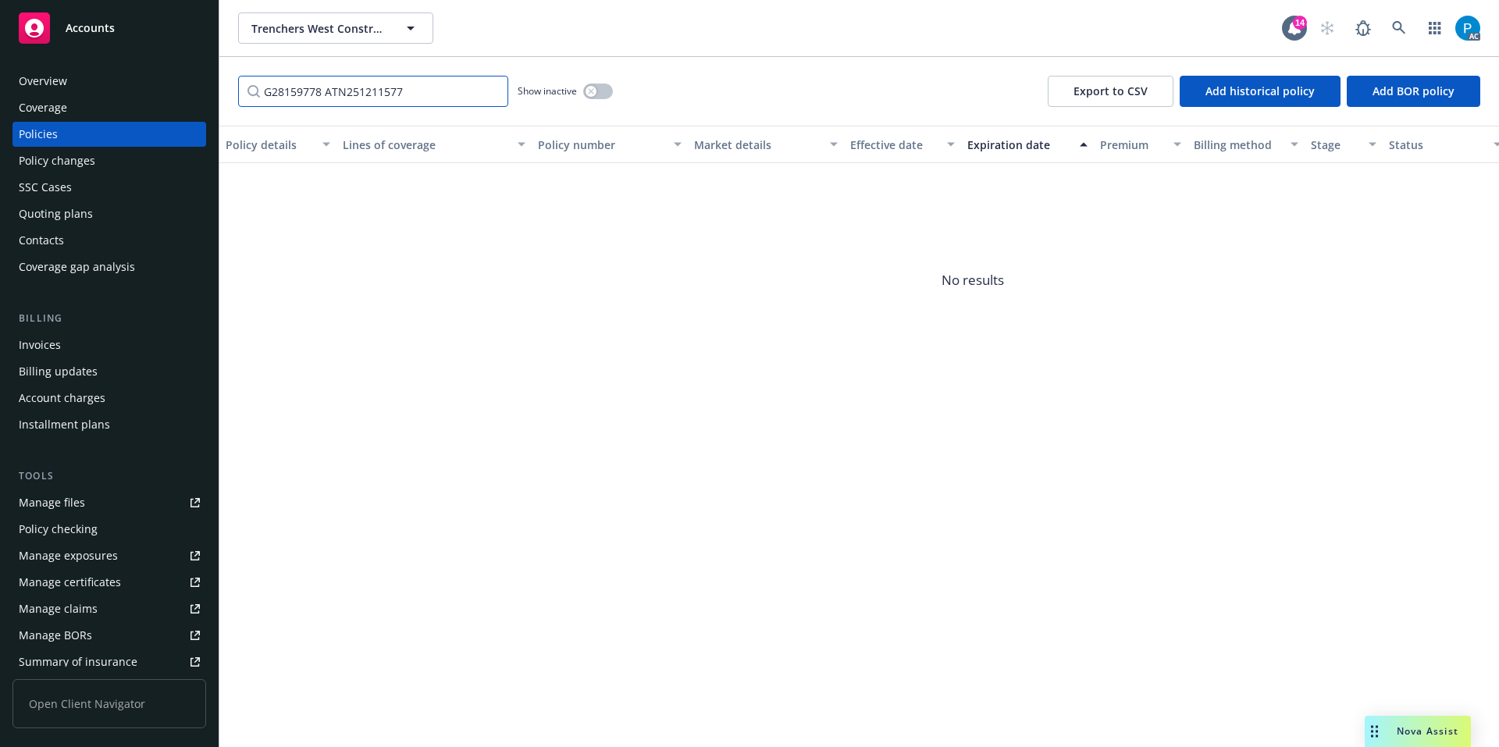
click at [352, 91] on input "G28159778 ATN251211577" at bounding box center [373, 91] width 270 height 31
paste input "Filter by keyword..."
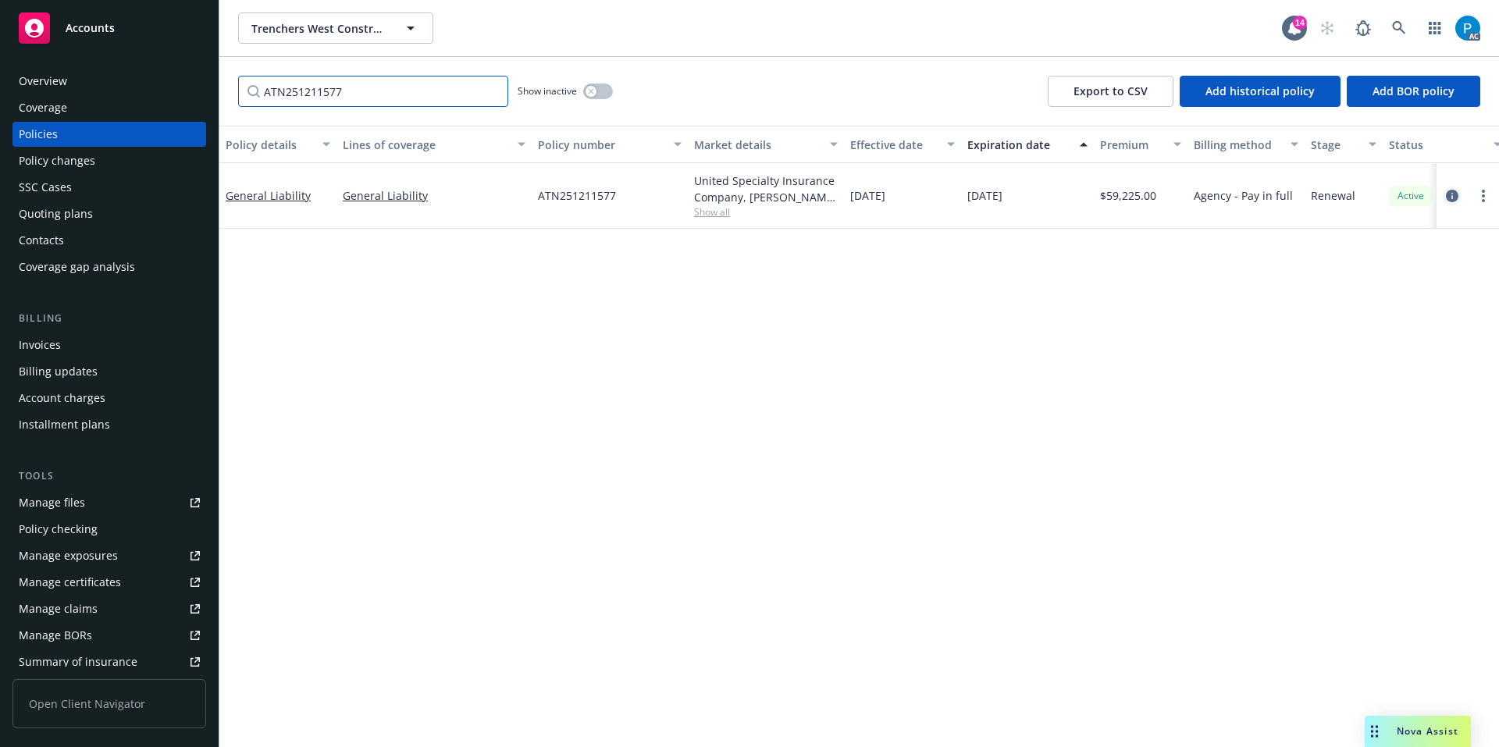
type input "ATN251211577"
click at [1453, 191] on icon "circleInformation" at bounding box center [1451, 196] width 12 height 12
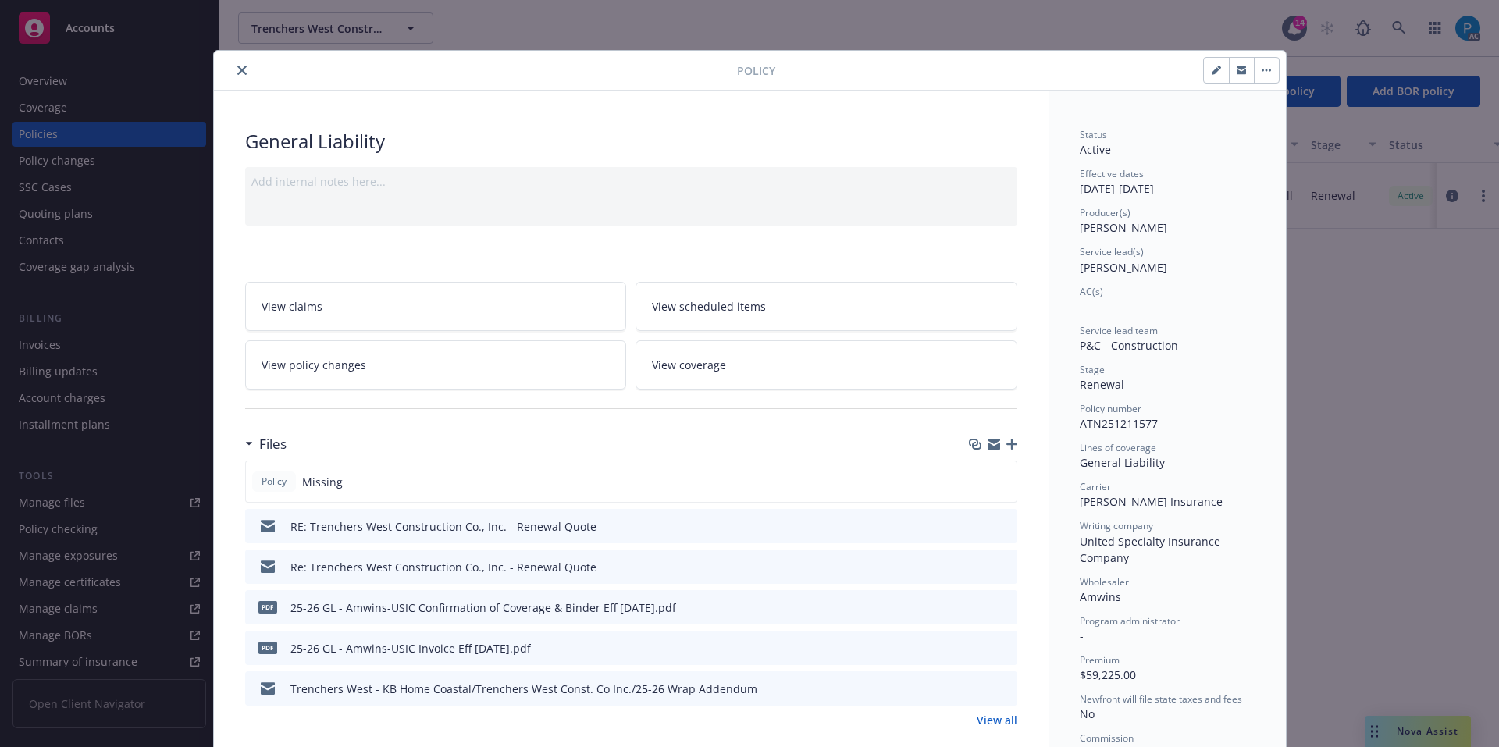
scroll to position [78, 0]
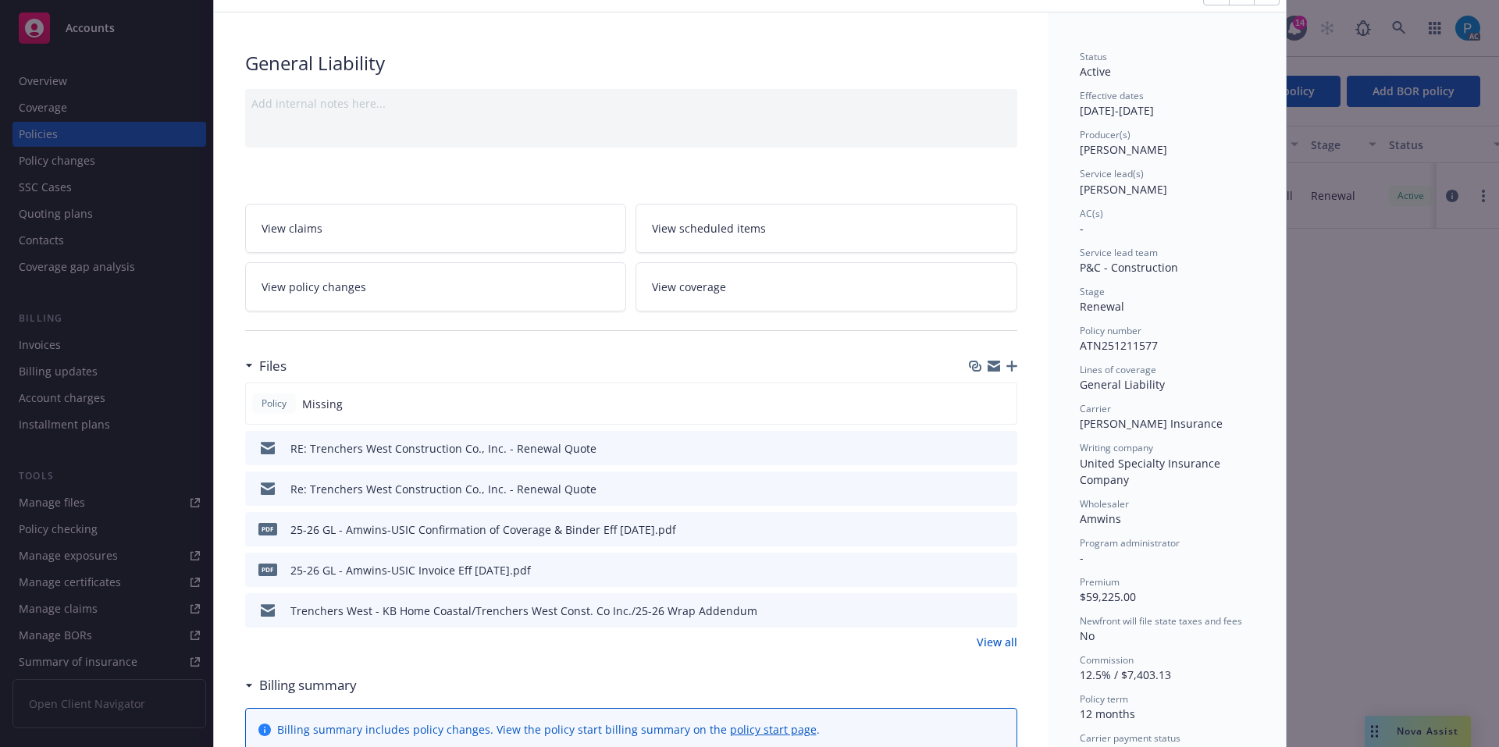
click at [970, 571] on icon "download file" at bounding box center [976, 569] width 12 height 12
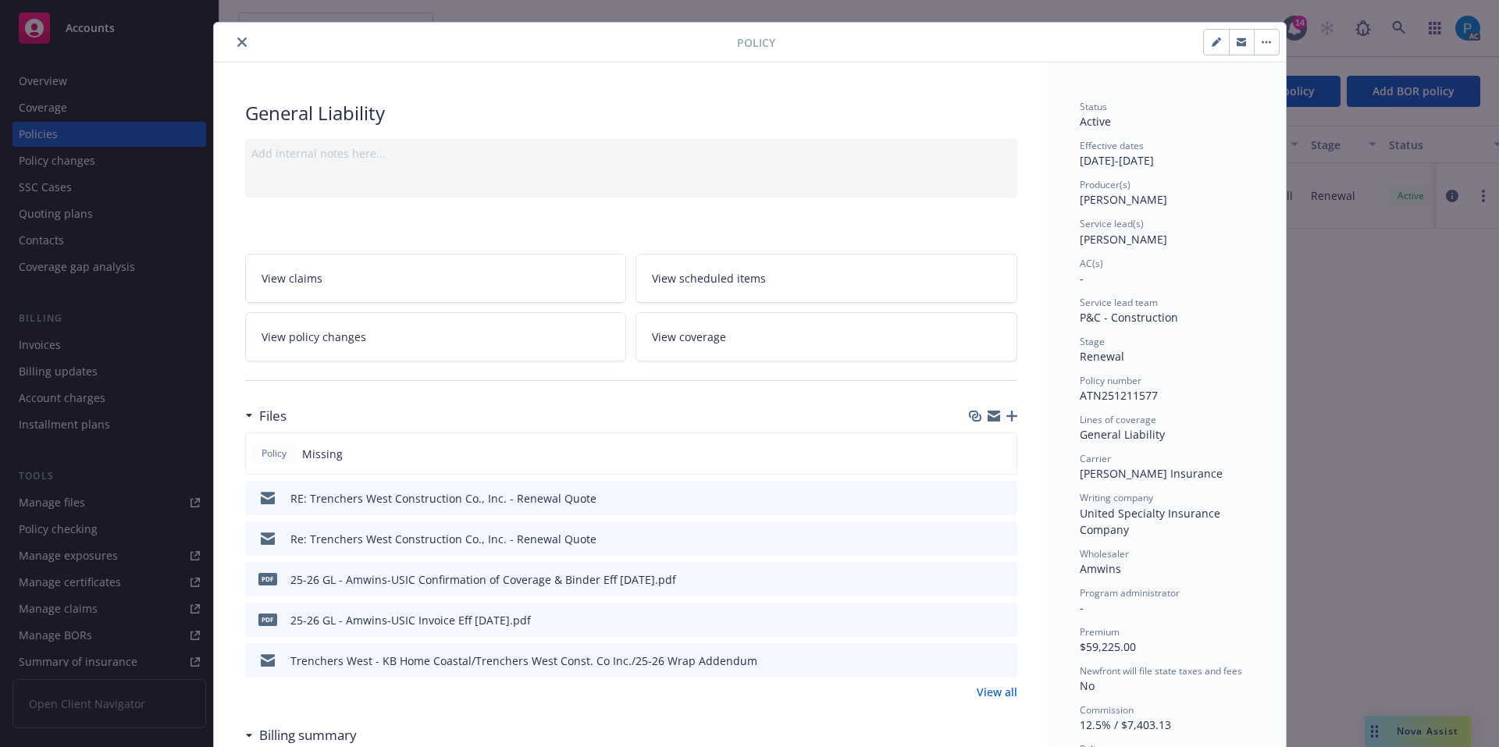
scroll to position [0, 0]
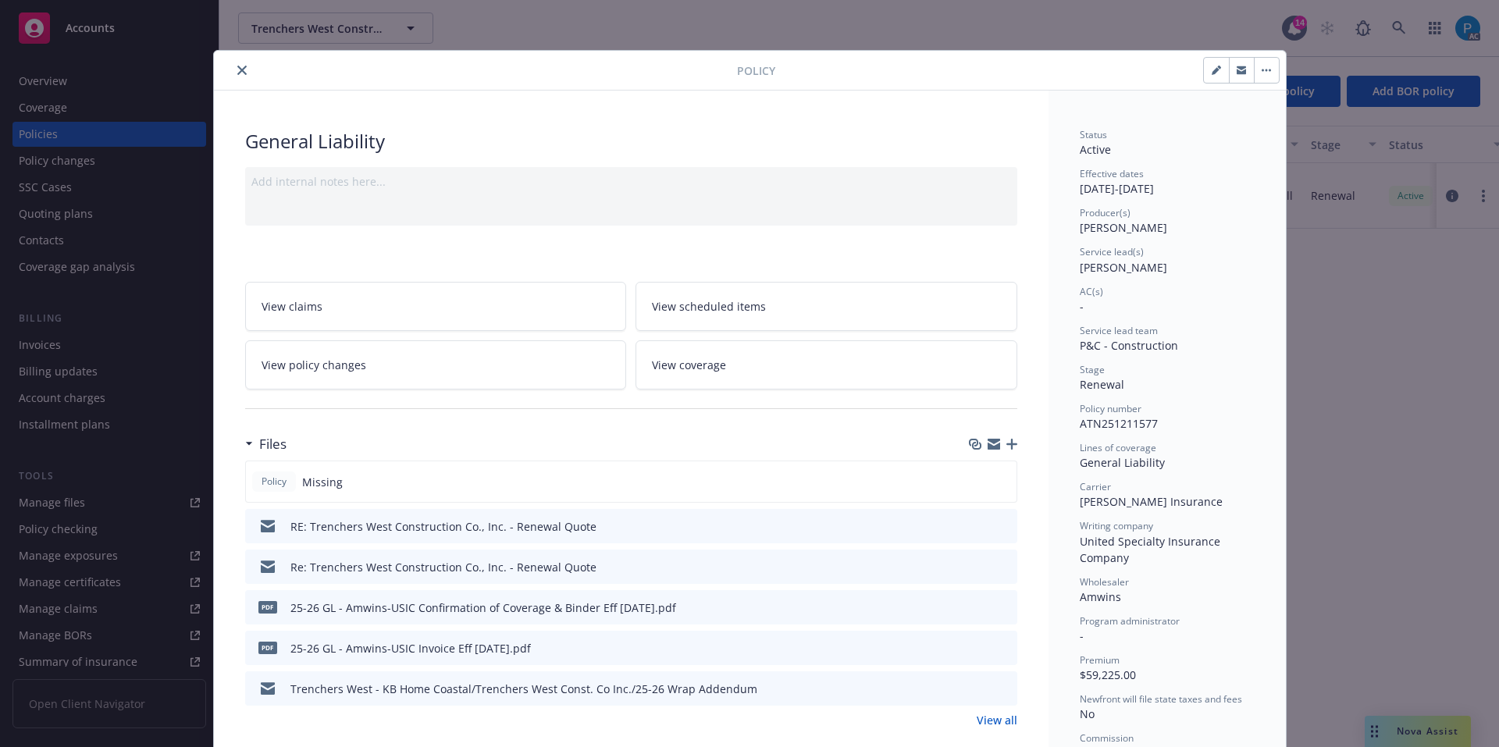
click at [237, 74] on icon "close" at bounding box center [241, 70] width 9 height 9
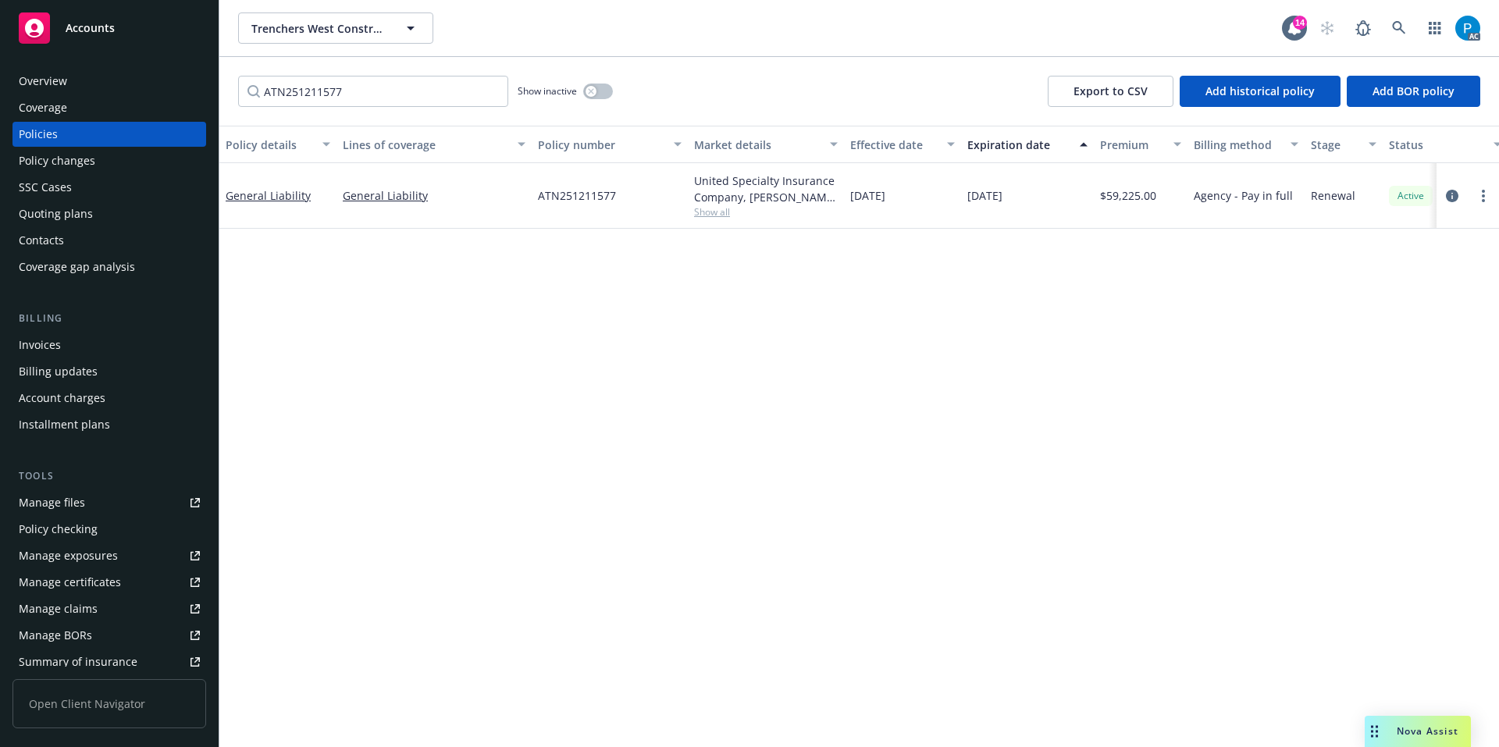
click at [147, 20] on div "Accounts" at bounding box center [109, 27] width 181 height 31
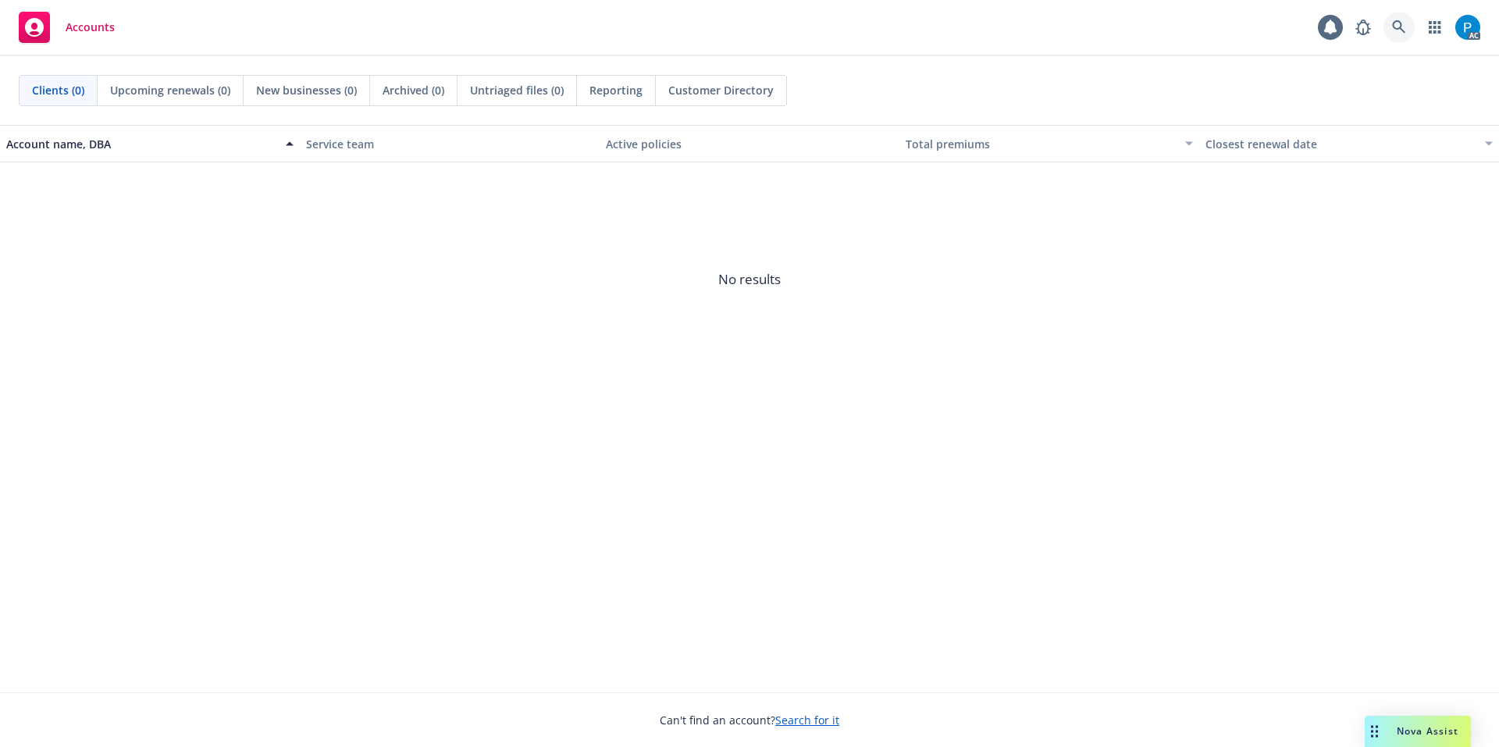
click at [1387, 25] on link at bounding box center [1398, 27] width 31 height 31
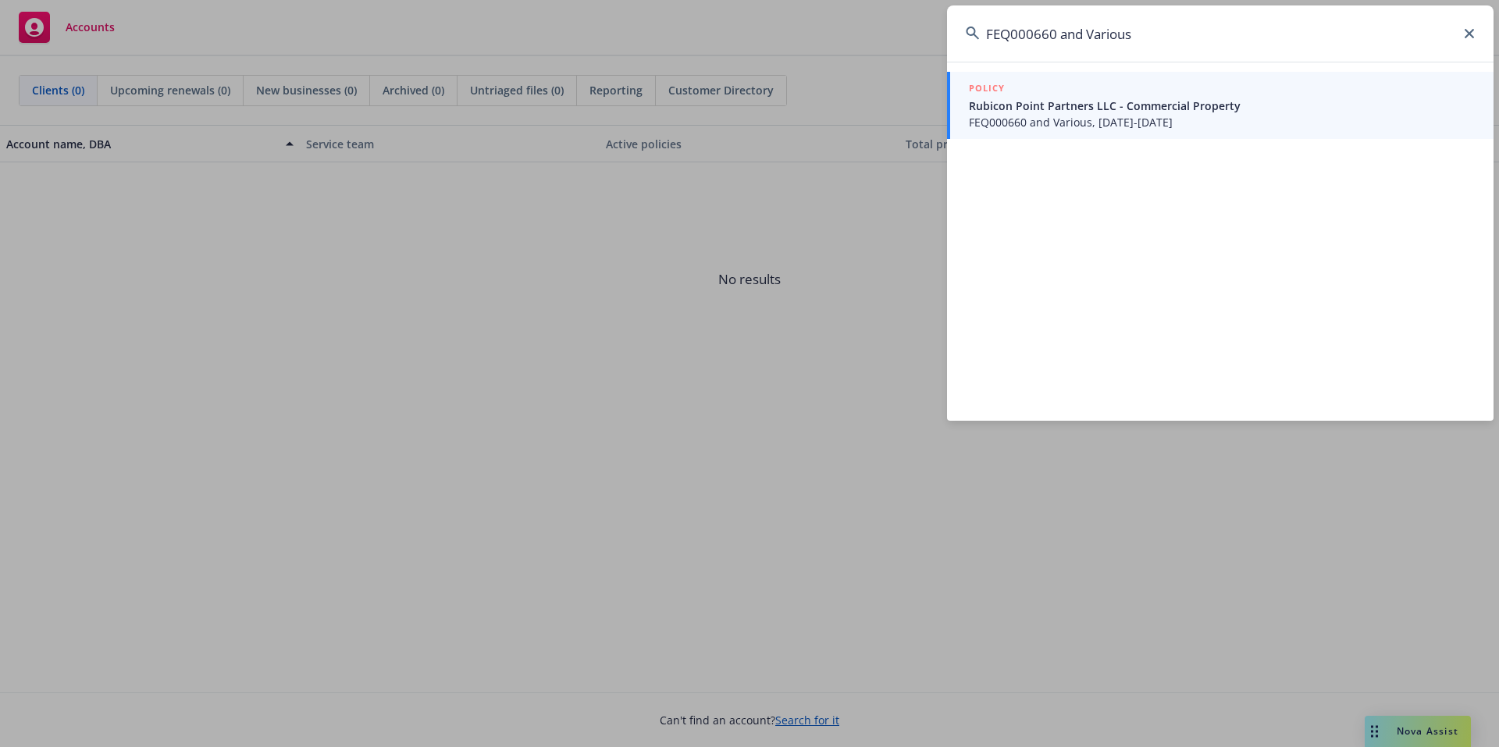
type input "FEQ000660 and Various"
click at [1076, 94] on div "POLICY" at bounding box center [1222, 88] width 506 height 17
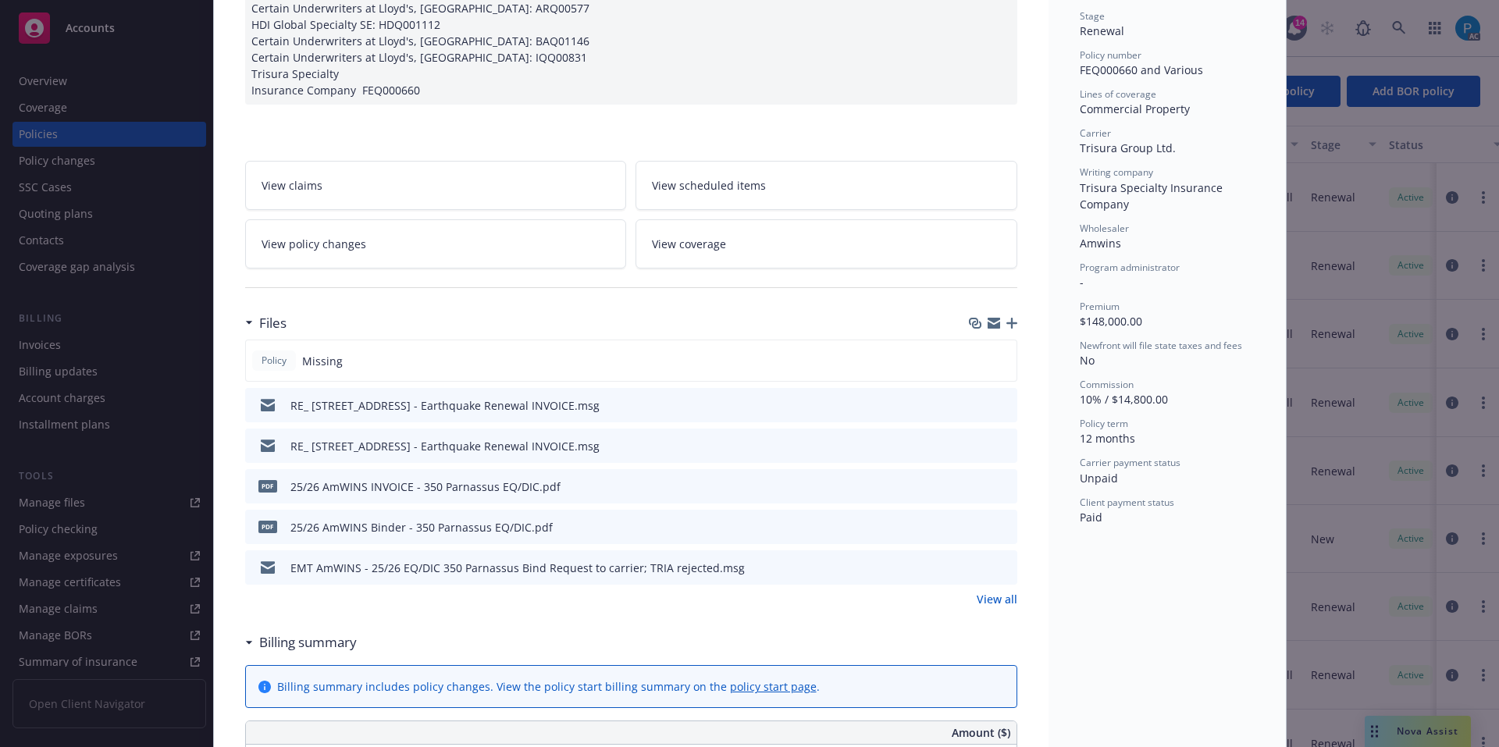
scroll to position [468, 0]
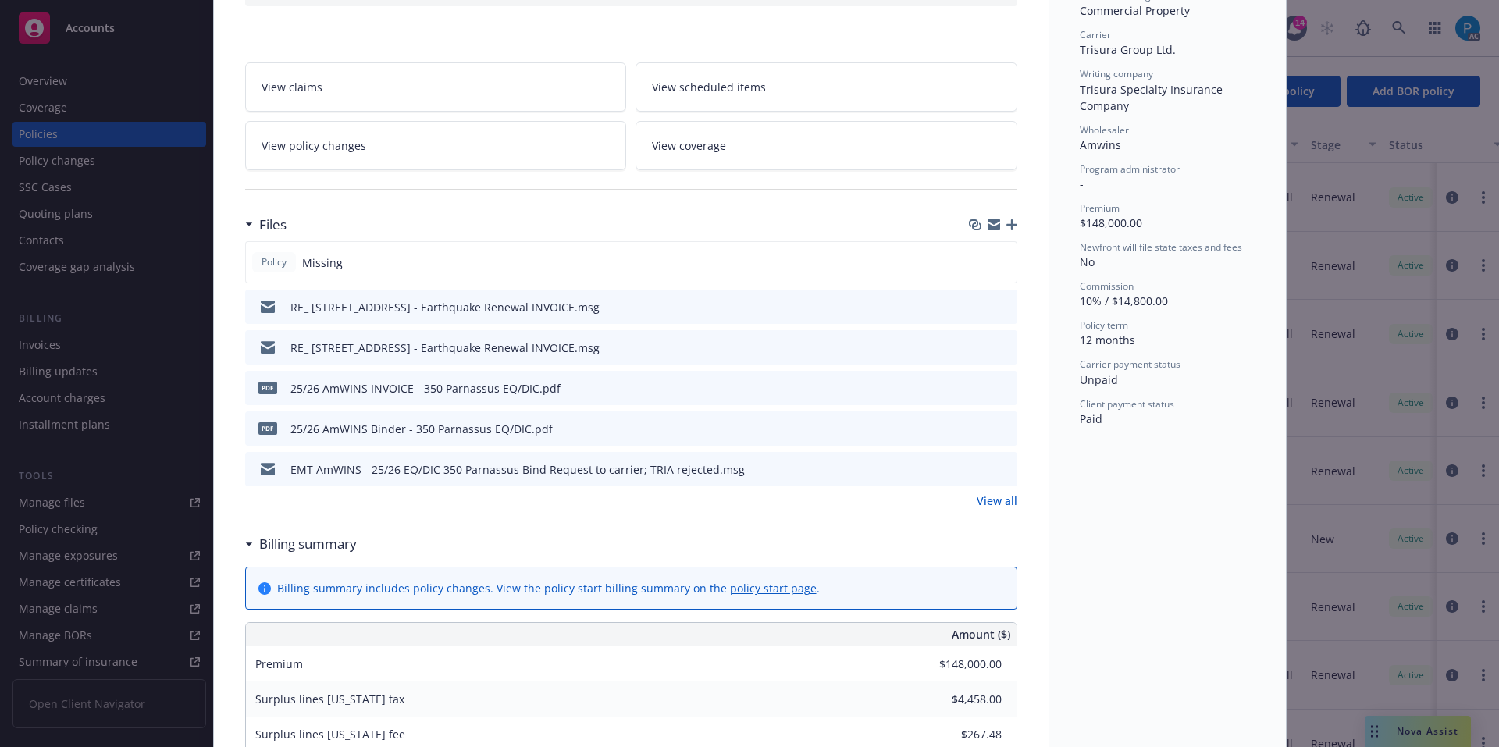
click at [971, 384] on icon "download file" at bounding box center [976, 385] width 10 height 9
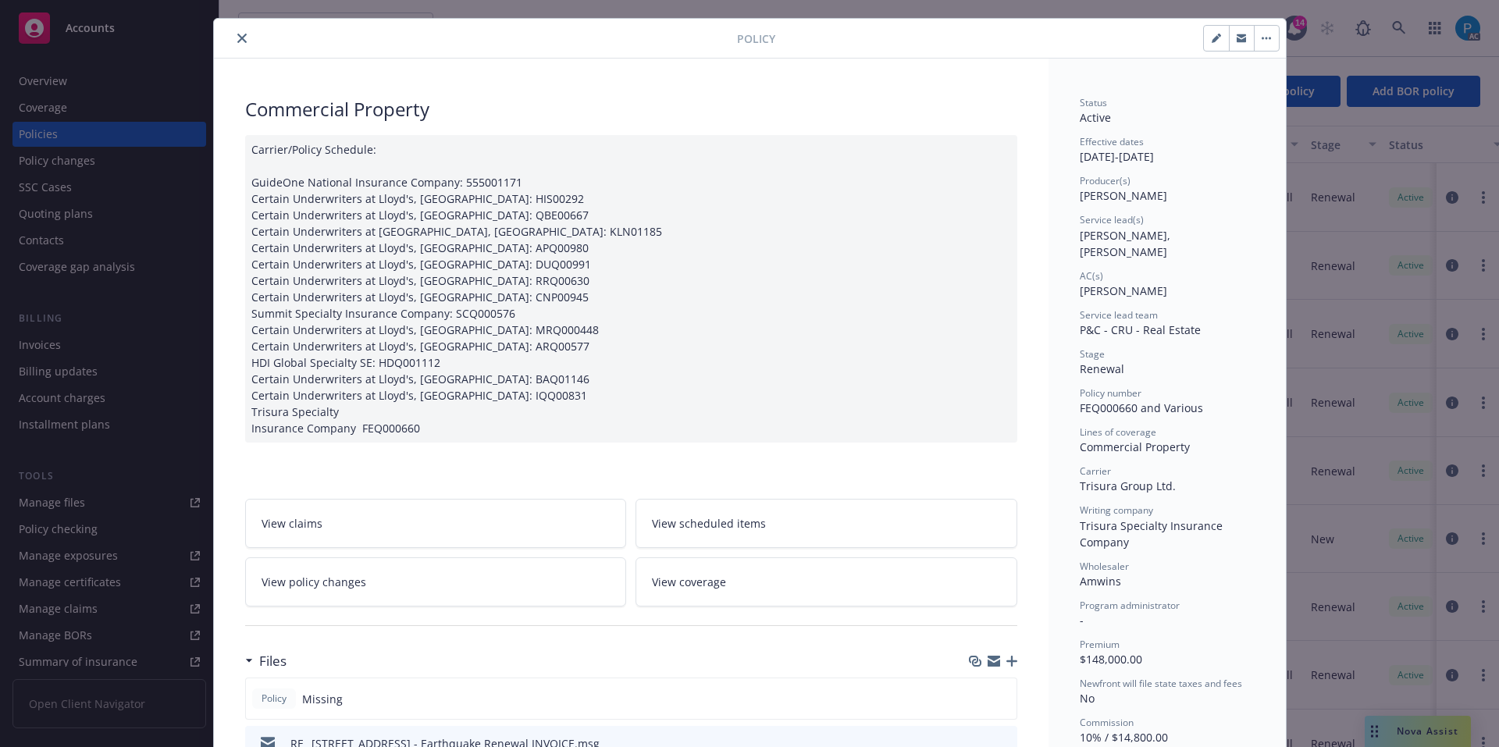
scroll to position [0, 0]
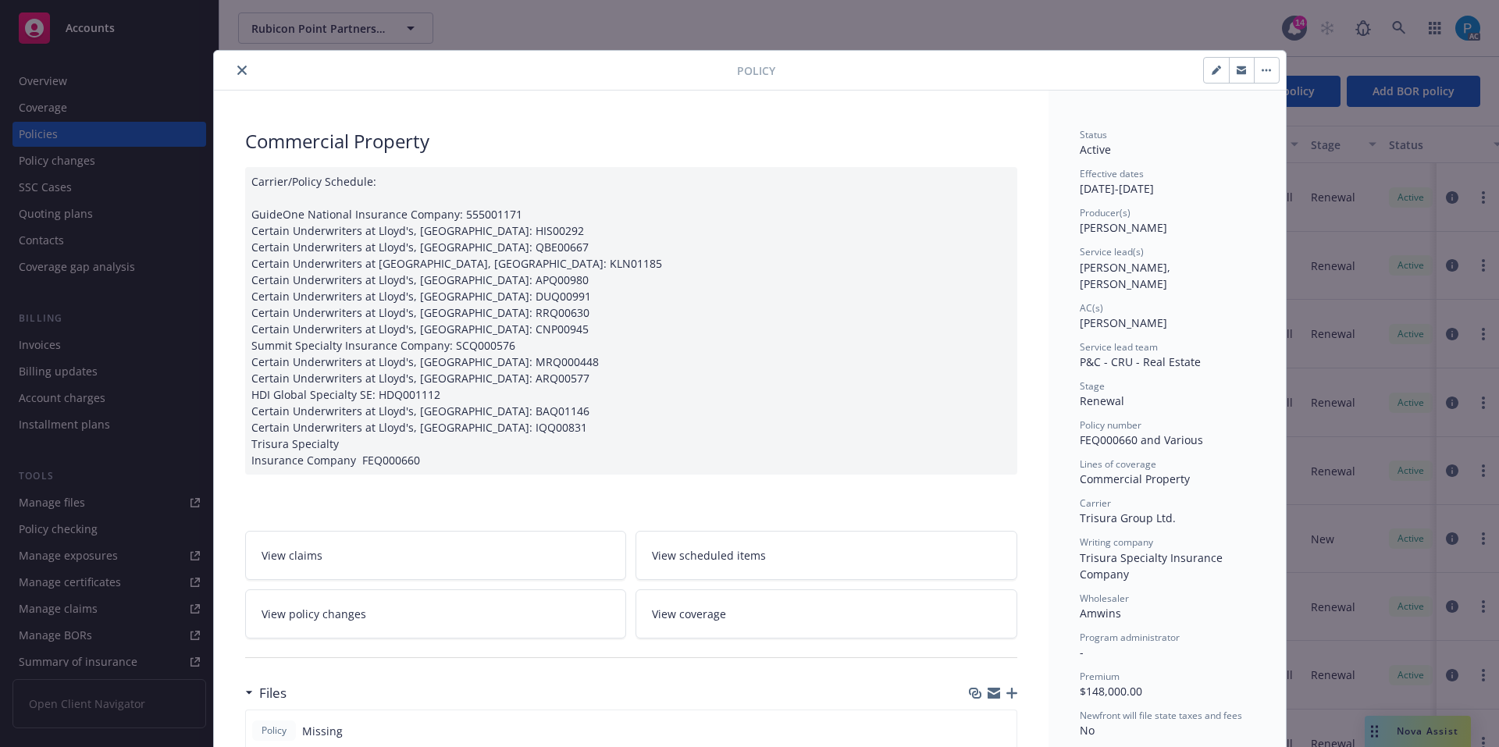
click at [237, 67] on icon "close" at bounding box center [241, 70] width 9 height 9
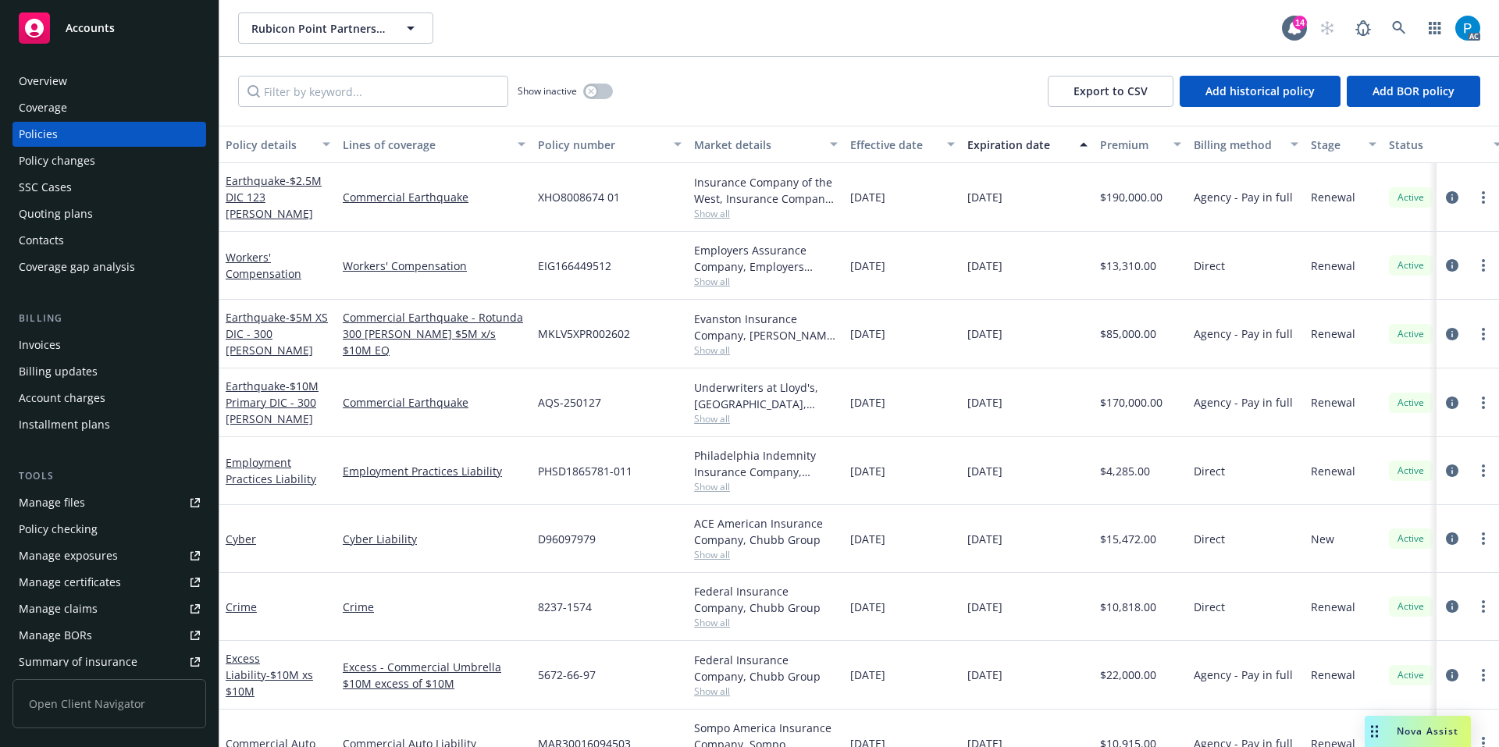
click at [79, 344] on div "Invoices" at bounding box center [109, 344] width 181 height 25
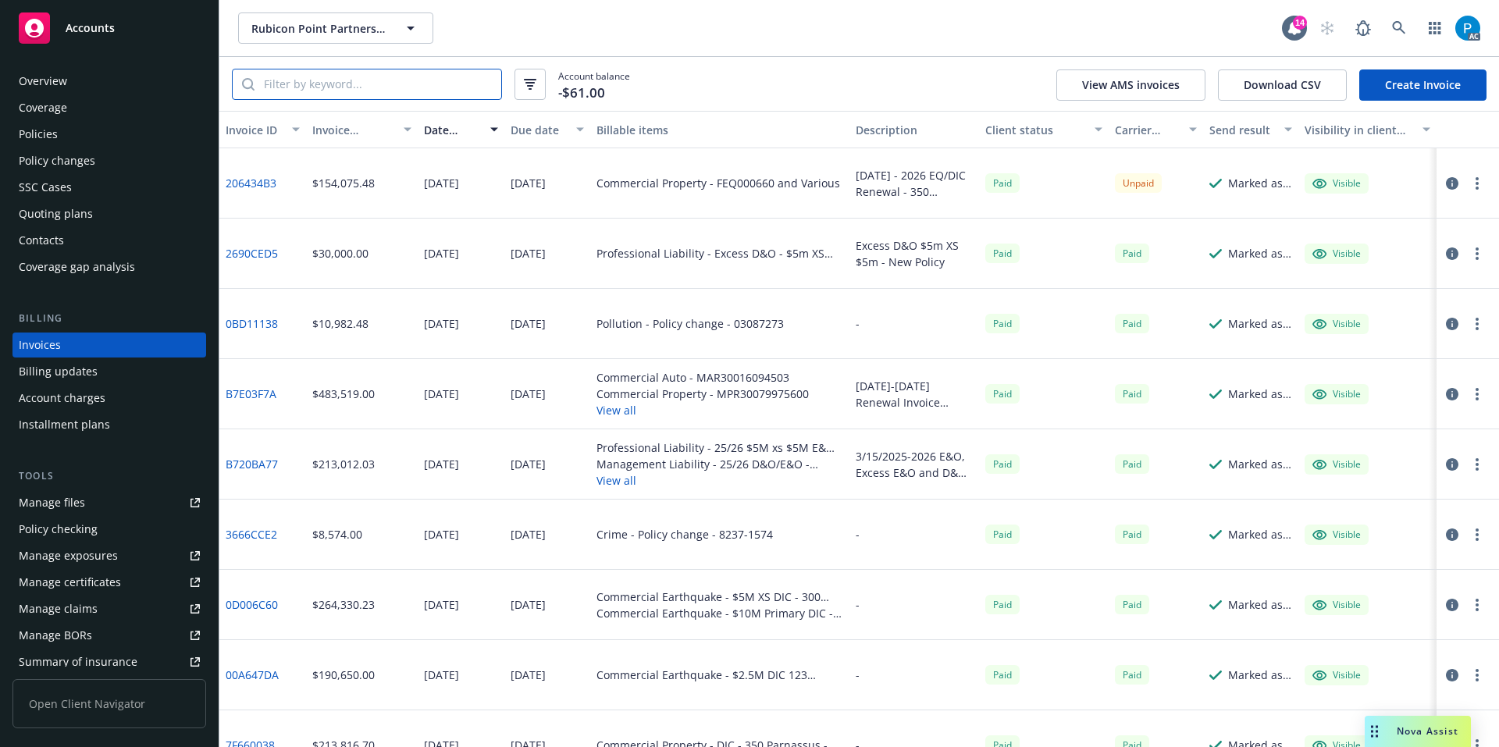
click at [356, 88] on input "search" at bounding box center [377, 84] width 247 height 30
paste input "FEQ000660 and Various"
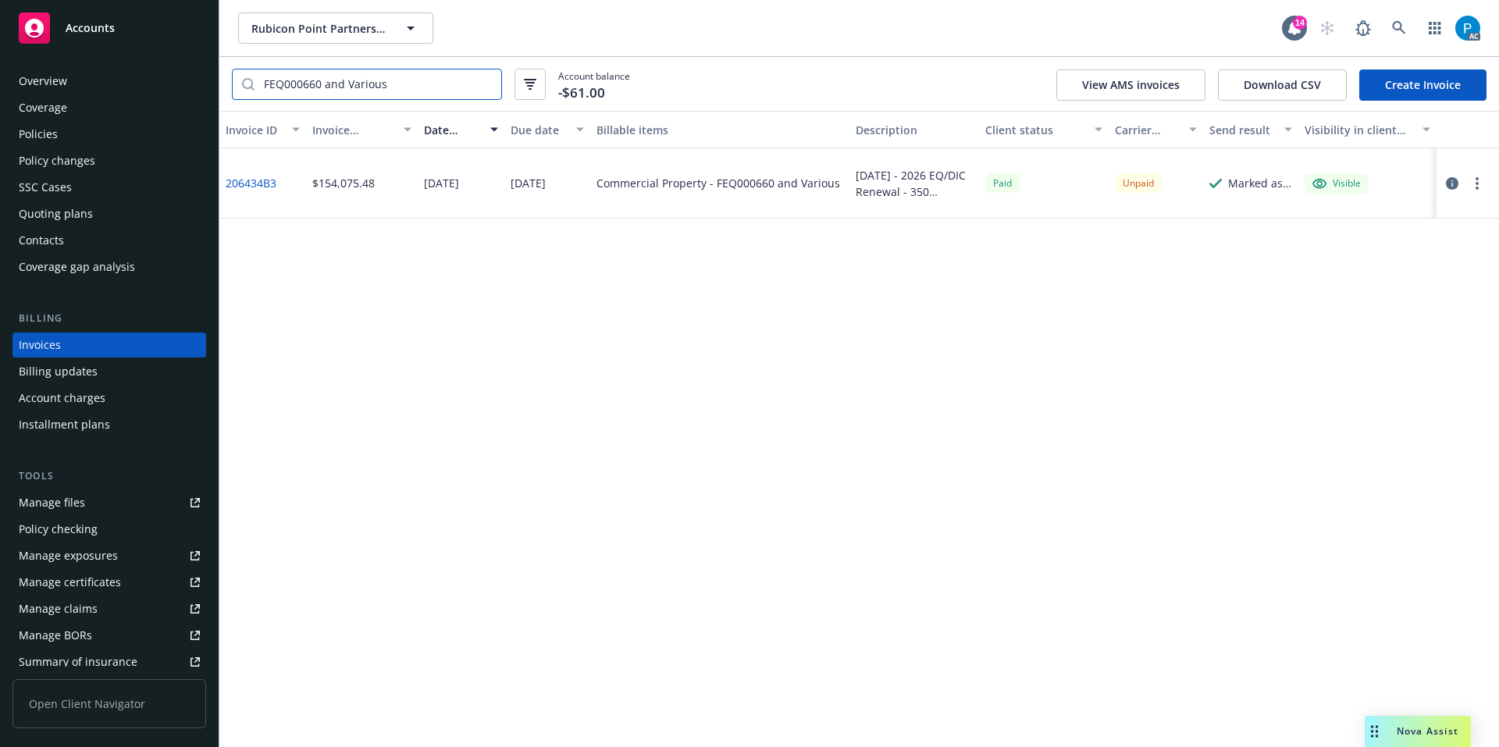
type input "FEQ000660 and Various"
click at [1452, 183] on icon "button" at bounding box center [1451, 183] width 12 height 12
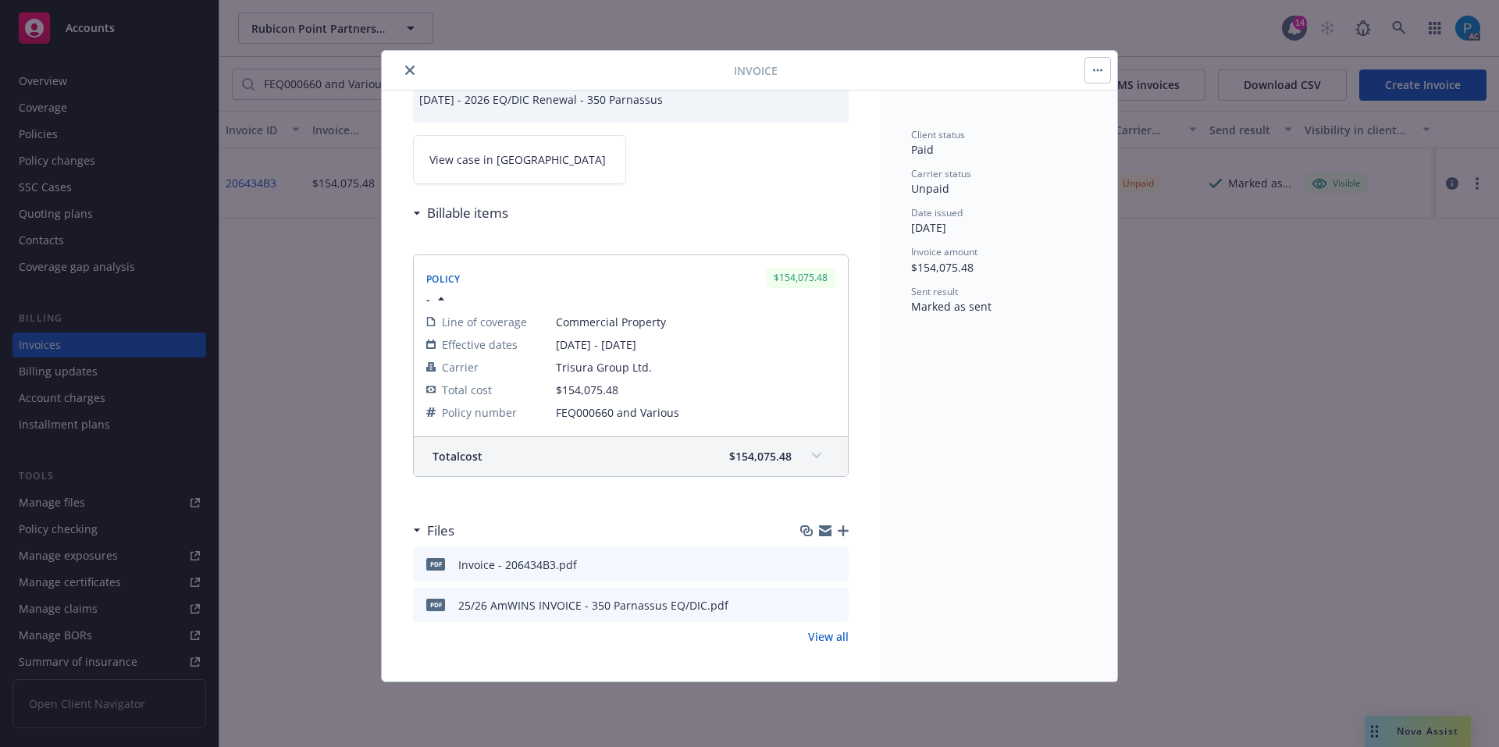
scroll to position [81, 0]
click at [542, 165] on link "View case in SSC" at bounding box center [519, 158] width 213 height 49
